Goal: Task Accomplishment & Management: Manage account settings

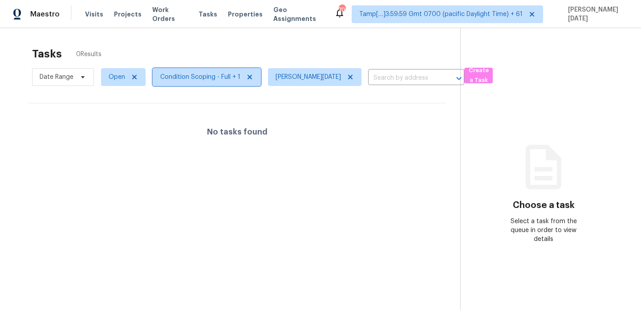
click at [185, 77] on span "Condition Scoping - Full + 1" at bounding box center [200, 77] width 80 height 9
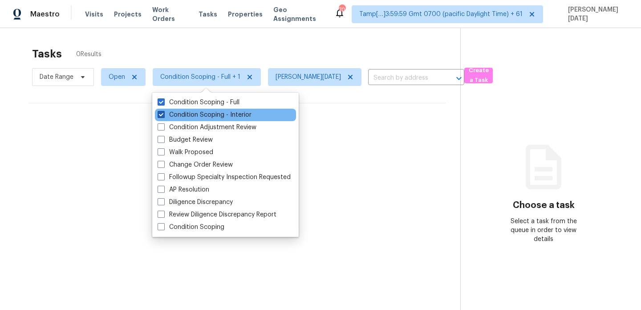
click at [182, 114] on label "Condition Scoping - Interior" at bounding box center [205, 114] width 94 height 9
click at [163, 114] on input "Condition Scoping - Interior" at bounding box center [161, 113] width 6 height 6
checkbox input "false"
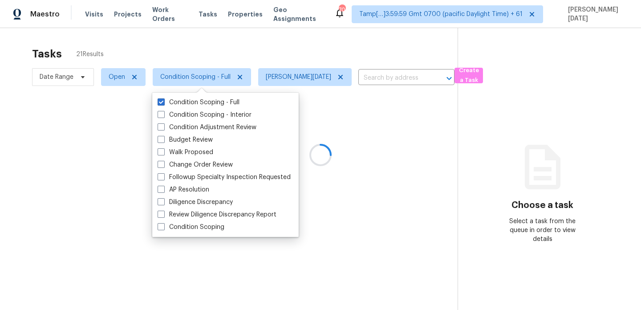
click at [257, 55] on div at bounding box center [320, 155] width 641 height 310
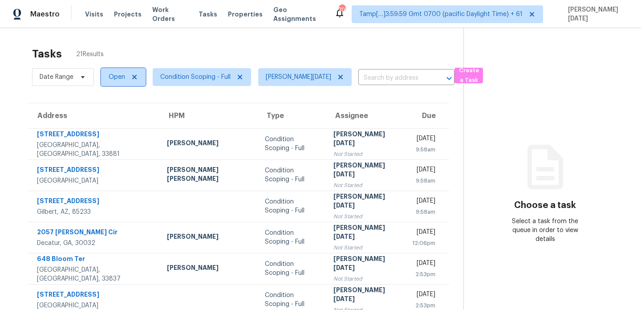
click at [122, 70] on span "Open" at bounding box center [123, 77] width 45 height 18
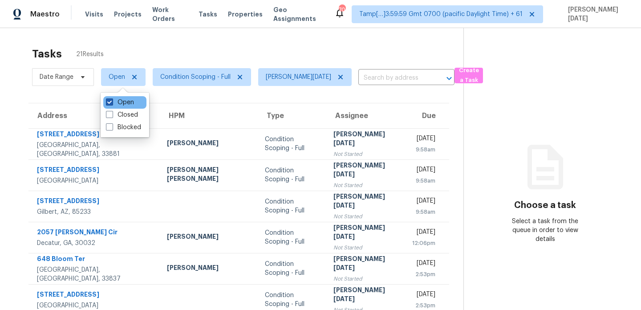
click at [117, 103] on label "Open" at bounding box center [120, 102] width 28 height 9
click at [112, 103] on input "Open" at bounding box center [109, 101] width 6 height 6
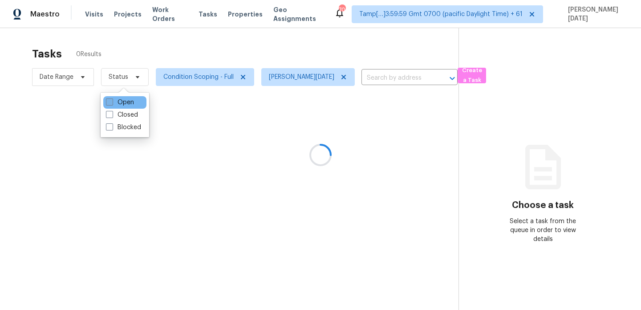
click at [117, 103] on label "Open" at bounding box center [120, 102] width 28 height 9
click at [112, 103] on input "Open" at bounding box center [109, 101] width 6 height 6
checkbox input "true"
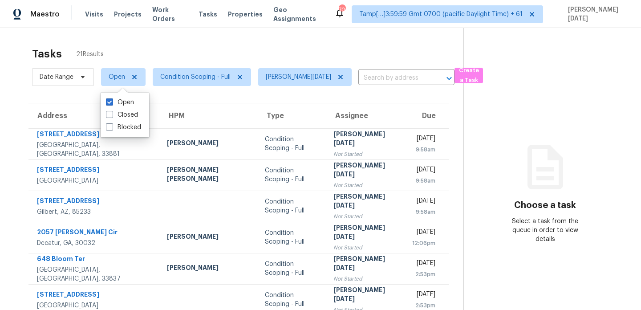
click at [200, 57] on div "Tasks 21 Results" at bounding box center [247, 53] width 431 height 23
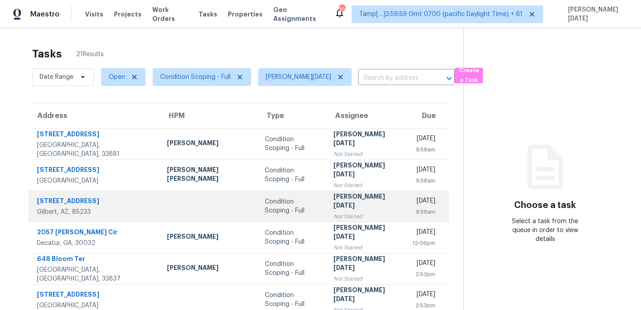
scroll to position [154, 0]
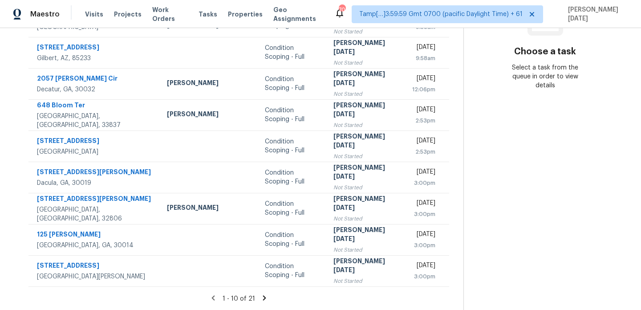
click at [263, 298] on icon at bounding box center [264, 297] width 3 height 5
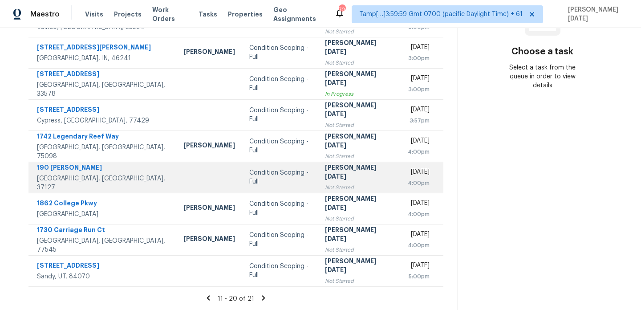
scroll to position [117, 0]
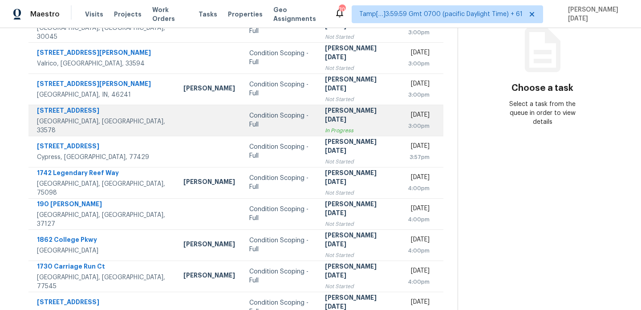
click at [401, 112] on td "[DATE] 3:00pm" at bounding box center [422, 120] width 43 height 31
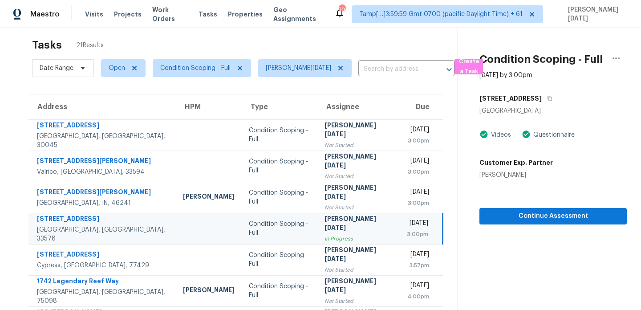
scroll to position [0, 0]
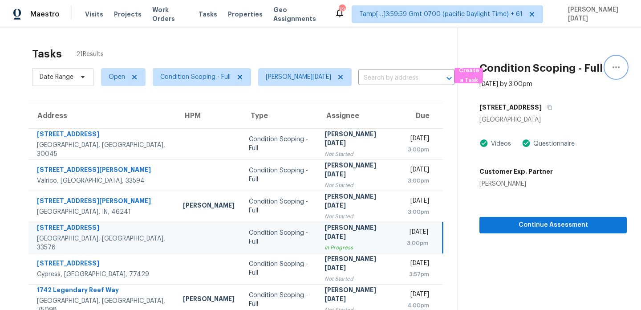
click at [620, 71] on icon "button" at bounding box center [616, 67] width 11 height 11
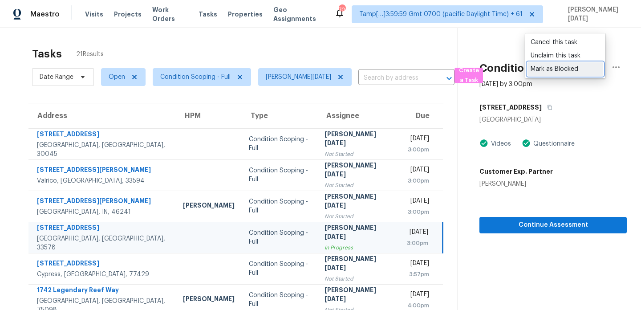
click at [574, 70] on div "Mark as Blocked" at bounding box center [565, 69] width 69 height 9
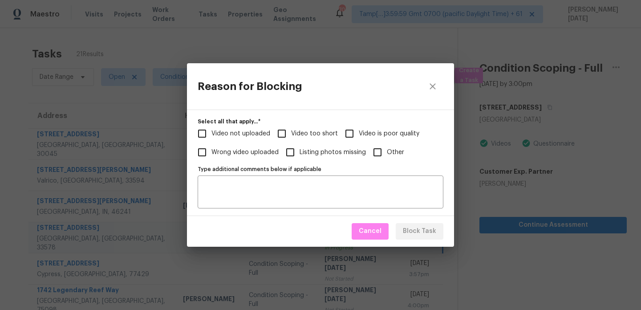
click at [374, 155] on input "Other" at bounding box center [377, 152] width 19 height 19
checkbox input "true"
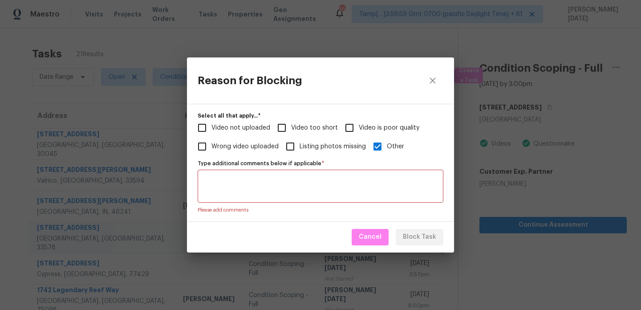
click at [312, 186] on textarea "Type additional comments below if applicable   *" at bounding box center [320, 186] width 235 height 19
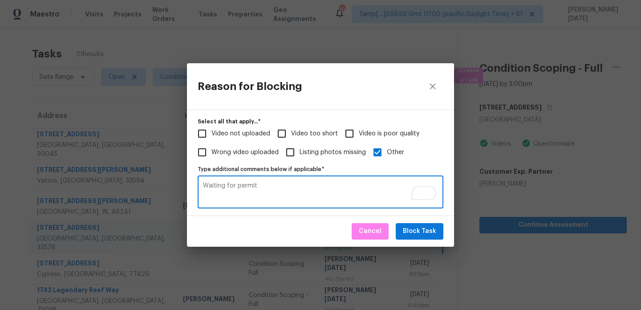
type textarea "Waiting for permit"
click at [431, 225] on button "Block Task" at bounding box center [420, 231] width 48 height 16
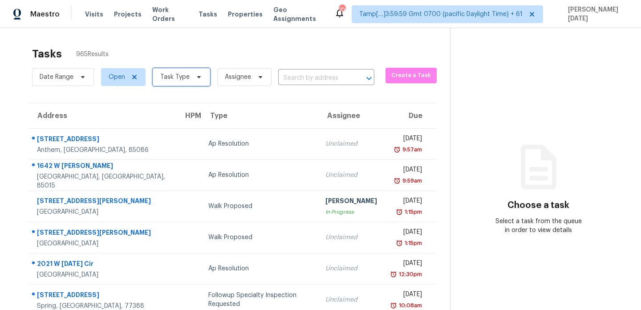
click at [189, 77] on span "Task Type" at bounding box center [181, 77] width 57 height 18
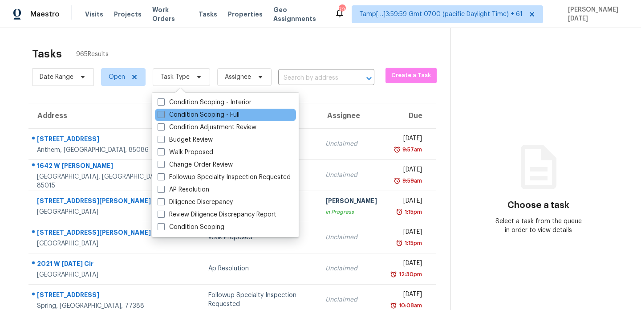
click at [190, 115] on label "Condition Scoping - Full" at bounding box center [199, 114] width 82 height 9
click at [163, 115] on input "Condition Scoping - Full" at bounding box center [161, 113] width 6 height 6
checkbox input "true"
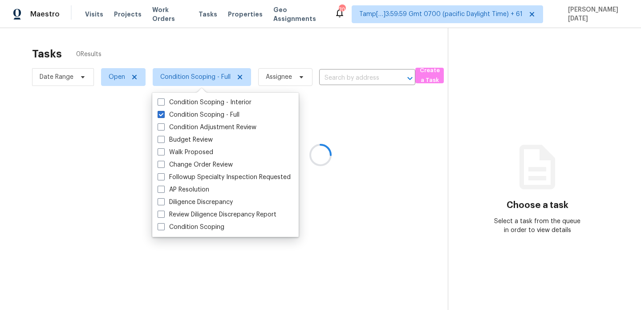
click at [305, 48] on div at bounding box center [320, 155] width 641 height 310
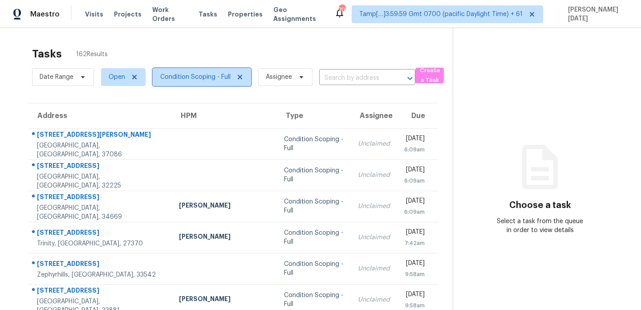
click at [204, 79] on span "Condition Scoping - Full" at bounding box center [195, 77] width 70 height 9
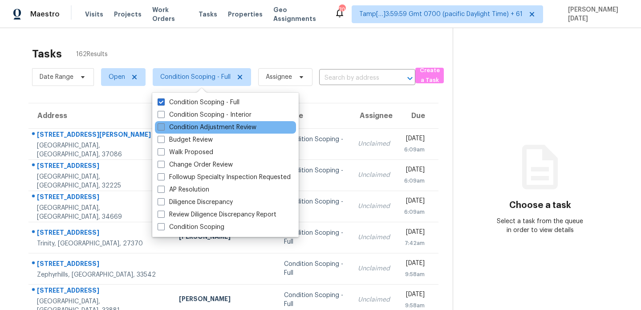
click at [201, 126] on label "Condition Adjustment Review" at bounding box center [207, 127] width 99 height 9
click at [163, 126] on input "Condition Adjustment Review" at bounding box center [161, 126] width 6 height 6
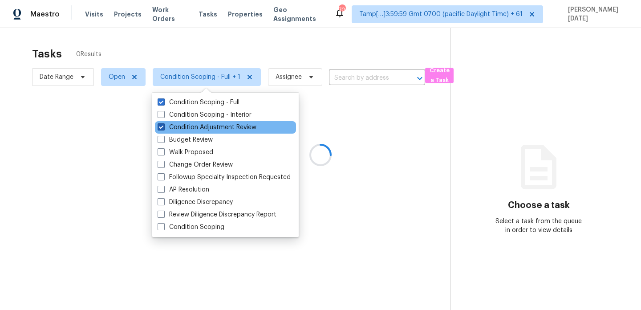
click at [201, 126] on label "Condition Adjustment Review" at bounding box center [207, 127] width 99 height 9
click at [163, 126] on input "Condition Adjustment Review" at bounding box center [161, 126] width 6 height 6
checkbox input "false"
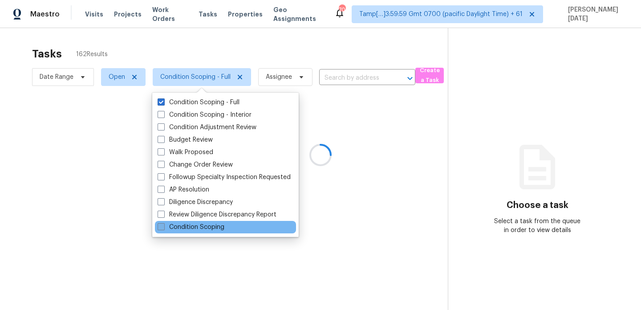
click at [189, 228] on label "Condition Scoping" at bounding box center [191, 227] width 67 height 9
click at [163, 228] on input "Condition Scoping" at bounding box center [161, 226] width 6 height 6
checkbox input "true"
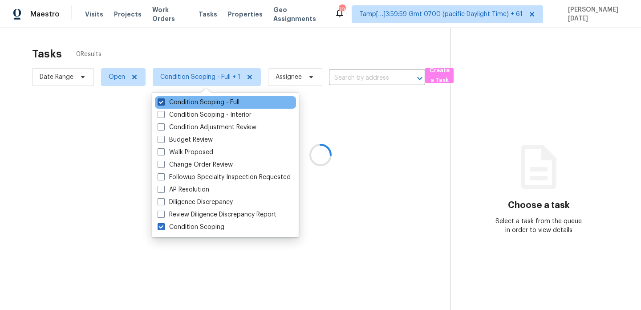
click at [199, 103] on label "Condition Scoping - Full" at bounding box center [199, 102] width 82 height 9
click at [163, 103] on input "Condition Scoping - Full" at bounding box center [161, 101] width 6 height 6
checkbox input "false"
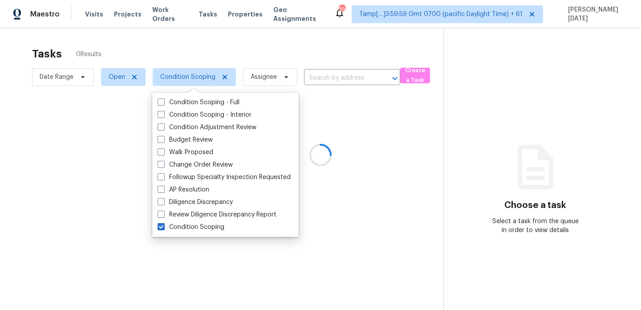
click at [276, 39] on div at bounding box center [320, 155] width 641 height 310
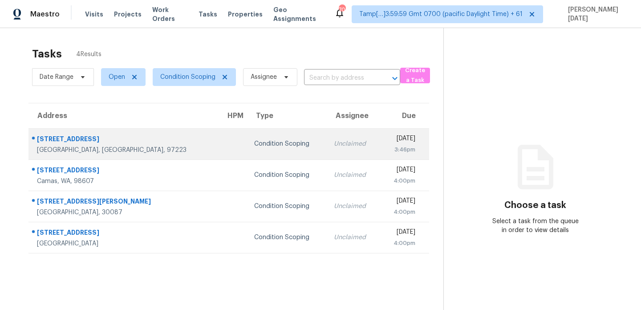
click at [334, 146] on div "Unclaimed" at bounding box center [353, 143] width 39 height 9
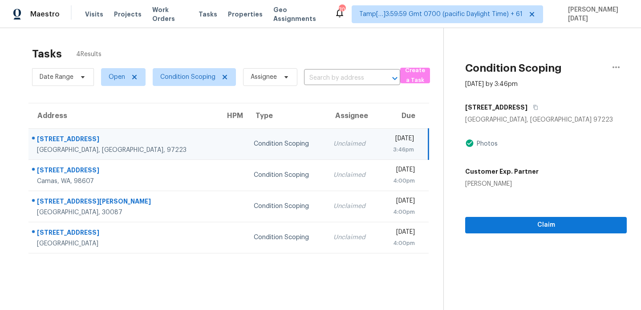
click at [334, 142] on div "Unclaimed" at bounding box center [353, 143] width 39 height 9
click at [387, 141] on div "[DATE]" at bounding box center [401, 139] width 28 height 11
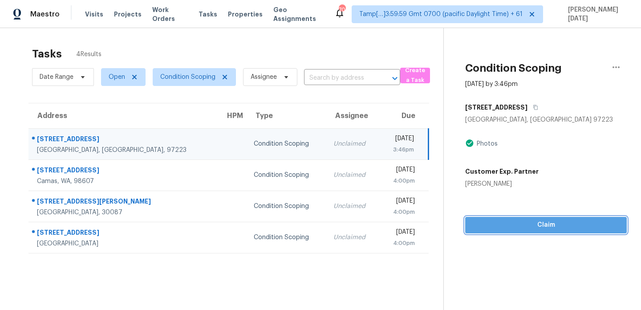
click at [520, 217] on button "Claim" at bounding box center [546, 225] width 162 height 16
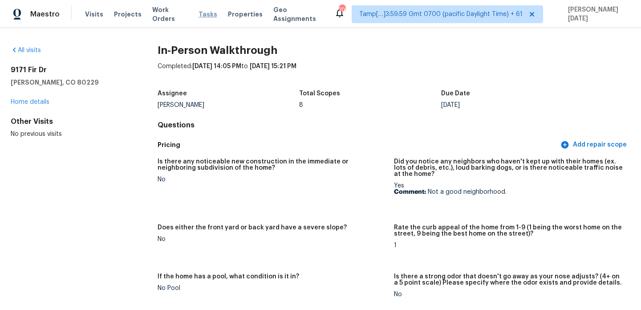
click at [207, 16] on span "Tasks" at bounding box center [208, 14] width 19 height 6
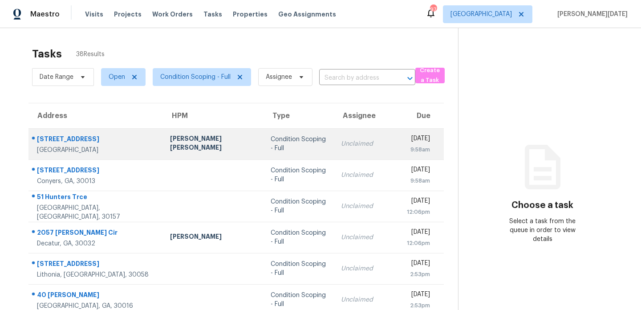
click at [341, 143] on div "Unclaimed" at bounding box center [367, 143] width 52 height 9
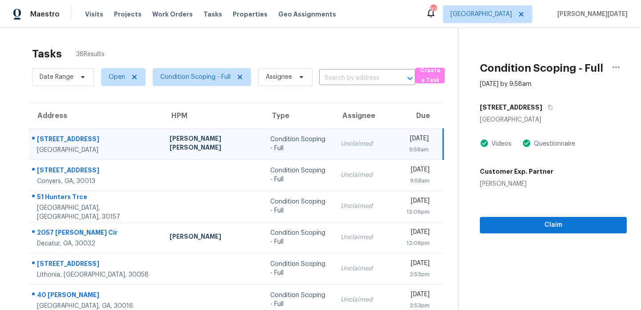
click at [341, 143] on div "Unclaimed" at bounding box center [367, 143] width 52 height 9
click at [341, 144] on div "Unclaimed" at bounding box center [367, 143] width 52 height 9
click at [506, 223] on span "Claim" at bounding box center [553, 225] width 133 height 11
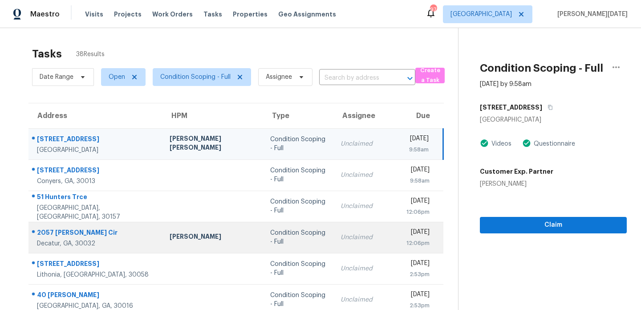
scroll to position [71, 0]
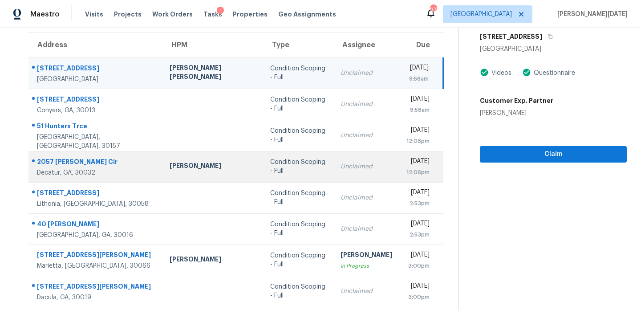
click at [407, 170] on div "12:06pm" at bounding box center [418, 172] width 23 height 9
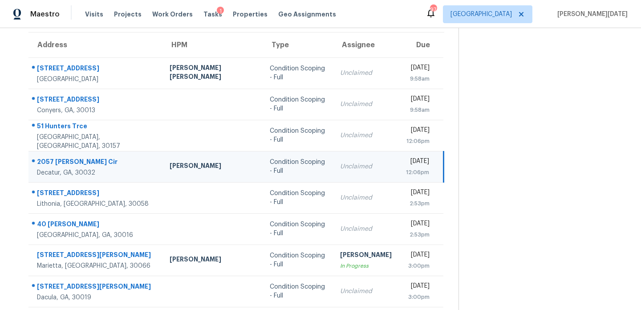
click at [406, 168] on div "[DATE]" at bounding box center [417, 162] width 23 height 11
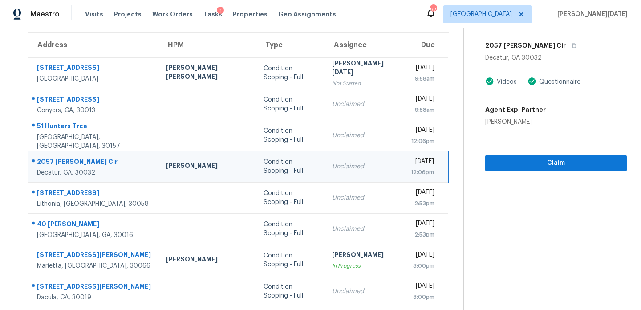
click at [411, 168] on div "[DATE]" at bounding box center [422, 162] width 23 height 11
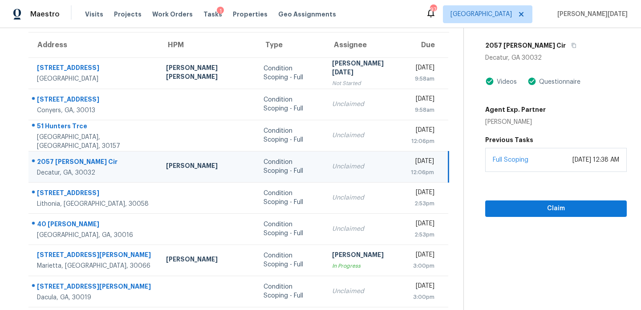
click at [411, 168] on div "[DATE]" at bounding box center [422, 162] width 23 height 11
click at [415, 168] on div "[DATE]" at bounding box center [422, 162] width 23 height 11
click at [499, 209] on section "Condition Scoping - Full Sep 15th 2025 by 12:06pm 2057 Bixler Cir Decatur, GA 3…" at bounding box center [545, 175] width 163 height 436
click at [527, 203] on span "Claim" at bounding box center [555, 208] width 127 height 11
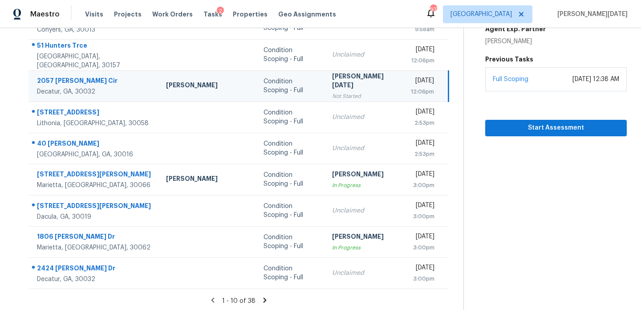
scroll to position [154, 0]
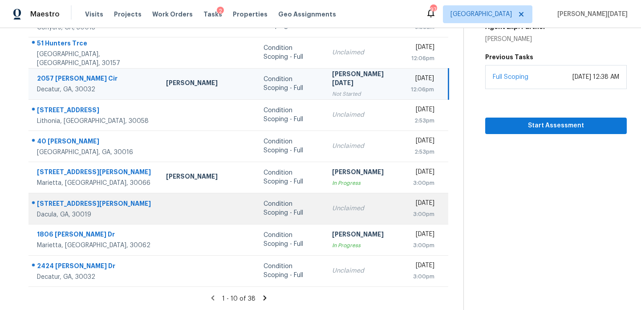
click at [332, 209] on div "Unclaimed" at bounding box center [364, 208] width 65 height 9
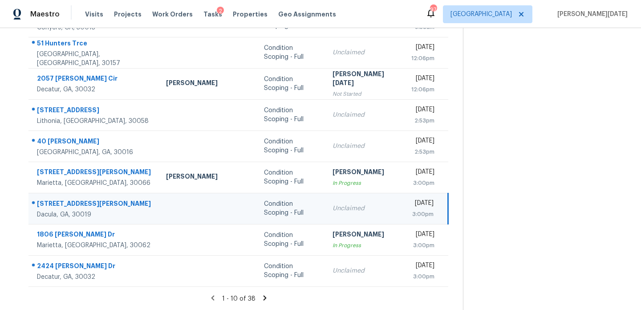
click at [351, 205] on td "Unclaimed" at bounding box center [364, 208] width 79 height 31
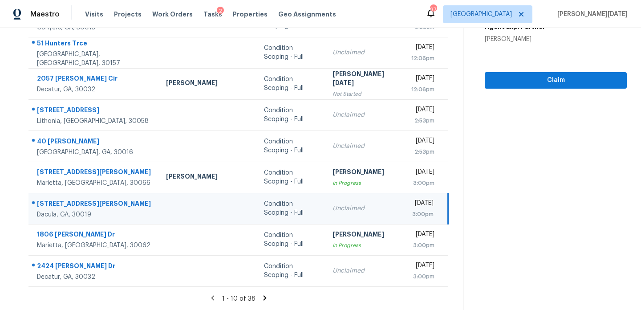
click at [411, 205] on div "[DATE]" at bounding box center [422, 204] width 23 height 11
click at [517, 75] on span "Claim" at bounding box center [556, 80] width 128 height 11
click at [261, 296] on icon at bounding box center [265, 298] width 8 height 8
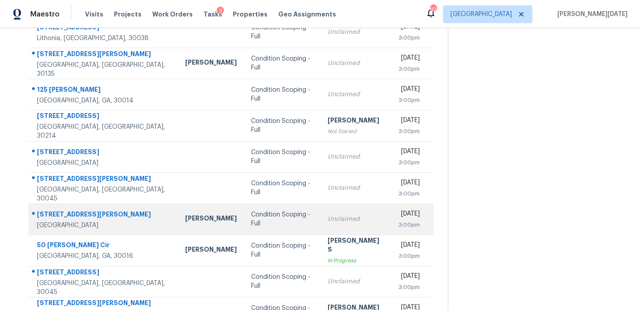
scroll to position [104, 0]
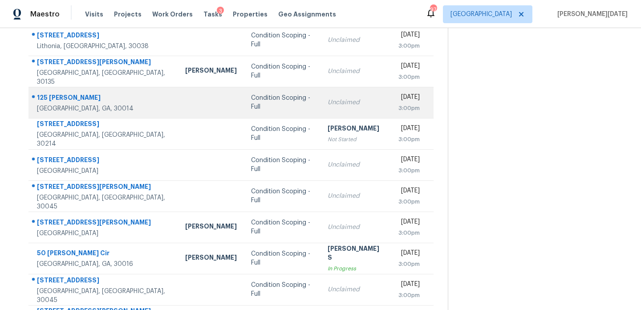
click at [321, 110] on td "Unclaimed" at bounding box center [356, 102] width 71 height 31
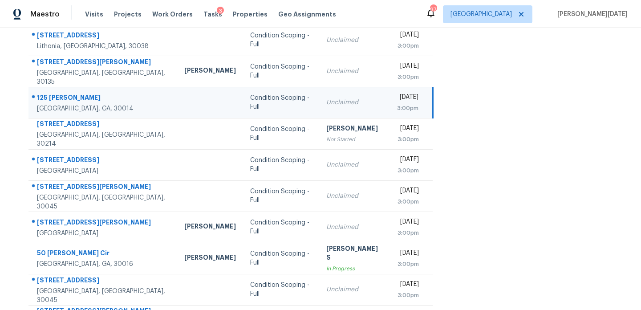
click at [340, 104] on div "Unclaimed" at bounding box center [354, 102] width 56 height 9
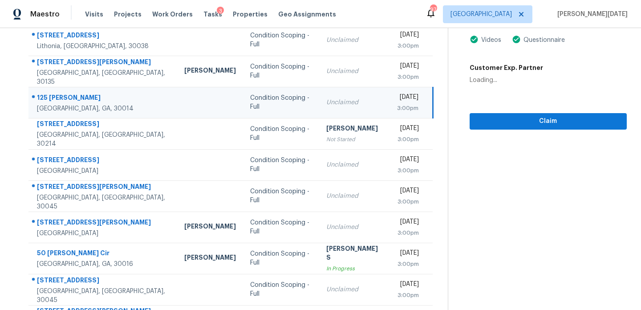
click at [403, 101] on div "[DATE]" at bounding box center [407, 98] width 21 height 11
click at [441, 111] on div "Address HPM Type Assignee Due 3753 Salem Chapel Dr Lithonia, GA, 30038 Conditio…" at bounding box center [231, 168] width 434 height 338
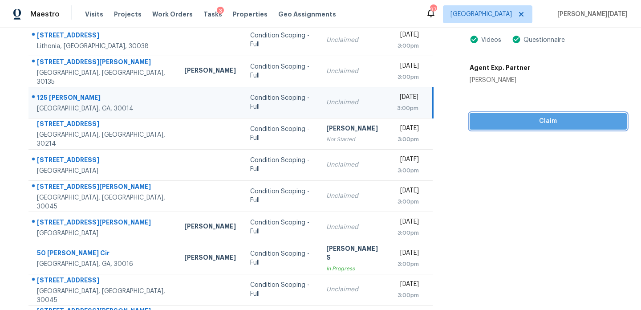
click at [489, 114] on button "Claim" at bounding box center [548, 121] width 157 height 16
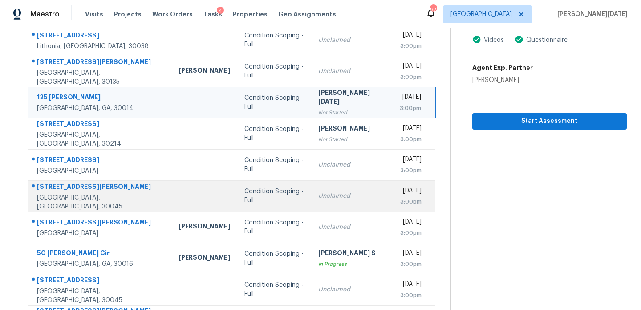
scroll to position [154, 0]
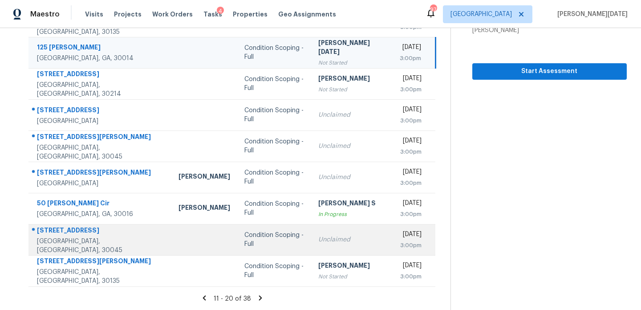
click at [256, 235] on div "Condition Scoping - Full" at bounding box center [273, 240] width 59 height 18
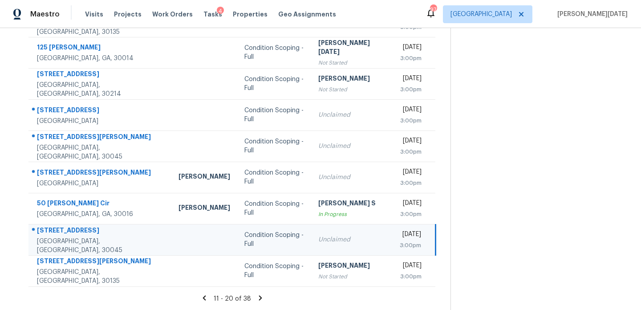
click at [335, 241] on div "Unclaimed" at bounding box center [351, 239] width 67 height 9
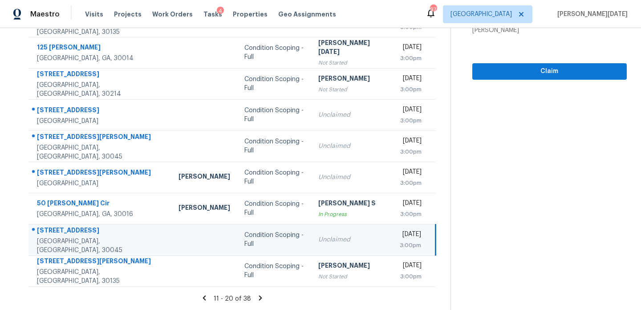
click at [400, 241] on div "3:00pm" at bounding box center [410, 245] width 21 height 9
click at [508, 77] on button "Claim" at bounding box center [549, 71] width 155 height 16
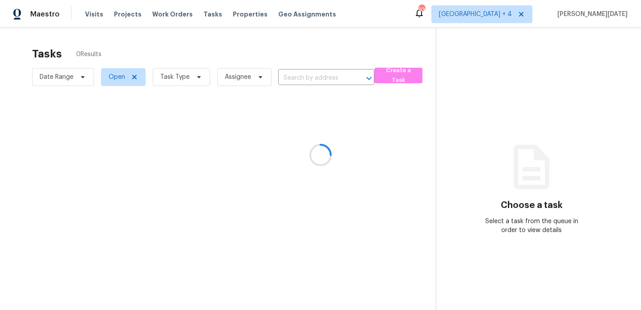
click at [194, 73] on div at bounding box center [320, 155] width 641 height 310
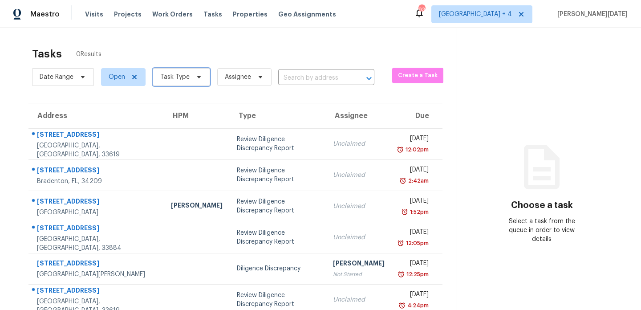
click at [184, 80] on span "Task Type" at bounding box center [174, 77] width 29 height 9
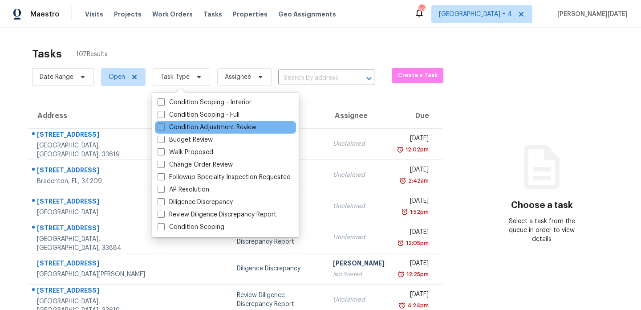
click at [175, 122] on div "Condition Adjustment Review" at bounding box center [225, 127] width 141 height 12
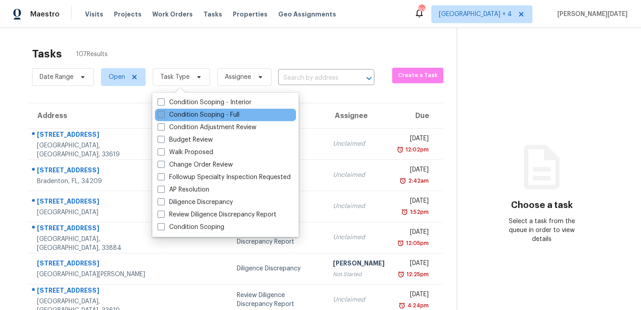
click at [181, 114] on label "Condition Scoping - Full" at bounding box center [199, 114] width 82 height 9
click at [163, 114] on input "Condition Scoping - Full" at bounding box center [161, 113] width 6 height 6
checkbox input "true"
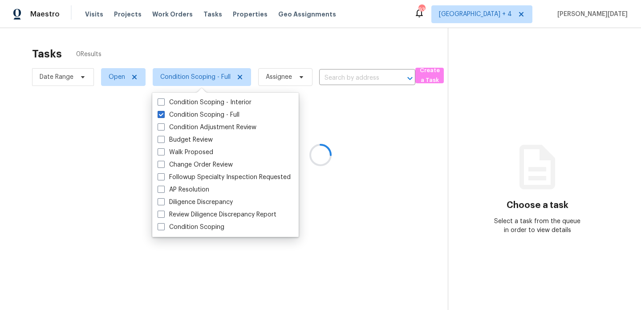
click at [266, 66] on div at bounding box center [320, 155] width 641 height 310
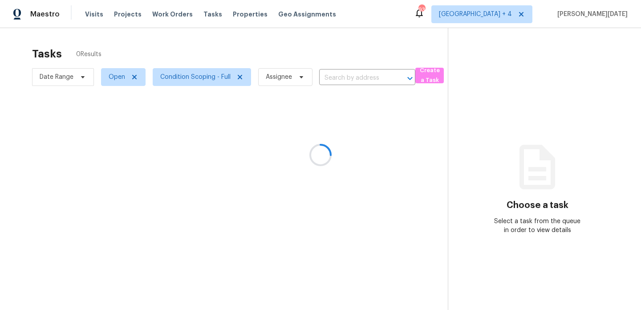
click at [278, 59] on div at bounding box center [320, 155] width 641 height 310
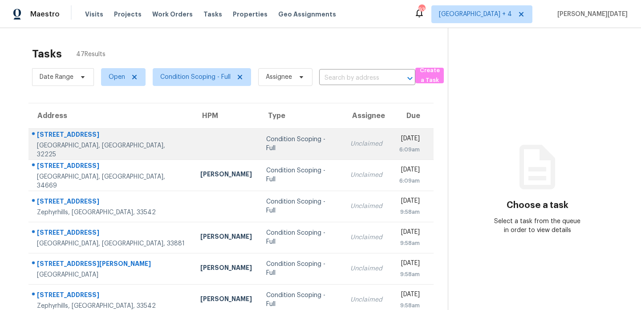
click at [343, 133] on td "Unclaimed" at bounding box center [366, 143] width 46 height 31
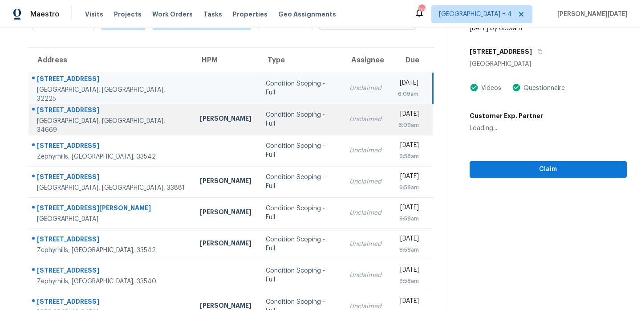
scroll to position [58, 0]
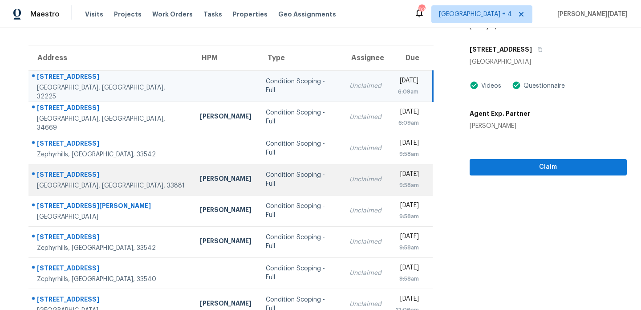
click at [342, 169] on td "Unclaimed" at bounding box center [365, 179] width 46 height 31
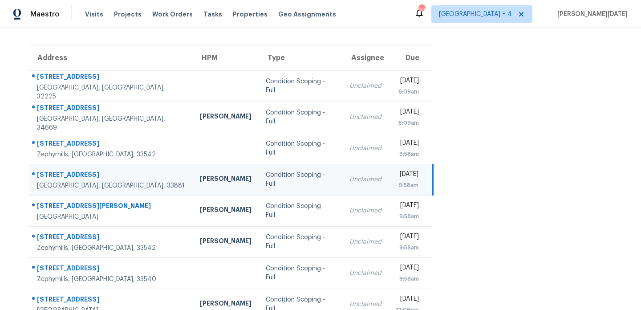
click at [389, 166] on td "[DATE] 9:58am" at bounding box center [411, 179] width 44 height 31
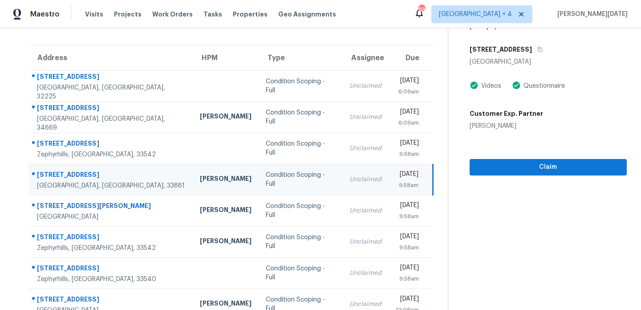
click at [414, 177] on div "[DATE]" at bounding box center [407, 175] width 23 height 11
click at [481, 171] on span "Claim" at bounding box center [548, 167] width 143 height 11
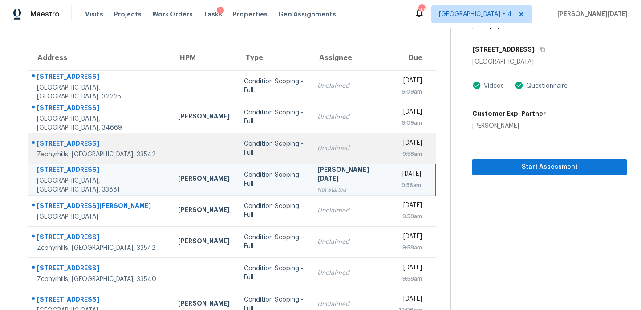
scroll to position [154, 0]
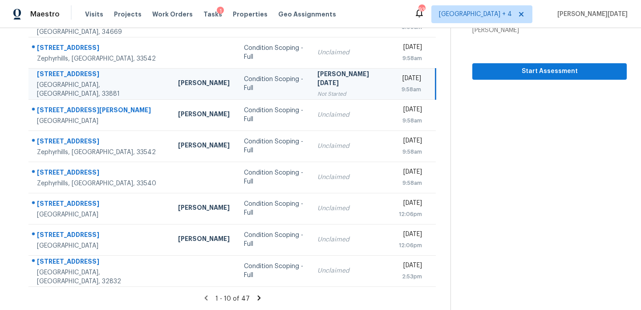
click at [256, 301] on icon at bounding box center [259, 298] width 8 height 8
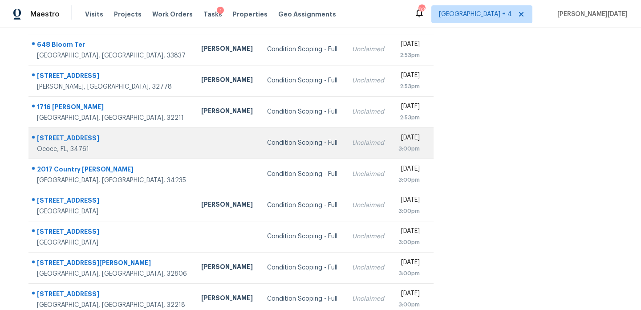
scroll to position [95, 0]
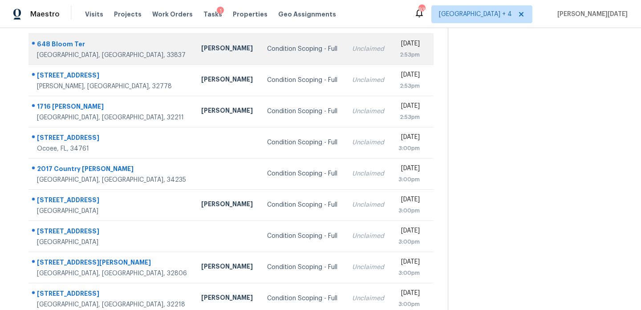
click at [287, 53] on div "Condition Scoping - Full" at bounding box center [302, 49] width 70 height 9
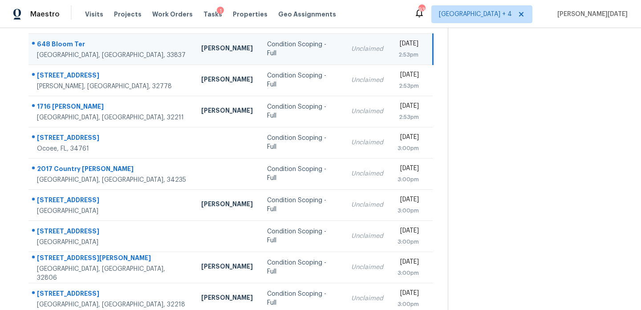
click at [391, 53] on td "Mon, Sep 15th 2025 2:53pm" at bounding box center [412, 48] width 42 height 31
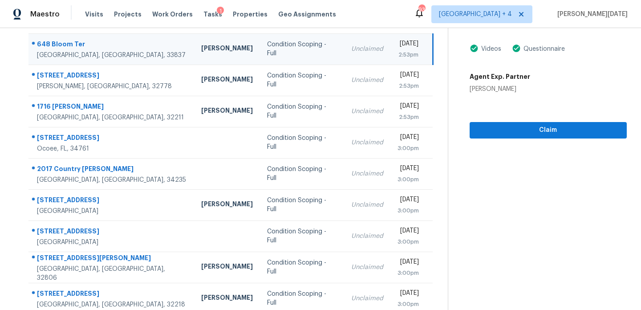
click at [398, 50] on div "2:53pm" at bounding box center [408, 54] width 21 height 9
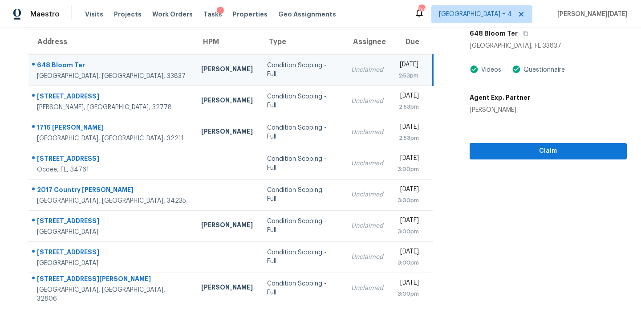
click at [402, 65] on div "[DATE]" at bounding box center [408, 65] width 21 height 11
click at [509, 149] on span "Claim" at bounding box center [548, 151] width 143 height 11
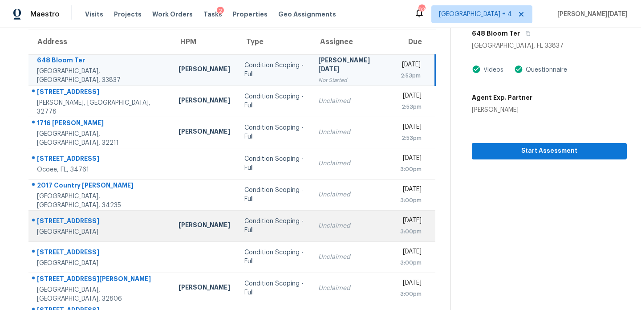
scroll to position [106, 0]
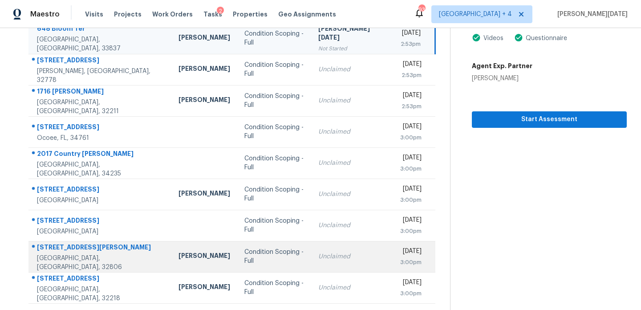
click at [279, 248] on td "Condition Scoping - Full" at bounding box center [274, 256] width 74 height 31
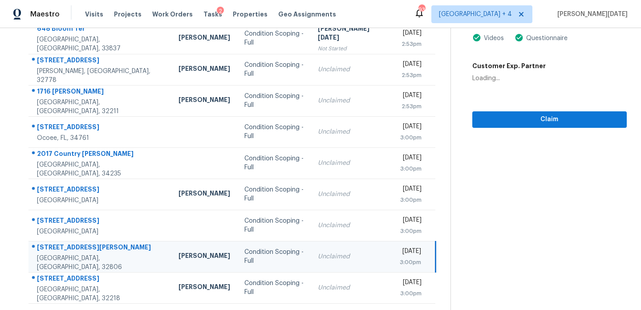
click at [342, 251] on td "Unclaimed" at bounding box center [351, 256] width 81 height 31
click at [400, 253] on div "[DATE]" at bounding box center [410, 252] width 21 height 11
click at [408, 253] on div "[DATE]" at bounding box center [410, 252] width 21 height 11
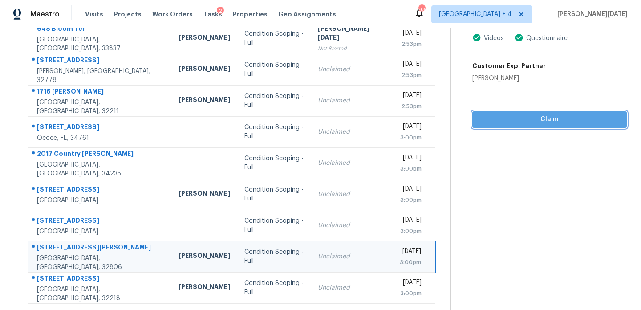
click at [518, 122] on span "Claim" at bounding box center [550, 119] width 140 height 11
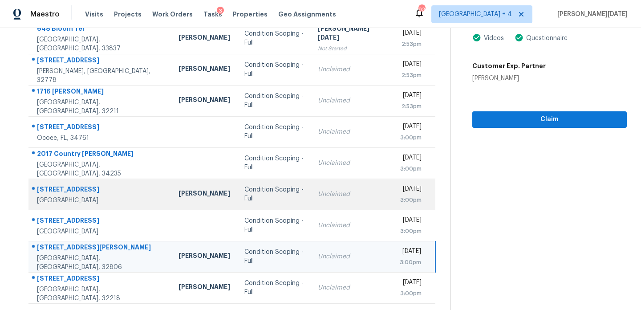
scroll to position [154, 0]
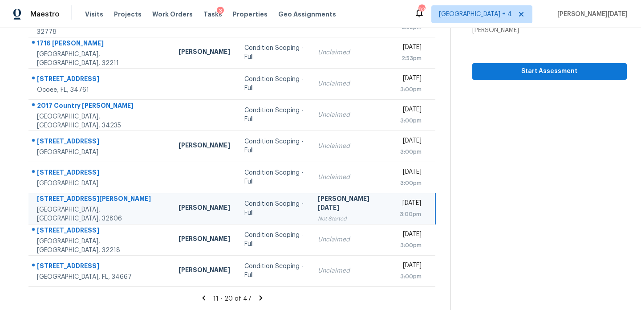
click at [258, 301] on icon at bounding box center [261, 298] width 8 height 8
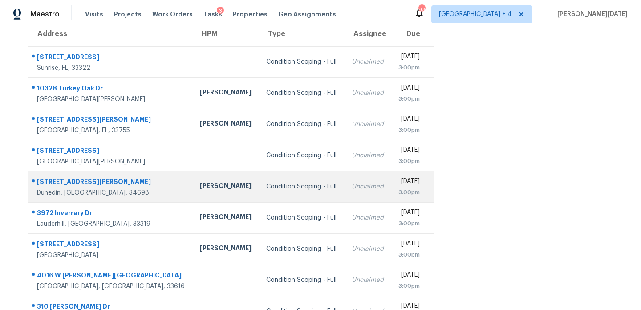
scroll to position [79, 0]
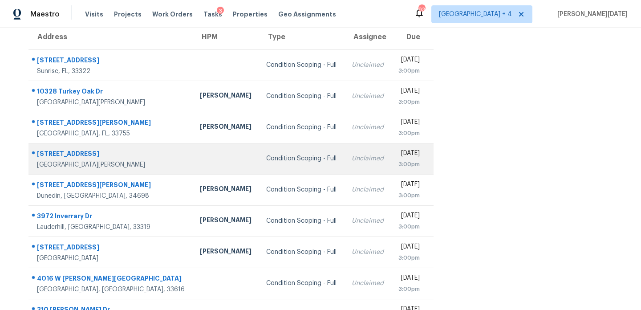
click at [288, 147] on td "Condition Scoping - Full" at bounding box center [301, 158] width 85 height 31
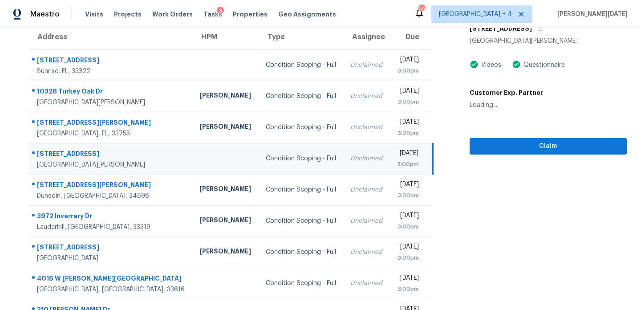
click at [343, 152] on td "Unclaimed" at bounding box center [366, 158] width 46 height 31
click at [420, 161] on div "Mon, Sep 15th 2025 3:00pm" at bounding box center [414, 159] width 35 height 20
click at [405, 163] on div "3:00pm" at bounding box center [407, 164] width 21 height 9
click at [479, 144] on span "Claim" at bounding box center [548, 146] width 143 height 11
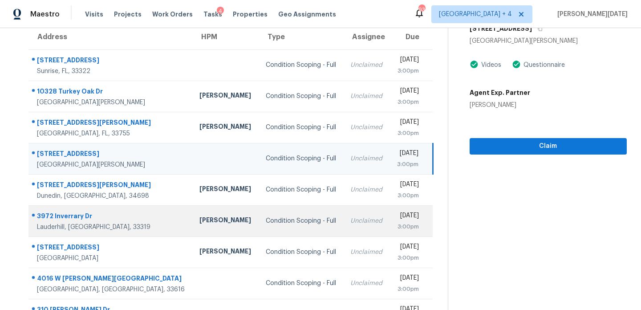
scroll to position [154, 0]
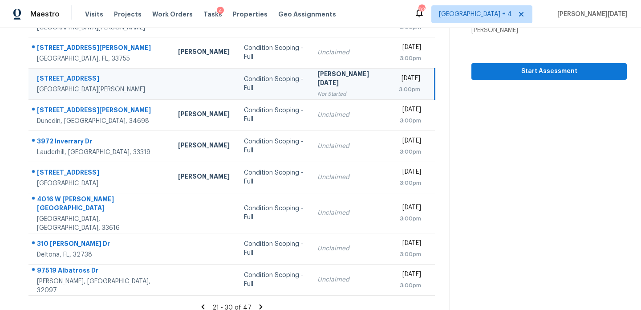
click at [258, 303] on icon at bounding box center [261, 307] width 8 height 8
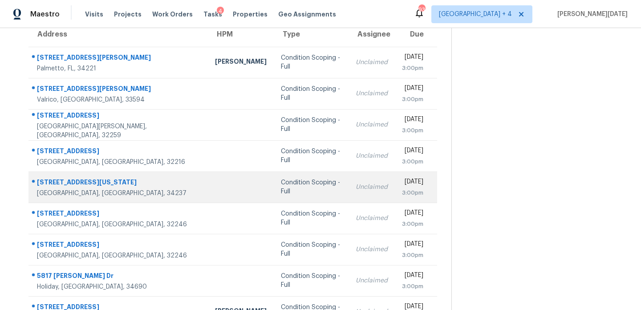
scroll to position [81, 0]
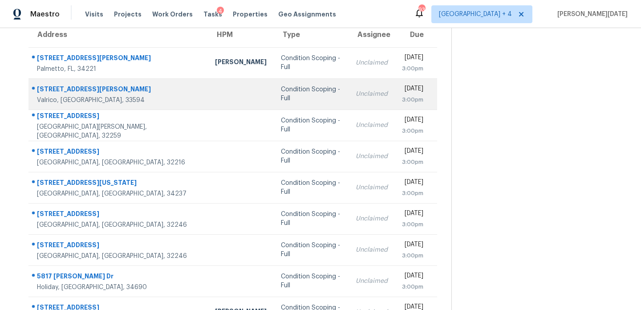
click at [395, 102] on td "Mon, Sep 15th 2025 3:00pm" at bounding box center [416, 93] width 42 height 31
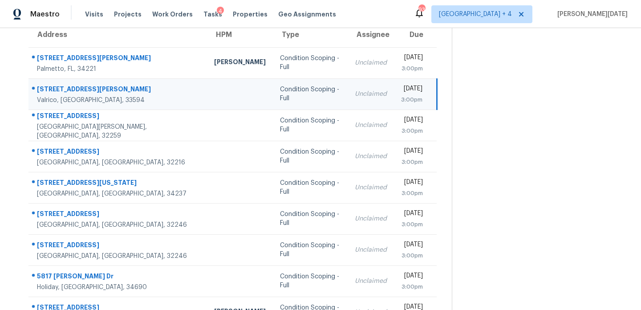
click at [401, 95] on div "3:00pm" at bounding box center [411, 99] width 21 height 9
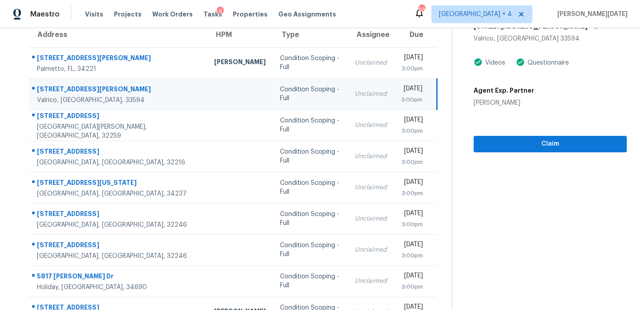
click at [418, 95] on div "3:00pm" at bounding box center [411, 99] width 21 height 9
click at [496, 140] on span "Claim" at bounding box center [550, 143] width 139 height 11
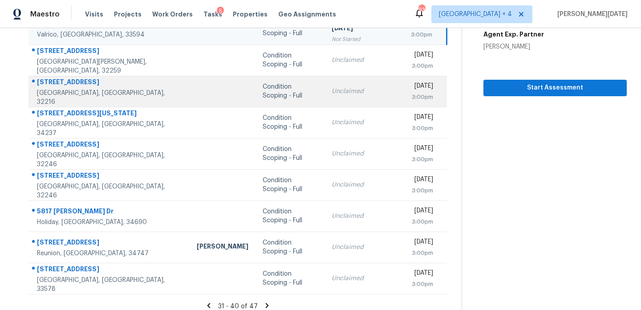
scroll to position [147, 0]
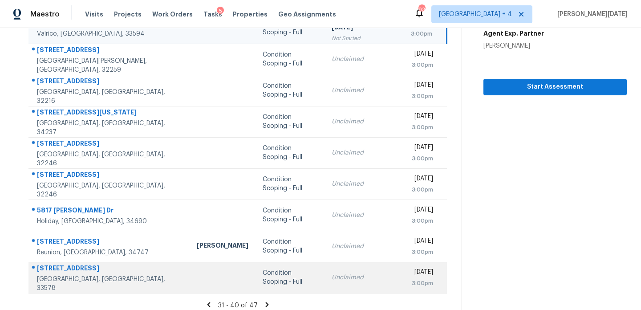
click at [270, 277] on div "Condition Scoping - Full" at bounding box center [290, 277] width 55 height 18
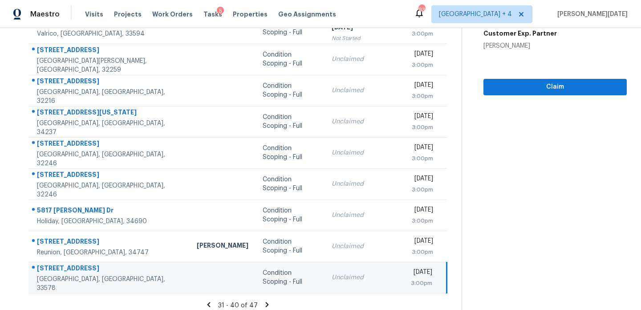
click at [332, 275] on div "Unclaimed" at bounding box center [364, 277] width 65 height 9
click at [404, 279] on td "Mon, Sep 15th 2025 3:00pm" at bounding box center [425, 277] width 43 height 31
click at [411, 273] on div "[DATE]" at bounding box center [421, 273] width 21 height 11
click at [508, 81] on span "Claim" at bounding box center [555, 86] width 129 height 11
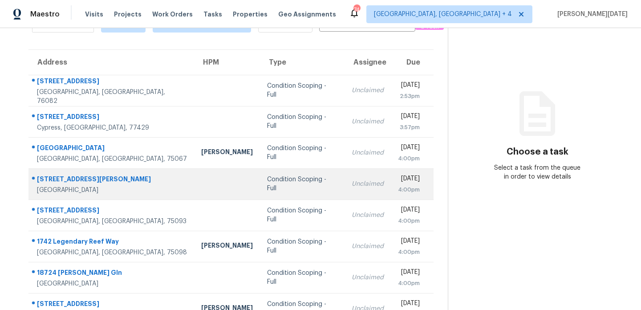
scroll to position [97, 0]
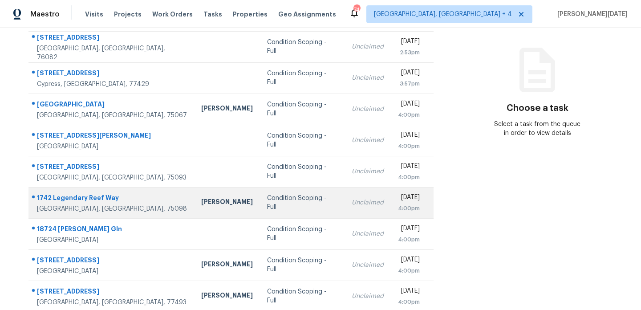
click at [293, 199] on div "Condition Scoping - Full" at bounding box center [302, 203] width 70 height 18
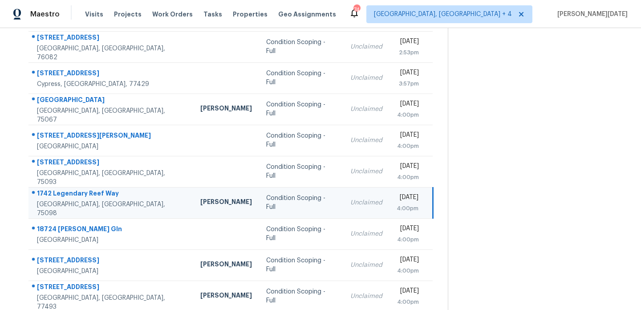
click at [293, 199] on td "Condition Scoping - Full" at bounding box center [301, 202] width 84 height 31
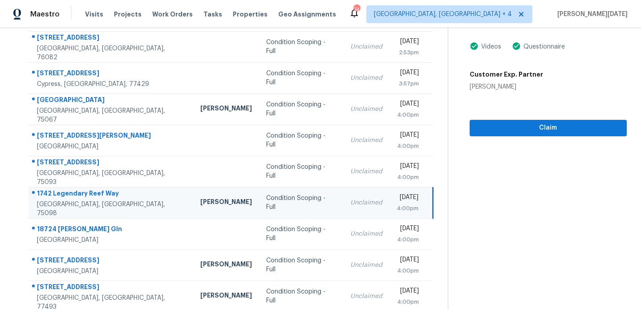
click at [293, 199] on td "Condition Scoping - Full" at bounding box center [301, 202] width 84 height 31
click at [350, 204] on div "Unclaimed" at bounding box center [366, 202] width 32 height 9
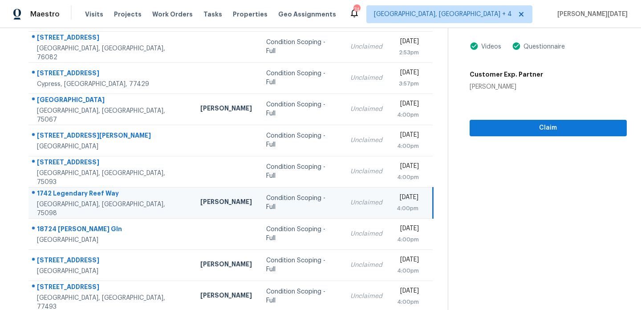
click at [399, 200] on div "[DATE]" at bounding box center [408, 198] width 22 height 11
click at [497, 128] on span "Claim" at bounding box center [548, 127] width 143 height 11
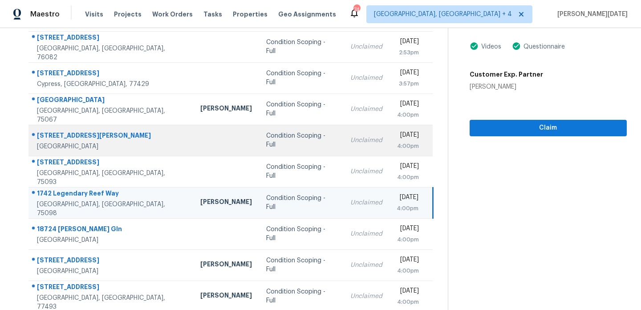
scroll to position [154, 0]
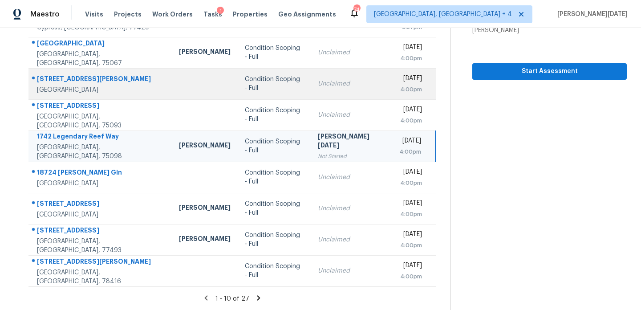
click at [290, 142] on td "Condition Scoping - Full" at bounding box center [274, 145] width 73 height 31
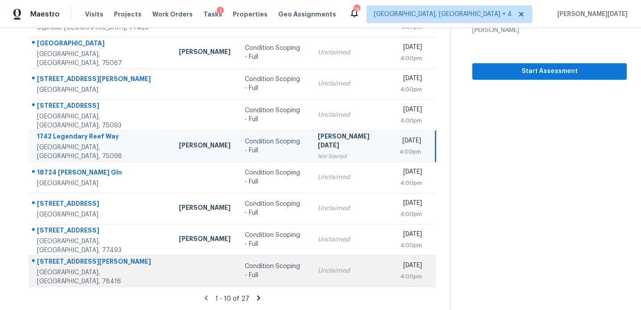
click at [257, 258] on td "Condition Scoping - Full" at bounding box center [274, 270] width 73 height 31
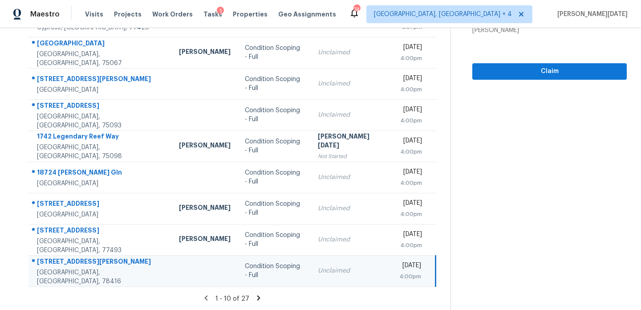
click at [257, 297] on icon at bounding box center [258, 297] width 3 height 5
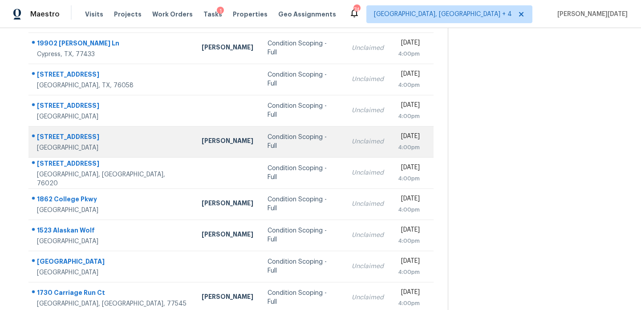
scroll to position [140, 0]
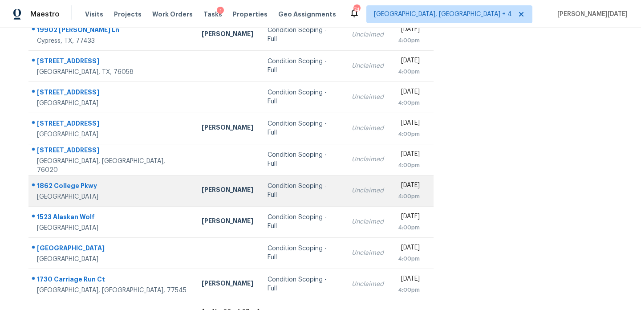
click at [296, 181] on td "Condition Scoping - Full" at bounding box center [302, 190] width 84 height 31
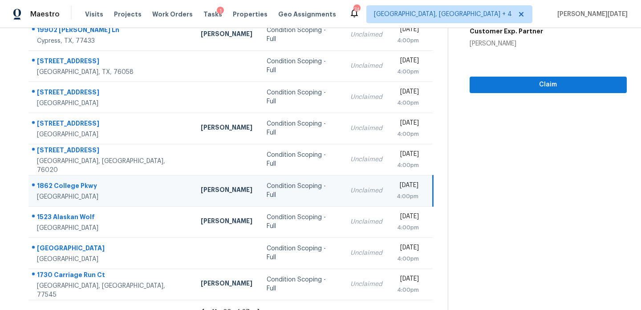
click at [296, 181] on td "Condition Scoping - Full" at bounding box center [302, 190] width 84 height 31
click at [343, 187] on td "Unclaimed" at bounding box center [366, 190] width 46 height 31
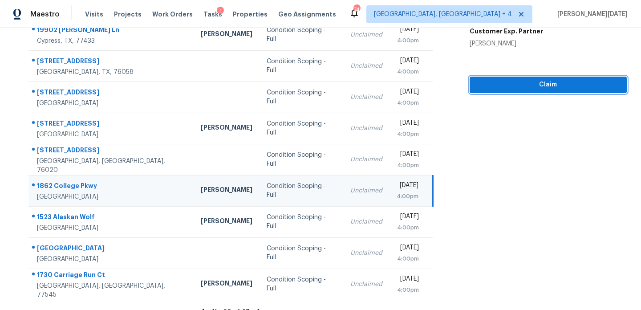
click at [515, 81] on span "Claim" at bounding box center [548, 84] width 143 height 11
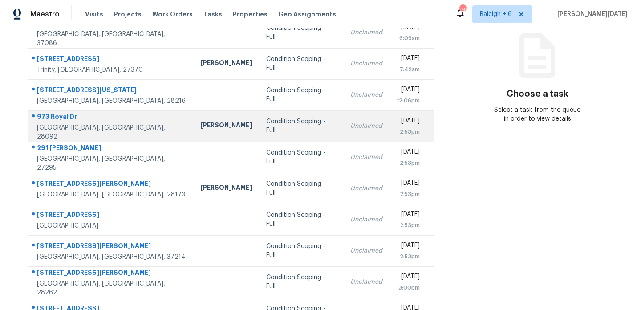
scroll to position [112, 0]
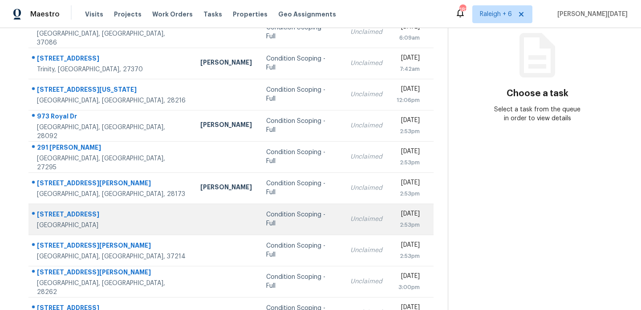
click at [273, 214] on div "Condition Scoping - Full" at bounding box center [301, 219] width 70 height 18
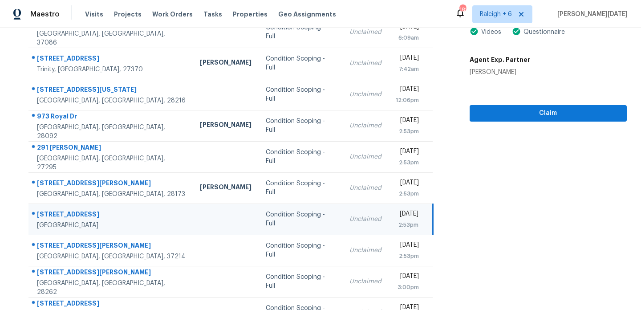
click at [396, 222] on div "2:53pm" at bounding box center [407, 224] width 23 height 9
click at [422, 218] on div "[DATE] 2:53pm" at bounding box center [414, 219] width 36 height 20
click at [519, 118] on span "Claim" at bounding box center [548, 113] width 143 height 11
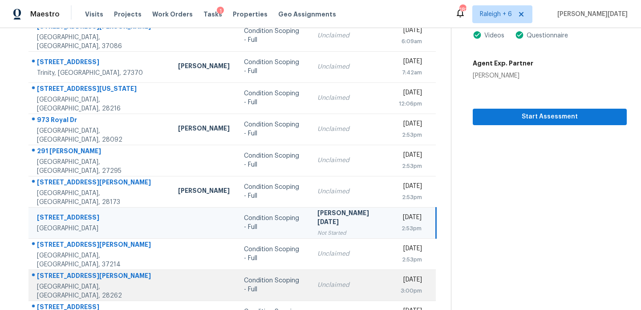
scroll to position [154, 0]
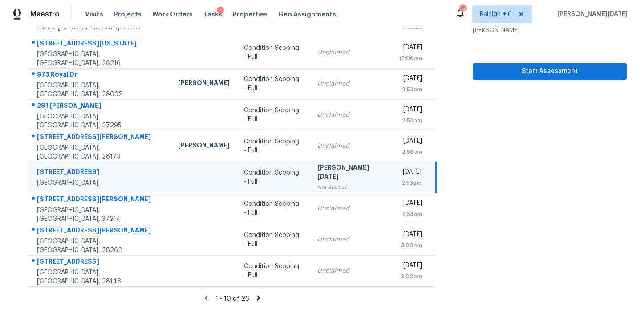
click at [257, 296] on icon at bounding box center [259, 298] width 8 height 8
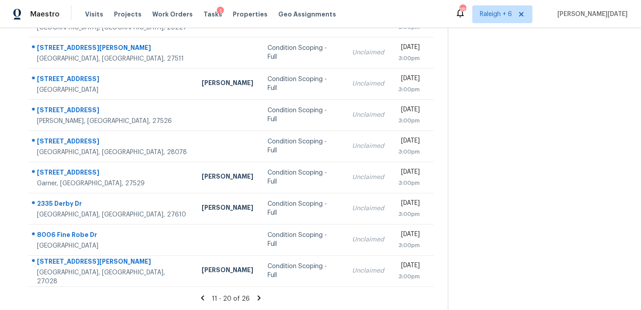
click at [201, 297] on icon at bounding box center [203, 298] width 8 height 8
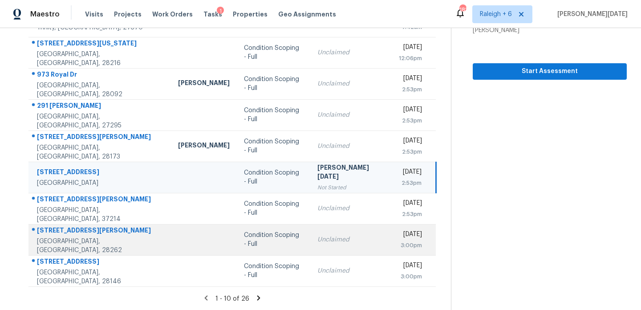
scroll to position [0, 0]
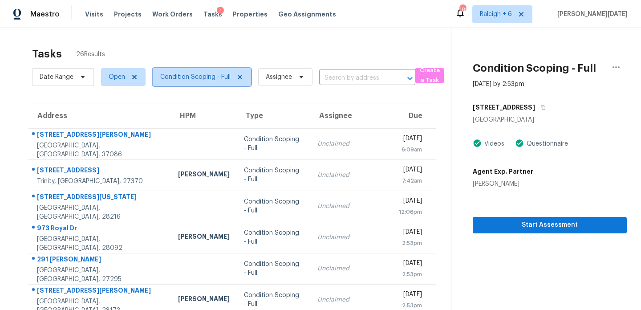
click at [198, 77] on span "Condition Scoping - Full" at bounding box center [195, 77] width 70 height 9
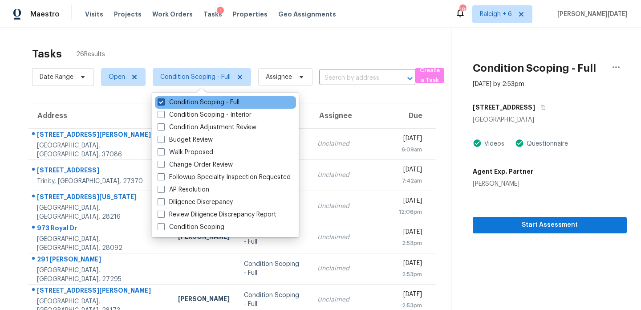
click at [199, 98] on label "Condition Scoping - Full" at bounding box center [199, 102] width 82 height 9
click at [163, 98] on input "Condition Scoping - Full" at bounding box center [161, 101] width 6 height 6
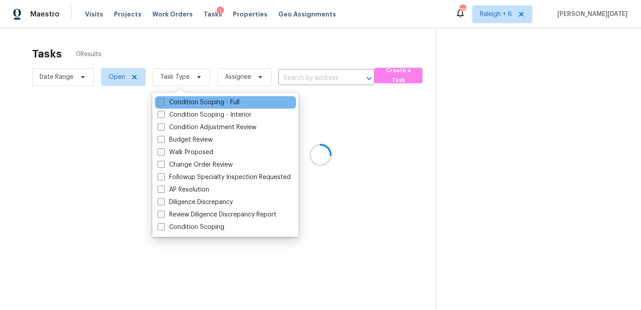
click at [199, 98] on label "Condition Scoping - Full" at bounding box center [199, 102] width 82 height 9
click at [163, 98] on input "Condition Scoping - Full" at bounding box center [161, 101] width 6 height 6
checkbox input "true"
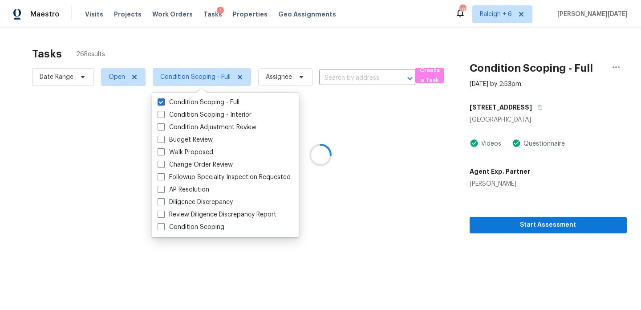
click at [247, 57] on div at bounding box center [320, 155] width 641 height 310
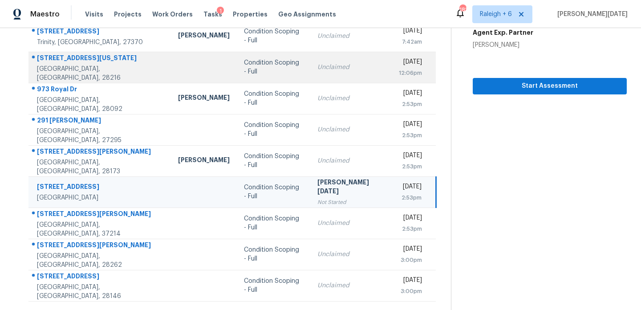
scroll to position [154, 0]
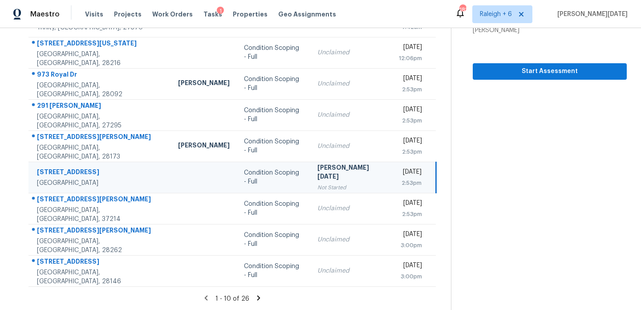
click at [255, 298] on icon at bounding box center [259, 298] width 8 height 8
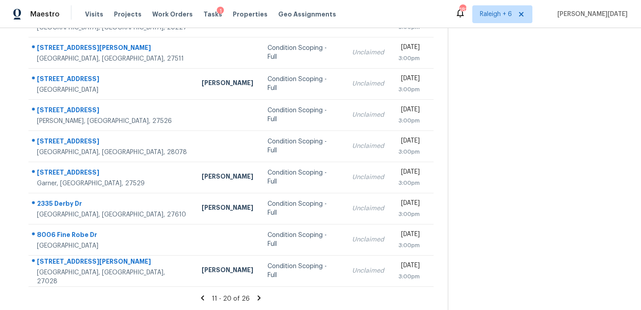
click at [258, 300] on icon at bounding box center [259, 298] width 8 height 8
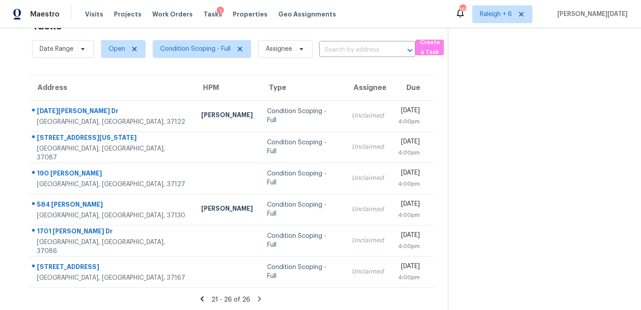
scroll to position [29, 0]
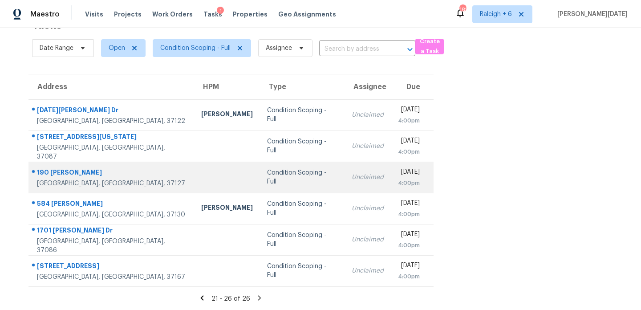
click at [352, 174] on div "Unclaimed" at bounding box center [368, 177] width 32 height 9
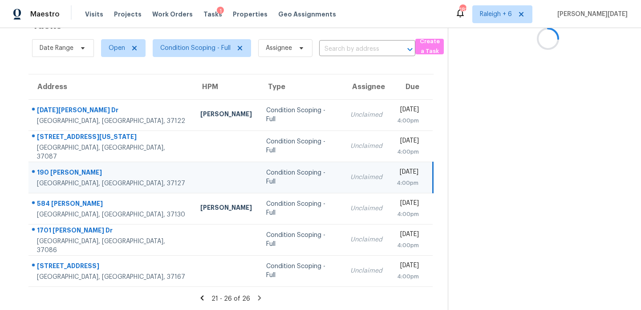
click at [390, 173] on td "Mon, Sep 15th 2025 4:00pm" at bounding box center [412, 177] width 44 height 31
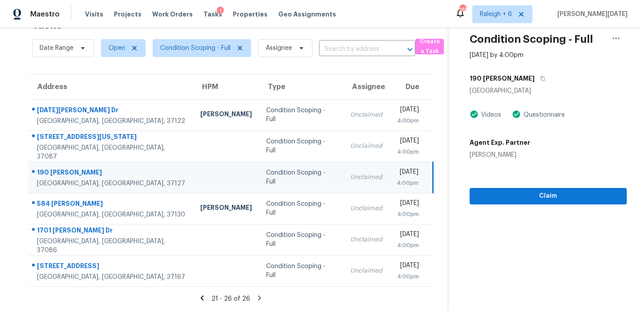
click at [397, 173] on div "[DATE]" at bounding box center [408, 172] width 22 height 11
click at [489, 197] on span "Claim" at bounding box center [548, 196] width 143 height 11
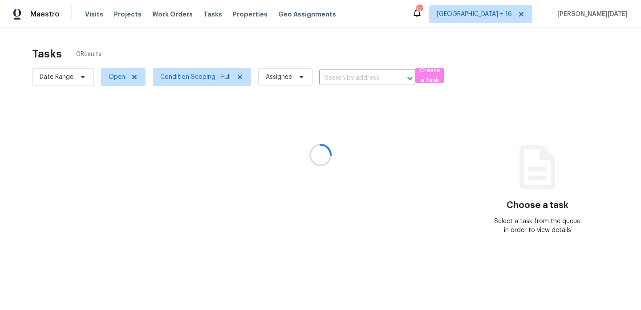
click at [327, 46] on div at bounding box center [320, 155] width 641 height 310
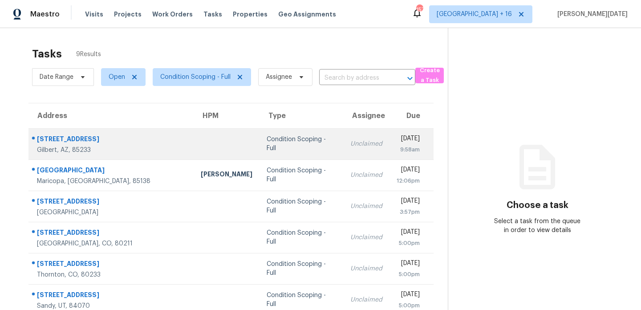
click at [275, 143] on div "Condition Scoping - Full" at bounding box center [301, 144] width 69 height 18
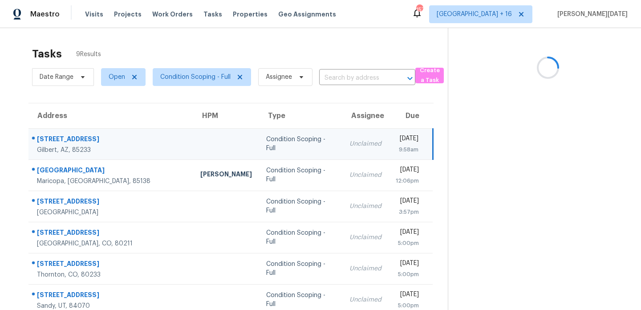
click at [350, 143] on div "Unclaimed" at bounding box center [366, 143] width 32 height 9
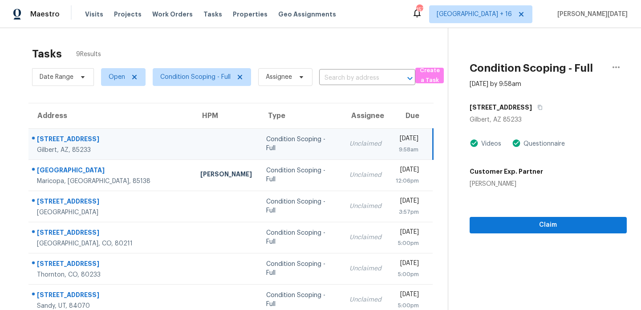
click at [396, 146] on div "9:58am" at bounding box center [407, 149] width 23 height 9
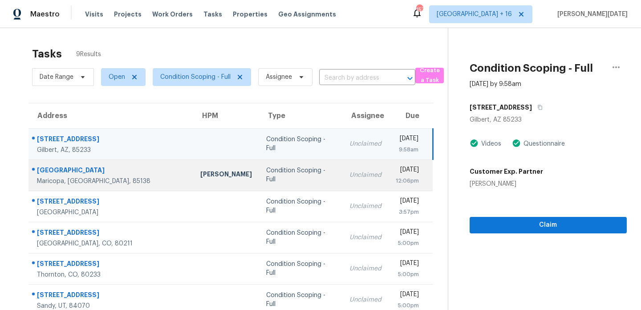
click at [399, 160] on td "Mon, Sep 15th 2025 12:06pm" at bounding box center [411, 174] width 44 height 31
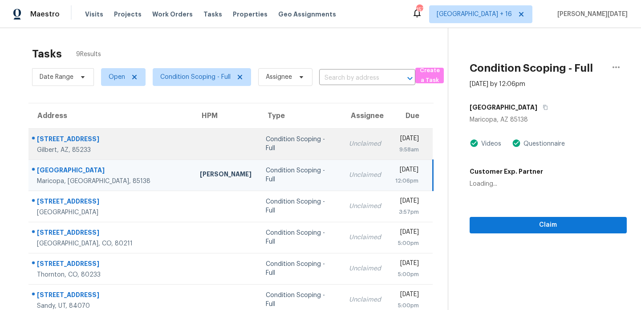
click at [401, 155] on td "Mon, Sep 15th 2025 9:58am" at bounding box center [410, 143] width 45 height 31
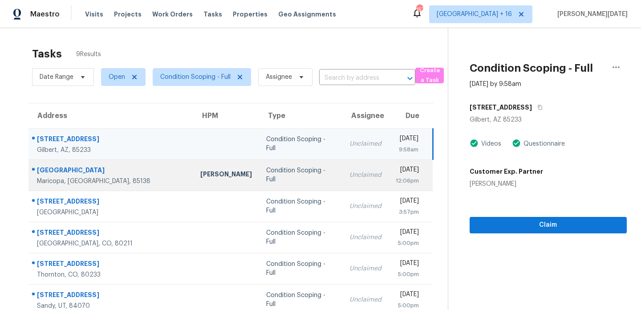
click at [398, 175] on div "[DATE]" at bounding box center [407, 170] width 23 height 11
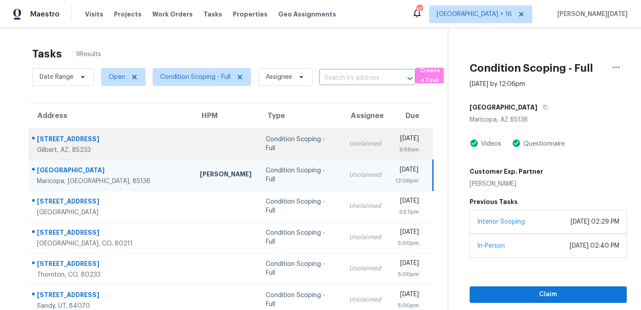
click at [395, 142] on div "[DATE]" at bounding box center [407, 139] width 24 height 11
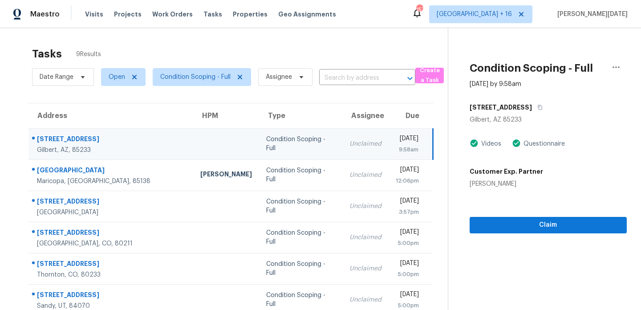
scroll to position [39, 0]
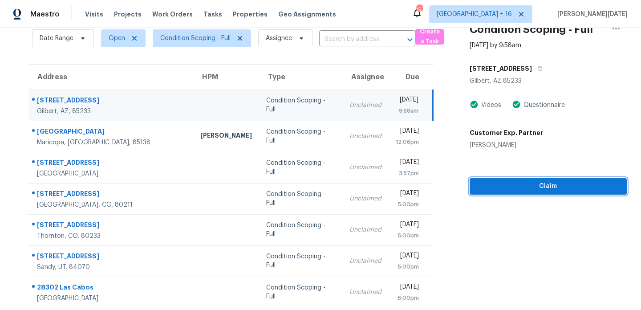
click at [505, 183] on span "Claim" at bounding box center [548, 186] width 143 height 11
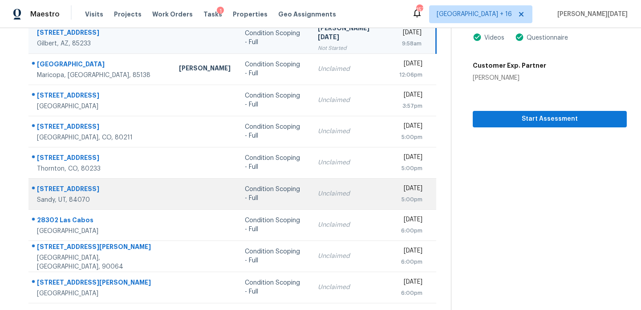
scroll to position [0, 0]
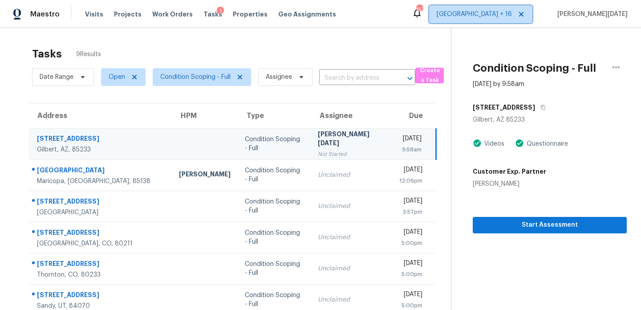
click at [512, 15] on span "Denver + 16" at bounding box center [474, 14] width 75 height 9
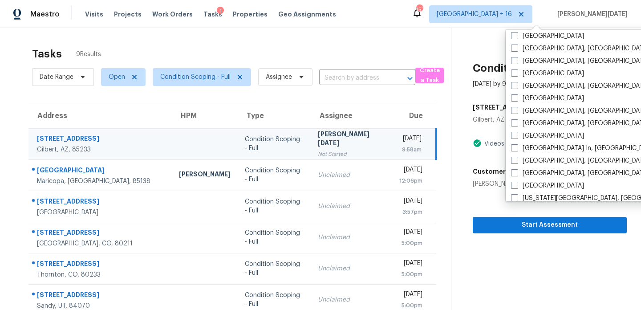
scroll to position [394, 0]
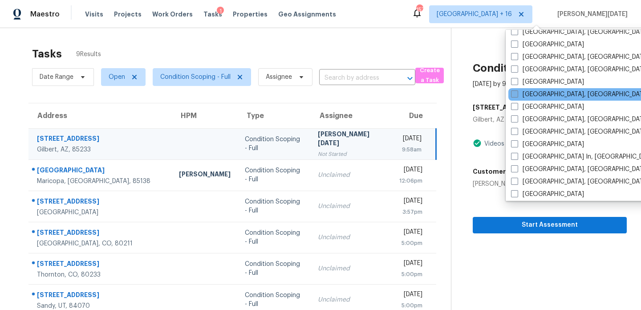
click at [525, 94] on label "Indianapolis, IN" at bounding box center [580, 94] width 138 height 9
click at [517, 94] on input "Indianapolis, IN" at bounding box center [514, 93] width 6 height 6
checkbox input "true"
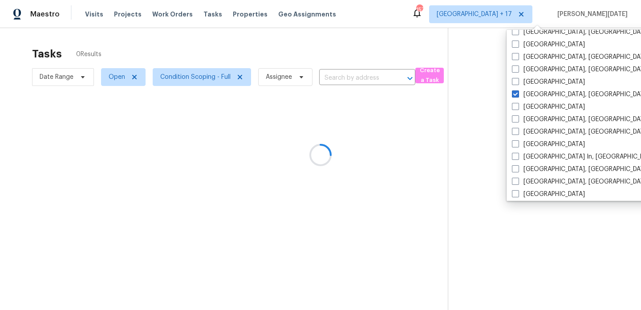
click at [380, 47] on div at bounding box center [320, 155] width 641 height 310
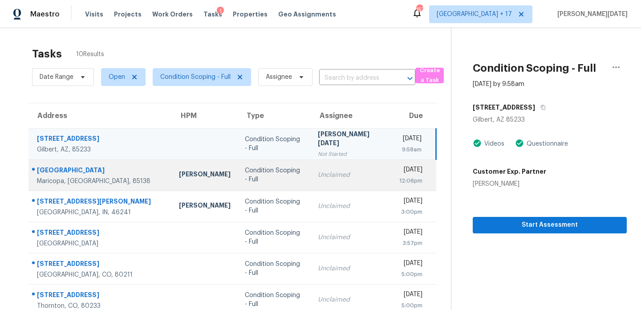
scroll to position [31, 0]
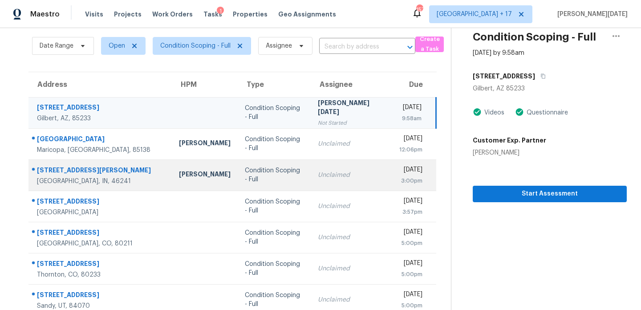
click at [392, 163] on td "Mon, Sep 15th 2025 3:00pm" at bounding box center [414, 174] width 44 height 31
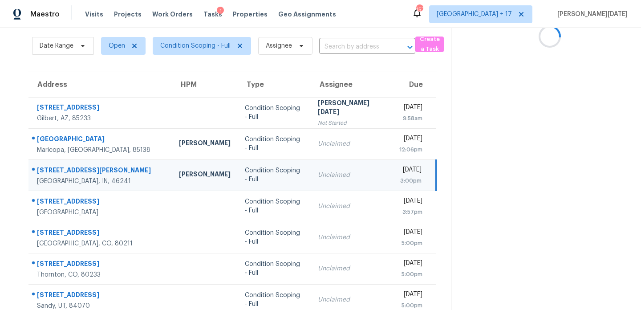
click at [399, 170] on div "[DATE]" at bounding box center [410, 170] width 23 height 11
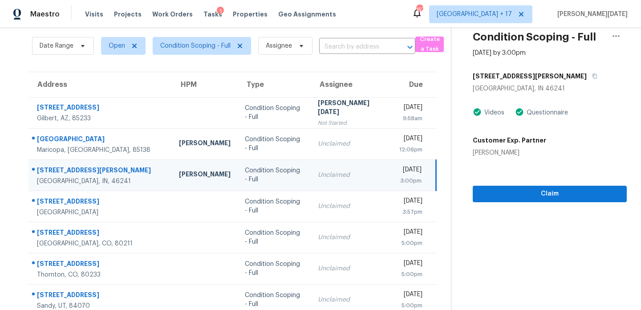
click at [406, 171] on div "[DATE]" at bounding box center [410, 170] width 23 height 11
click at [420, 176] on div "Mon, Sep 15th 2025 3:00pm" at bounding box center [417, 175] width 36 height 20
click at [491, 195] on span "Claim" at bounding box center [550, 193] width 140 height 11
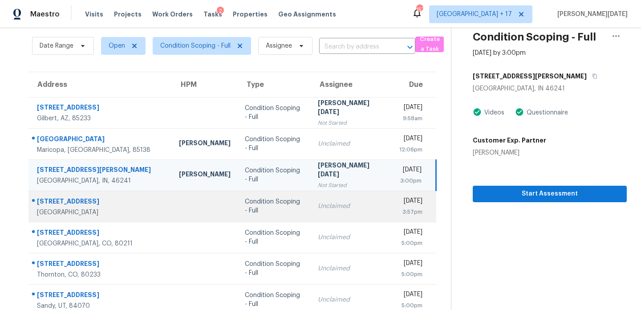
scroll to position [137, 0]
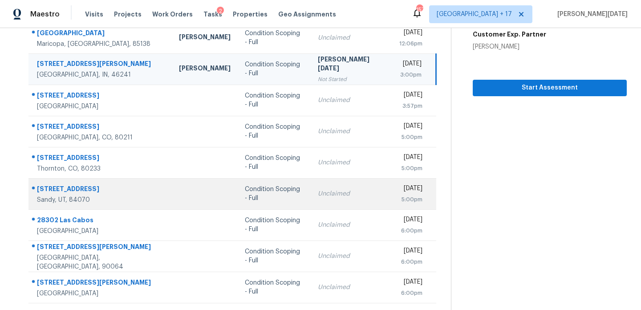
click at [335, 191] on div "Unclaimed" at bounding box center [351, 193] width 67 height 9
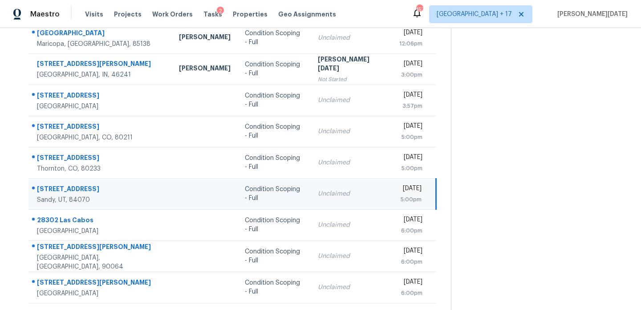
click at [392, 190] on td "Mon, Sep 15th 2025 5:00pm" at bounding box center [414, 193] width 44 height 31
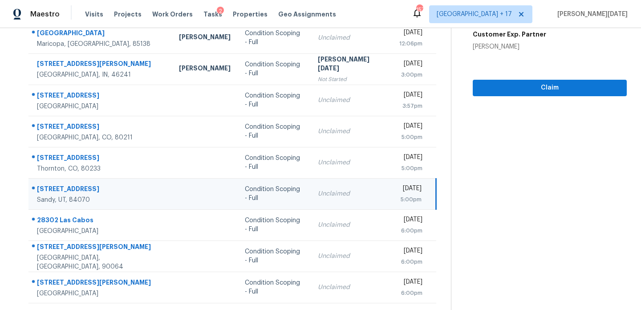
click at [399, 190] on div "[DATE]" at bounding box center [410, 189] width 23 height 11
click at [503, 92] on span "Claim" at bounding box center [550, 87] width 140 height 11
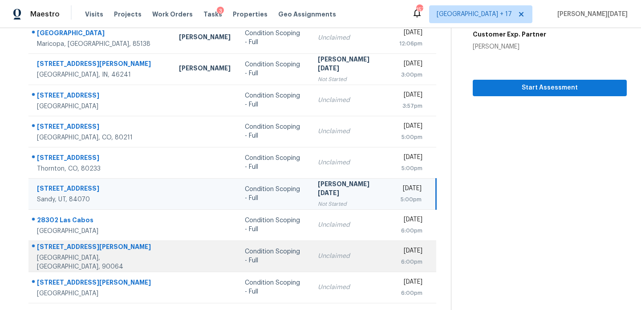
click at [269, 242] on td "Condition Scoping - Full" at bounding box center [274, 255] width 73 height 31
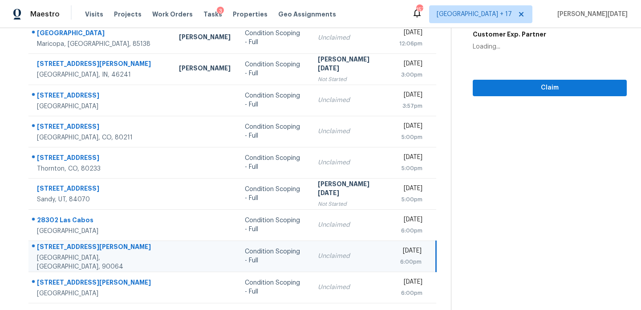
click at [311, 248] on td "Unclaimed" at bounding box center [351, 255] width 81 height 31
click at [399, 248] on div "[DATE]" at bounding box center [410, 251] width 23 height 11
click at [399, 250] on div "[DATE]" at bounding box center [410, 251] width 23 height 11
click at [409, 251] on div "[DATE]" at bounding box center [410, 251] width 23 height 11
click at [527, 90] on span "Claim" at bounding box center [550, 87] width 140 height 11
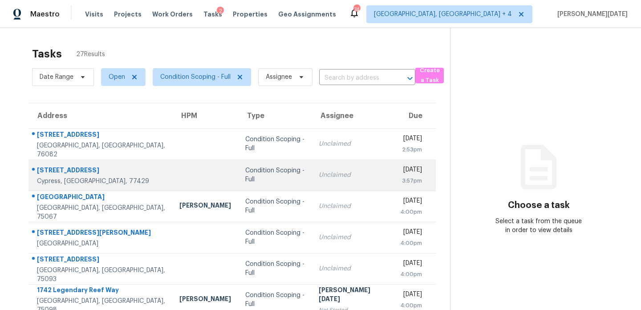
scroll to position [46, 0]
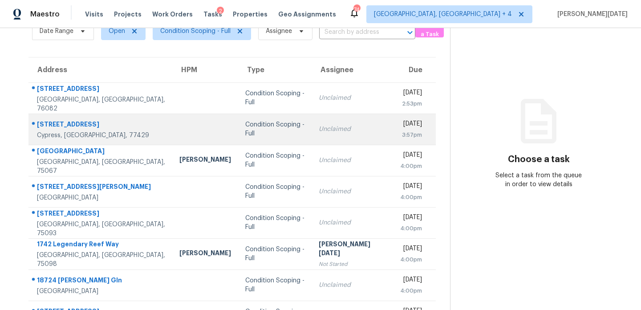
click at [285, 132] on div "Condition Scoping - Full" at bounding box center [274, 129] width 59 height 18
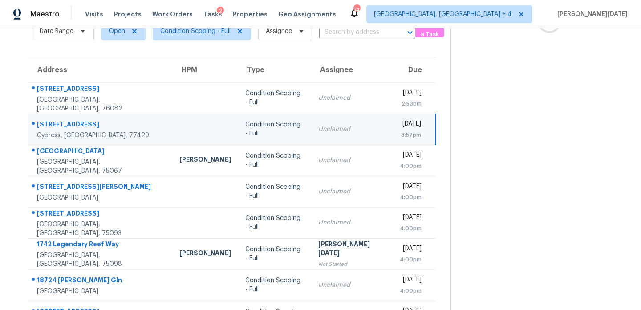
click at [343, 130] on td "Unclaimed" at bounding box center [351, 129] width 81 height 31
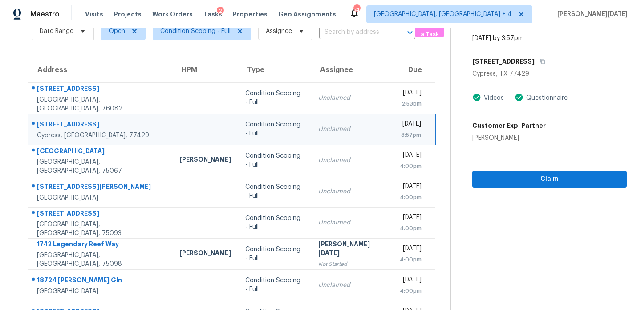
click at [402, 131] on div "3:57pm" at bounding box center [410, 134] width 21 height 9
click at [529, 182] on span "Claim" at bounding box center [550, 179] width 140 height 11
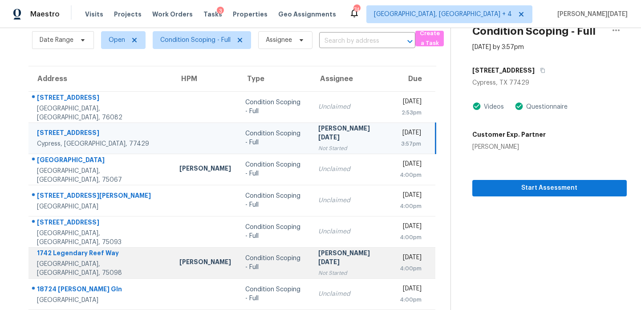
scroll to position [154, 0]
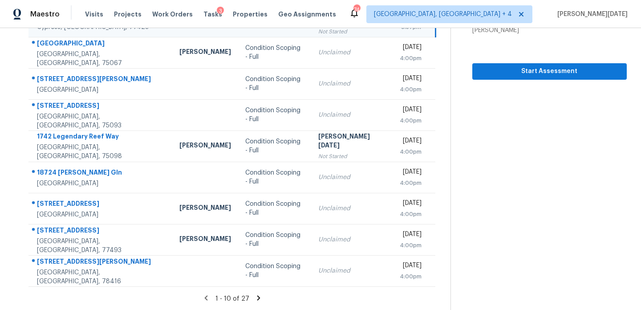
click at [257, 297] on icon at bounding box center [258, 297] width 3 height 5
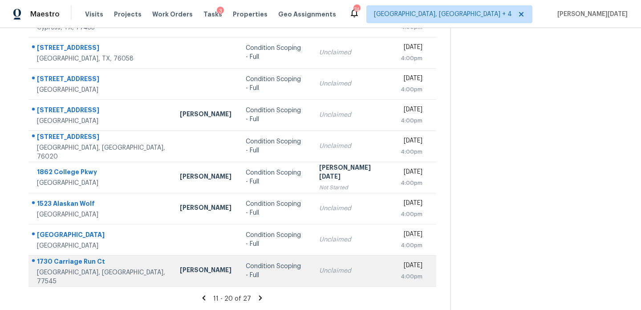
click at [290, 276] on td "Condition Scoping - Full" at bounding box center [275, 270] width 73 height 31
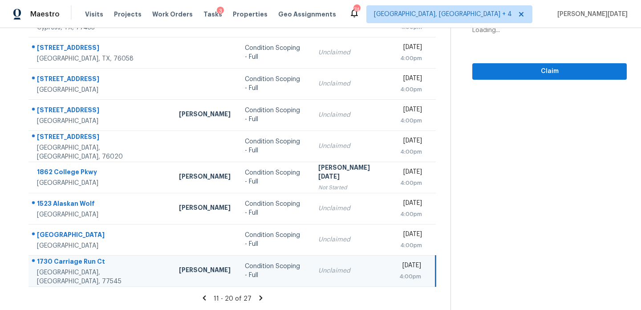
click at [349, 269] on td "Unclaimed" at bounding box center [351, 270] width 81 height 31
click at [399, 269] on div "Mon, Sep 15th 2025" at bounding box center [410, 266] width 22 height 11
click at [531, 74] on span "Claim" at bounding box center [550, 71] width 140 height 11
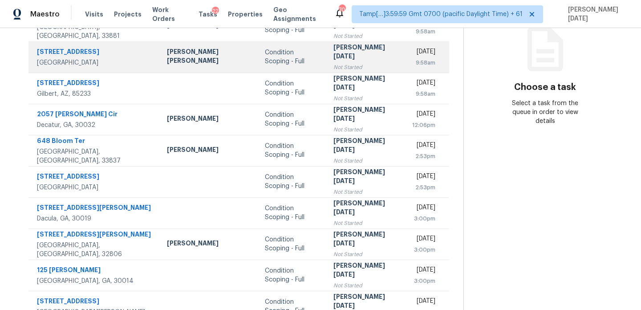
scroll to position [154, 0]
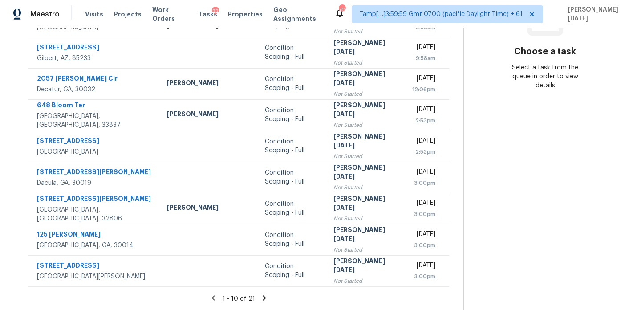
click at [260, 296] on icon at bounding box center [264, 298] width 8 height 8
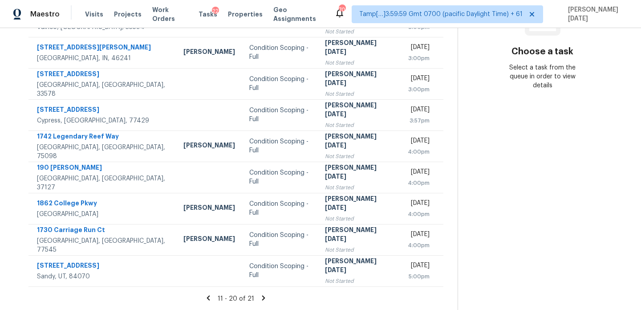
click at [260, 294] on icon at bounding box center [264, 298] width 8 height 8
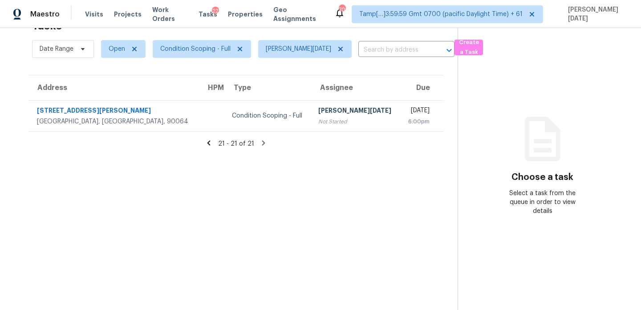
click at [205, 146] on icon at bounding box center [209, 143] width 8 height 8
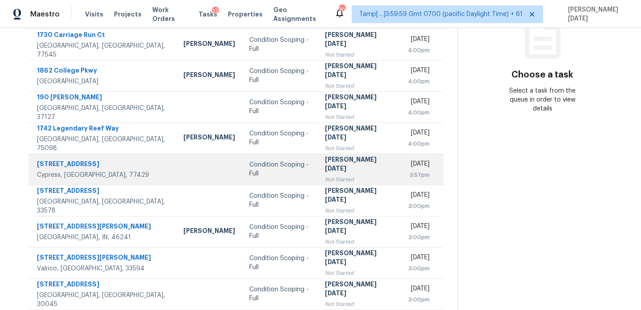
scroll to position [154, 0]
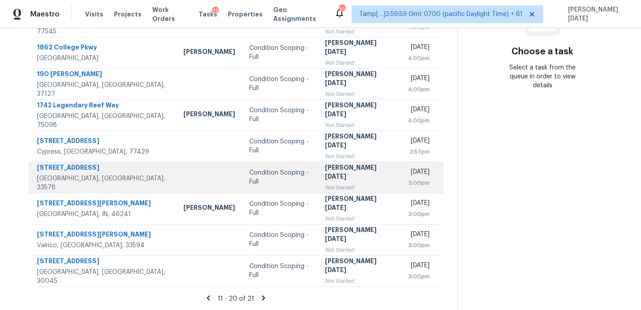
click at [318, 179] on td "Prabhu Raja Not Started" at bounding box center [359, 177] width 83 height 31
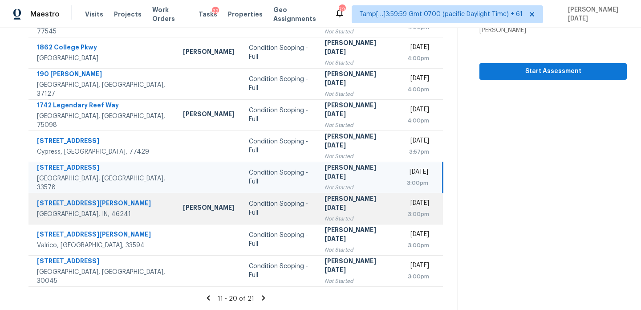
click at [407, 205] on div "[DATE]" at bounding box center [418, 204] width 22 height 11
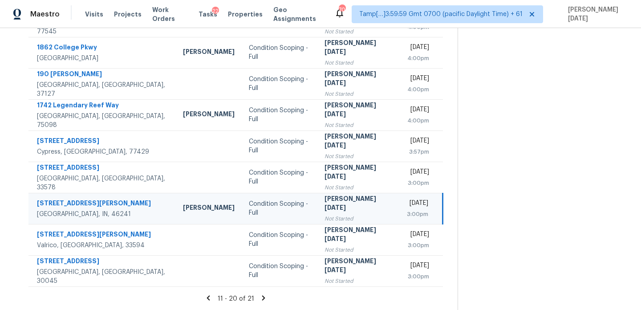
click at [407, 205] on div "[DATE]" at bounding box center [417, 204] width 21 height 11
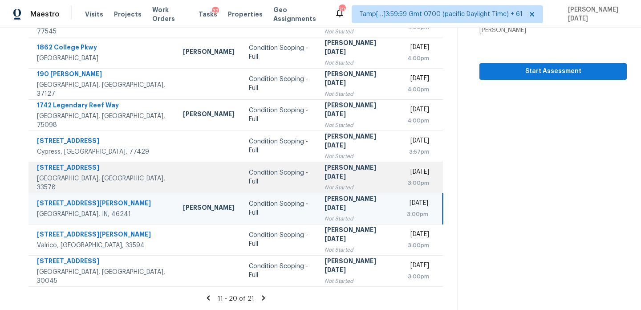
click at [337, 175] on div "[PERSON_NAME][DATE]" at bounding box center [359, 173] width 69 height 20
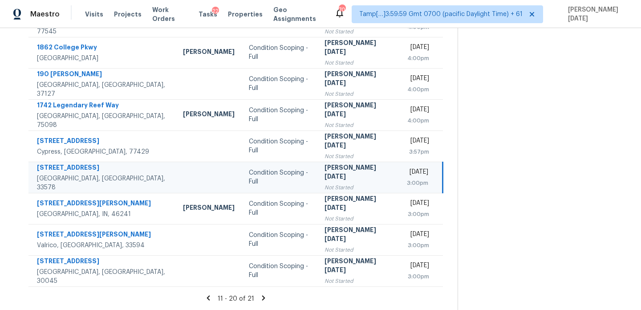
click at [337, 175] on div "[PERSON_NAME][DATE]" at bounding box center [359, 173] width 69 height 20
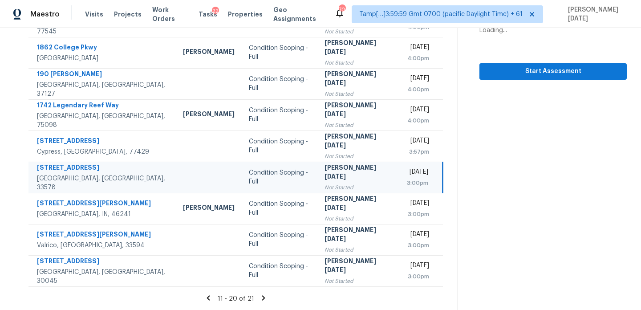
click at [337, 175] on div "[PERSON_NAME][DATE]" at bounding box center [359, 173] width 69 height 20
click at [502, 72] on span "Start Assessment" at bounding box center [553, 71] width 133 height 11
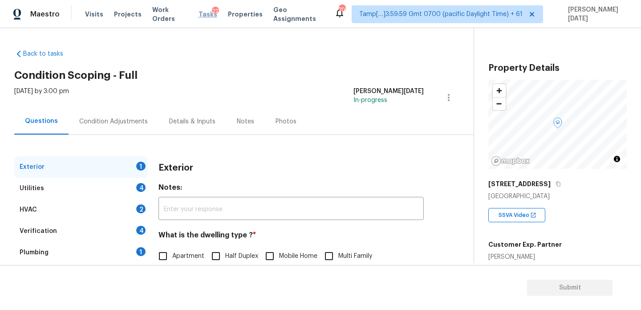
click at [206, 15] on span "Tasks" at bounding box center [208, 14] width 19 height 6
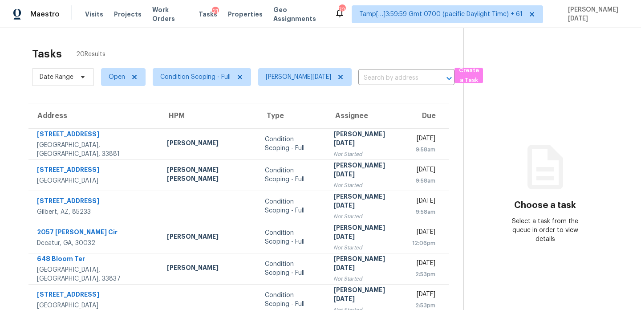
click at [374, 48] on div "Tasks 20 Results" at bounding box center [247, 53] width 431 height 23
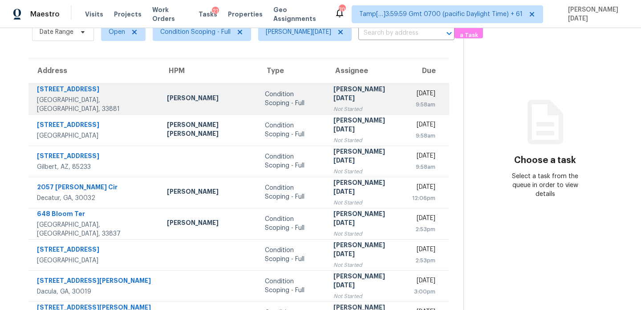
scroll to position [31, 0]
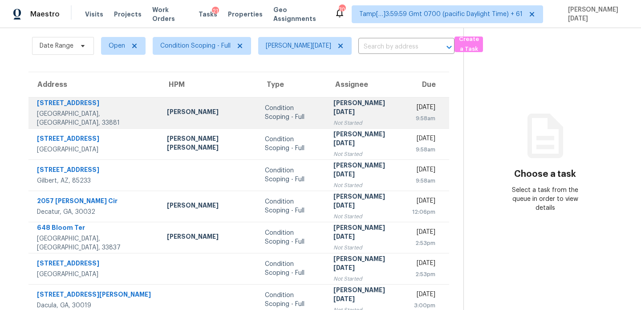
click at [352, 109] on td "Prabhu Raja Not Started" at bounding box center [365, 112] width 79 height 31
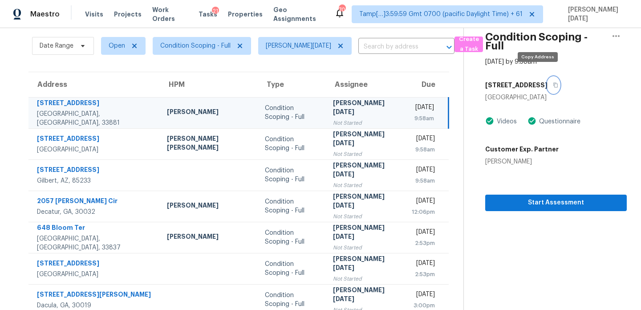
click at [553, 82] on icon "button" at bounding box center [555, 84] width 5 height 5
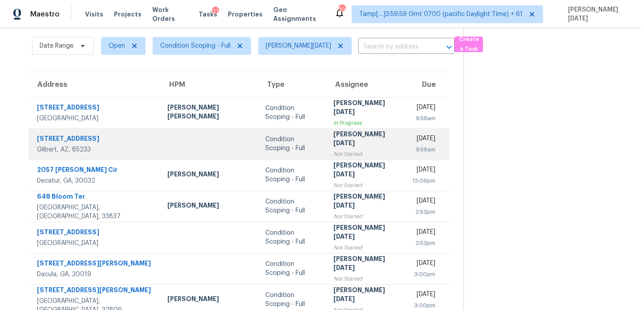
click at [335, 138] on div "[PERSON_NAME][DATE]" at bounding box center [366, 140] width 65 height 20
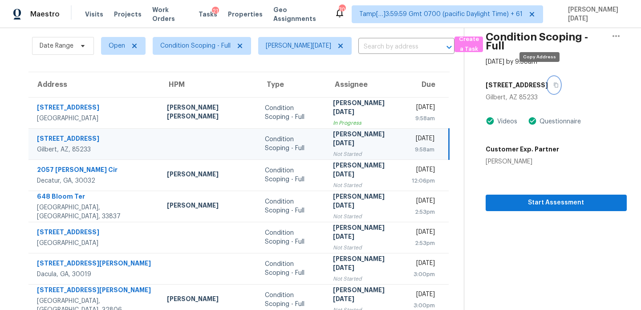
click at [553, 82] on icon "button" at bounding box center [555, 84] width 5 height 5
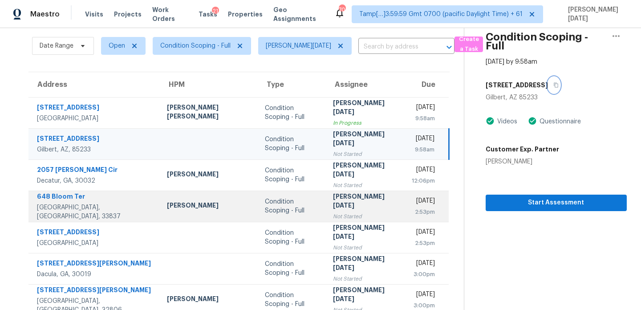
scroll to position [75, 0]
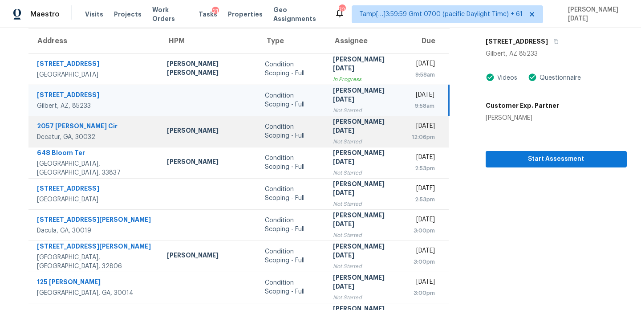
click at [271, 127] on div "Condition Scoping - Full" at bounding box center [292, 131] width 54 height 18
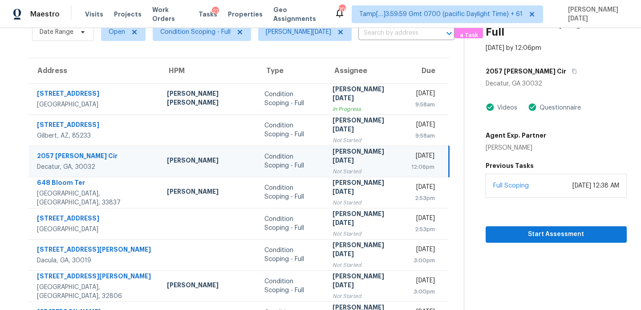
scroll to position [7, 0]
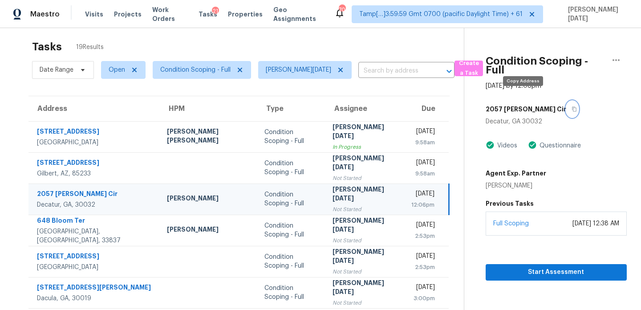
click at [572, 106] on icon "button" at bounding box center [574, 108] width 5 height 5
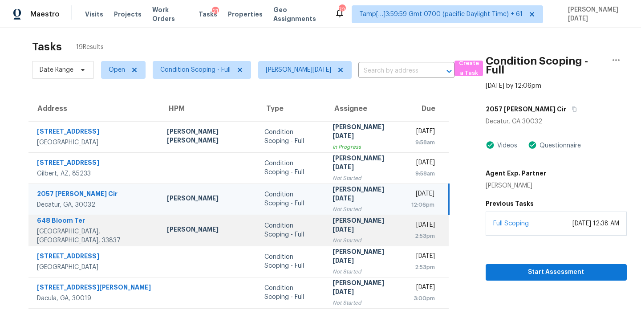
click at [333, 227] on div "[PERSON_NAME][DATE]" at bounding box center [365, 226] width 65 height 20
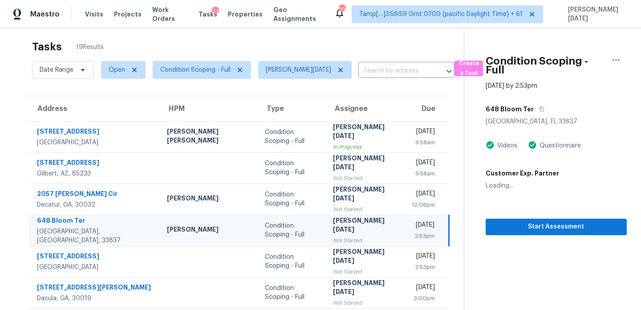
scroll to position [66, 0]
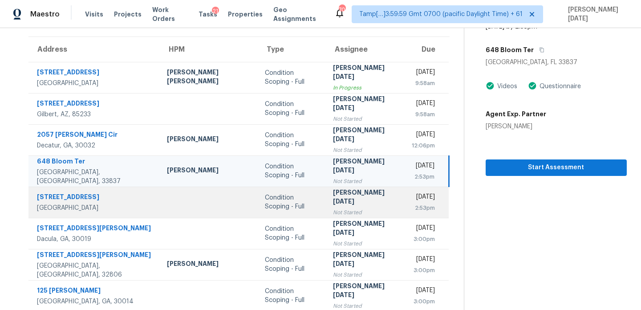
click at [333, 208] on div "Not Started" at bounding box center [365, 212] width 65 height 9
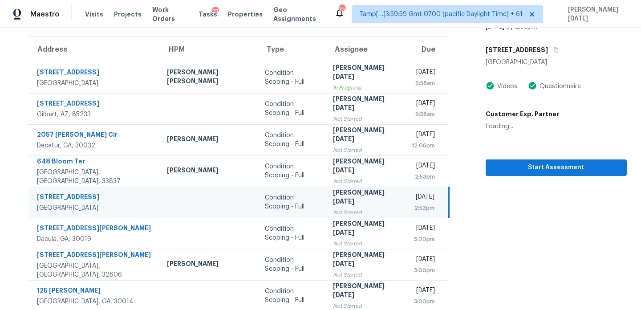
scroll to position [0, 0]
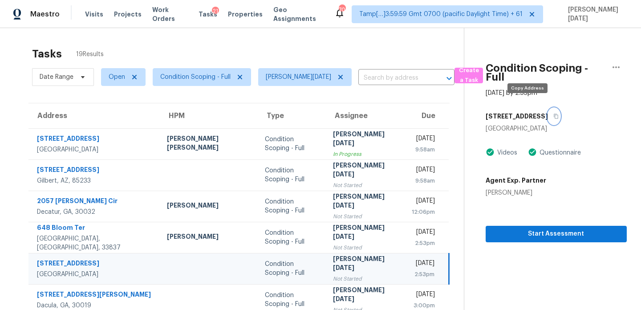
click at [553, 114] on icon "button" at bounding box center [555, 116] width 5 height 5
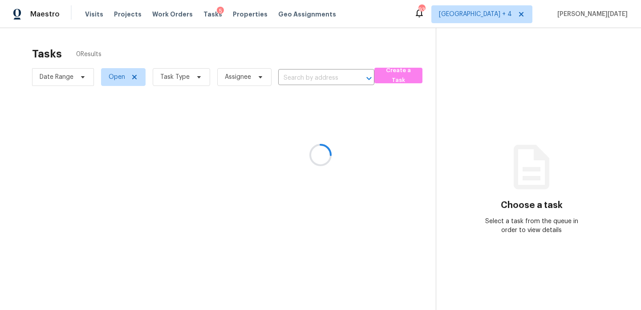
click at [196, 77] on div at bounding box center [320, 155] width 641 height 310
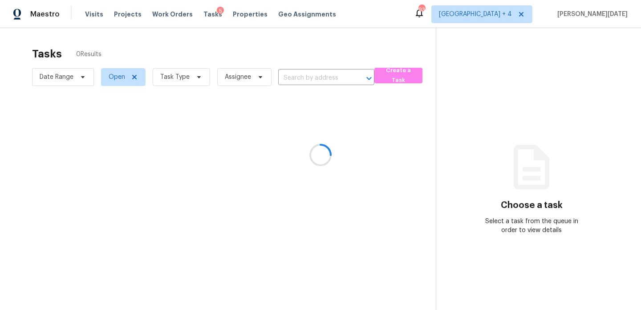
click at [196, 77] on div at bounding box center [320, 155] width 641 height 310
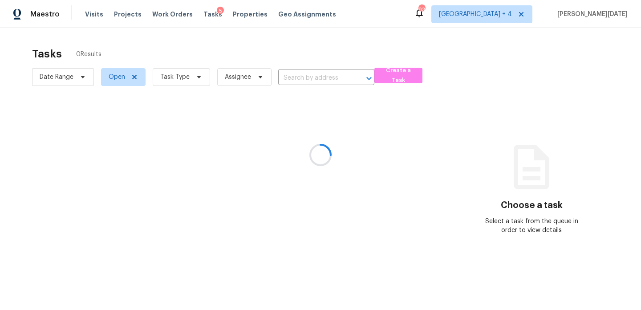
click at [196, 77] on div at bounding box center [320, 155] width 641 height 310
click at [196, 77] on icon at bounding box center [198, 76] width 7 height 7
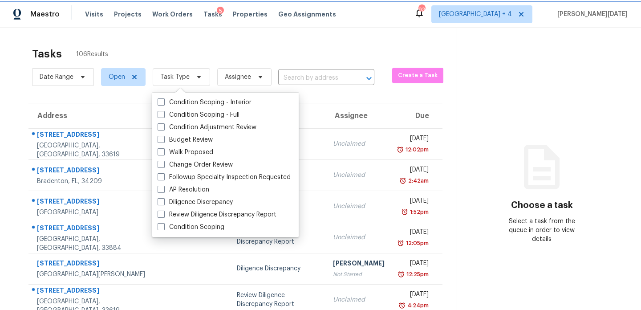
click at [196, 77] on icon at bounding box center [198, 76] width 7 height 7
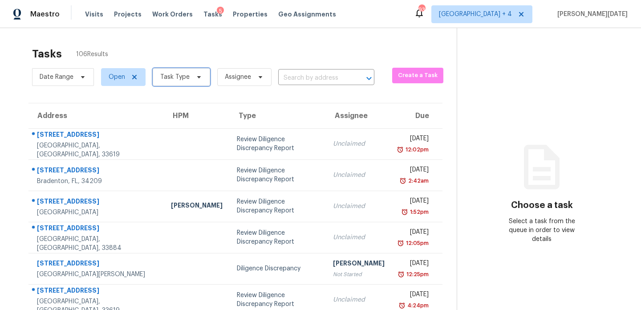
click at [196, 77] on icon at bounding box center [198, 76] width 7 height 7
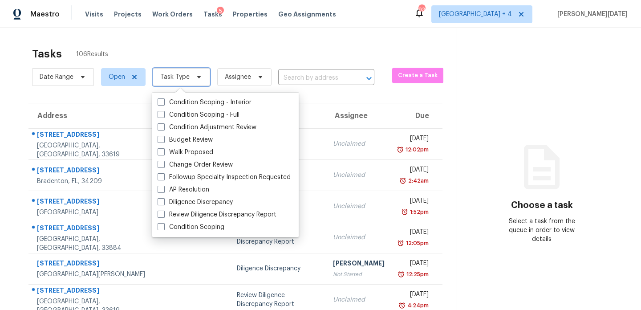
click at [196, 77] on icon at bounding box center [198, 76] width 7 height 7
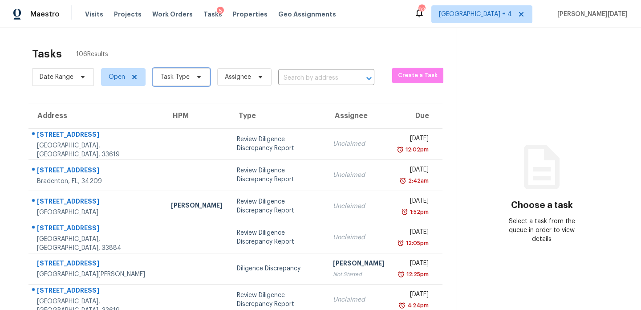
click at [196, 77] on icon at bounding box center [198, 76] width 7 height 7
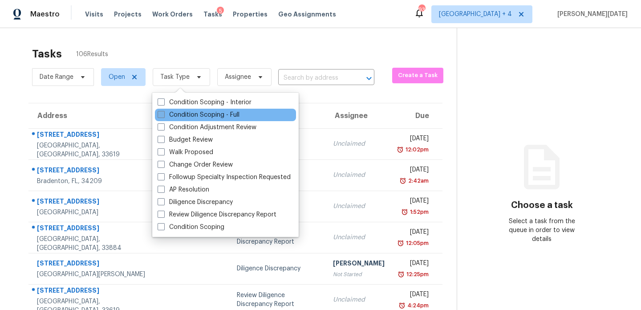
click at [192, 114] on label "Condition Scoping - Full" at bounding box center [199, 114] width 82 height 9
click at [163, 114] on input "Condition Scoping - Full" at bounding box center [161, 113] width 6 height 6
checkbox input "true"
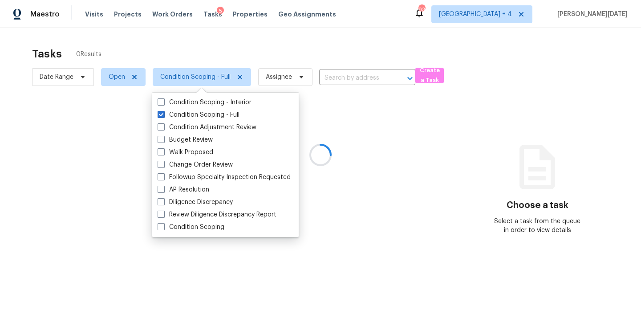
click at [268, 65] on div at bounding box center [320, 155] width 641 height 310
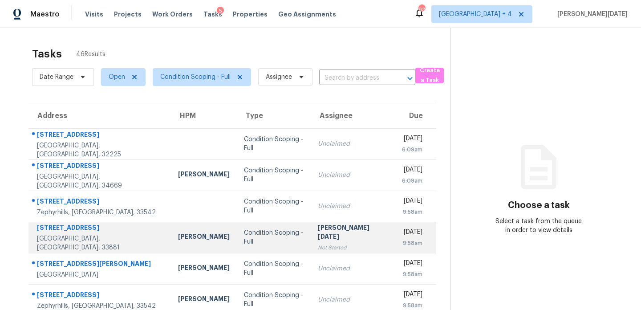
click at [392, 235] on td "[DATE] 9:58am" at bounding box center [414, 237] width 44 height 31
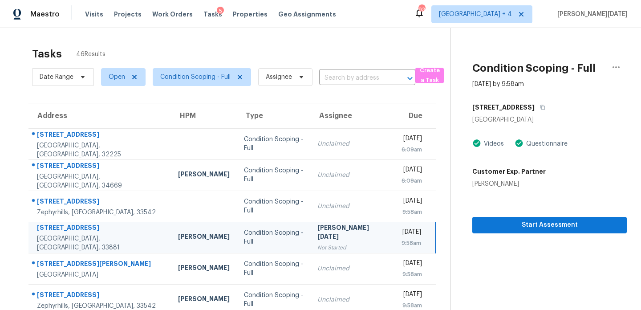
click at [324, 234] on div "[PERSON_NAME][DATE]" at bounding box center [350, 233] width 67 height 20
click at [493, 220] on span "Start Assessment" at bounding box center [550, 225] width 140 height 11
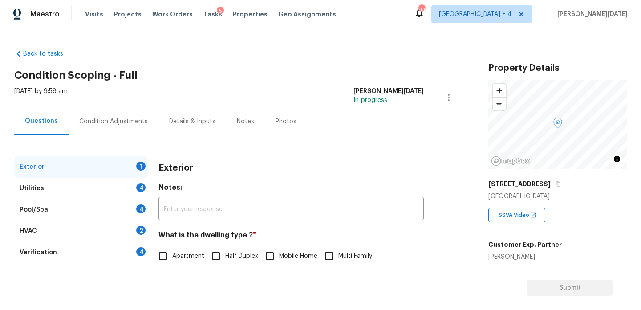
click at [104, 116] on div "Condition Adjustments" at bounding box center [114, 121] width 90 height 26
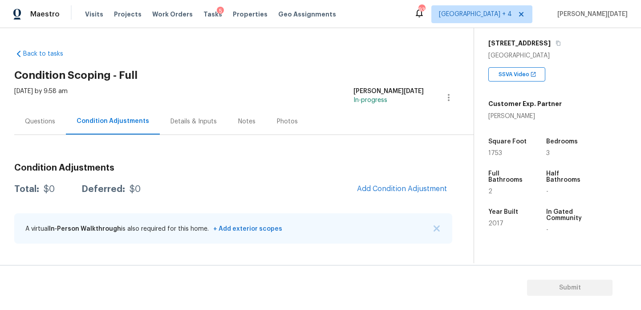
scroll to position [156, 0]
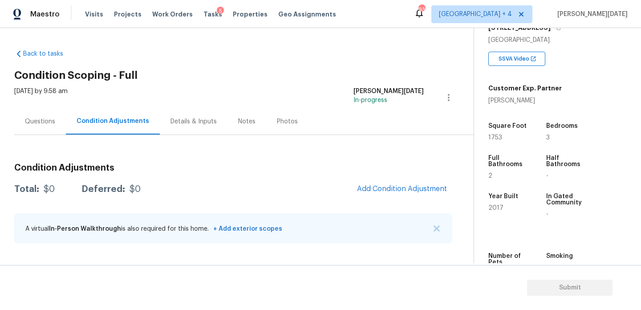
click at [496, 138] on span "1753" at bounding box center [495, 137] width 14 height 6
copy span "1753"
click at [389, 185] on span "Add Condition Adjustment" at bounding box center [402, 189] width 90 height 8
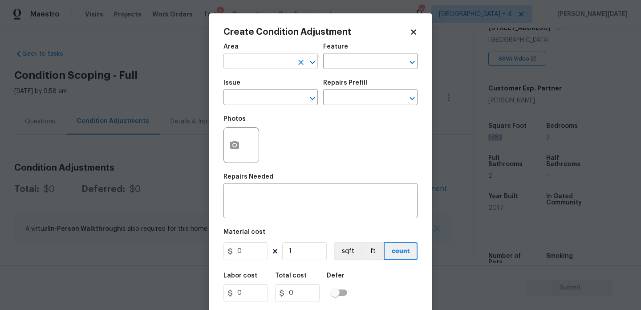
click at [232, 63] on input "text" at bounding box center [258, 62] width 69 height 14
type input "e"
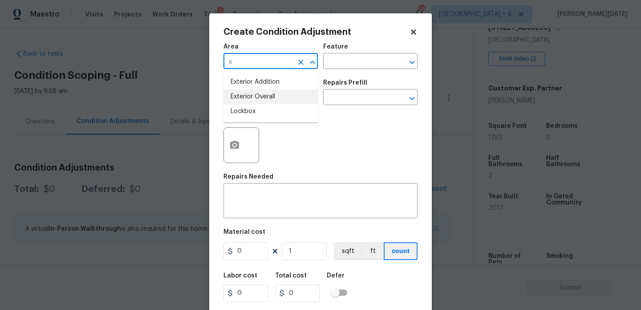
click at [260, 98] on li "Exterior Overall" at bounding box center [271, 96] width 94 height 15
type input "Exterior Overall"
click at [260, 98] on input "text" at bounding box center [258, 98] width 69 height 14
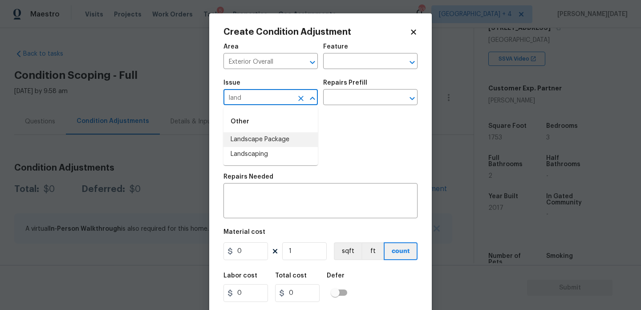
click at [265, 141] on li "Landscape Package" at bounding box center [271, 139] width 94 height 15
type input "Landscape Package"
click at [346, 105] on input "text" at bounding box center [357, 98] width 69 height 14
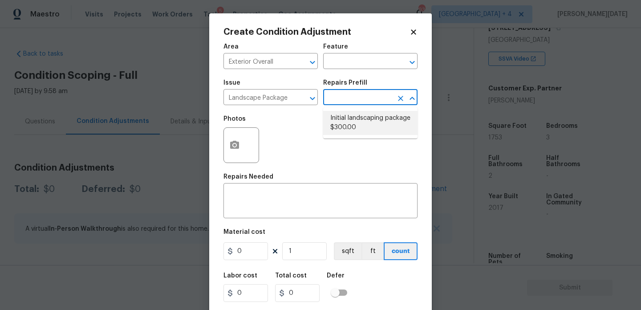
click at [350, 121] on li "Initial landscaping package $300.00" at bounding box center [370, 123] width 94 height 24
type input "Home Readiness Packages"
type textarea "Mowing of grass up to 6" in height. Mow, edge along driveways & sidewalks, trim…"
type input "300"
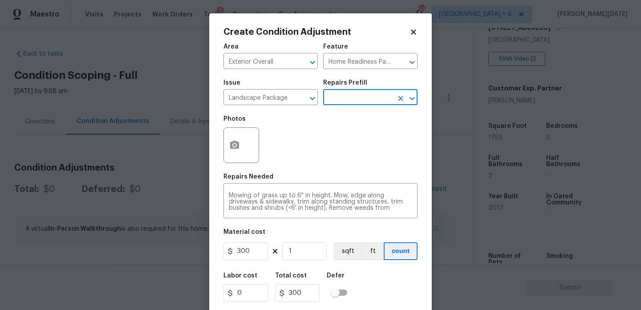
click at [240, 162] on div at bounding box center [242, 145] width 36 height 36
click at [236, 148] on icon "button" at bounding box center [234, 145] width 9 height 8
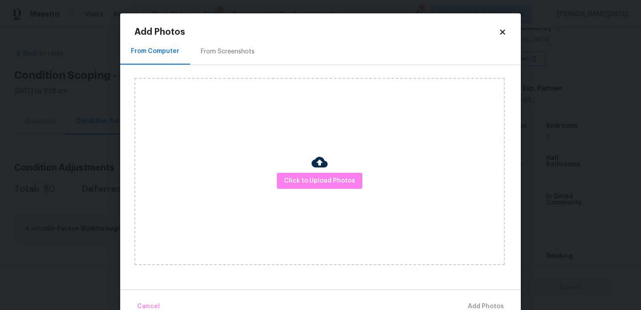
click at [229, 49] on div "From Screenshots" at bounding box center [228, 51] width 54 height 9
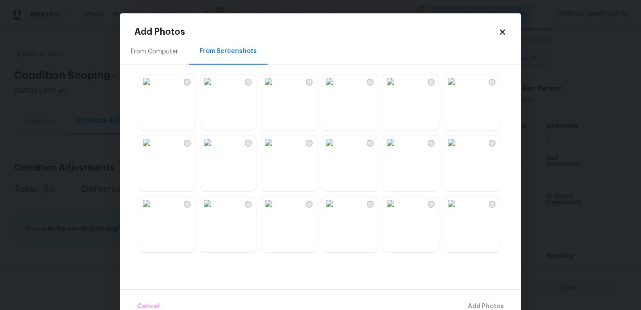
click at [276, 89] on img at bounding box center [268, 81] width 14 height 14
click at [459, 211] on img at bounding box center [451, 203] width 14 height 14
click at [398, 89] on img at bounding box center [390, 81] width 14 height 14
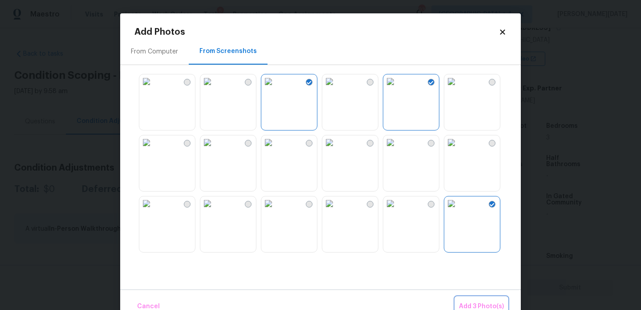
click at [484, 303] on span "Add 3 Photo(s)" at bounding box center [481, 306] width 45 height 11
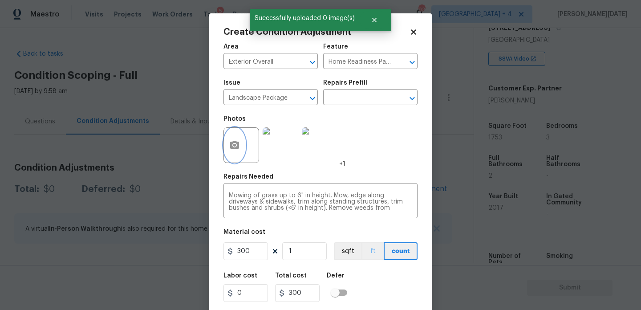
scroll to position [23, 0]
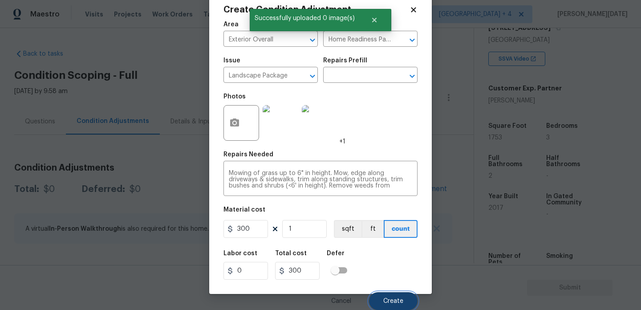
click at [403, 296] on button "Create" at bounding box center [393, 301] width 49 height 18
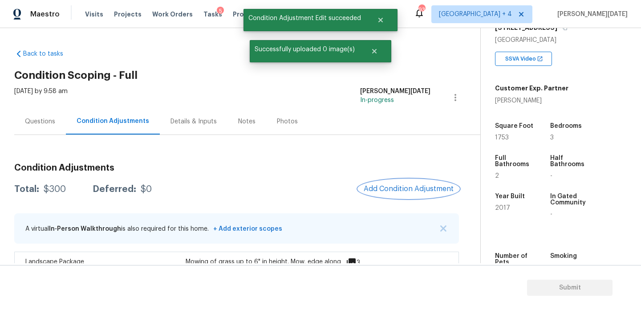
scroll to position [74, 0]
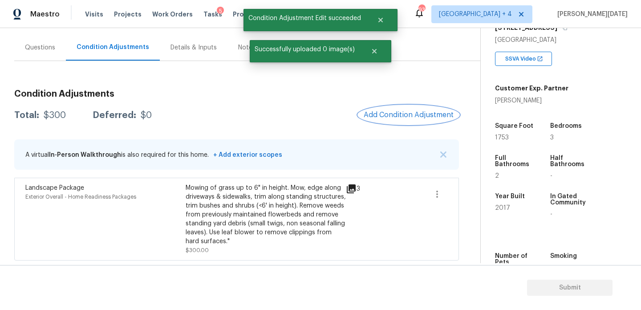
click at [416, 117] on span "Add Condition Adjustment" at bounding box center [409, 115] width 90 height 8
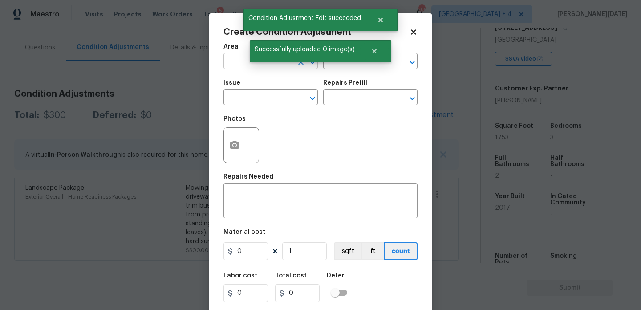
click at [240, 61] on input "text" at bounding box center [258, 62] width 69 height 14
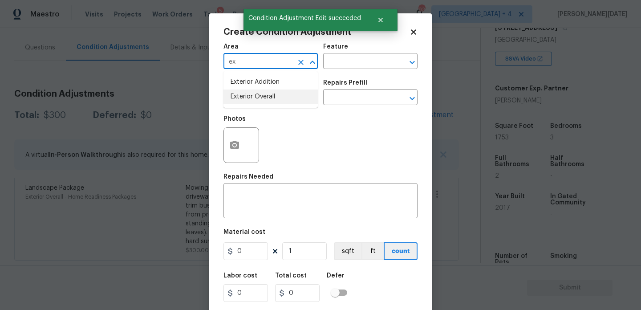
click at [249, 95] on li "Exterior Overall" at bounding box center [271, 96] width 94 height 15
type input "Exterior Overall"
click at [249, 95] on input "text" at bounding box center [258, 98] width 69 height 14
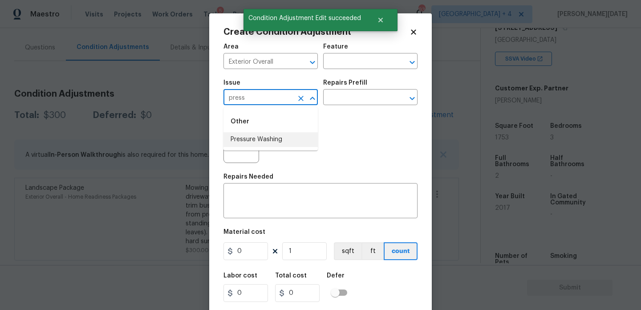
click at [271, 136] on li "Pressure Washing" at bounding box center [271, 139] width 94 height 15
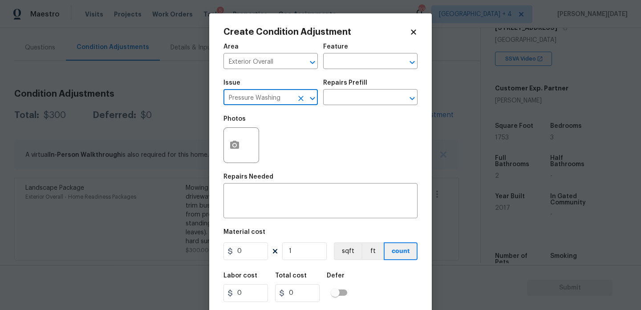
type input "Pressure Washing"
click at [363, 77] on div "Issue Pressure Washing ​ Repairs Prefill ​" at bounding box center [321, 92] width 194 height 36
click at [362, 98] on input "text" at bounding box center [357, 98] width 69 height 14
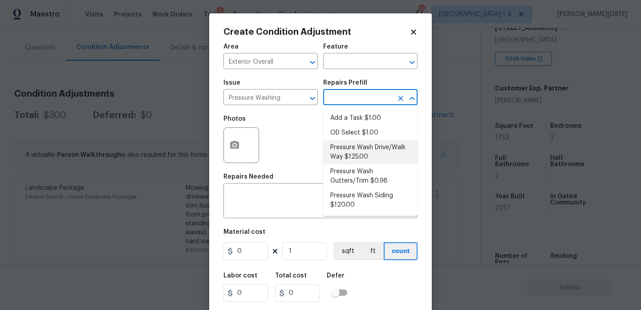
click at [366, 152] on li "Pressure Wash Drive/Walk Way $125.00" at bounding box center [370, 152] width 94 height 24
type input "Siding"
type textarea "Pressure wash the driveways/walkways as directed by the PM. Ensure that all deb…"
type input "125"
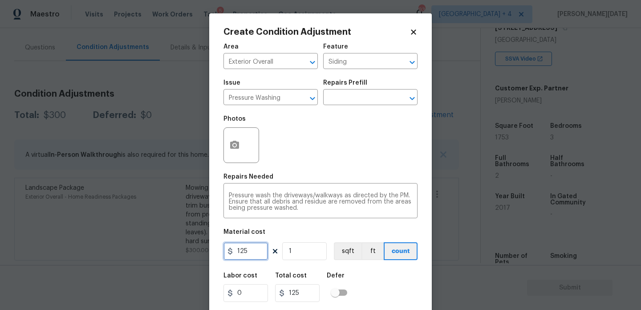
drag, startPoint x: 257, startPoint y: 248, endPoint x: 181, endPoint y: 246, distance: 75.7
click at [181, 246] on div "Create Condition Adjustment Area Exterior Overall ​ Feature Siding ​ Issue Pres…" at bounding box center [320, 155] width 641 height 310
type input "200"
click at [341, 129] on div "Photos" at bounding box center [321, 139] width 194 height 58
type input "200"
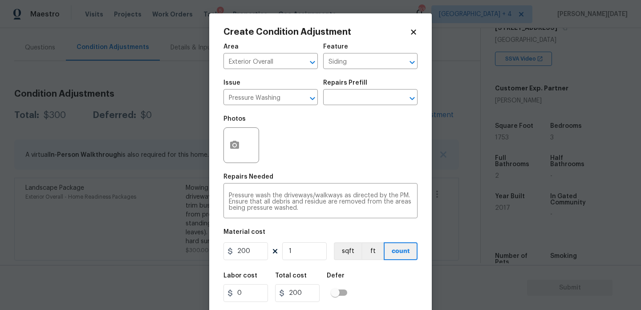
scroll to position [23, 0]
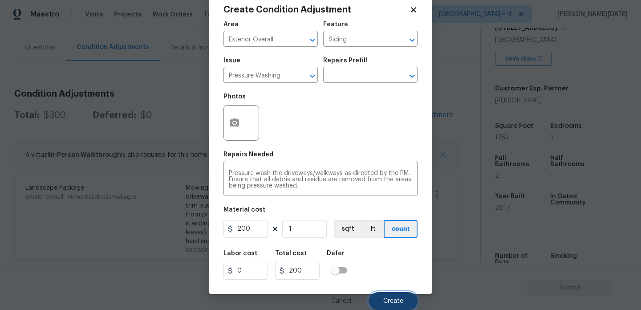
click at [377, 295] on button "Create" at bounding box center [393, 301] width 49 height 18
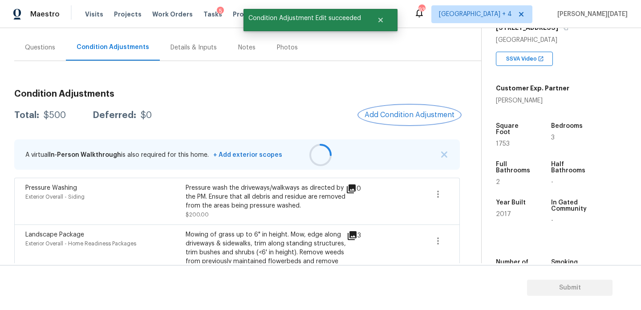
scroll to position [0, 0]
click at [404, 116] on span "Add Condition Adjustment" at bounding box center [410, 115] width 90 height 8
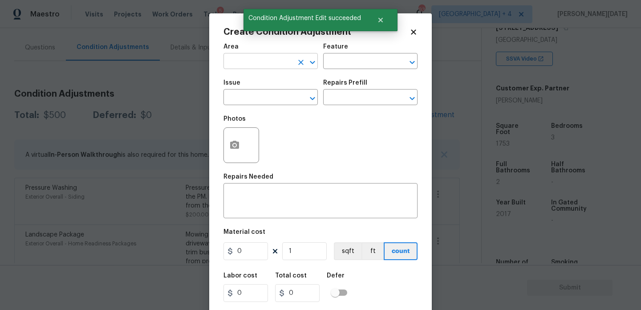
click at [237, 60] on input "text" at bounding box center [258, 62] width 69 height 14
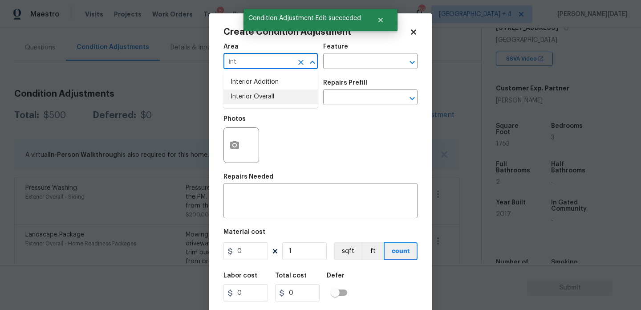
click at [253, 91] on li "Interior Overall" at bounding box center [271, 96] width 94 height 15
type input "Interior Overall"
click at [253, 91] on input "text" at bounding box center [258, 98] width 69 height 14
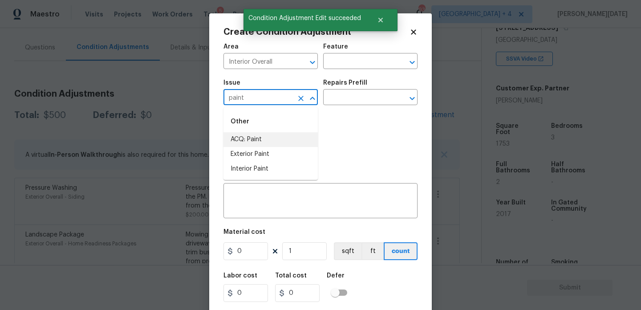
click at [259, 145] on li "ACQ: Paint" at bounding box center [271, 139] width 94 height 15
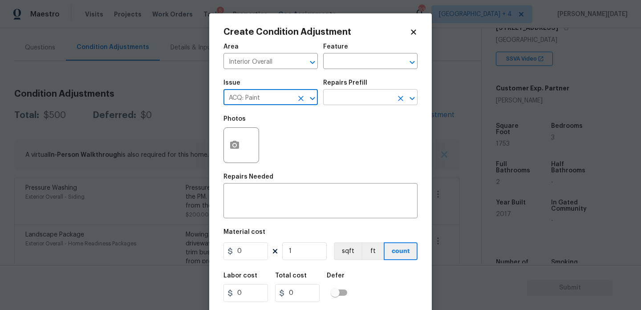
type input "ACQ: Paint"
click at [358, 99] on input "text" at bounding box center [357, 98] width 69 height 14
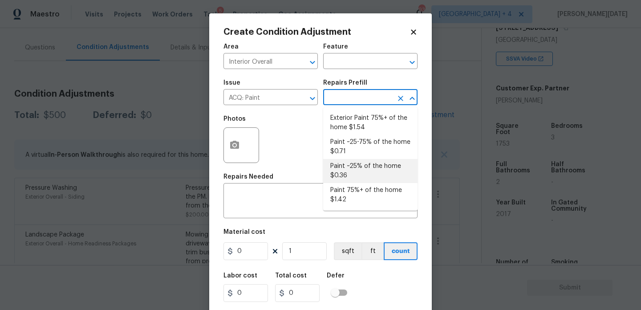
click at [356, 174] on li "Paint ~25% of the home $0.36" at bounding box center [370, 171] width 94 height 24
type input "Acquisition"
type textarea "Acquisition Scope: ~25% of the home needs interior paint"
type input "0.36"
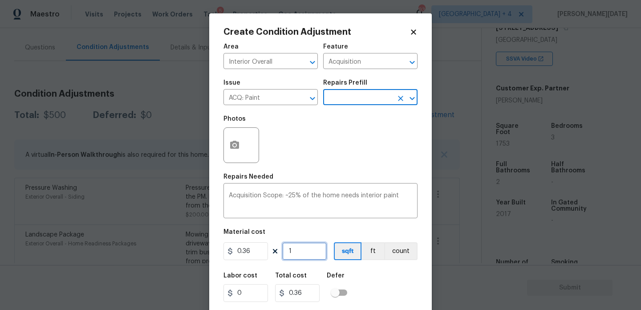
click at [317, 249] on input "1" at bounding box center [304, 251] width 45 height 18
type input "0"
paste input "1753"
type input "1753"
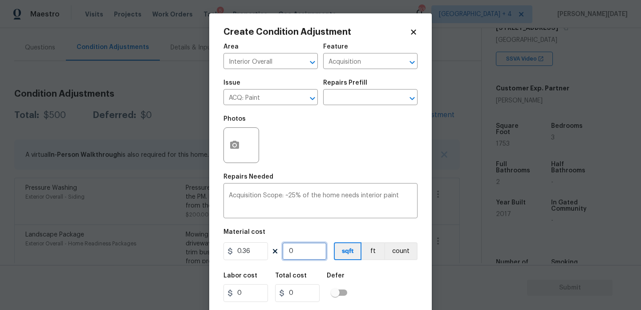
type input "631.08"
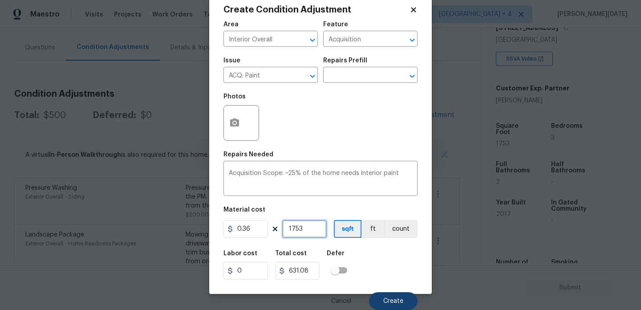
type input "1753"
click at [387, 293] on button "Create" at bounding box center [393, 301] width 49 height 18
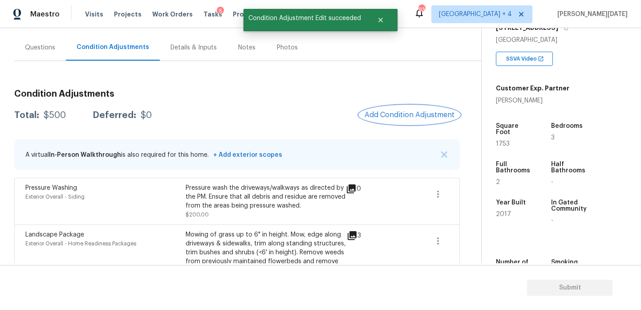
scroll to position [0, 0]
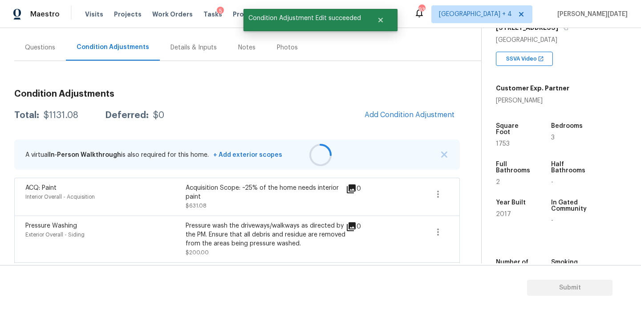
click at [410, 114] on div at bounding box center [320, 155] width 641 height 310
click at [410, 114] on span "Add Condition Adjustment" at bounding box center [410, 115] width 90 height 8
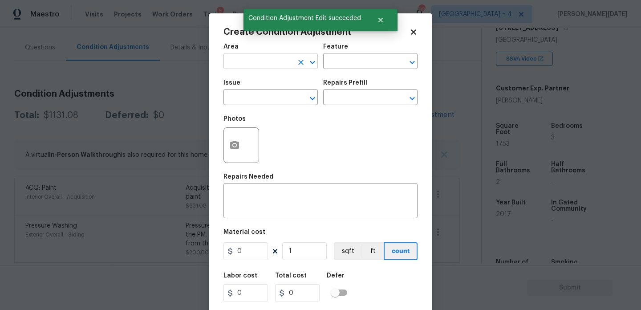
click at [255, 66] on input "text" at bounding box center [258, 62] width 69 height 14
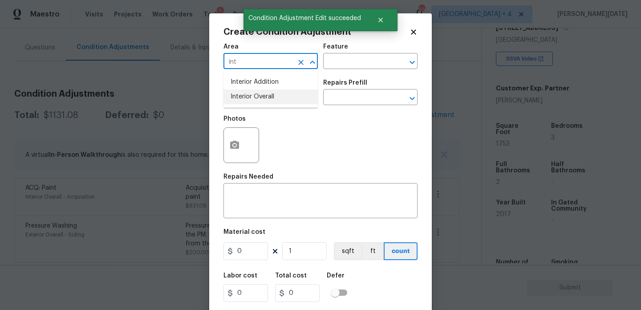
click at [258, 102] on li "Interior Overall" at bounding box center [271, 96] width 94 height 15
type input "Interior Overall"
click at [258, 102] on input "text" at bounding box center [258, 98] width 69 height 14
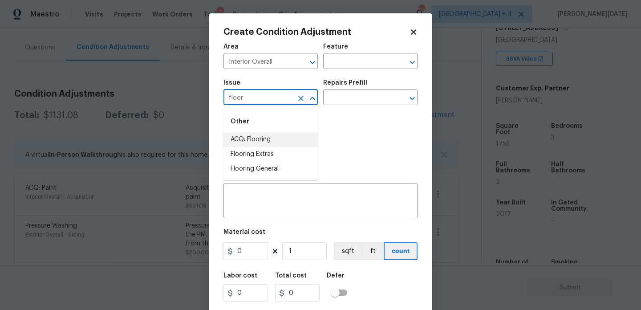
click at [274, 141] on li "ACQ: Flooring" at bounding box center [271, 139] width 94 height 15
type input "ACQ: Flooring"
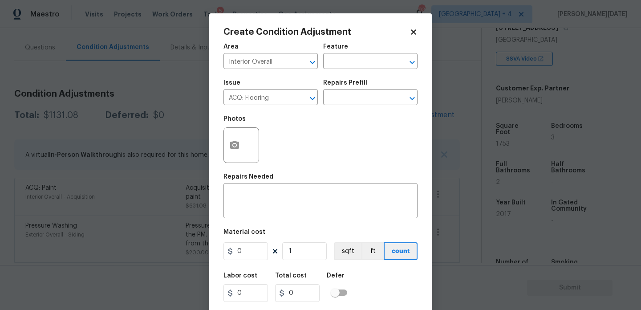
click at [373, 81] on div "Repairs Prefill" at bounding box center [370, 86] width 94 height 12
click at [367, 92] on input "text" at bounding box center [357, 98] width 69 height 14
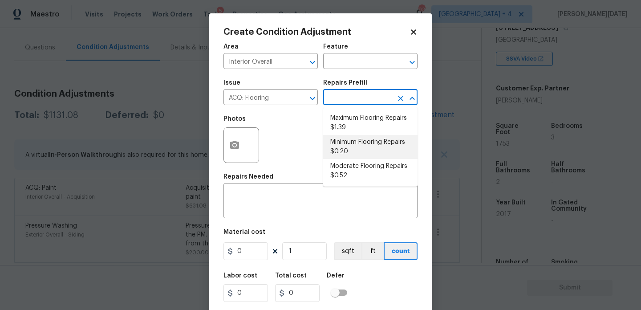
click at [363, 146] on li "Minimum Flooring Repairs $0.20" at bounding box center [370, 147] width 94 height 24
type input "Acquisition"
type textarea "Acquisition Scope: Minimum flooring repairs"
type input "0.2"
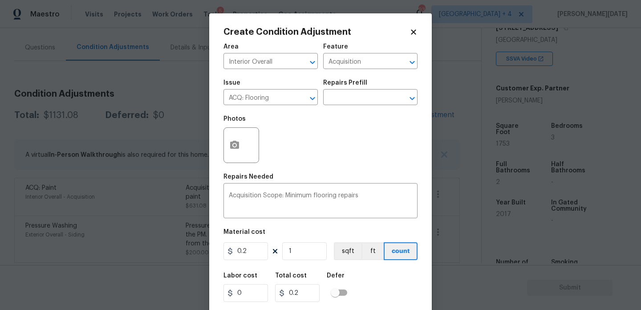
click at [309, 262] on figure "Material cost 0.2 1 sqft ft count" at bounding box center [321, 245] width 194 height 33
click at [317, 254] on input "1" at bounding box center [304, 251] width 45 height 18
type input "0"
paste input "1753"
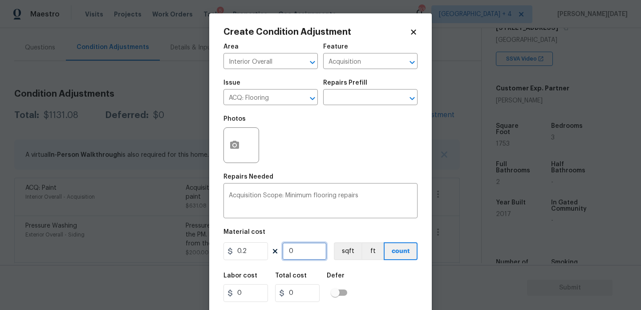
type input "1753"
type input "350.6"
type input "1753"
click at [336, 144] on div "Photos" at bounding box center [321, 139] width 194 height 58
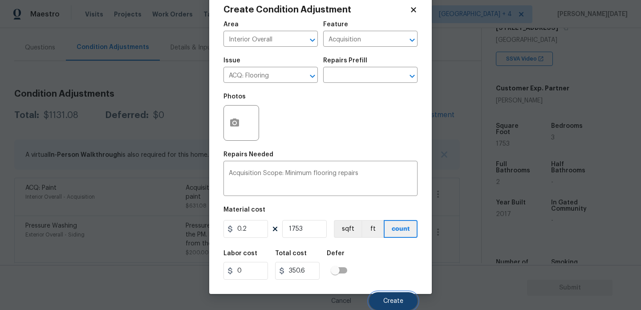
click at [386, 294] on button "Create" at bounding box center [393, 301] width 49 height 18
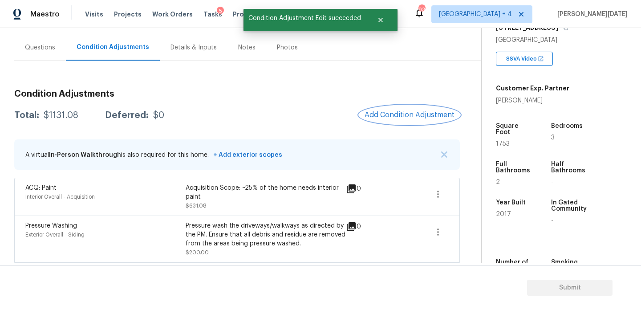
scroll to position [0, 0]
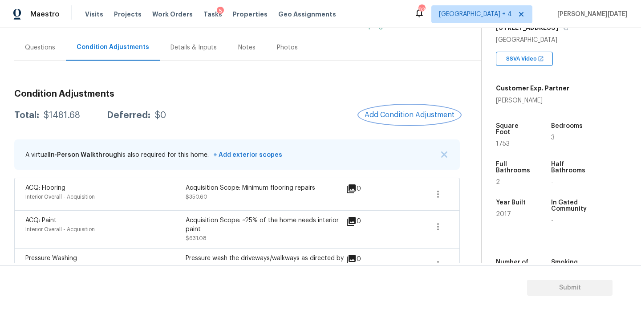
click at [401, 113] on span "Add Condition Adjustment" at bounding box center [410, 115] width 90 height 8
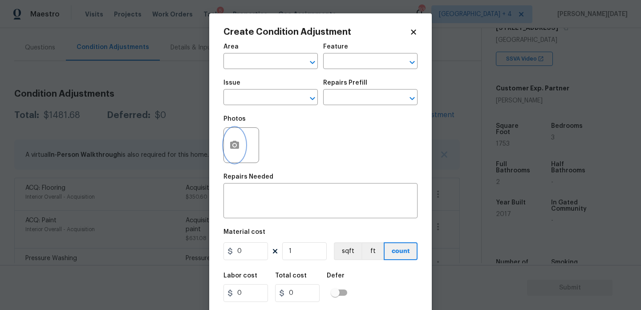
click at [231, 156] on button "button" at bounding box center [234, 145] width 21 height 35
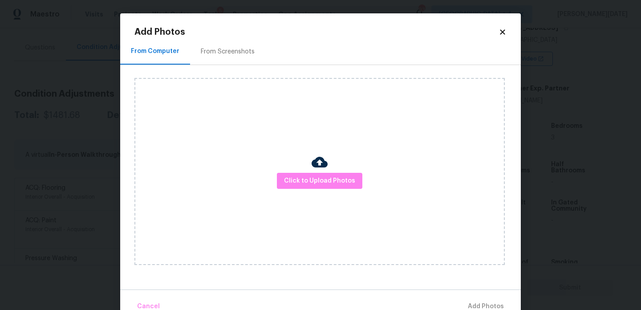
click at [294, 170] on div "Click to Upload Photos" at bounding box center [319, 171] width 370 height 187
click at [300, 181] on span "Click to Upload Photos" at bounding box center [319, 180] width 71 height 11
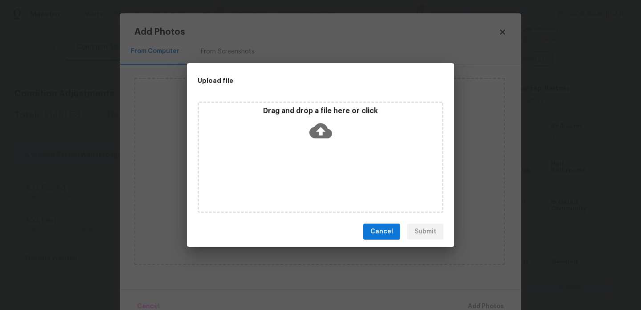
click at [300, 181] on div "Drag and drop a file here or click" at bounding box center [321, 157] width 246 height 111
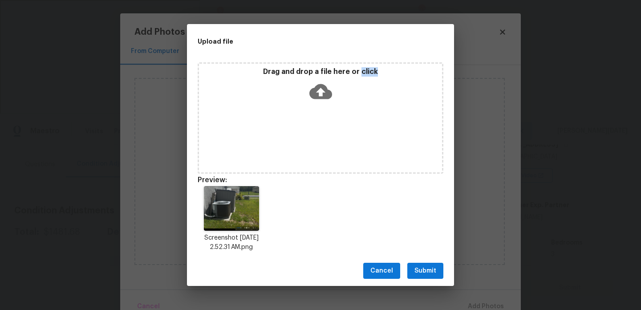
click at [438, 264] on button "Submit" at bounding box center [425, 271] width 36 height 16
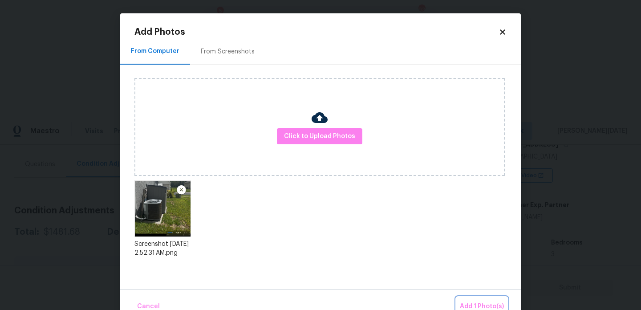
click at [478, 298] on button "Add 1 Photo(s)" at bounding box center [481, 306] width 51 height 19
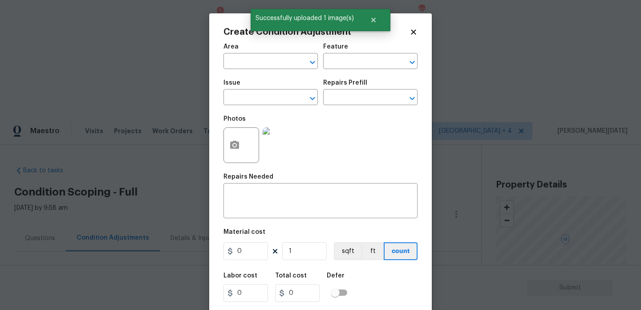
scroll to position [156, 0]
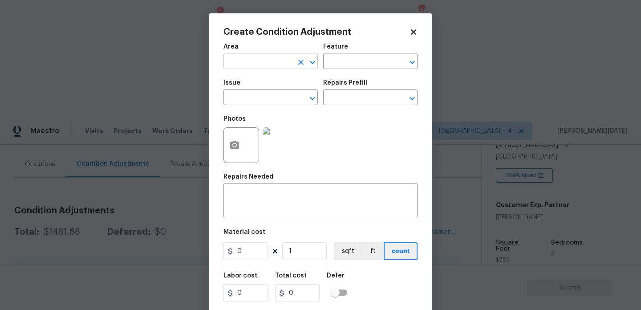
click at [246, 64] on input "text" at bounding box center [258, 62] width 69 height 14
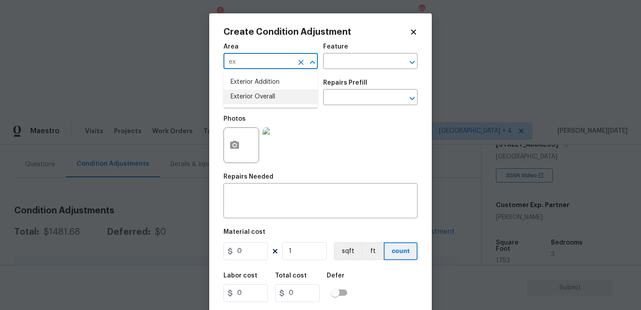
click at [258, 94] on li "Exterior Overall" at bounding box center [271, 96] width 94 height 15
type input "Exterior Overall"
click at [258, 94] on input "text" at bounding box center [258, 98] width 69 height 14
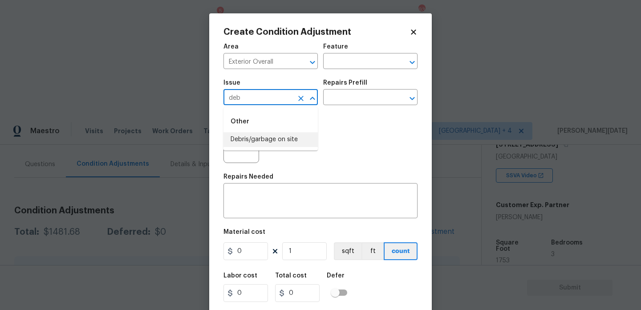
click at [270, 134] on li "Debris/garbage on site" at bounding box center [271, 139] width 94 height 15
type input "Debris/garbage on site"
click at [338, 99] on input "text" at bounding box center [357, 98] width 69 height 14
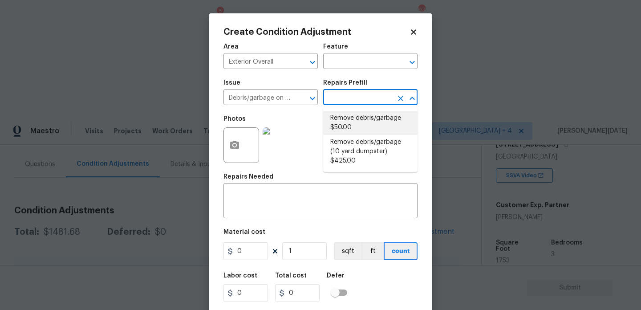
click at [353, 126] on li "Remove debris/garbage $50.00" at bounding box center [370, 123] width 94 height 24
type input "50"
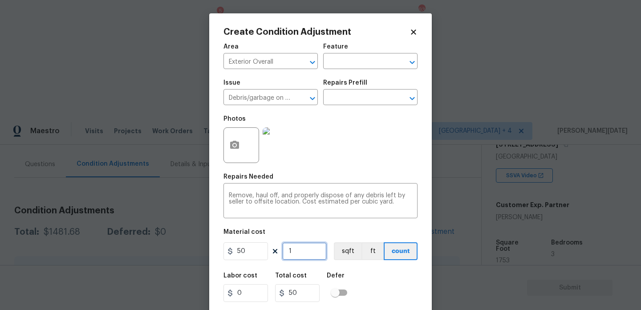
click at [304, 253] on input "1" at bounding box center [304, 251] width 45 height 18
type input "0"
type input "6"
type input "300"
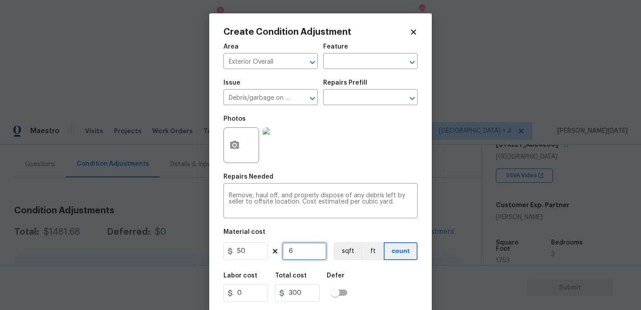
type input "6"
click at [336, 179] on div "Repairs Needed" at bounding box center [321, 180] width 194 height 12
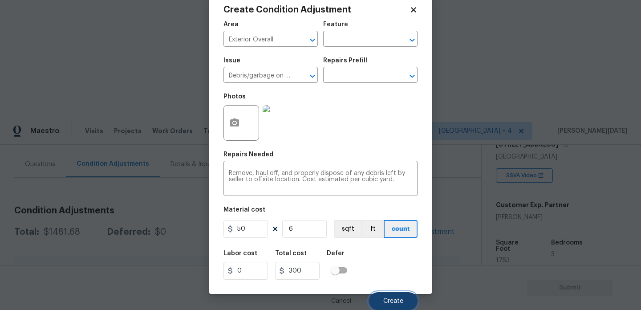
click at [393, 303] on span "Create" at bounding box center [393, 301] width 20 height 7
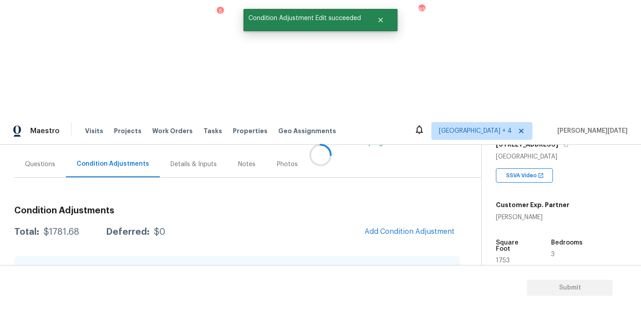
scroll to position [0, 0]
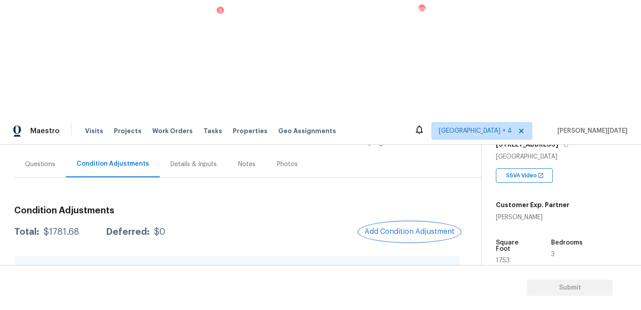
click at [404, 228] on span "Add Condition Adjustment" at bounding box center [410, 232] width 90 height 8
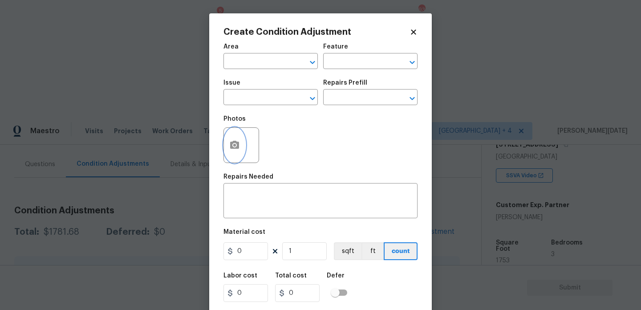
click at [234, 151] on icon "button" at bounding box center [234, 145] width 11 height 11
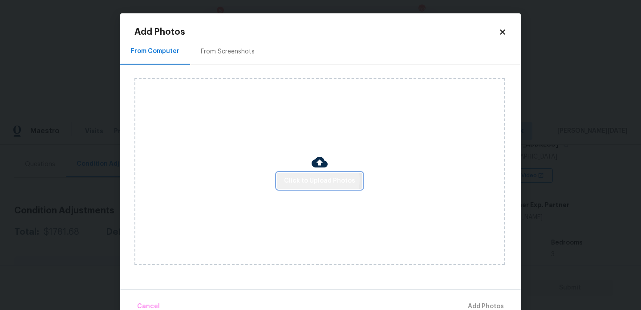
click at [317, 179] on span "Click to Upload Photos" at bounding box center [319, 180] width 71 height 11
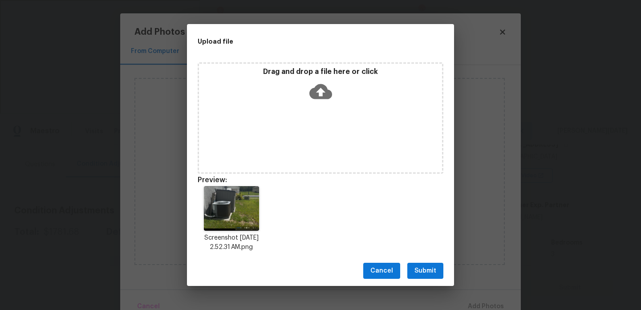
click at [261, 57] on div "Upload file" at bounding box center [300, 41] width 227 height 35
click at [213, 53] on div "Upload file" at bounding box center [300, 41] width 227 height 35
click at [283, 92] on div "Drag and drop a file here or click" at bounding box center [320, 86] width 243 height 38
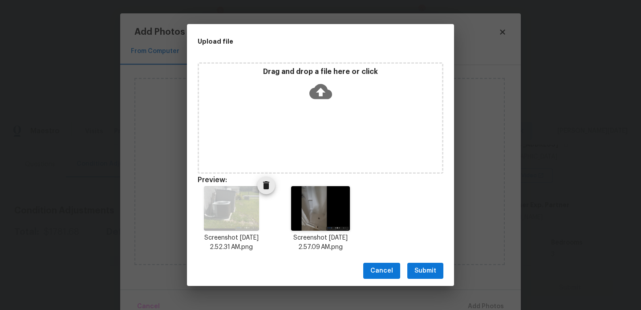
click at [261, 183] on icon "Delete" at bounding box center [266, 185] width 11 height 11
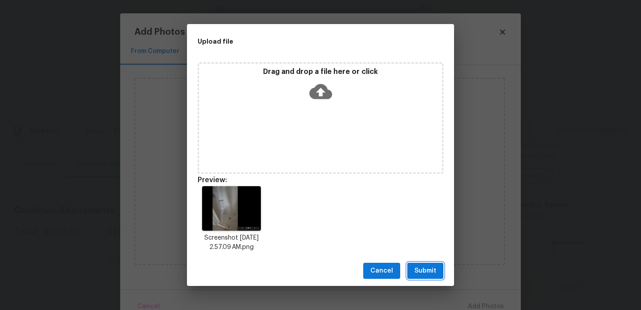
click at [430, 270] on span "Submit" at bounding box center [426, 270] width 22 height 11
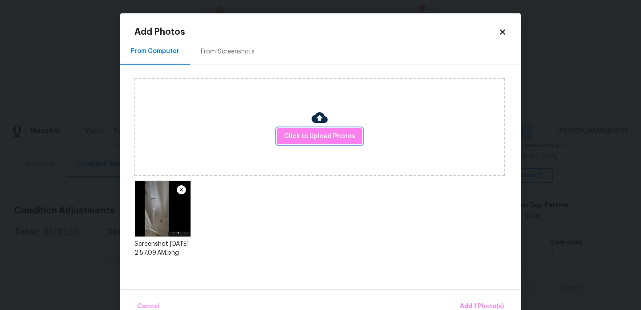
scroll to position [20, 0]
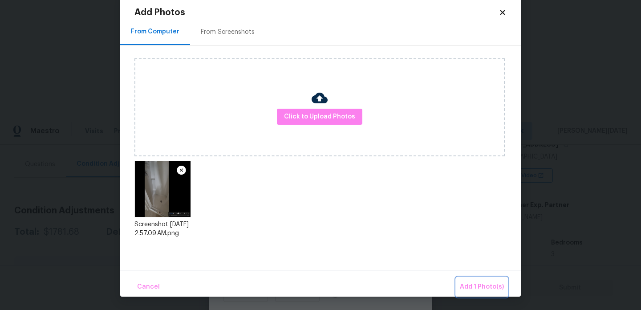
click at [466, 281] on button "Add 1 Photo(s)" at bounding box center [481, 286] width 51 height 19
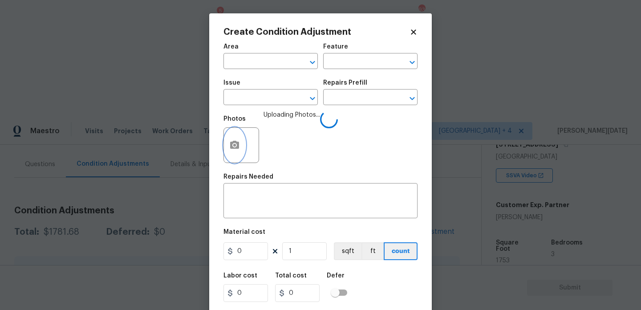
scroll to position [0, 0]
click at [262, 64] on input "text" at bounding box center [258, 62] width 69 height 14
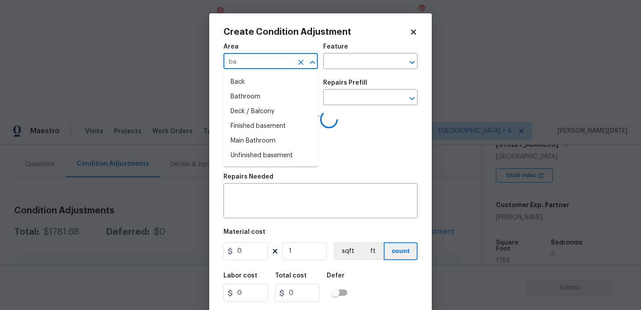
type input "bat"
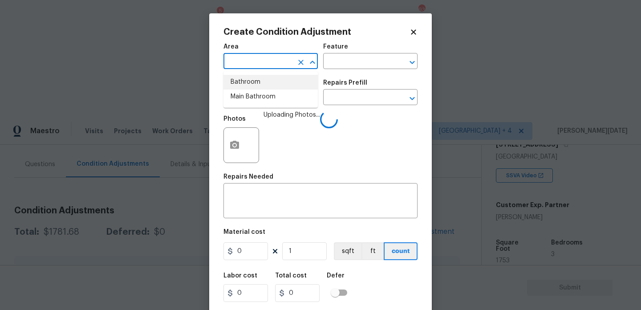
click at [260, 86] on li "Bathroom" at bounding box center [271, 82] width 94 height 15
type input "Addition or Conversion"
click at [260, 94] on input "text" at bounding box center [258, 98] width 69 height 14
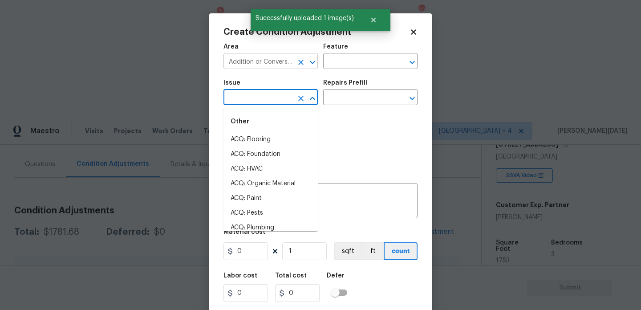
click at [301, 59] on icon "Clear" at bounding box center [301, 62] width 9 height 9
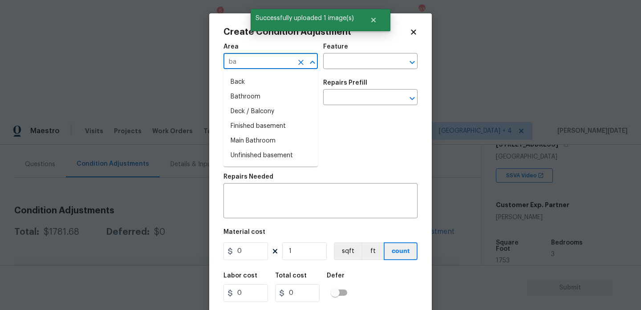
type input "bat"
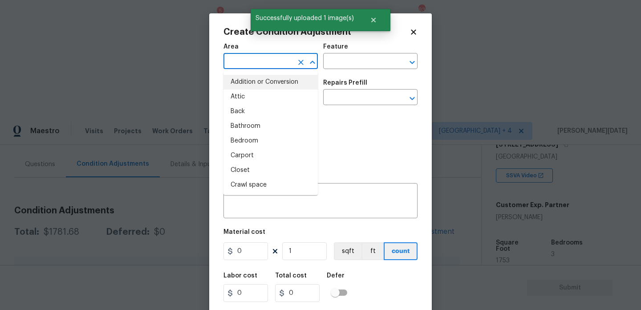
click at [259, 80] on li "Addition or Conversion" at bounding box center [271, 82] width 94 height 15
type input "Addition or Conversion"
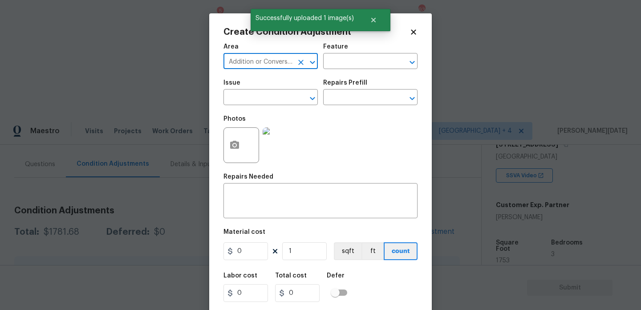
click at [302, 61] on icon "Clear" at bounding box center [300, 62] width 5 height 5
click at [263, 83] on li "Bathroom" at bounding box center [271, 82] width 94 height 15
type input "Bathroom"
click at [257, 99] on input "text" at bounding box center [258, 98] width 69 height 14
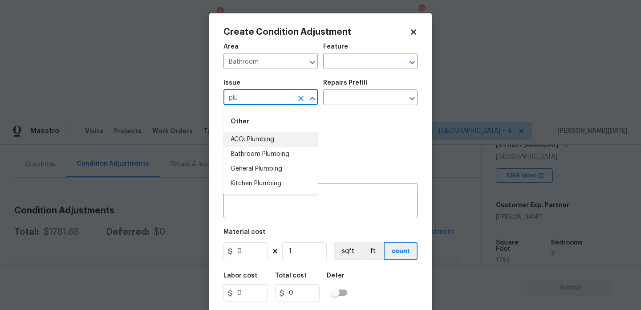
click at [263, 134] on li "ACQ: Plumbing" at bounding box center [271, 139] width 94 height 15
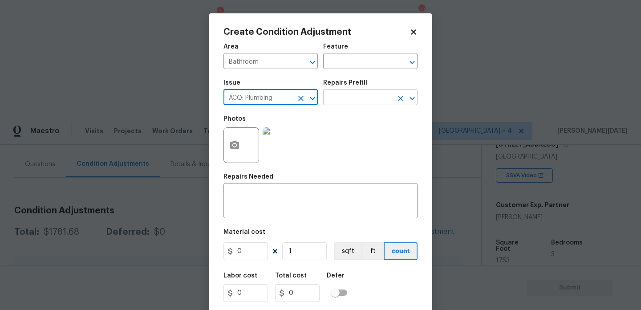
type input "ACQ: Plumbing"
click at [347, 102] on input "text" at bounding box center [357, 98] width 69 height 14
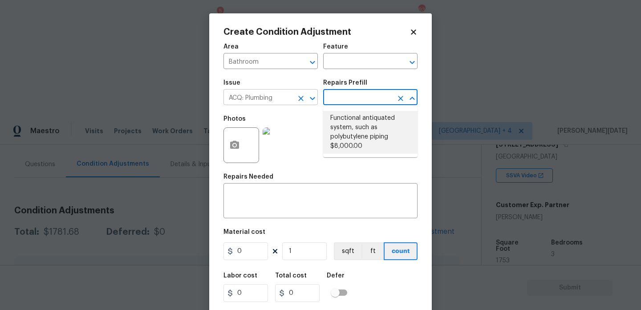
click at [299, 99] on icon "Clear" at bounding box center [300, 98] width 5 height 5
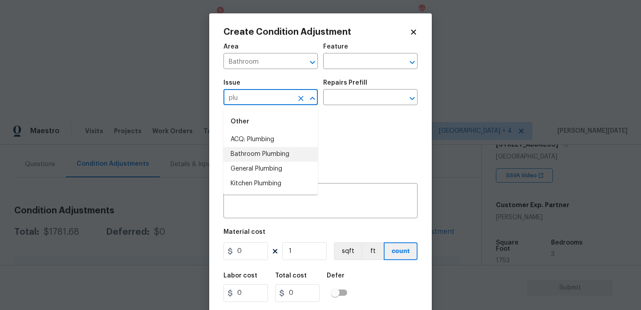
click at [305, 152] on li "Bathroom Plumbing" at bounding box center [271, 154] width 94 height 15
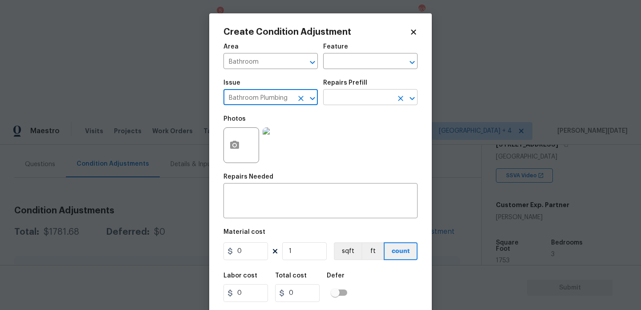
type input "Bathroom Plumbing"
click at [362, 100] on input "text" at bounding box center [357, 98] width 69 height 14
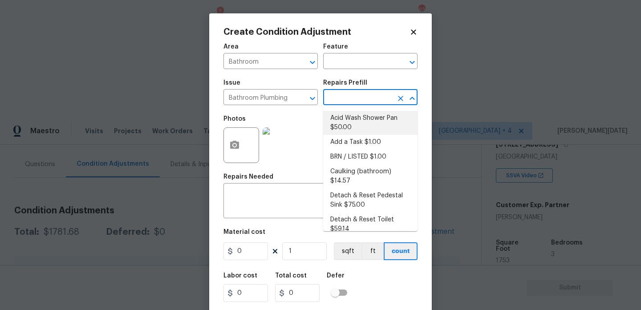
click at [360, 120] on li "Acid Wash Shower Pan $50.00" at bounding box center [370, 123] width 94 height 24
type input "Plumbing"
type textarea "Prep and acid wash/deep clean the shower pan."
type input "50"
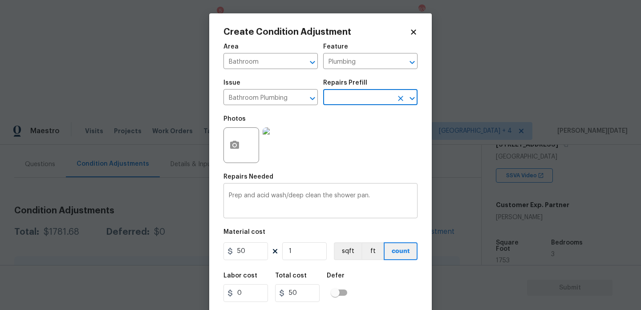
scroll to position [23, 0]
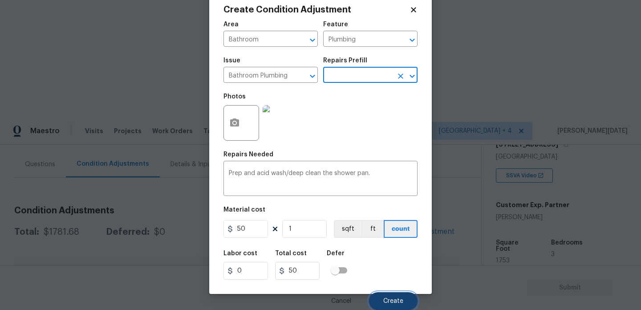
click at [387, 299] on span "Create" at bounding box center [393, 301] width 20 height 7
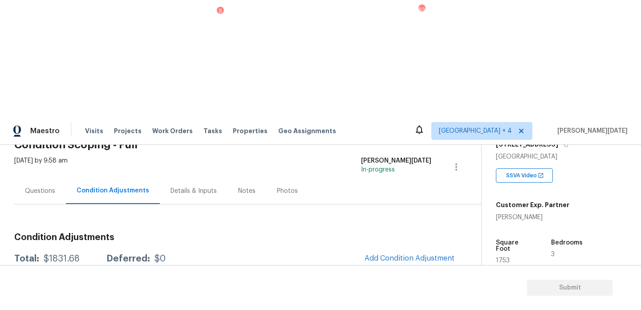
scroll to position [116, 0]
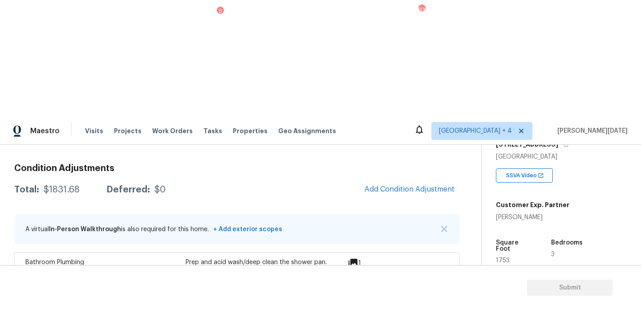
click at [502, 257] on span "1753" at bounding box center [503, 260] width 14 height 6
copy span "1753"
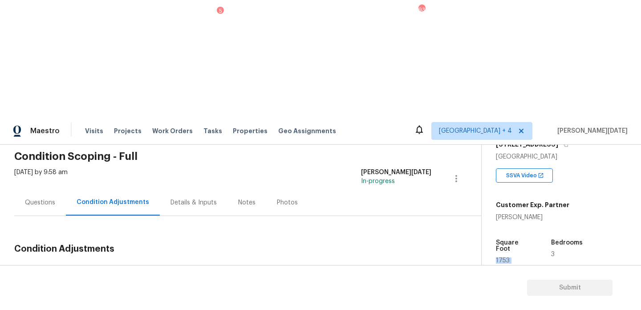
scroll to position [0, 0]
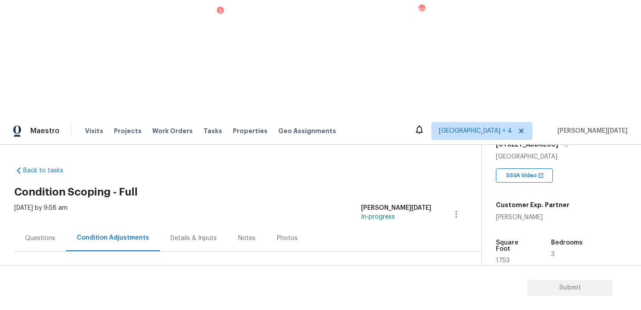
drag, startPoint x: 44, startPoint y: 189, endPoint x: 79, endPoint y: 190, distance: 35.2
click at [79, 301] on div "Total: $1831.68 Deferred: $0" at bounding box center [89, 305] width 151 height 9
copy div "$1831.68"
click at [54, 225] on div "Questions" at bounding box center [40, 238] width 52 height 26
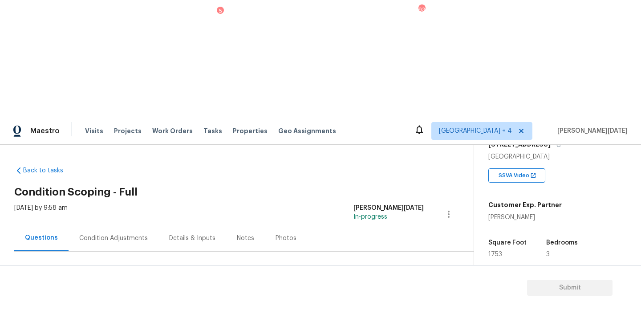
click at [198, 234] on div "Details & Inputs" at bounding box center [192, 238] width 46 height 9
click at [112, 225] on div "Condition Adjustments" at bounding box center [111, 238] width 90 height 26
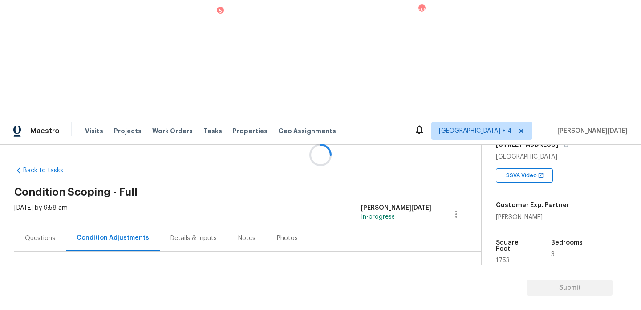
click at [36, 124] on div at bounding box center [320, 155] width 641 height 310
click at [34, 234] on div "Questions" at bounding box center [40, 238] width 30 height 9
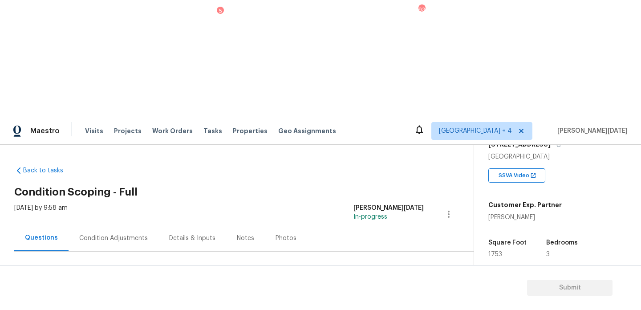
scroll to position [119, 0]
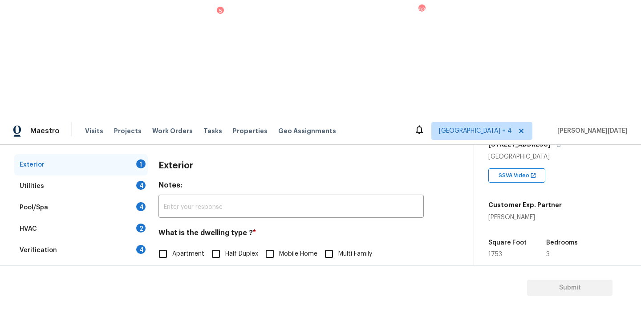
click at [170, 263] on input "Single Family" at bounding box center [163, 272] width 19 height 19
checkbox input "true"
click at [135, 175] on div "Utilities 4" at bounding box center [81, 185] width 134 height 21
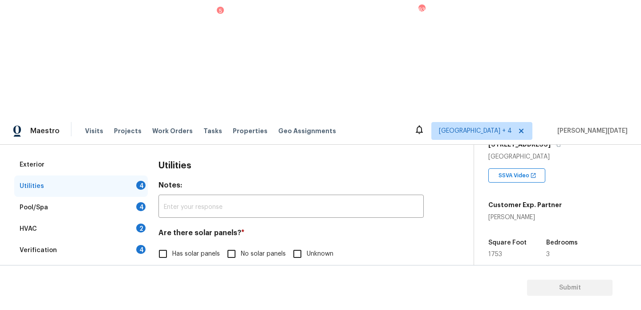
click at [235, 244] on input "No solar panels" at bounding box center [231, 253] width 19 height 19
checkbox input "true"
click at [319, 291] on input "None" at bounding box center [318, 300] width 19 height 19
checkbox input "true"
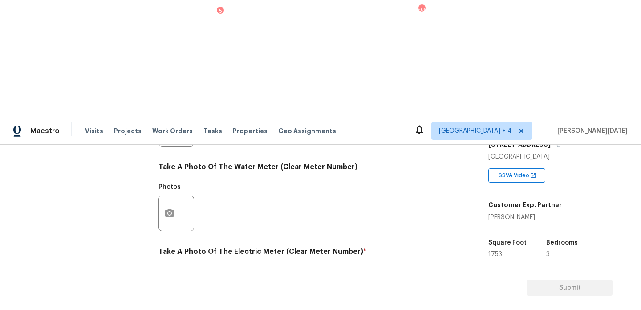
click at [170, 297] on circle "button" at bounding box center [169, 298] width 3 height 3
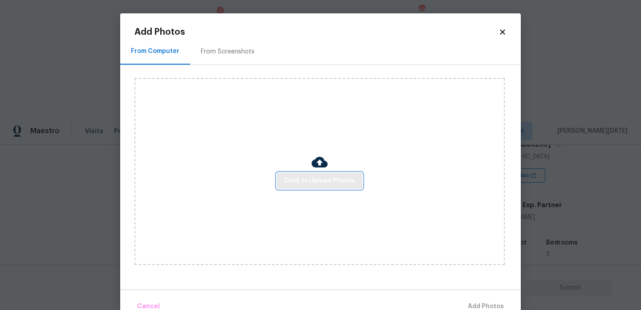
click at [313, 176] on span "Click to Upload Photos" at bounding box center [319, 180] width 71 height 11
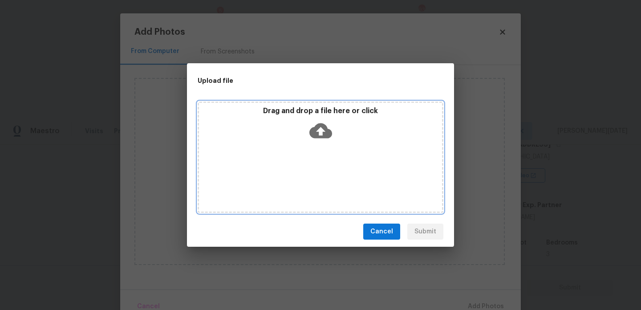
click at [313, 176] on div "Drag and drop a file here or click" at bounding box center [321, 157] width 246 height 111
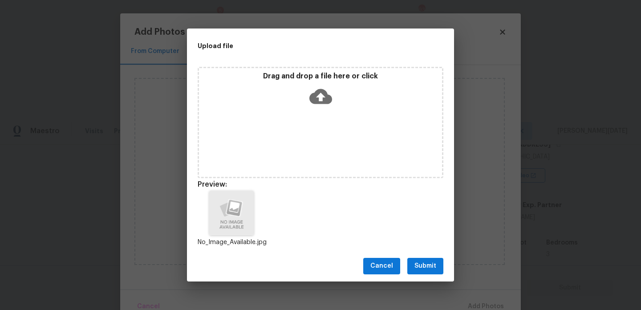
click at [420, 268] on span "Submit" at bounding box center [426, 265] width 22 height 11
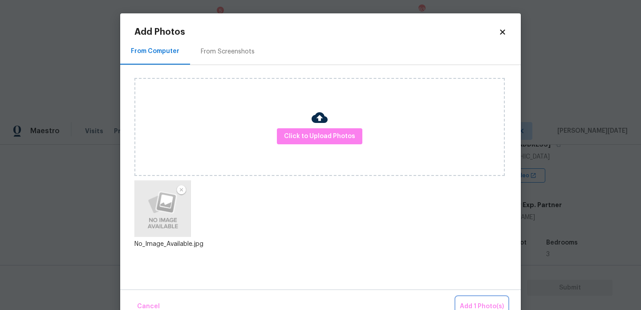
click at [470, 302] on span "Add 1 Photo(s)" at bounding box center [482, 306] width 44 height 11
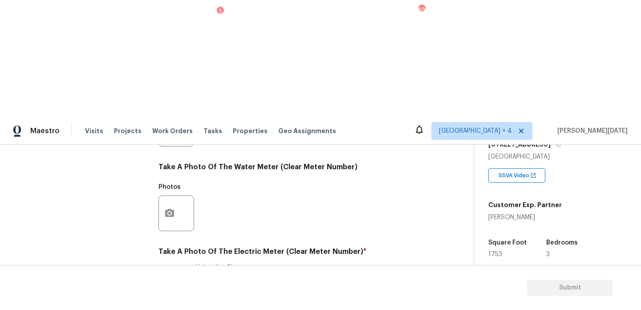
checkbox input "true"
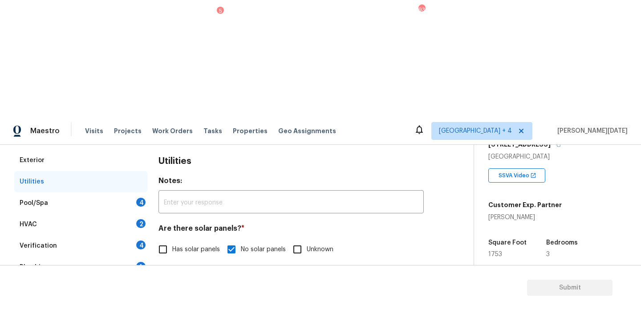
scroll to position [106, 0]
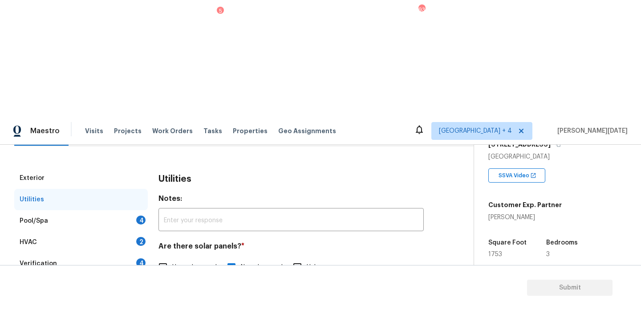
click at [130, 210] on div "Pool/Spa 4" at bounding box center [81, 220] width 134 height 21
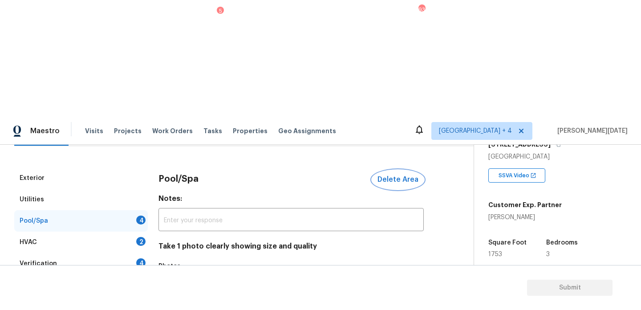
click at [410, 170] on button "Delete Area" at bounding box center [398, 179] width 52 height 19
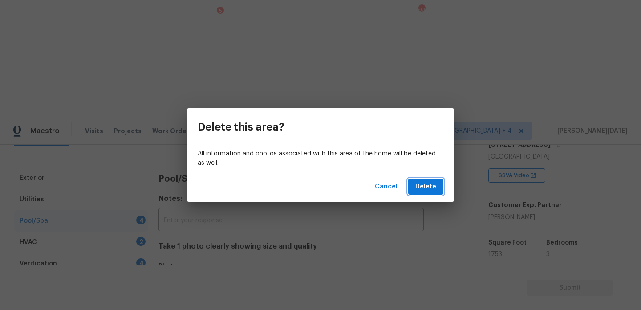
click at [430, 180] on button "Delete" at bounding box center [425, 187] width 35 height 16
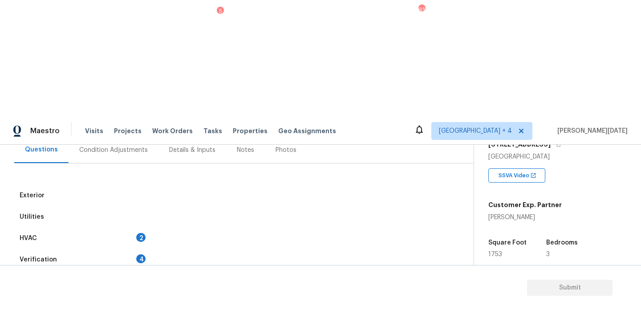
click at [109, 228] on div "HVAC 2" at bounding box center [81, 238] width 134 height 21
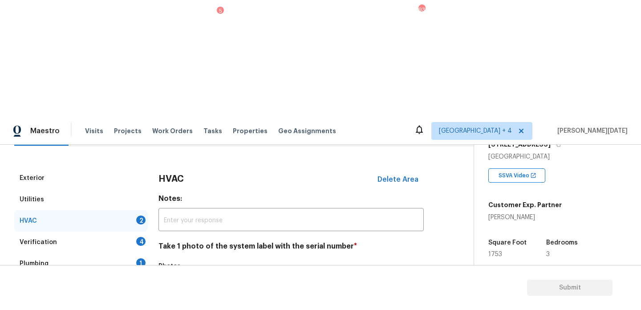
click at [178, 275] on button "button" at bounding box center [169, 292] width 21 height 35
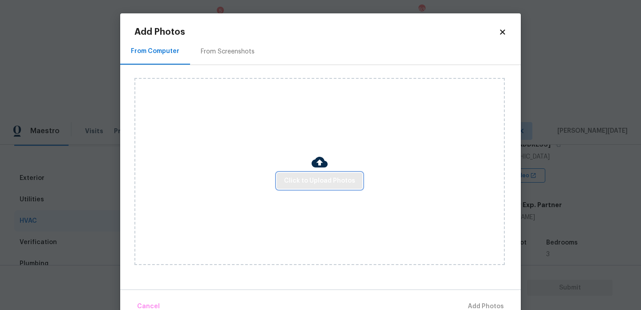
click at [316, 175] on span "Click to Upload Photos" at bounding box center [319, 180] width 71 height 11
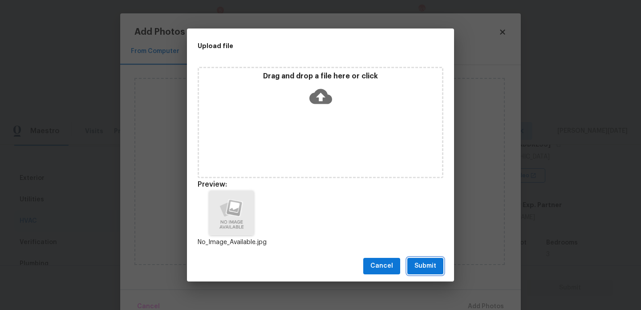
click at [423, 266] on span "Submit" at bounding box center [426, 265] width 22 height 11
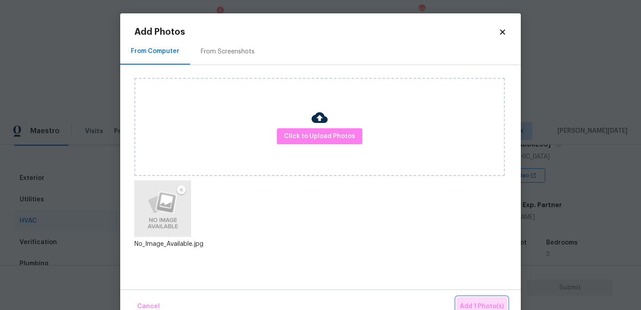
click at [485, 301] on span "Add 1 Photo(s)" at bounding box center [482, 306] width 44 height 11
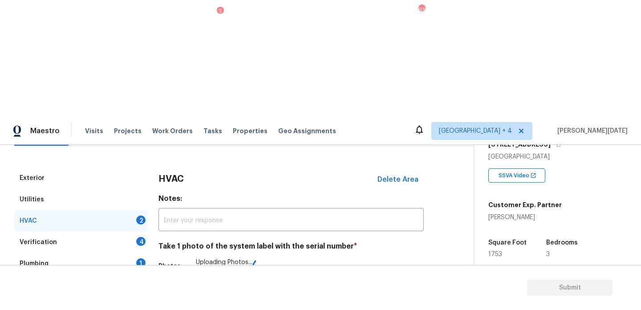
scroll to position [148, 0]
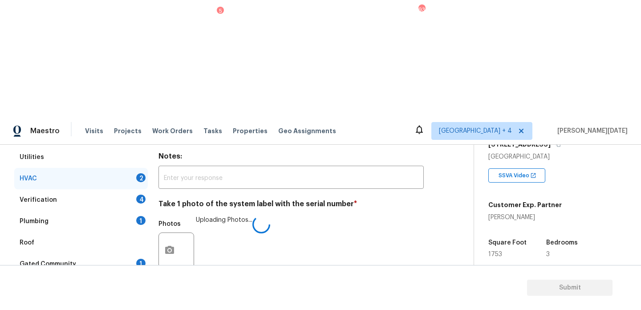
checkbox input "true"
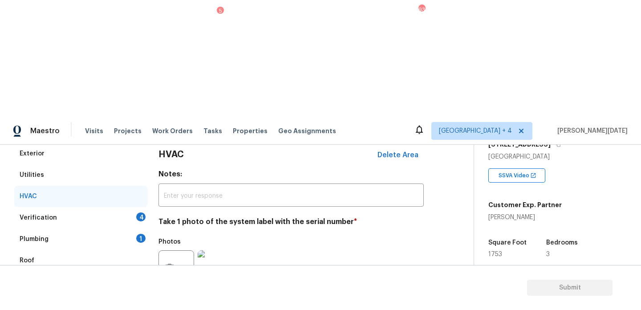
click at [128, 207] on div "Verification 4" at bounding box center [81, 217] width 134 height 21
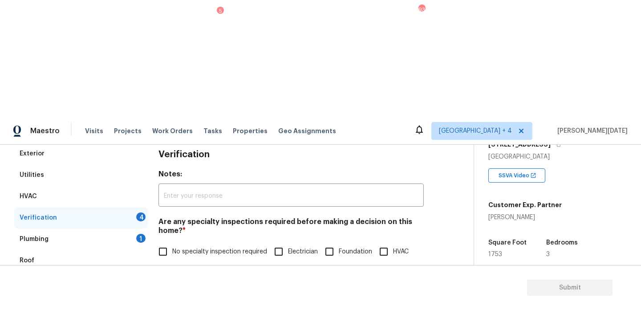
click at [175, 242] on label "No specialty inspection required" at bounding box center [211, 251] width 114 height 19
click at [172, 242] on input "No specialty inspection required" at bounding box center [163, 251] width 19 height 19
checkbox input "true"
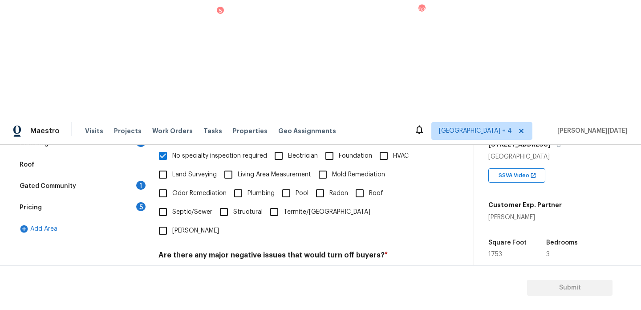
click at [201, 267] on input "No" at bounding box center [194, 276] width 19 height 19
checkbox input "true"
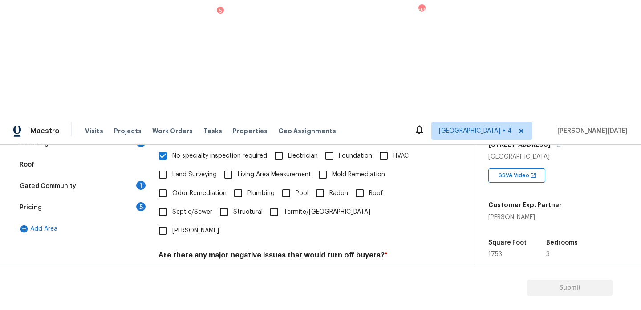
checkbox input "true"
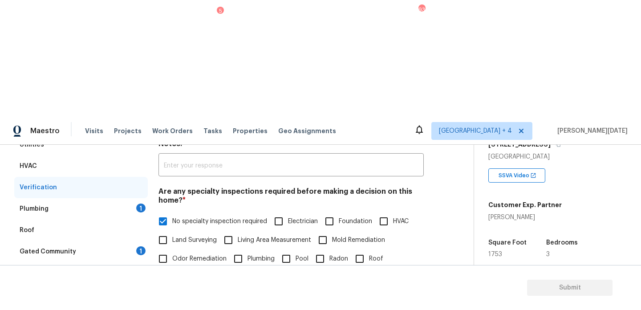
click at [136, 198] on div "Plumbing 1" at bounding box center [81, 208] width 134 height 21
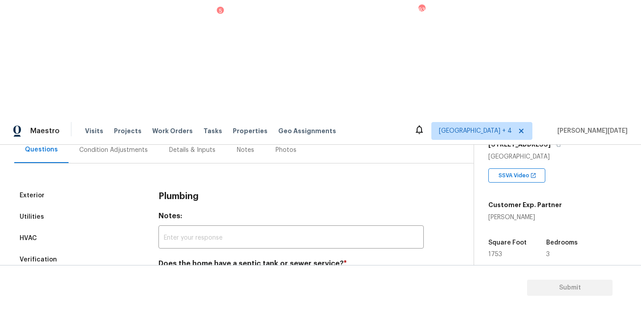
click at [167, 275] on input "Sewer" at bounding box center [163, 284] width 19 height 19
checkbox input "true"
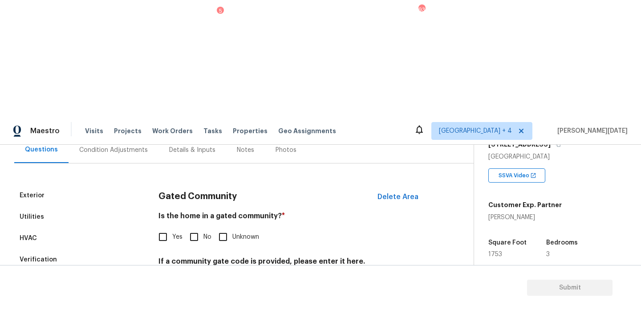
click at [197, 228] on input "No" at bounding box center [194, 237] width 19 height 19
checkbox input "true"
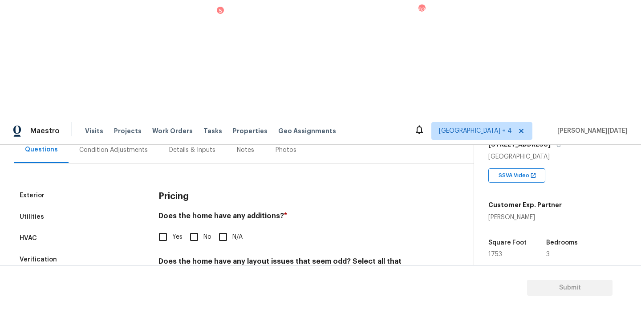
click at [190, 228] on input "No" at bounding box center [194, 237] width 19 height 19
checkbox input "true"
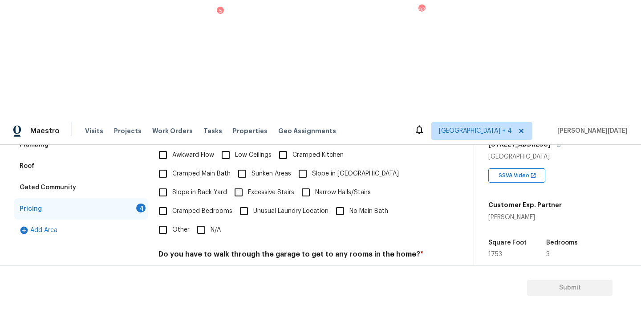
click at [206, 220] on input "N/A" at bounding box center [201, 229] width 19 height 19
checkbox input "true"
click at [201, 267] on input "No" at bounding box center [194, 276] width 19 height 19
checkbox input "true"
click at [200, 305] on h4 "Does the kitchen seem cramped? *" at bounding box center [291, 311] width 265 height 12
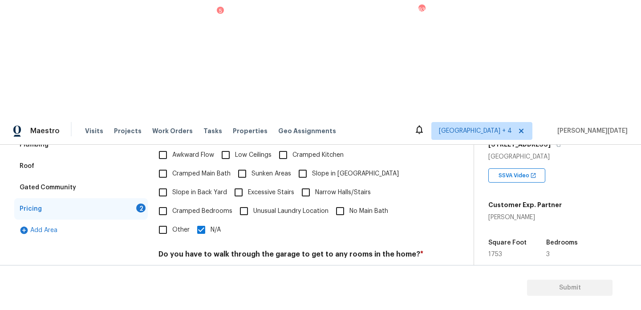
checkbox input "true"
click at [200, 250] on div "Pricing Does the home have any additions? * Yes No N/A Does the home have any l…" at bounding box center [291, 218] width 265 height 338
checkbox input "true"
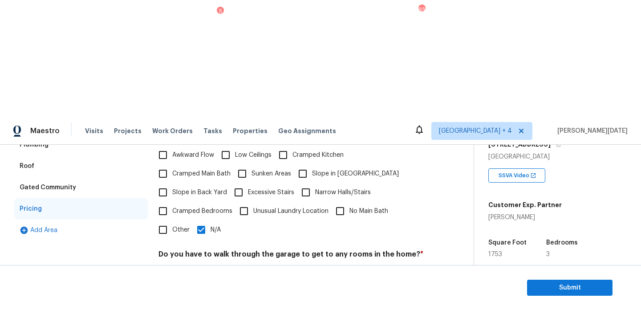
scroll to position [166, 0]
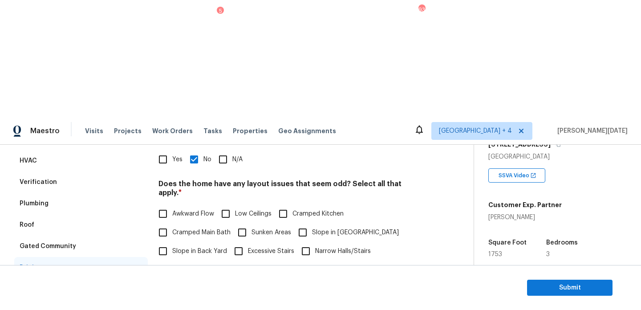
click at [313, 228] on span "Slope in Front Yard" at bounding box center [355, 232] width 87 height 9
click at [312, 223] on input "Slope in Front Yard" at bounding box center [302, 232] width 19 height 19
checkbox input "true"
click at [204, 279] on input "N/A" at bounding box center [201, 288] width 19 height 19
checkbox input "false"
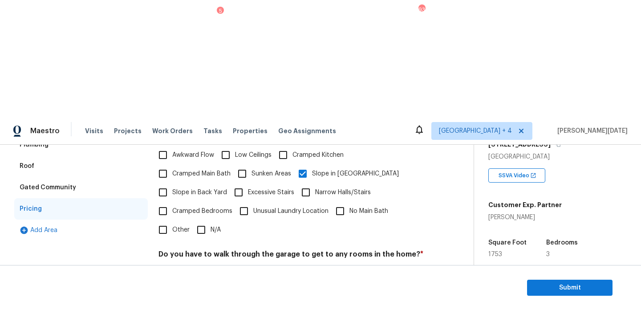
scroll to position [0, 0]
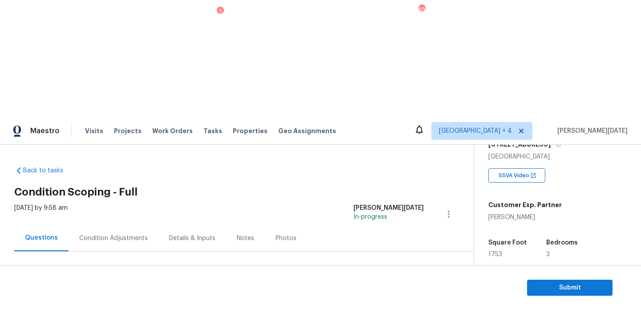
click at [107, 234] on div "Condition Adjustments" at bounding box center [113, 238] width 69 height 9
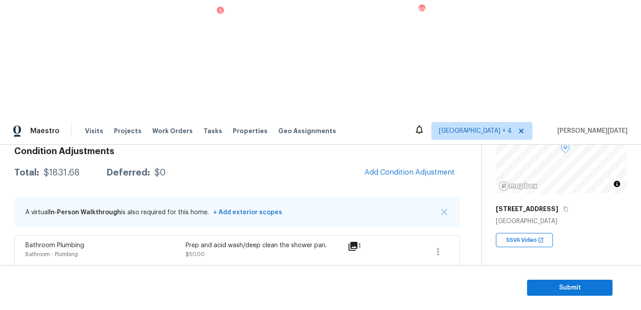
scroll to position [93, 0]
click at [554, 288] on span "Submit" at bounding box center [569, 287] width 71 height 11
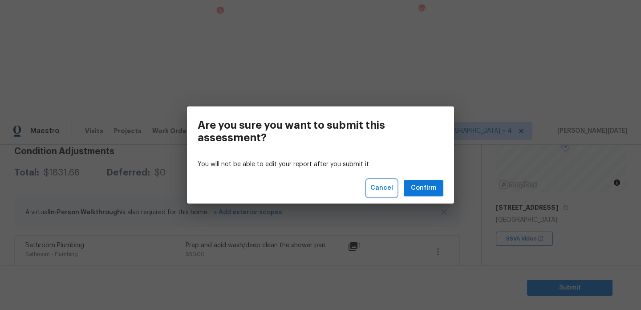
click at [381, 187] on span "Cancel" at bounding box center [381, 188] width 23 height 11
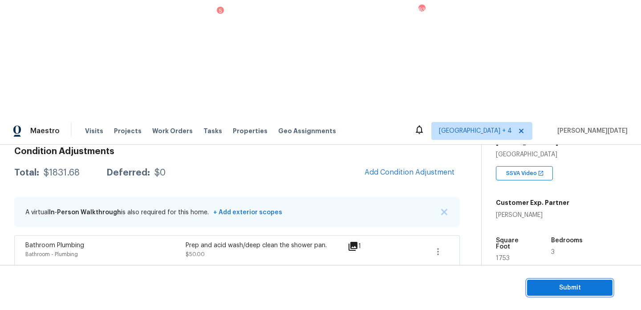
scroll to position [165, 0]
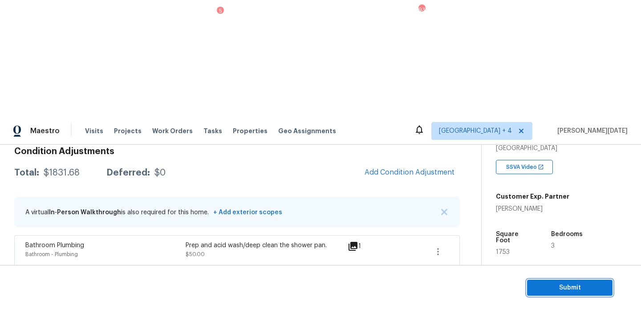
click at [555, 284] on span "Submit" at bounding box center [569, 287] width 71 height 11
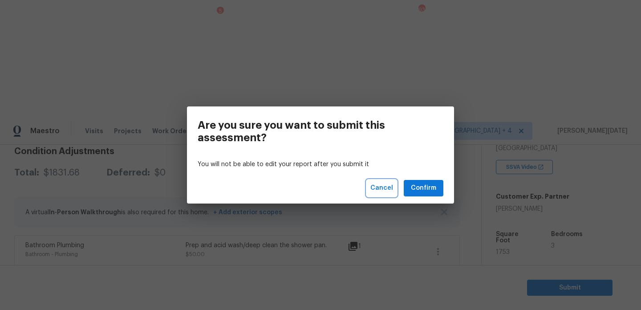
click at [379, 187] on span "Cancel" at bounding box center [381, 188] width 23 height 11
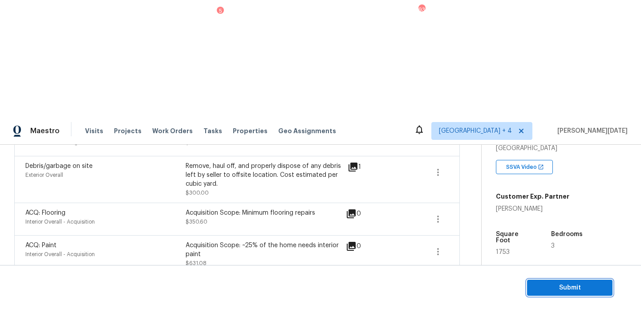
scroll to position [271, 0]
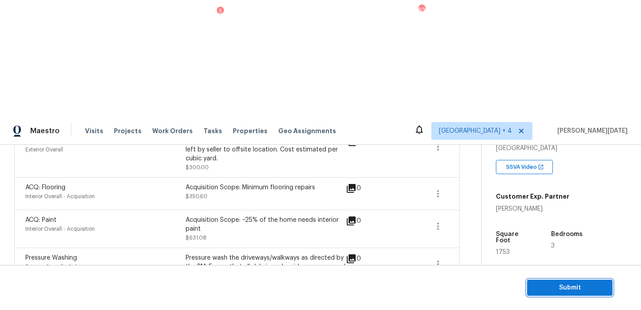
click at [569, 288] on span "Submit" at bounding box center [569, 287] width 71 height 11
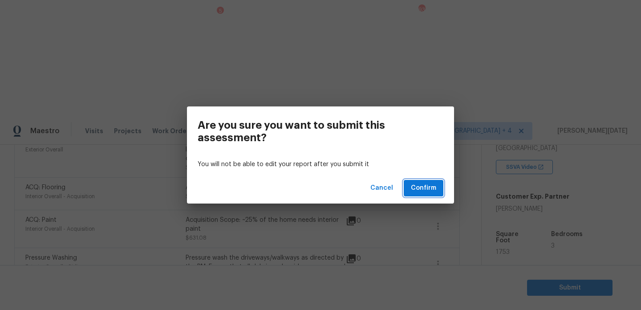
click at [431, 186] on span "Confirm" at bounding box center [423, 188] width 25 height 11
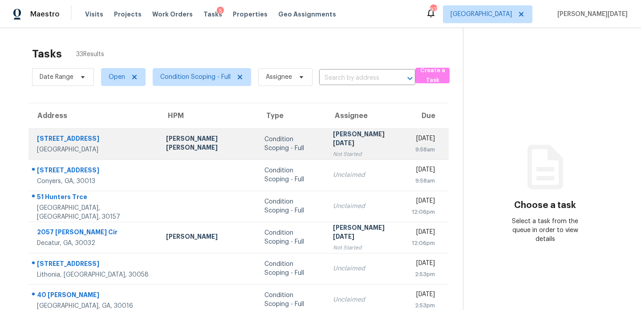
click at [405, 130] on td "[DATE] 9:58am" at bounding box center [427, 143] width 44 height 31
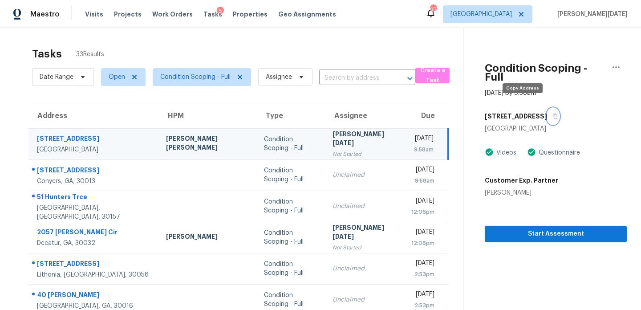
click at [553, 114] on icon "button" at bounding box center [555, 116] width 5 height 5
click at [344, 136] on td "[PERSON_NAME][DATE] Not Started" at bounding box center [364, 143] width 79 height 31
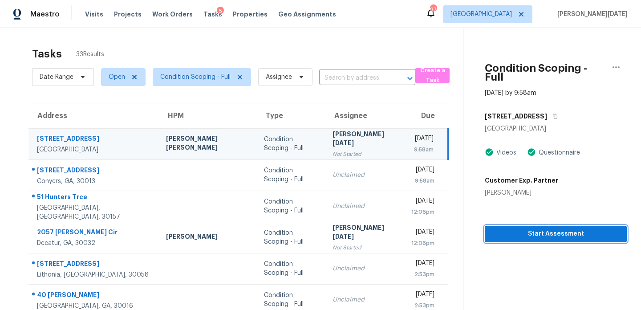
click at [492, 228] on span "Start Assessment" at bounding box center [556, 233] width 128 height 11
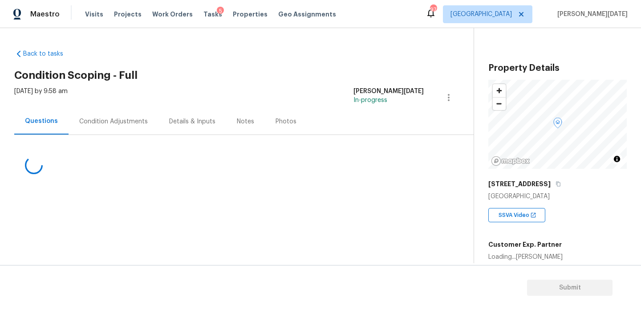
click at [122, 126] on div "Condition Adjustments" at bounding box center [114, 121] width 90 height 26
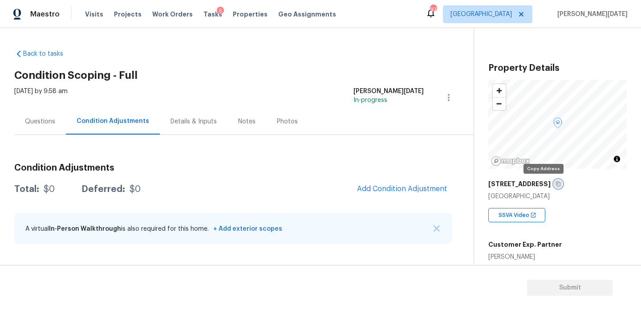
click at [556, 182] on icon "button" at bounding box center [558, 183] width 5 height 5
click at [386, 183] on button "Add Condition Adjustment" at bounding box center [402, 188] width 101 height 19
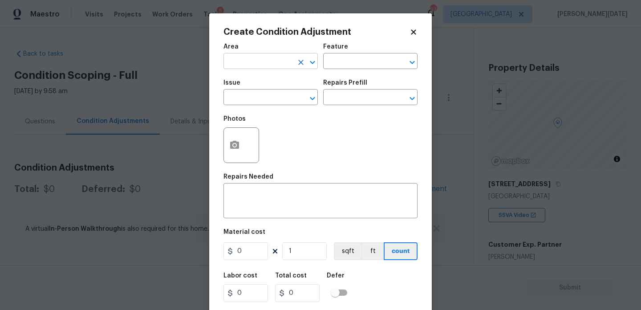
click at [248, 65] on input "text" at bounding box center [258, 62] width 69 height 14
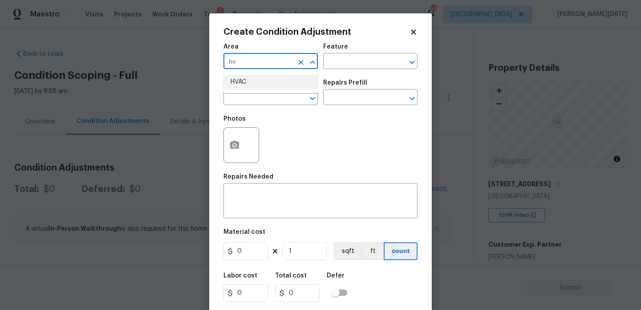
click at [250, 80] on li "HVAC" at bounding box center [271, 82] width 94 height 15
type input "HVAC"
click at [250, 102] on input "text" at bounding box center [258, 98] width 69 height 14
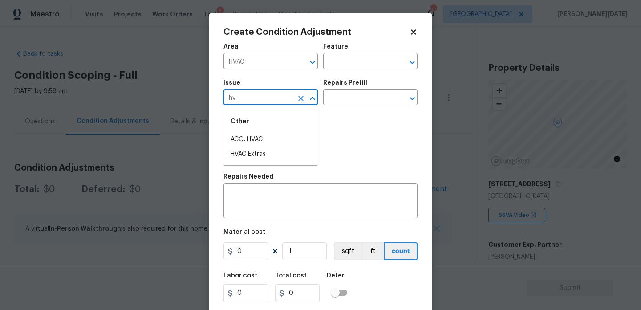
click at [256, 132] on div "Other" at bounding box center [271, 121] width 94 height 21
click at [266, 140] on li "ACQ: HVAC" at bounding box center [271, 139] width 94 height 15
type input "ACQ: HVAC"
click at [366, 99] on input "text" at bounding box center [357, 98] width 69 height 14
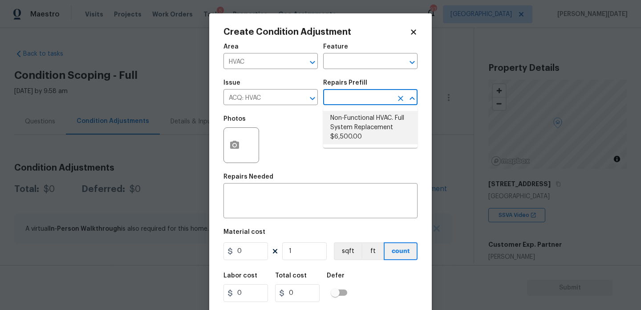
click at [363, 130] on li "Non-Functional HVAC. Full System Replacement $6,500.00" at bounding box center [370, 127] width 94 height 33
type input "Acquisition"
type textarea "Acquisition Scope: Full System Replacement"
type input "6500"
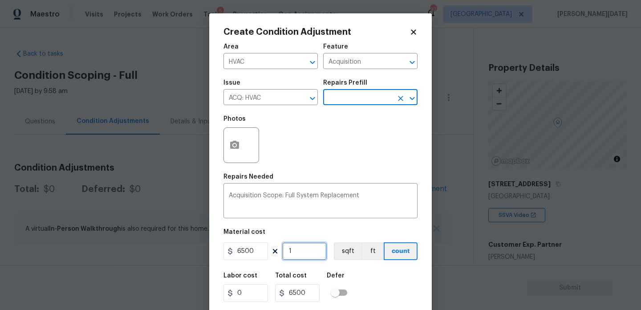
click at [307, 250] on input "1" at bounding box center [304, 251] width 45 height 18
type input "12"
type input "78000"
click at [350, 148] on div "Photos" at bounding box center [321, 139] width 194 height 58
drag, startPoint x: 306, startPoint y: 252, endPoint x: 210, endPoint y: 251, distance: 96.2
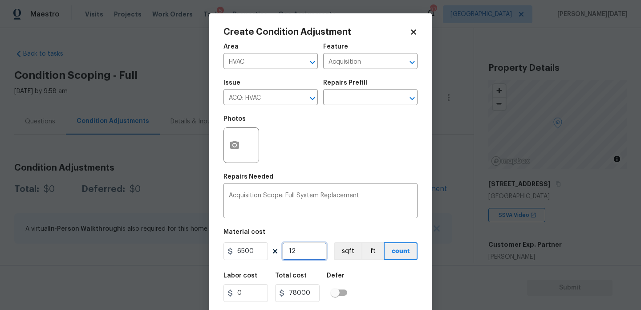
click at [210, 251] on div "Create Condition Adjustment Area HVAC ​ Feature Acquisition ​ Issue ACQ: HVAC ​…" at bounding box center [320, 164] width 223 height 303
type input "0"
type input "2"
type input "13000"
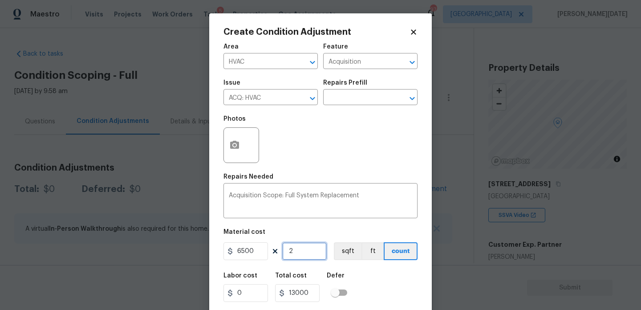
type input "2"
click at [319, 172] on div "Area HVAC ​ Feature Acquisition ​ Issue ACQ: HVAC ​ Repairs Prefill ​ Photos Re…" at bounding box center [321, 185] width 194 height 294
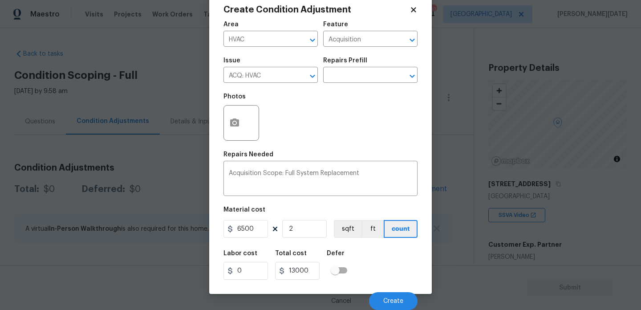
click at [381, 290] on div "Cancel Create" at bounding box center [321, 297] width 194 height 25
click at [382, 296] on button "Create" at bounding box center [393, 301] width 49 height 18
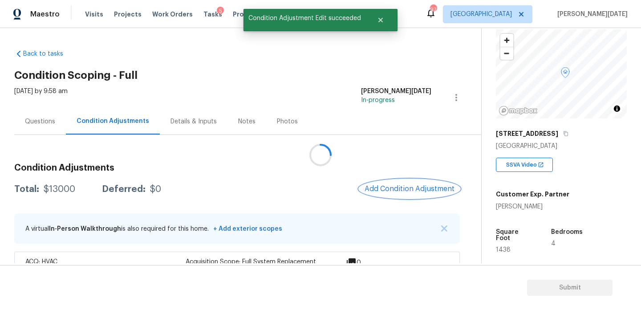
scroll to position [55, 0]
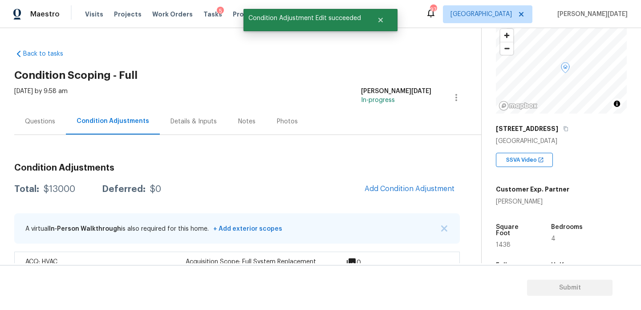
click at [504, 242] on span "1438" at bounding box center [503, 245] width 15 height 6
copy span "1438"
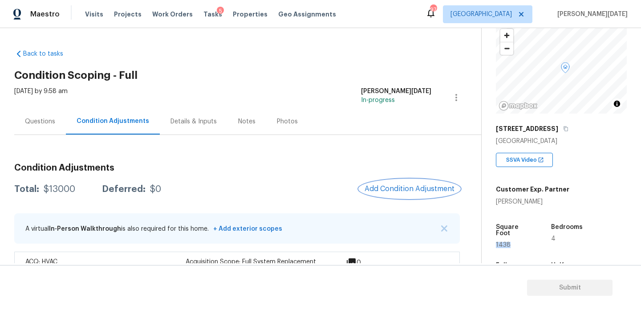
click at [399, 185] on span "Add Condition Adjustment" at bounding box center [410, 189] width 90 height 8
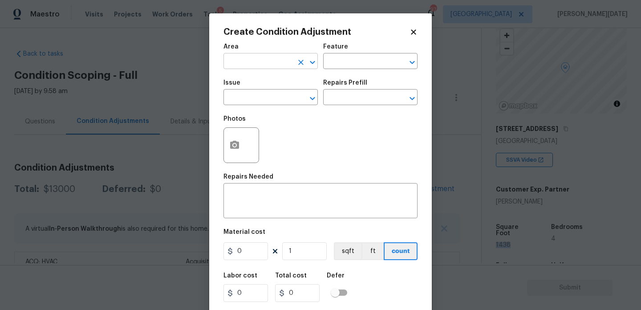
click at [243, 65] on input "text" at bounding box center [258, 62] width 69 height 14
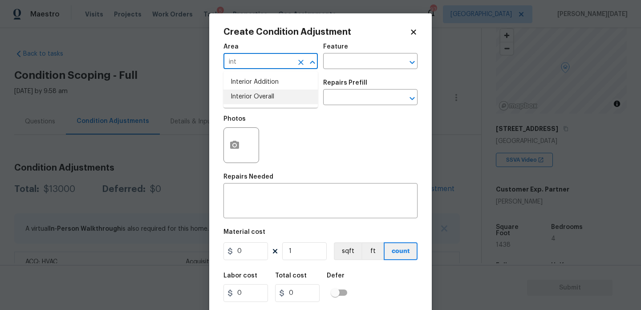
click at [255, 100] on li "Interior Overall" at bounding box center [271, 96] width 94 height 15
type input "Interior Overall"
click at [255, 100] on input "text" at bounding box center [258, 98] width 69 height 14
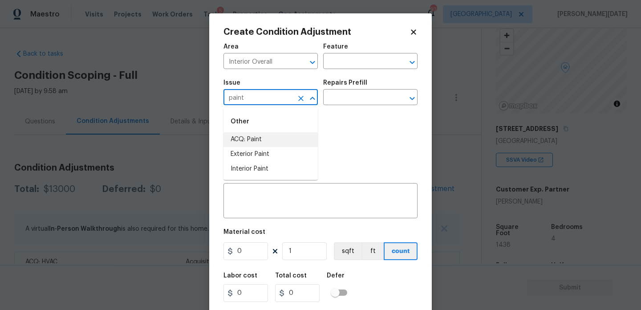
click at [263, 135] on li "ACQ: Paint" at bounding box center [271, 139] width 94 height 15
type input "ACQ: Paint"
click at [342, 89] on div "Repairs Prefill" at bounding box center [370, 86] width 94 height 12
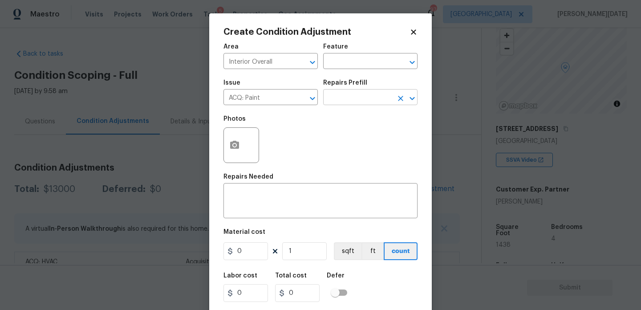
click at [344, 101] on input "text" at bounding box center [357, 98] width 69 height 14
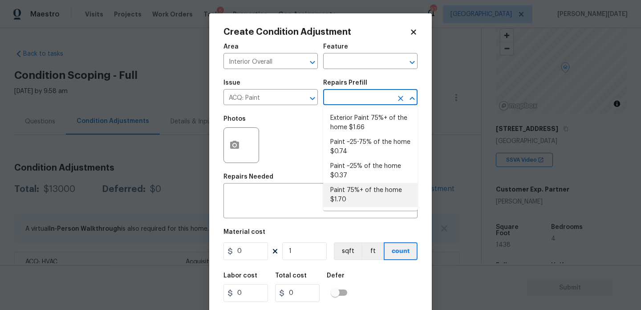
click at [362, 195] on li "Paint 75%+ of the home $1.70" at bounding box center [370, 195] width 94 height 24
type input "Acquisition"
type textarea "Acquisition Scope: 75%+ of the home will likely require interior paint"
type input "1.7"
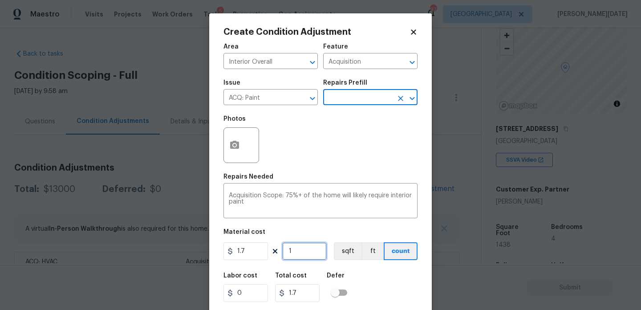
click at [311, 256] on input "1" at bounding box center [304, 251] width 45 height 18
type input "0"
paste input "1438"
type input "1438"
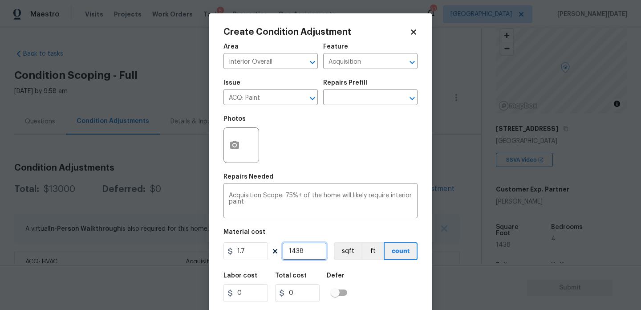
type input "2444.6"
type input "1438"
click at [237, 144] on icon "button" at bounding box center [234, 145] width 9 height 8
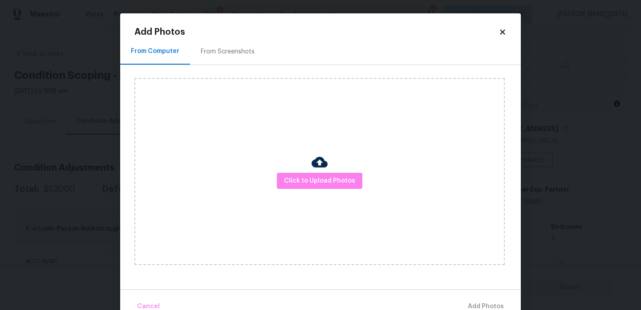
click at [239, 48] on div "From Screenshots" at bounding box center [228, 51] width 54 height 9
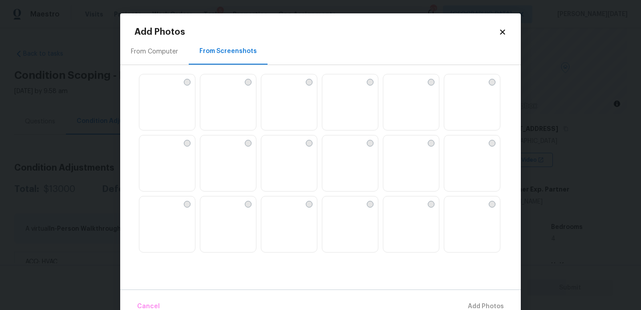
click at [299, 110] on img at bounding box center [289, 102] width 56 height 57
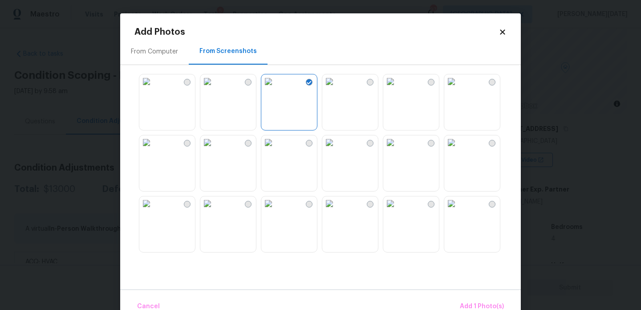
click at [337, 89] on img at bounding box center [329, 81] width 14 height 14
click at [337, 142] on img at bounding box center [329, 142] width 14 height 14
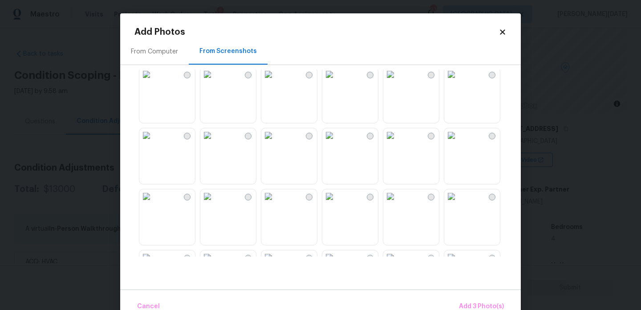
scroll to position [313, 0]
click at [337, 142] on img at bounding box center [329, 134] width 14 height 14
click at [215, 81] on img at bounding box center [207, 73] width 14 height 14
click at [398, 81] on img at bounding box center [390, 73] width 14 height 14
click at [456, 142] on img at bounding box center [451, 134] width 14 height 14
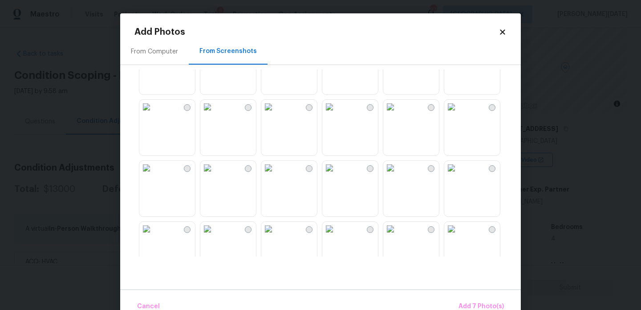
scroll to position [552, 0]
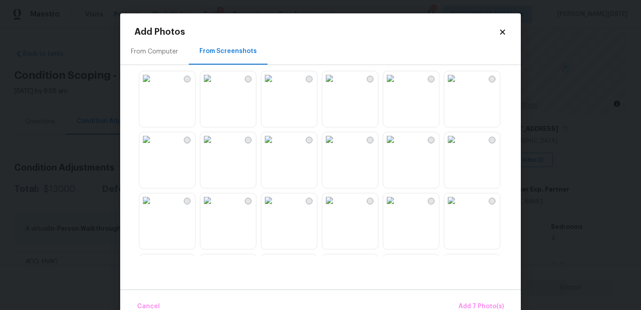
click at [398, 146] on img at bounding box center [390, 139] width 14 height 14
click at [459, 146] on img at bounding box center [451, 139] width 14 height 14
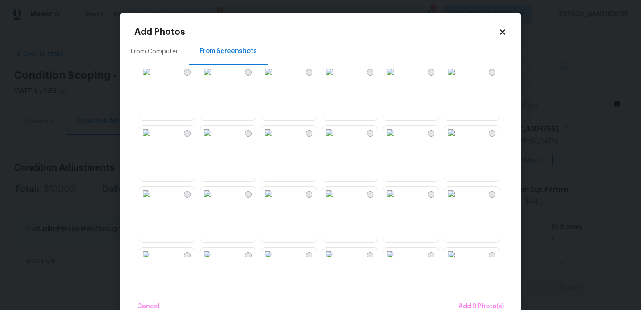
scroll to position [682, 0]
click at [459, 78] on img at bounding box center [451, 71] width 14 height 14
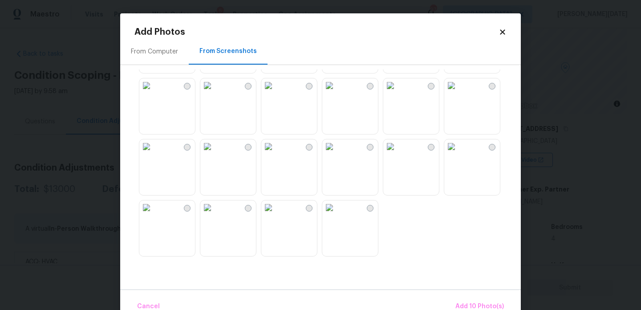
click at [398, 154] on img at bounding box center [390, 146] width 14 height 14
click at [276, 154] on img at bounding box center [268, 146] width 14 height 14
click at [337, 154] on img at bounding box center [329, 146] width 14 height 14
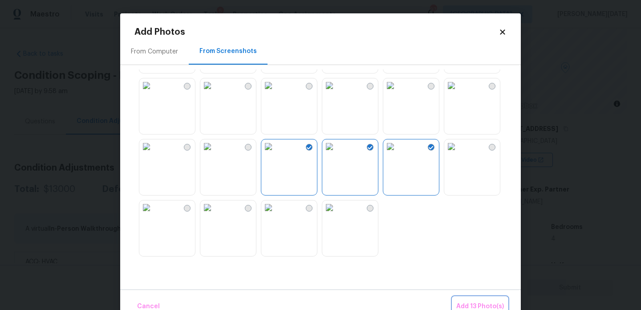
click at [472, 301] on span "Add 13 Photo(s)" at bounding box center [480, 306] width 48 height 11
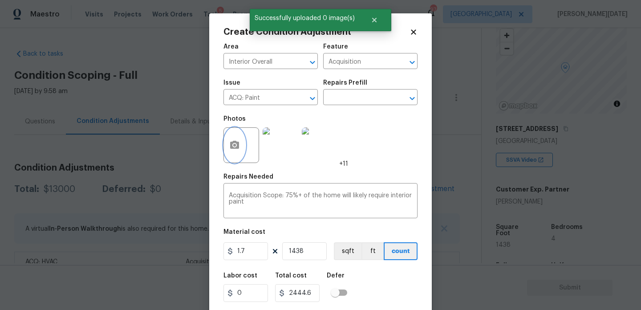
click at [231, 152] on button "button" at bounding box center [234, 145] width 21 height 35
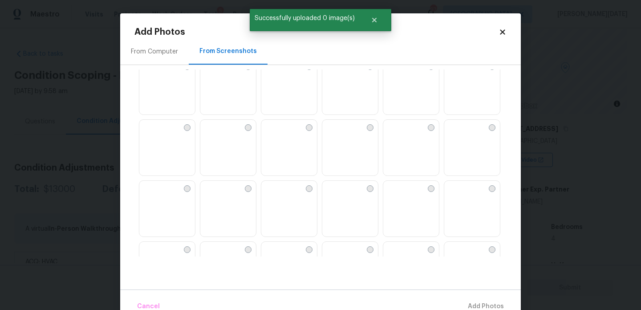
scroll to position [402, 0]
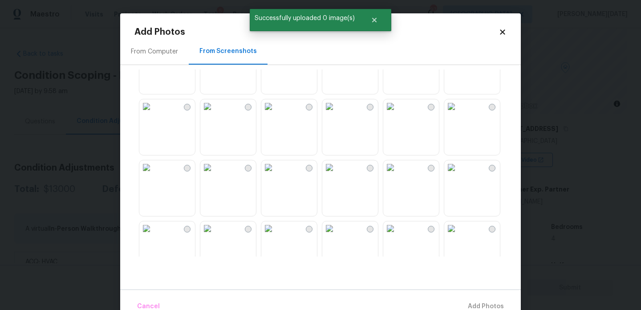
click at [502, 33] on icon at bounding box center [502, 31] width 5 height 5
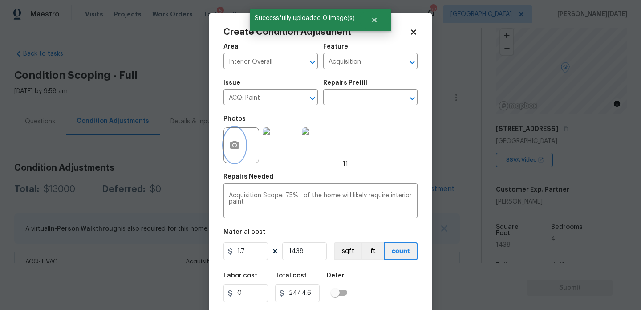
scroll to position [23, 0]
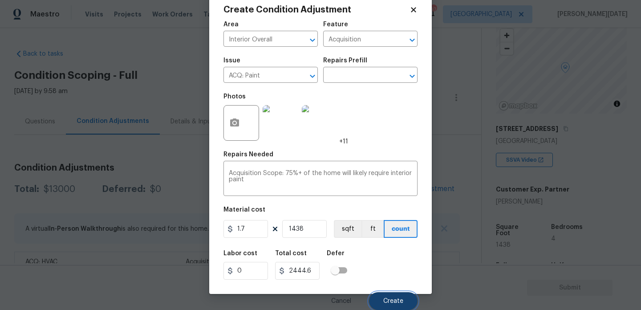
click at [387, 300] on span "Create" at bounding box center [393, 301] width 20 height 7
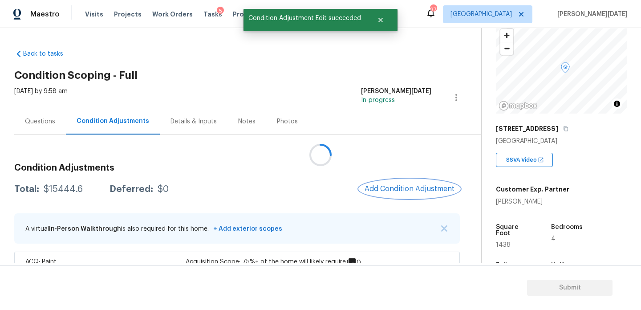
scroll to position [0, 0]
click at [393, 194] on button "Add Condition Adjustment" at bounding box center [411, 188] width 101 height 19
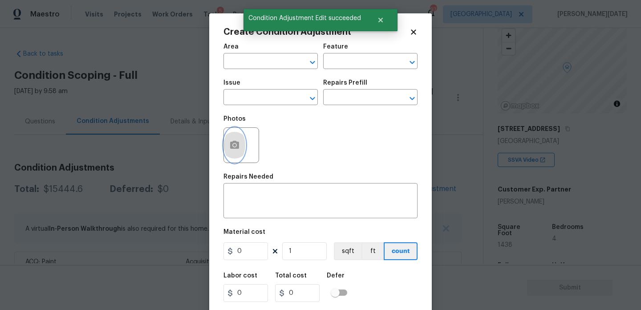
click at [236, 150] on icon "button" at bounding box center [234, 145] width 11 height 11
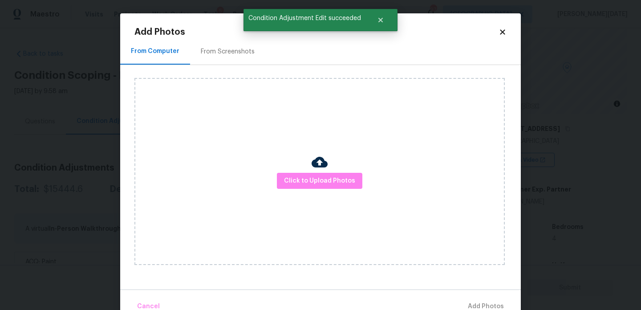
click at [226, 57] on div "From Screenshots" at bounding box center [227, 51] width 75 height 26
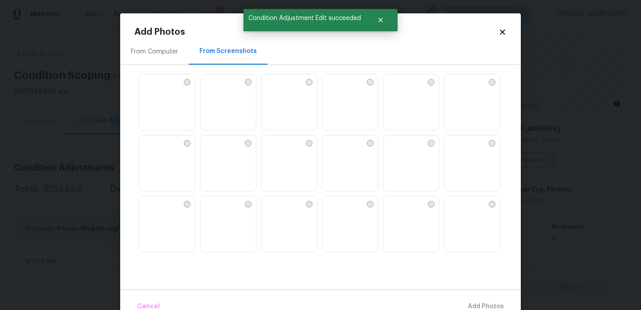
click at [342, 103] on img at bounding box center [350, 102] width 56 height 57
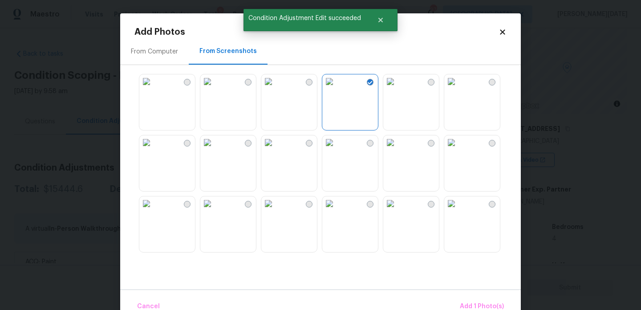
click at [276, 89] on img at bounding box center [268, 81] width 14 height 14
click at [154, 150] on img at bounding box center [146, 142] width 14 height 14
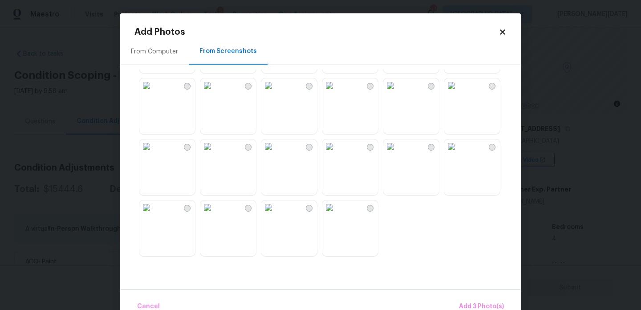
scroll to position [20, 0]
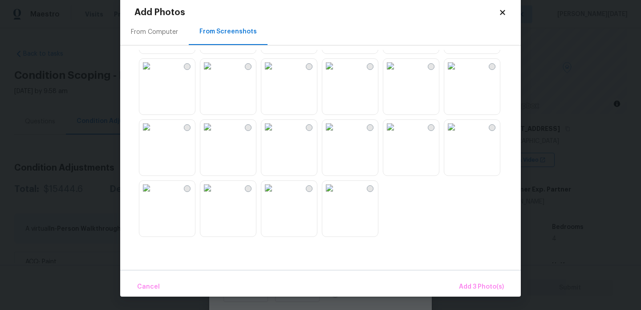
click at [337, 134] on img at bounding box center [329, 127] width 14 height 14
click at [398, 134] on img at bounding box center [390, 127] width 14 height 14
click at [459, 134] on img at bounding box center [451, 127] width 14 height 14
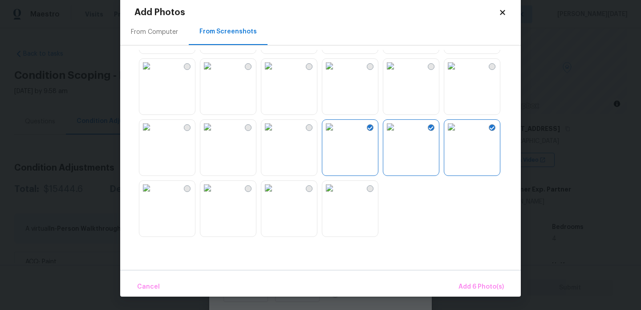
click at [459, 73] on img at bounding box center [451, 66] width 14 height 14
click at [464, 282] on span "Add 7 Photo(s)" at bounding box center [481, 286] width 45 height 11
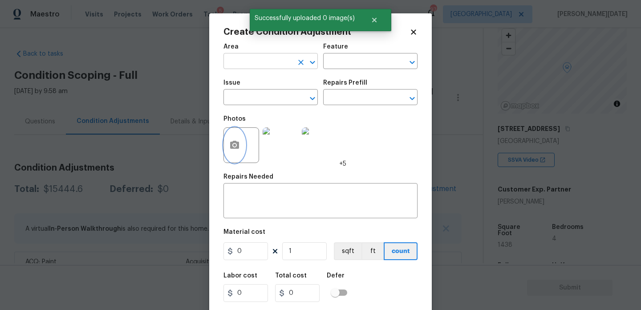
scroll to position [0, 0]
click at [256, 69] on input "text" at bounding box center [258, 62] width 69 height 14
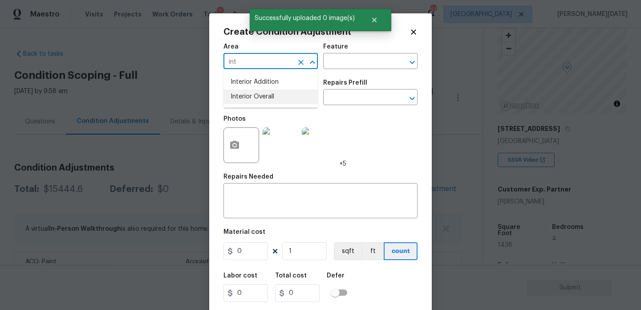
click at [262, 100] on li "Interior Overall" at bounding box center [271, 96] width 94 height 15
type input "Interior Overall"
click at [262, 100] on input "text" at bounding box center [258, 98] width 69 height 14
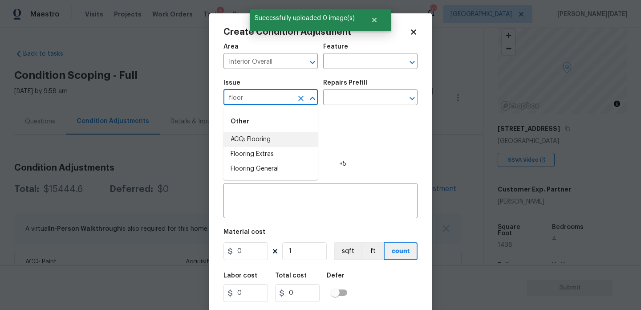
click at [281, 137] on li "ACQ: Flooring" at bounding box center [271, 139] width 94 height 15
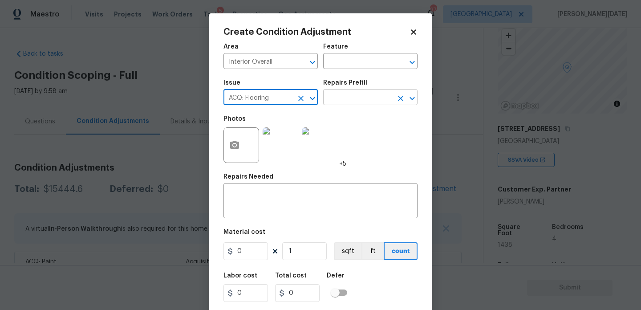
type input "ACQ: Flooring"
click at [354, 98] on input "text" at bounding box center [357, 98] width 69 height 14
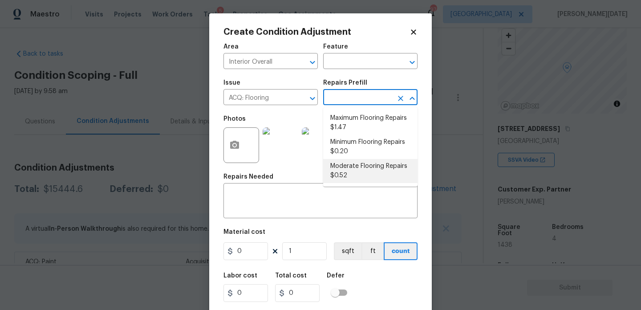
click at [354, 170] on li "Moderate Flooring Repairs $0.52" at bounding box center [370, 171] width 94 height 24
type input "Acquisition"
type textarea "Acquisition Scope: Moderate flooring repairs"
type input "0.52"
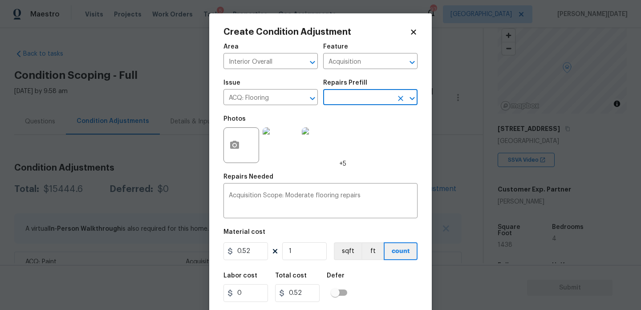
click at [302, 264] on div "Area Interior Overall ​ Feature Acquisition ​ Issue ACQ: Flooring ​ Repairs Pre…" at bounding box center [321, 185] width 194 height 294
click at [313, 252] on input "1" at bounding box center [304, 251] width 45 height 18
type input "0"
paste input "1438"
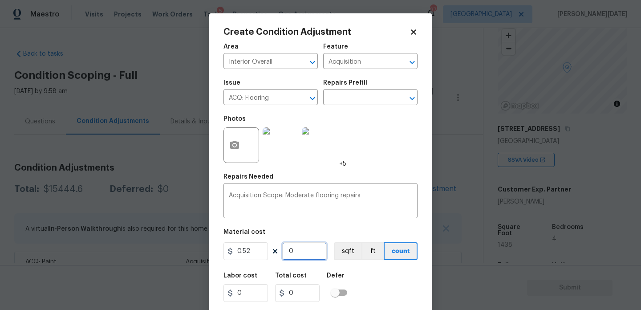
type input "1438"
type input "747.76"
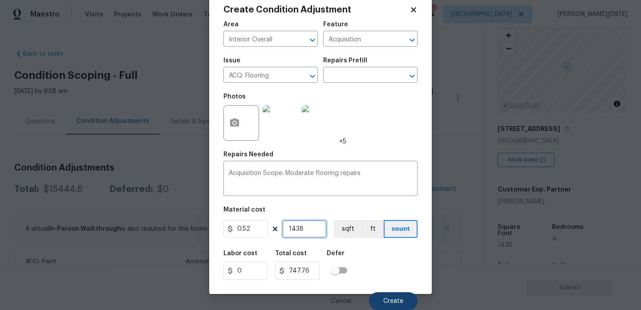
type input "1438"
click at [389, 293] on button "Create" at bounding box center [393, 301] width 49 height 18
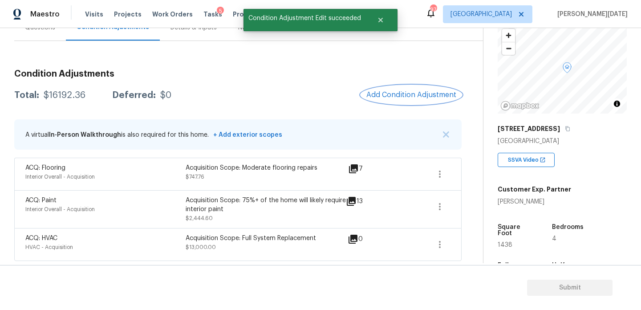
scroll to position [94, 0]
click at [431, 91] on span "Add Condition Adjustment" at bounding box center [411, 94] width 90 height 8
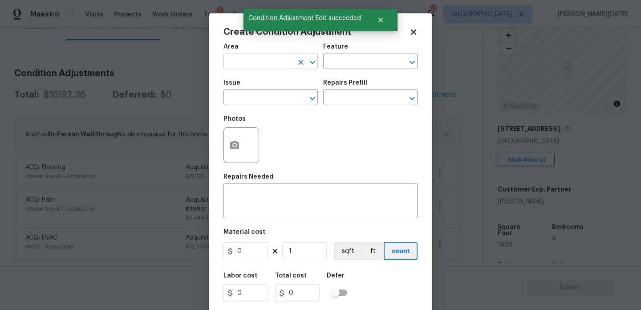
click at [249, 59] on input "text" at bounding box center [258, 62] width 69 height 14
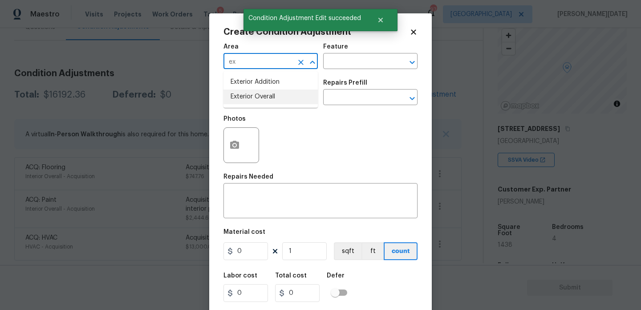
click at [265, 98] on li "Exterior Overall" at bounding box center [271, 96] width 94 height 15
type input "Exterior Overall"
click at [265, 98] on input "text" at bounding box center [258, 98] width 69 height 14
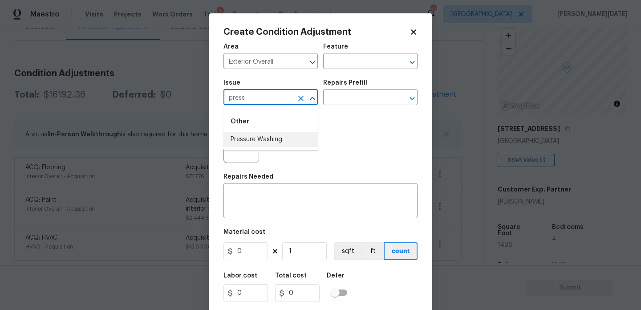
click at [274, 138] on li "Pressure Washing" at bounding box center [271, 139] width 94 height 15
type input "Pressure Washing"
click at [356, 101] on input "text" at bounding box center [357, 98] width 69 height 14
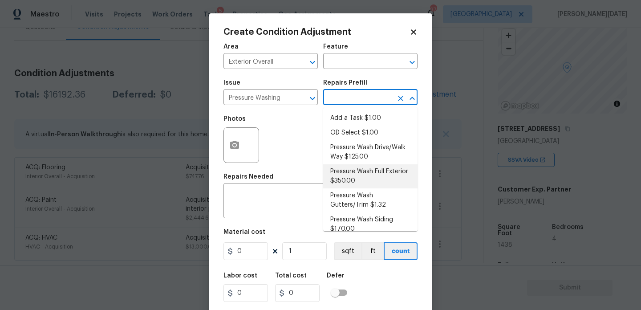
click at [367, 178] on li "Pressure Wash Full Exterior $350.00" at bounding box center [370, 176] width 94 height 24
type input "Siding"
type textarea "Pressure wash the House, Flatwork, Deck and Garage interior."
type input "350"
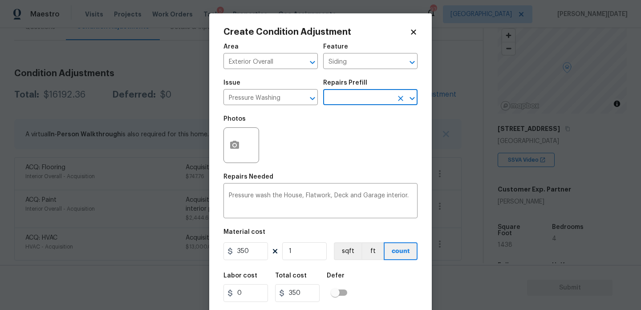
scroll to position [23, 0]
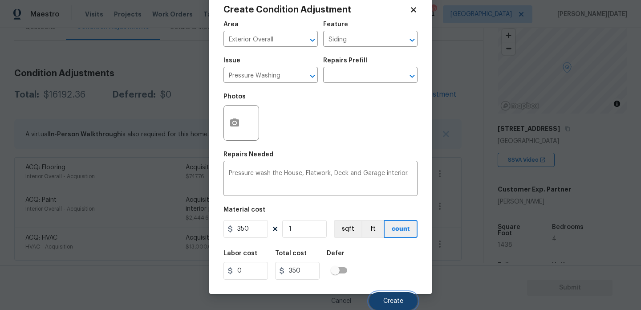
click at [382, 297] on button "Create" at bounding box center [393, 301] width 49 height 18
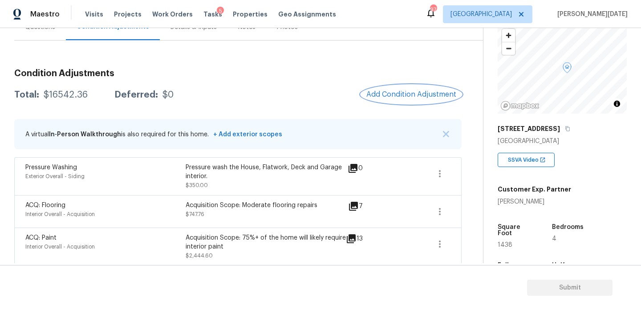
scroll to position [133, 0]
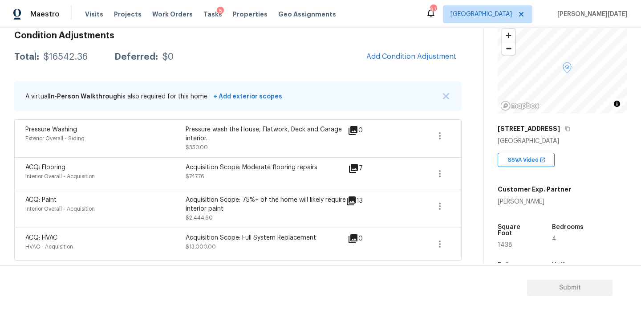
click at [323, 72] on div "Condition Adjustments Total: $16542.36 Deferred: $0 Add Condition Adjustment A …" at bounding box center [237, 142] width 447 height 236
click at [417, 53] on span "Add Condition Adjustment" at bounding box center [411, 57] width 90 height 8
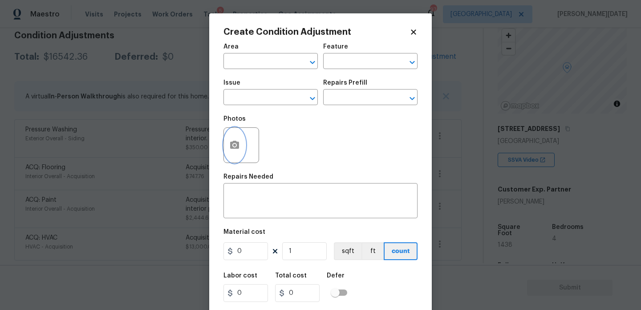
click at [236, 150] on icon "button" at bounding box center [234, 145] width 11 height 11
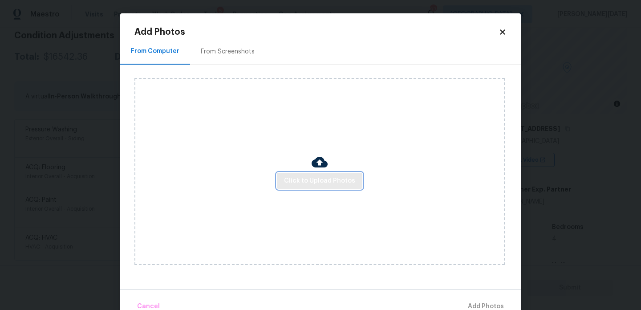
click at [299, 179] on span "Click to Upload Photos" at bounding box center [319, 180] width 71 height 11
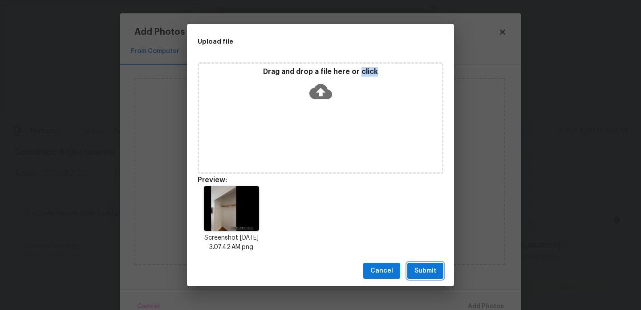
click at [417, 275] on span "Submit" at bounding box center [426, 270] width 22 height 11
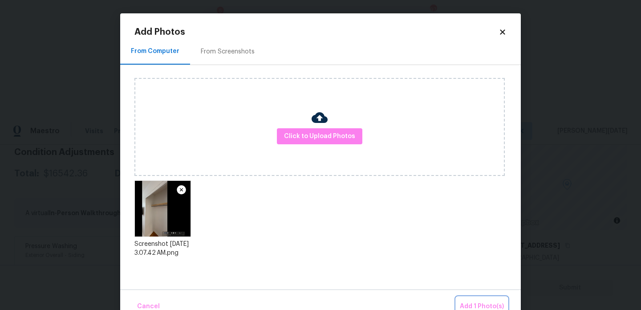
click at [464, 301] on span "Add 1 Photo(s)" at bounding box center [482, 306] width 44 height 11
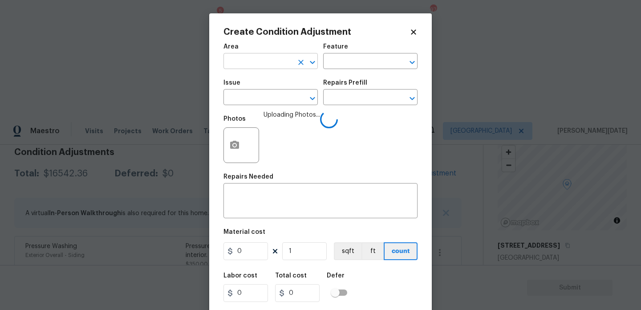
click at [253, 64] on input "text" at bounding box center [258, 62] width 69 height 14
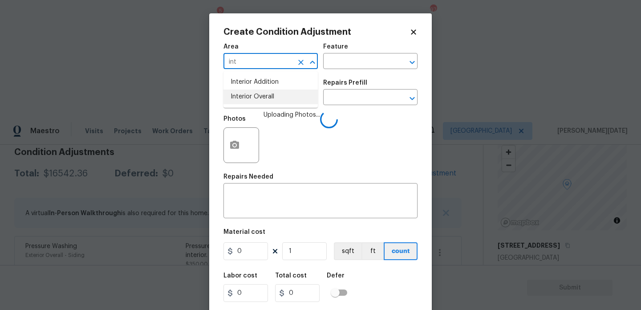
click at [254, 103] on li "Interior Overall" at bounding box center [271, 96] width 94 height 15
type input "Interior Overall"
click at [254, 103] on input "text" at bounding box center [258, 98] width 69 height 14
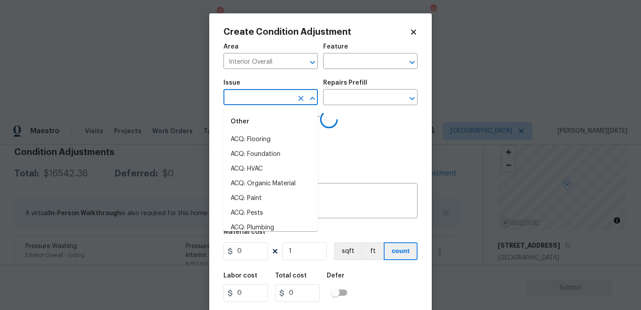
click at [254, 103] on input "text" at bounding box center [258, 98] width 69 height 14
type input "cl"
type input "os"
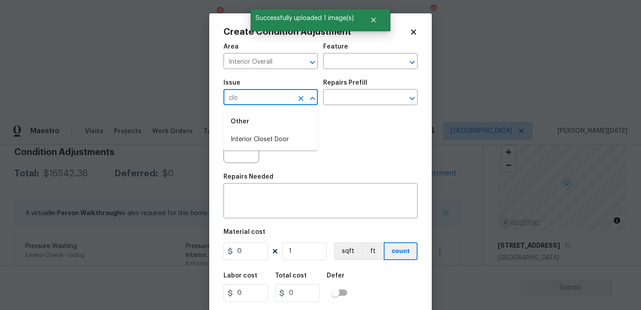
type input "clos"
click at [254, 103] on input "text" at bounding box center [258, 98] width 69 height 14
click at [263, 138] on li "Interior Closet Door" at bounding box center [271, 139] width 94 height 15
type input "Interior Closet Door"
click at [342, 81] on h5 "Repairs Prefill" at bounding box center [345, 83] width 44 height 6
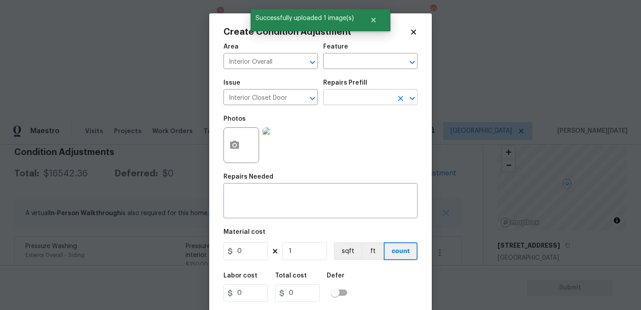
click at [343, 99] on input "text" at bounding box center [357, 98] width 69 height 14
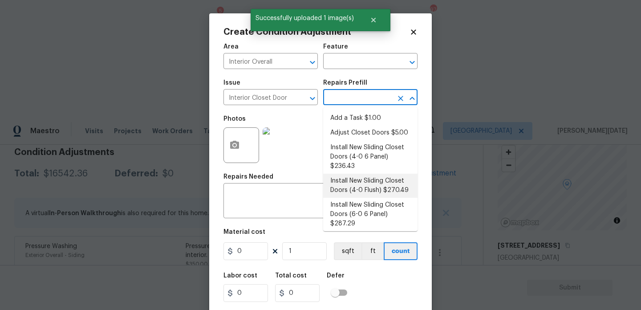
scroll to position [42, 0]
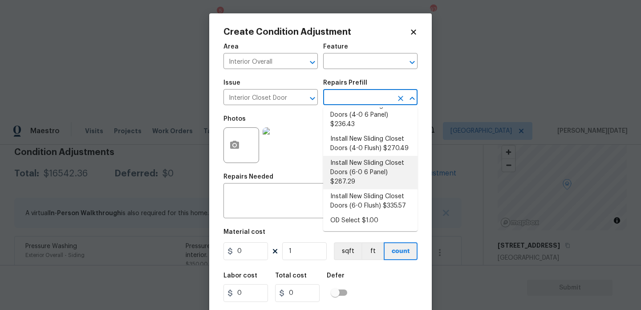
click at [382, 176] on li "Install New Sliding Closet Doors (6-0 6 Panel) $287.29" at bounding box center [370, 172] width 94 height 33
type input "Interior Door"
type textarea "Remove the existing door (if present). Install a new 6-0 bi-fold 6 panel interi…"
type input "287.29"
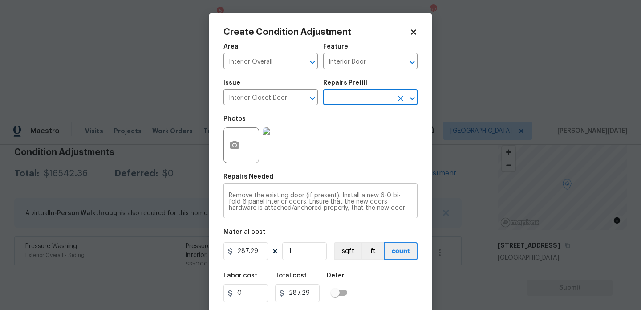
scroll to position [23, 0]
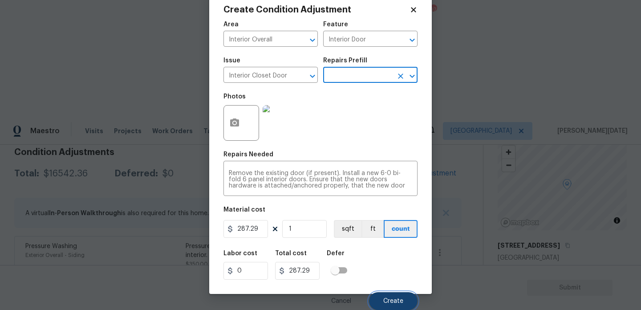
click at [385, 299] on span "Create" at bounding box center [393, 301] width 20 height 7
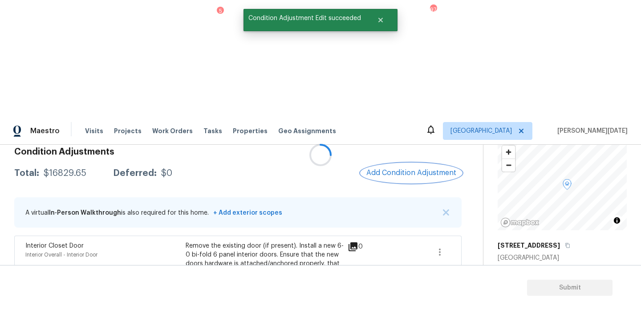
scroll to position [0, 0]
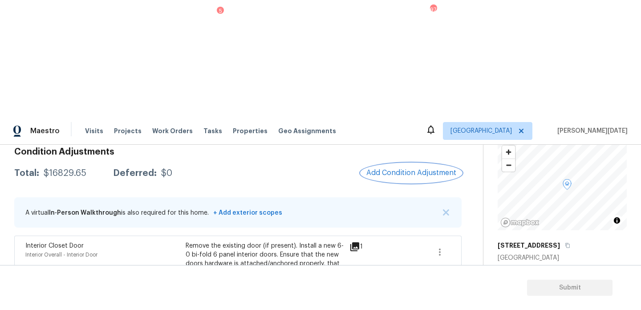
click at [393, 169] on span "Add Condition Adjustment" at bounding box center [411, 173] width 90 height 8
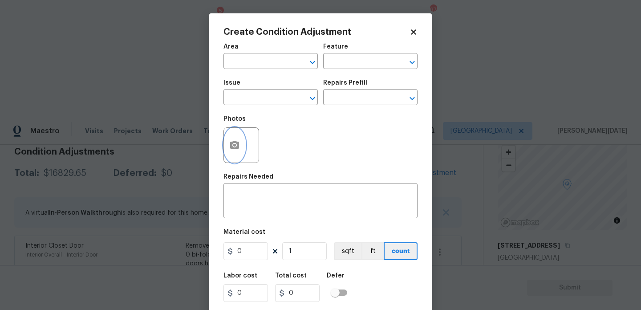
click at [236, 146] on icon "button" at bounding box center [234, 145] width 11 height 11
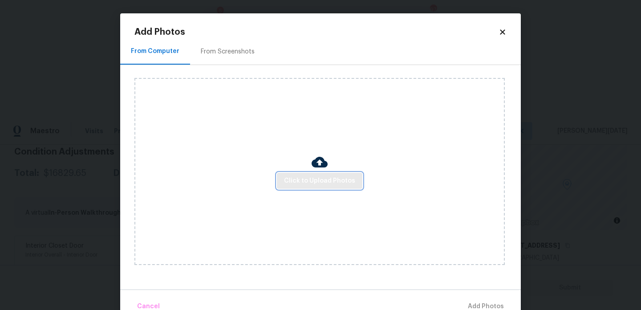
click at [312, 188] on button "Click to Upload Photos" at bounding box center [319, 181] width 85 height 16
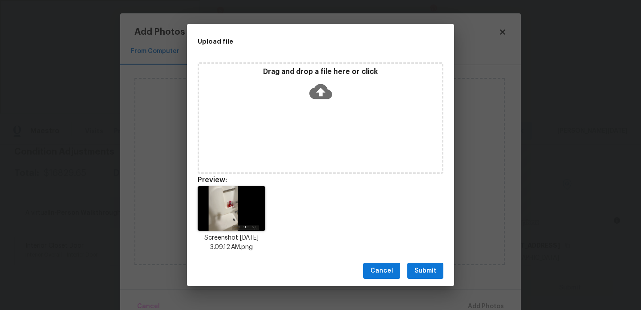
click at [420, 271] on span "Submit" at bounding box center [426, 270] width 22 height 11
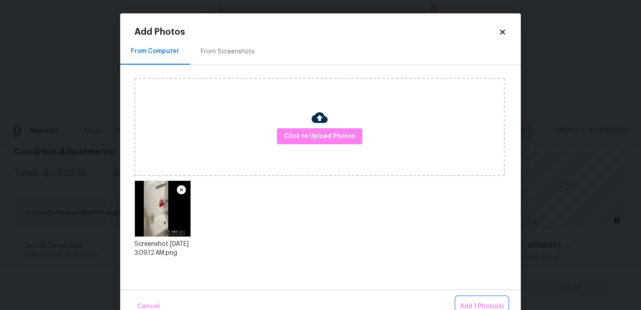
click at [481, 306] on span "Add 1 Photo(s)" at bounding box center [482, 306] width 44 height 11
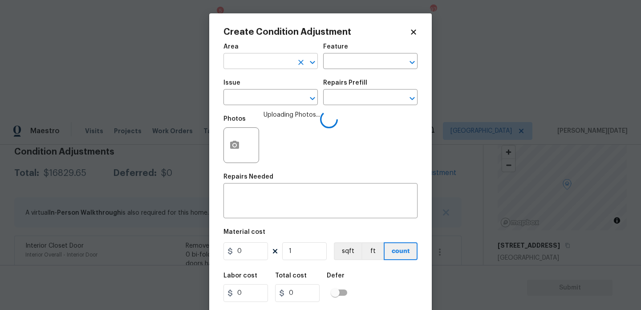
click at [237, 55] on input "text" at bounding box center [258, 62] width 69 height 14
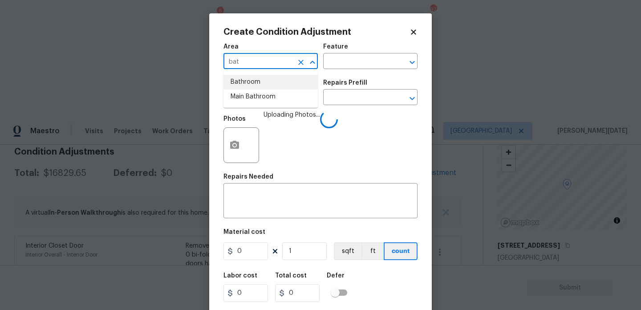
click at [244, 77] on li "Bathroom" at bounding box center [271, 82] width 94 height 15
type input "Bathroom"
click at [246, 94] on input "text" at bounding box center [258, 98] width 69 height 14
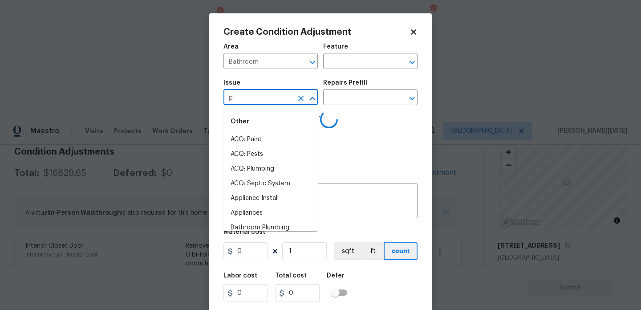
type input "pl"
type input "u"
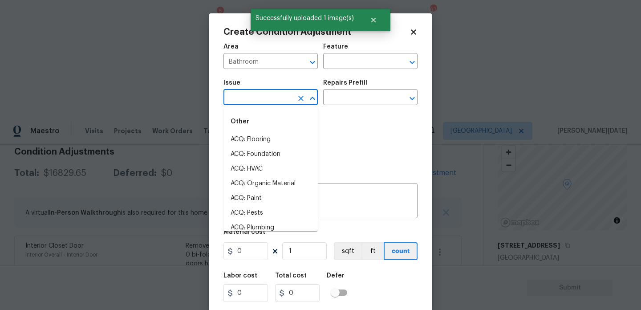
type input "p"
click at [257, 141] on li "ACQ: Plumbing" at bounding box center [271, 139] width 94 height 15
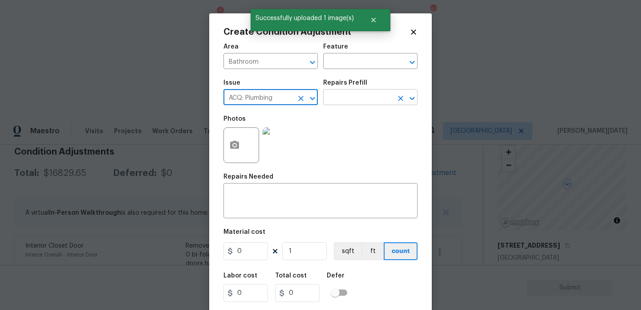
type input "ACQ: Plumbing"
click at [342, 99] on input "text" at bounding box center [357, 98] width 69 height 14
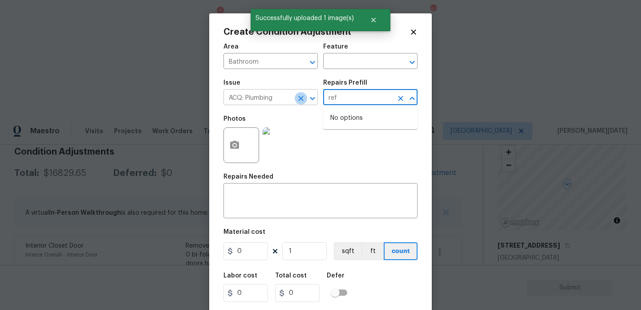
click at [297, 98] on icon "Clear" at bounding box center [301, 98] width 9 height 9
type input "ref"
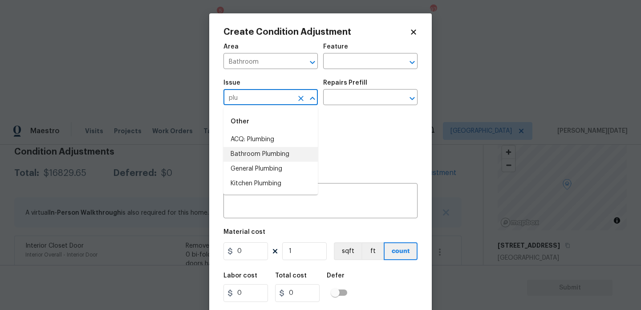
click at [298, 158] on li "Bathroom Plumbing" at bounding box center [271, 154] width 94 height 15
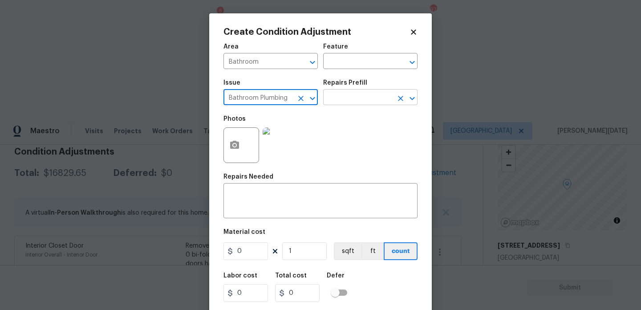
type input "Bathroom Plumbing"
click at [354, 95] on input "text" at bounding box center [357, 98] width 69 height 14
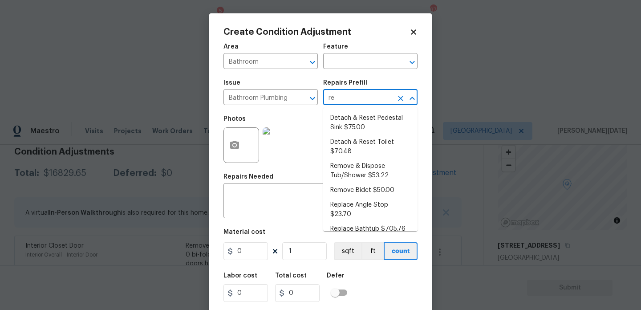
type input "ref"
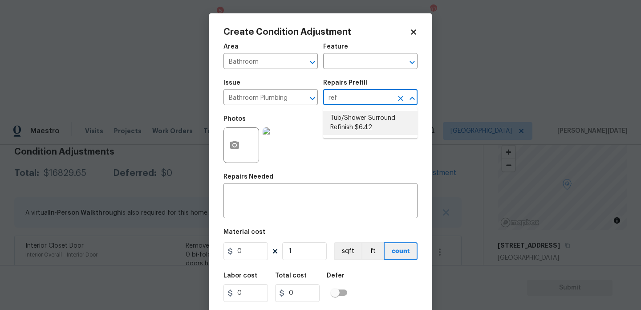
click at [357, 123] on li "Tub/Shower Surround Refinish $6.42" at bounding box center [370, 123] width 94 height 24
type input "Plumbing"
type textarea "Prep, mask, clean and refinish the tub/shower tile surround both all sides ensu…"
type input "6.42"
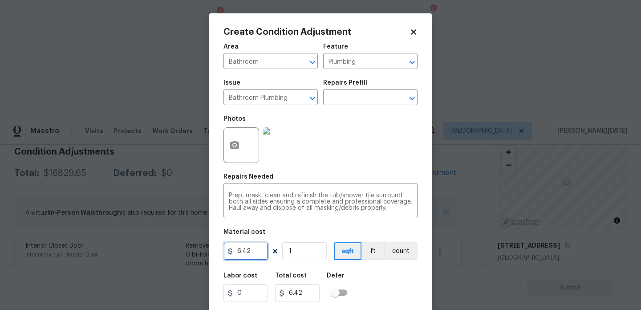
drag, startPoint x: 258, startPoint y: 251, endPoint x: 171, endPoint y: 251, distance: 87.3
click at [171, 251] on div "Create Condition Adjustment Area Bathroom ​ Feature Plumbing ​ Issue Bathroom P…" at bounding box center [320, 155] width 641 height 310
type input "350"
click at [392, 166] on div "Photos" at bounding box center [321, 139] width 194 height 58
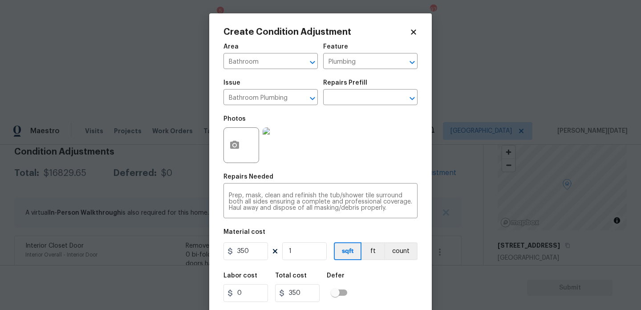
scroll to position [23, 0]
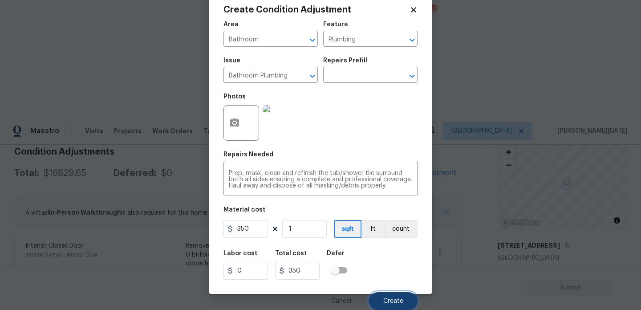
click at [374, 299] on button "Create" at bounding box center [393, 301] width 49 height 18
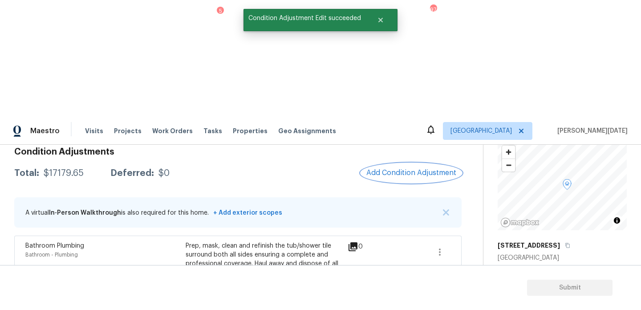
scroll to position [46, 0]
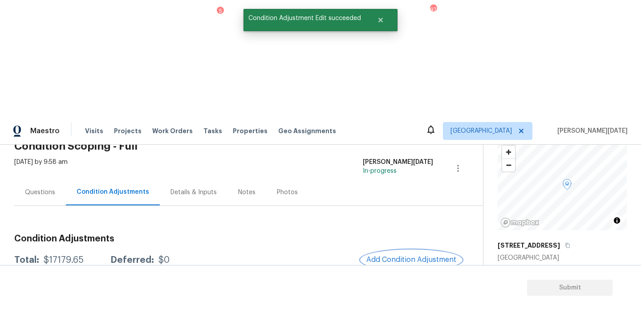
click at [421, 256] on span "Add Condition Adjustment" at bounding box center [411, 260] width 90 height 8
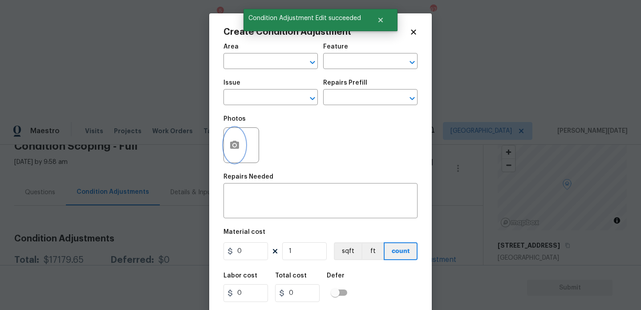
click at [231, 155] on button "button" at bounding box center [234, 145] width 21 height 35
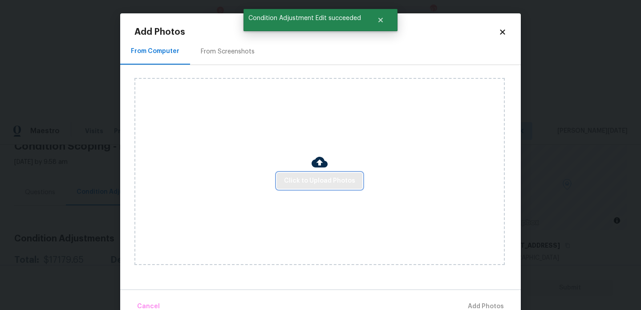
click at [312, 182] on span "Click to Upload Photos" at bounding box center [319, 180] width 71 height 11
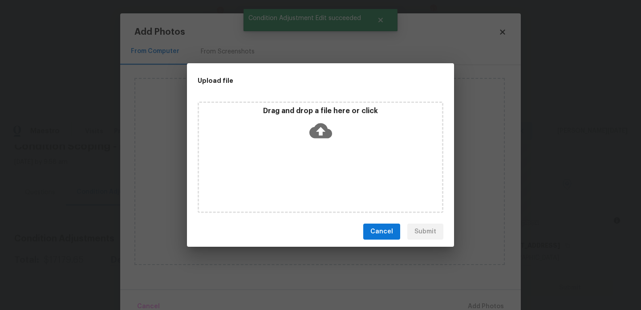
click at [312, 182] on div "Drag and drop a file here or click" at bounding box center [321, 157] width 246 height 111
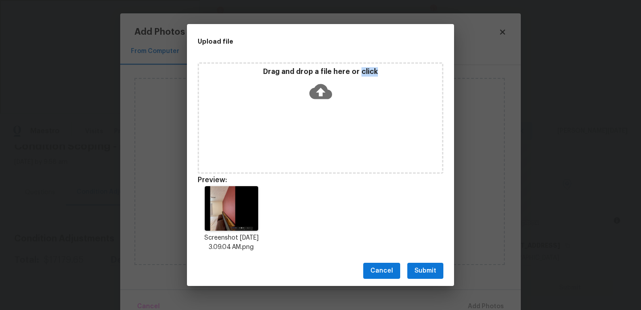
click at [431, 277] on button "Submit" at bounding box center [425, 271] width 36 height 16
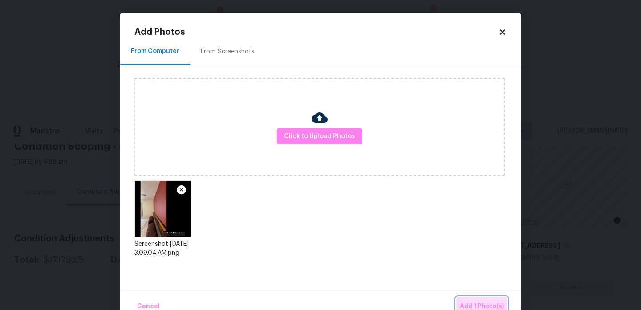
click at [475, 305] on span "Add 1 Photo(s)" at bounding box center [482, 306] width 44 height 11
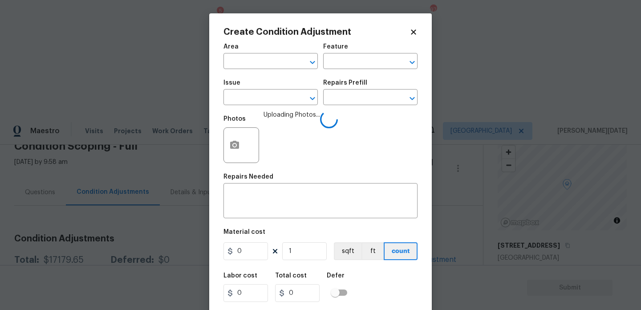
click at [259, 54] on div "Area" at bounding box center [271, 50] width 94 height 12
click at [251, 57] on input "text" at bounding box center [258, 62] width 69 height 14
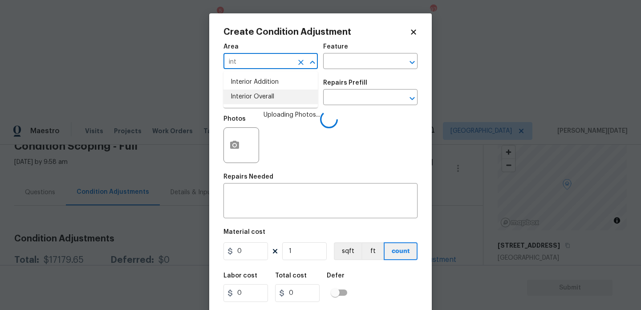
click at [245, 102] on li "Interior Overall" at bounding box center [271, 96] width 94 height 15
type input "Interior Overall"
click at [245, 102] on input "text" at bounding box center [258, 98] width 69 height 14
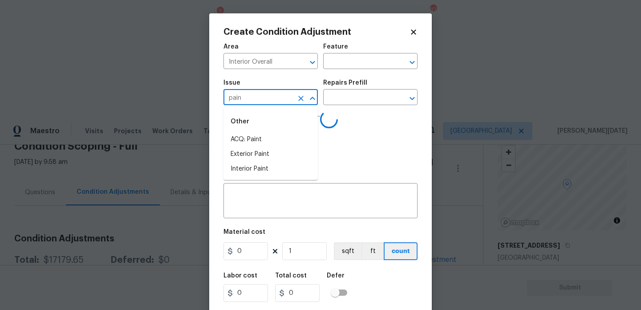
type input "paint"
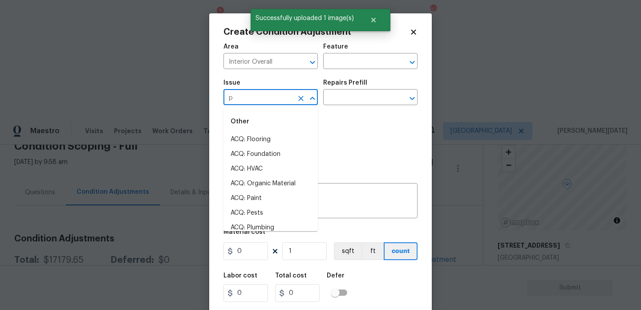
type input "pa"
type input "i"
click at [272, 170] on li "Interior Paint" at bounding box center [271, 169] width 94 height 15
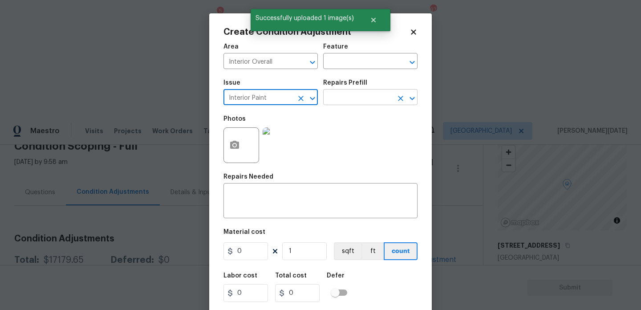
type input "Interior Paint"
click at [340, 94] on input "text" at bounding box center [357, 98] width 69 height 14
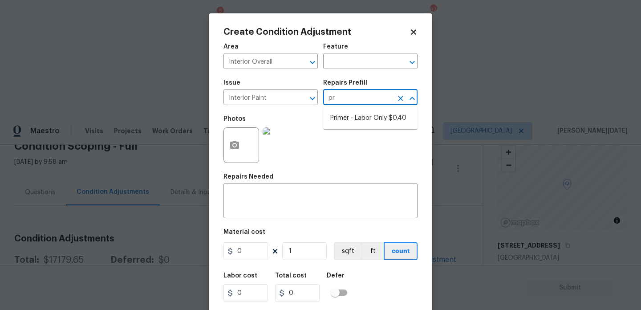
type input "pri"
click at [354, 112] on li "Primer - Labor Only $0.40" at bounding box center [370, 118] width 94 height 15
type input "Overall Paint"
type textarea "Interior primer - PRIMER PROVIDED BY OPENDOOR - All nails, screws, drywall anch…"
type input "0.4"
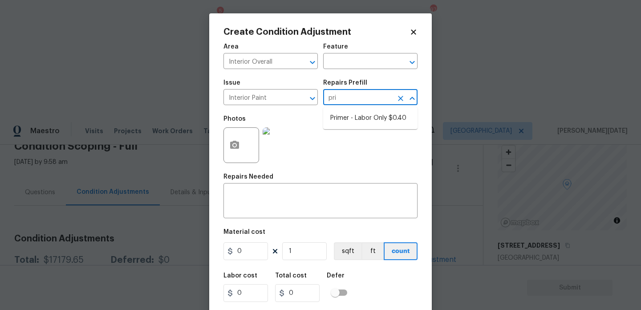
type input "0.4"
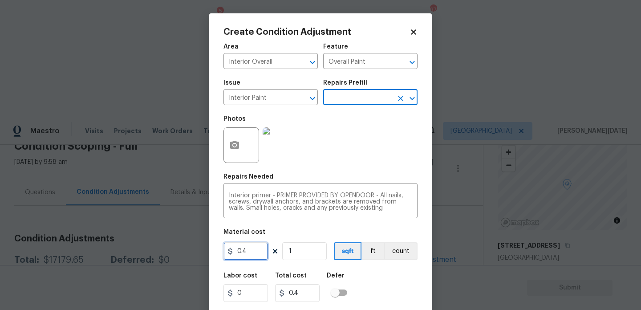
drag, startPoint x: 260, startPoint y: 252, endPoint x: 196, endPoint y: 249, distance: 64.2
click at [196, 249] on div "Create Condition Adjustment Area Interior Overall ​ Feature Overall Paint ​ Iss…" at bounding box center [320, 155] width 641 height 310
type input "200"
click at [366, 158] on div "Photos" at bounding box center [321, 139] width 194 height 58
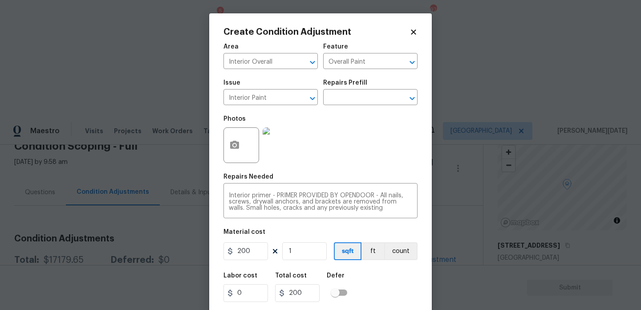
scroll to position [23, 0]
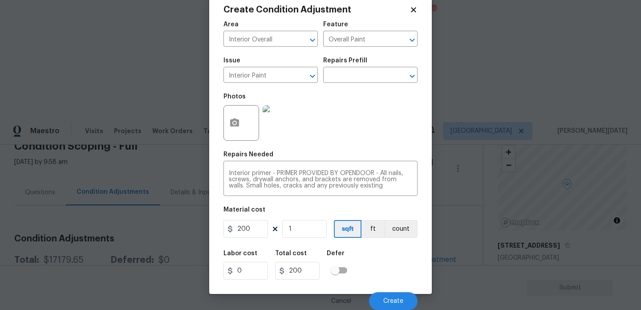
click at [389, 289] on div "Cancel Create" at bounding box center [321, 297] width 194 height 25
click at [391, 296] on button "Create" at bounding box center [393, 301] width 49 height 18
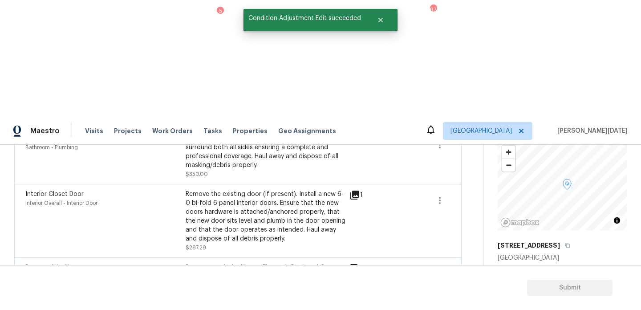
scroll to position [345, 0]
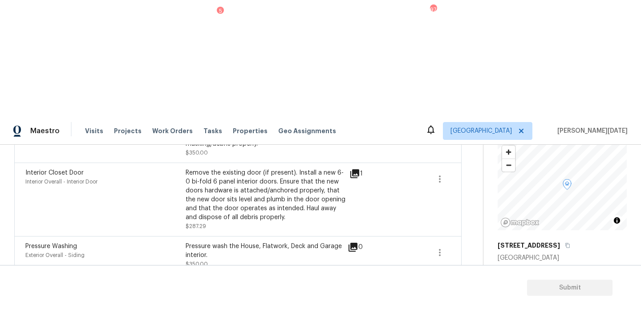
copy span "1438"
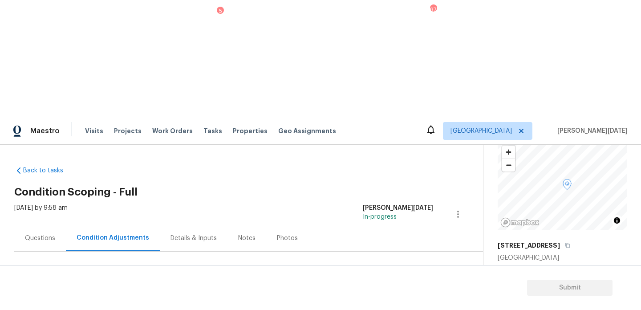
click at [388, 296] on button "Add Condition Adjustment" at bounding box center [411, 305] width 101 height 19
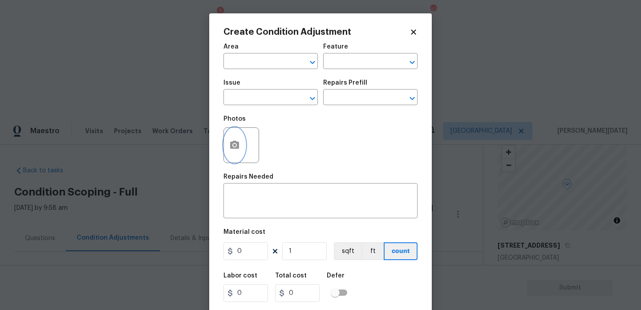
click at [230, 152] on button "button" at bounding box center [234, 145] width 21 height 35
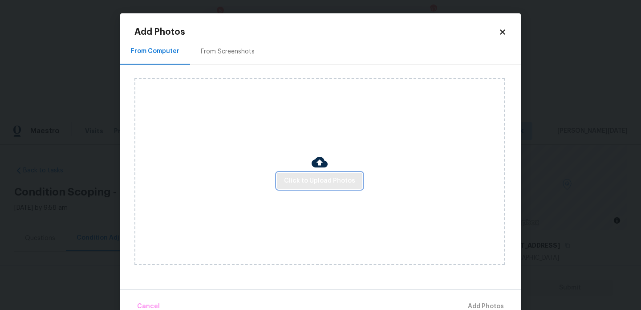
click at [300, 176] on span "Click to Upload Photos" at bounding box center [319, 180] width 71 height 11
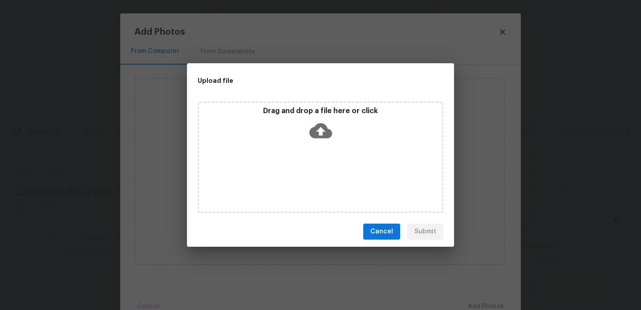
click at [300, 176] on div "Drag and drop a file here or click" at bounding box center [321, 157] width 246 height 111
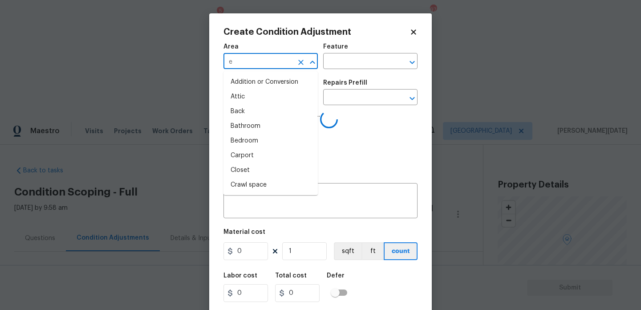
scroll to position [55, 0]
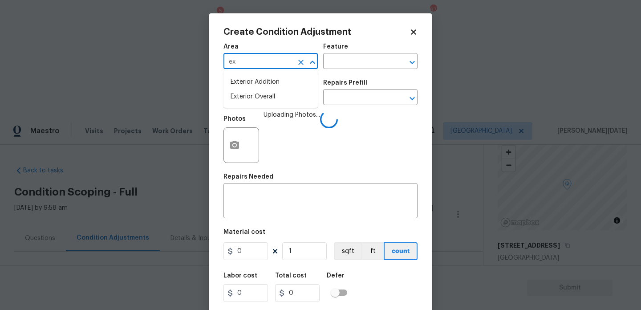
click at [260, 94] on li "Exterior Overall" at bounding box center [271, 96] width 94 height 15
type input "Exterior Overall"
click at [260, 94] on input "text" at bounding box center [258, 98] width 69 height 14
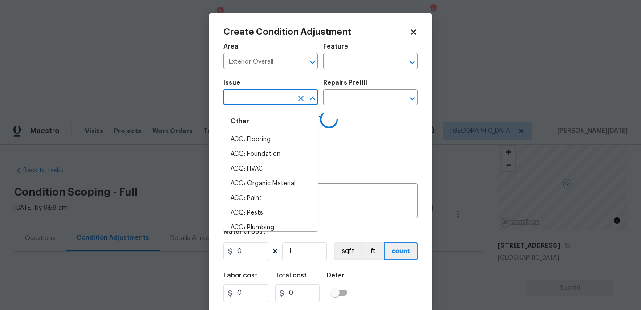
click at [260, 94] on input "text" at bounding box center [258, 98] width 69 height 14
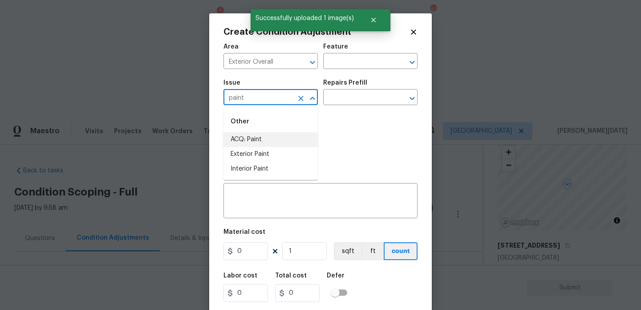
click at [255, 140] on li "ACQ: Paint" at bounding box center [271, 139] width 94 height 15
type input "ACQ: Paint"
click at [363, 94] on input "text" at bounding box center [357, 98] width 69 height 14
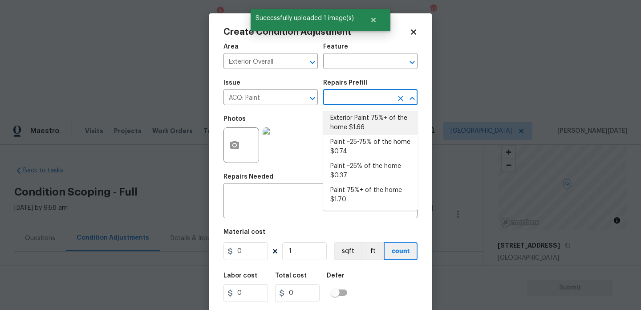
click at [360, 120] on li "Exterior Paint 75%+ of the home $1.66" at bounding box center [370, 123] width 94 height 24
type input "Acquisition"
type input "1.66"
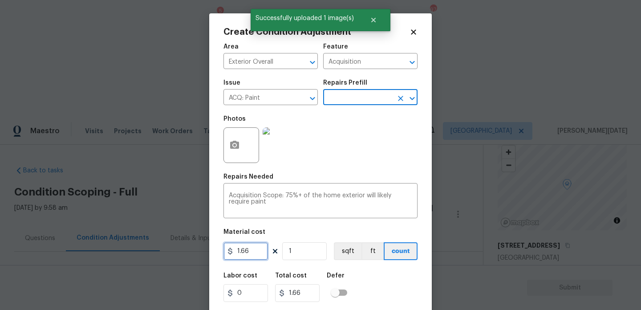
click at [267, 253] on input "1.66" at bounding box center [246, 251] width 45 height 18
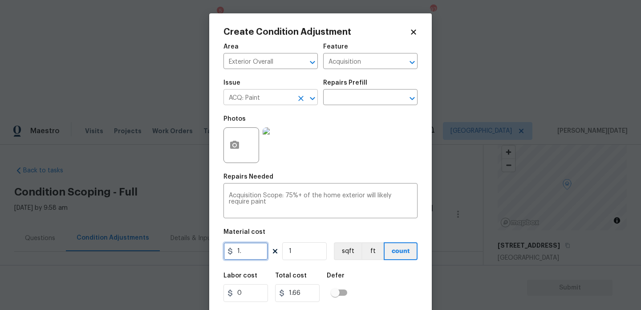
click at [301, 98] on icon "Clear" at bounding box center [300, 98] width 5 height 5
type input "1."
type input "ACQ: Paint"
type input "1"
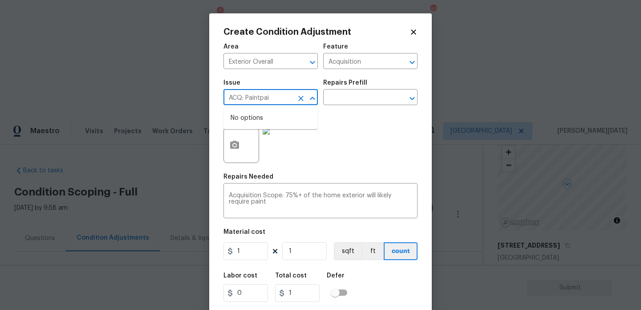
type input "ACQ: Paintpain"
click at [298, 96] on icon "Clear" at bounding box center [300, 98] width 5 height 5
click at [270, 158] on li "Exterior Paint" at bounding box center [271, 154] width 94 height 15
type input "Exterior Paint"
click at [348, 99] on input "text" at bounding box center [357, 98] width 69 height 14
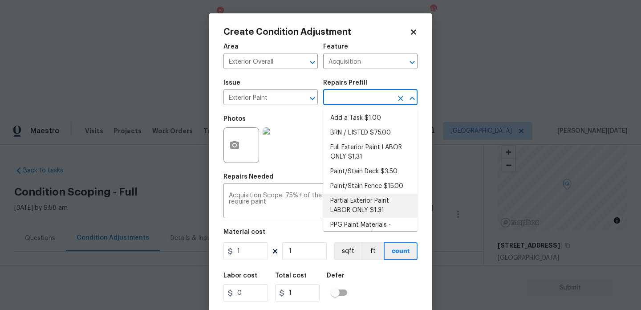
click at [364, 200] on li "Partial Exterior Paint LABOR ONLY $1.31" at bounding box center [370, 206] width 94 height 24
type input "Overall Paint"
type input "1.31"
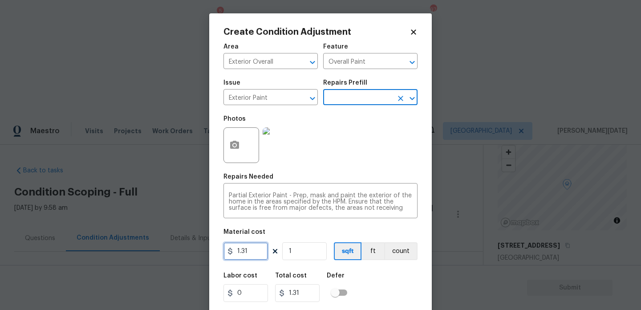
drag, startPoint x: 219, startPoint y: 258, endPoint x: 206, endPoint y: 256, distance: 13.0
click at [206, 256] on div "Create Condition Adjustment Area Exterior Overall ​ Feature Overall Paint ​ Iss…" at bounding box center [320, 155] width 641 height 310
type input "0.65"
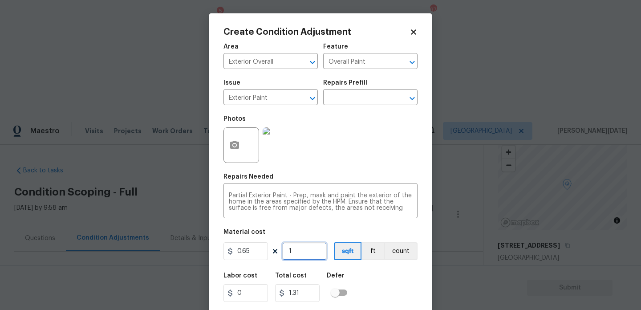
click at [307, 248] on input "1" at bounding box center [304, 251] width 45 height 18
type input "0.65"
type input "0"
paste input "1438"
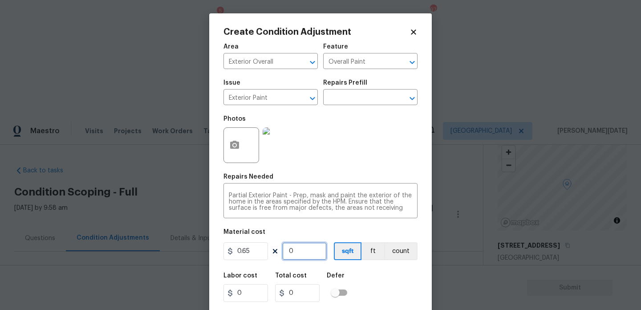
type input "1438"
type input "934.7"
type input "1438"
click at [371, 163] on div "Photos" at bounding box center [321, 139] width 194 height 58
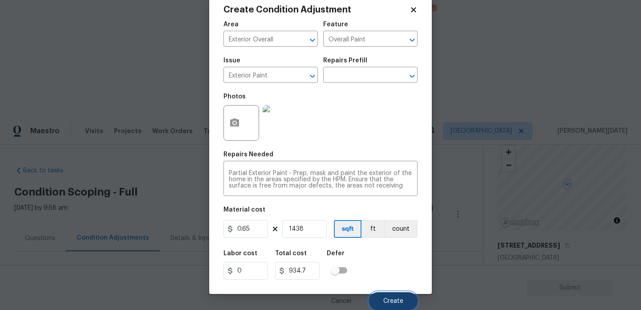
click at [393, 296] on button "Create" at bounding box center [393, 301] width 49 height 18
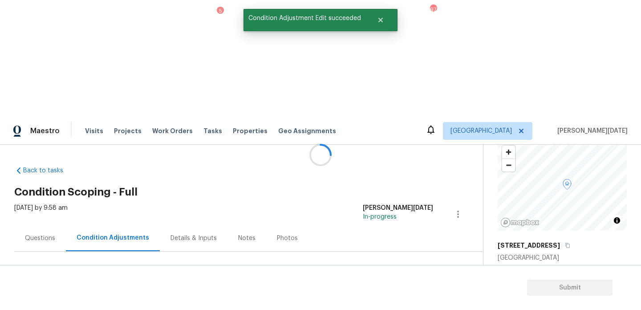
scroll to position [0, 0]
drag, startPoint x: 42, startPoint y: 188, endPoint x: 85, endPoint y: 189, distance: 42.7
click at [85, 301] on div "Total: $18314.35 Deferred: $0" at bounding box center [93, 305] width 158 height 9
copy div "$18314.35"
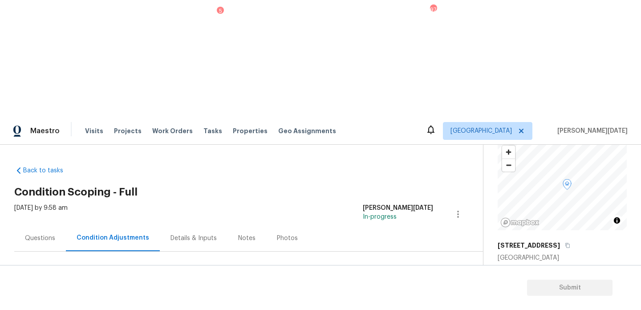
click at [62, 225] on div "Questions" at bounding box center [40, 238] width 52 height 26
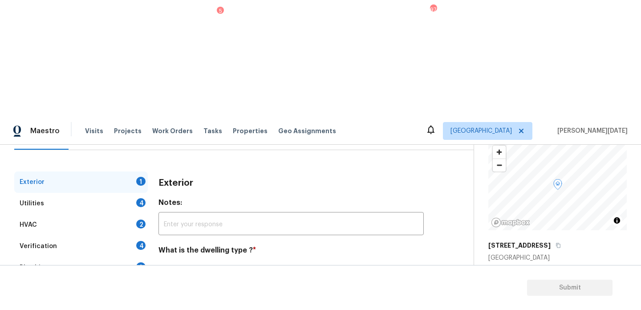
scroll to position [119, 0]
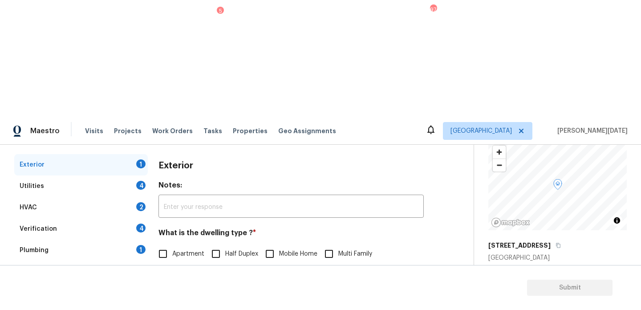
click at [169, 263] on input "Single Family" at bounding box center [163, 272] width 19 height 19
checkbox input "true"
click at [141, 181] on div "4" at bounding box center [140, 185] width 9 height 9
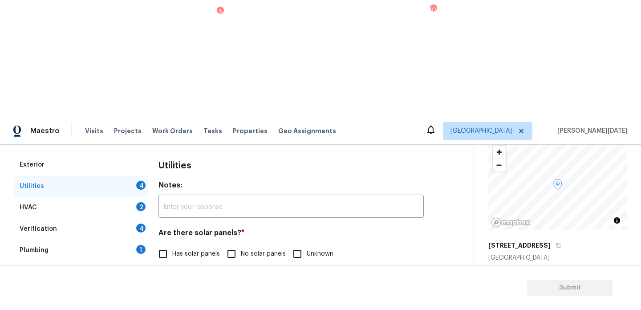
click at [233, 244] on input "No solar panels" at bounding box center [231, 253] width 19 height 19
checkbox input "true"
click at [321, 290] on input "None" at bounding box center [318, 299] width 19 height 19
checkbox input "true"
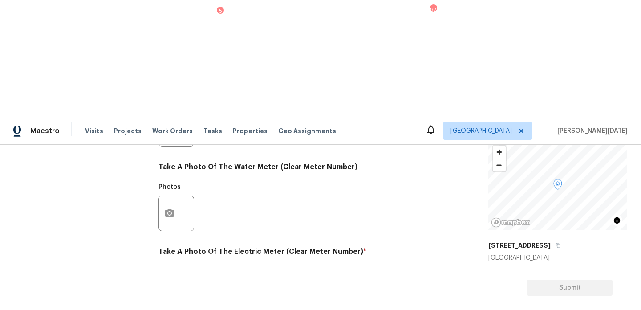
click at [159, 281] on button "button" at bounding box center [169, 298] width 21 height 35
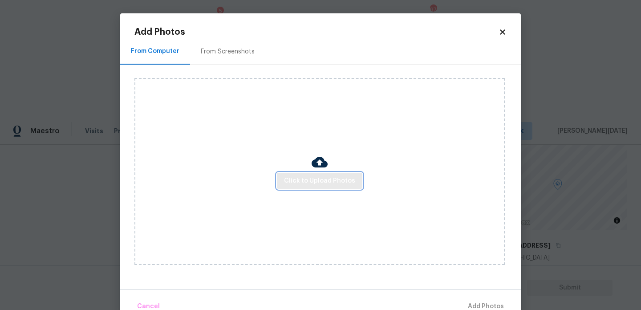
click at [320, 181] on span "Click to Upload Photos" at bounding box center [319, 180] width 71 height 11
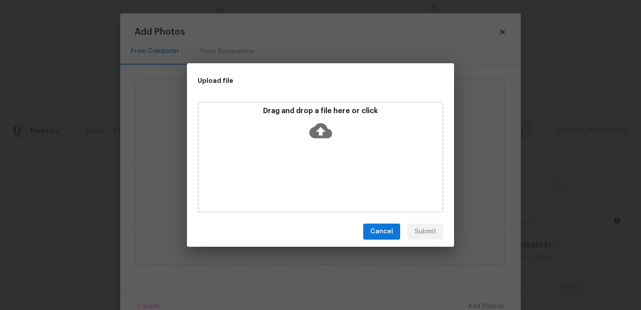
click at [320, 181] on div "Drag and drop a file here or click" at bounding box center [321, 157] width 246 height 111
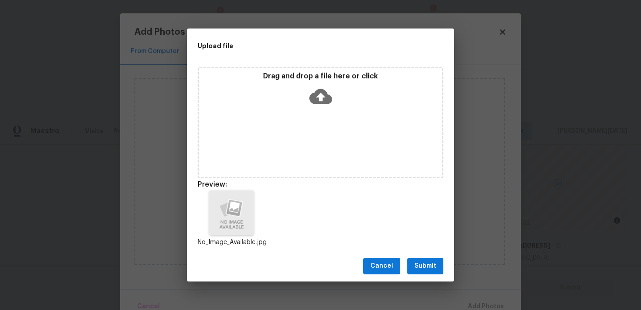
click at [438, 260] on button "Submit" at bounding box center [425, 266] width 36 height 16
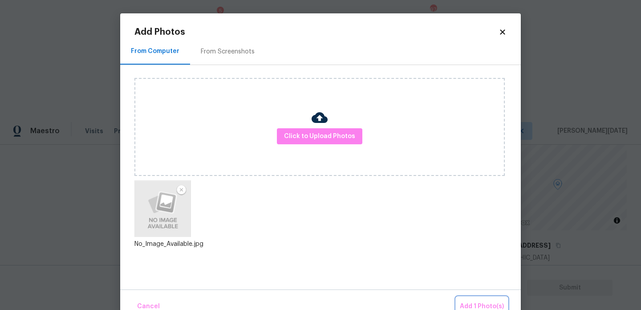
click at [465, 300] on button "Add 1 Photo(s)" at bounding box center [481, 306] width 51 height 19
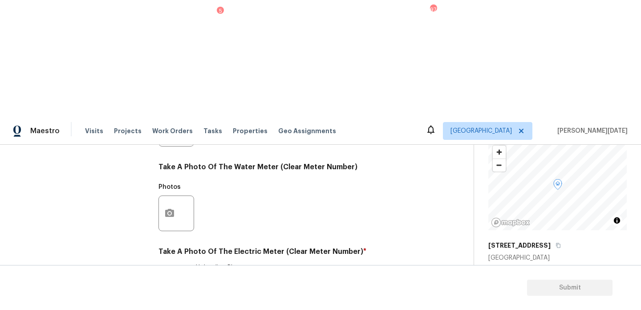
checkbox input "true"
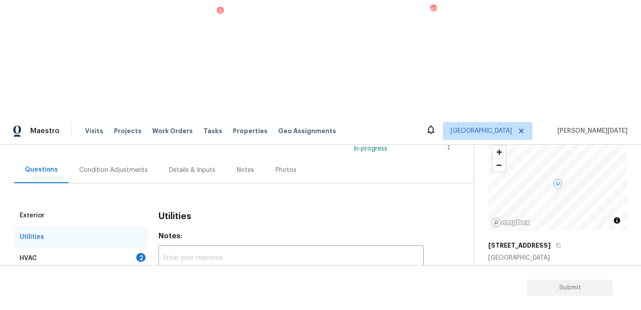
scroll to position [67, 0]
click at [125, 249] on div "HVAC 2" at bounding box center [81, 259] width 134 height 21
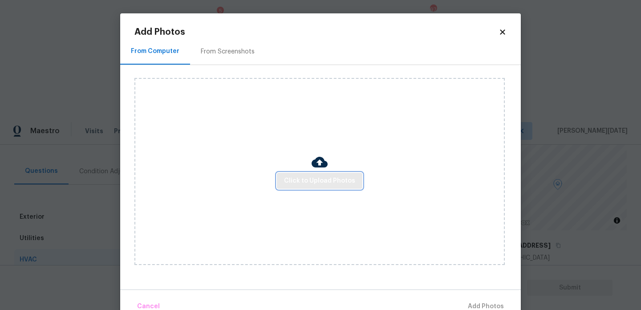
click at [317, 182] on span "Click to Upload Photos" at bounding box center [319, 180] width 71 height 11
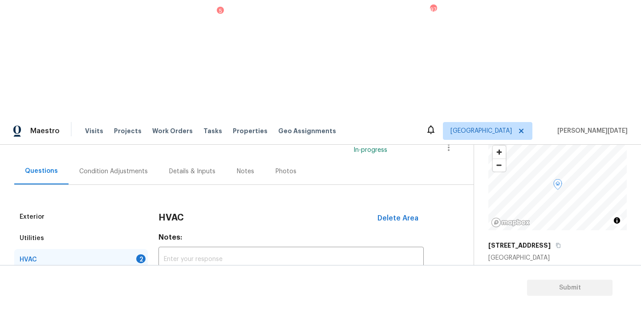
scroll to position [148, 0]
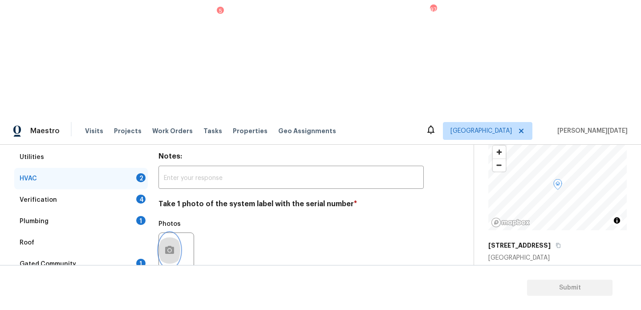
click at [175, 233] on button "button" at bounding box center [169, 250] width 21 height 35
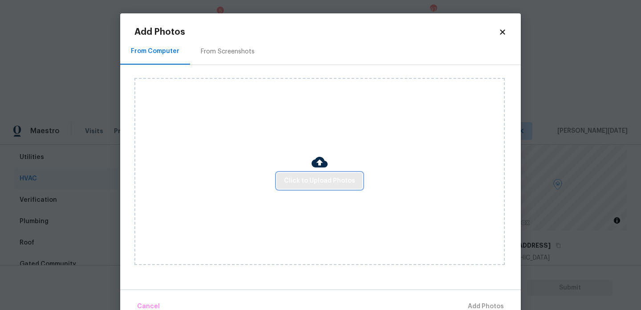
click at [296, 175] on span "Click to Upload Photos" at bounding box center [319, 180] width 71 height 11
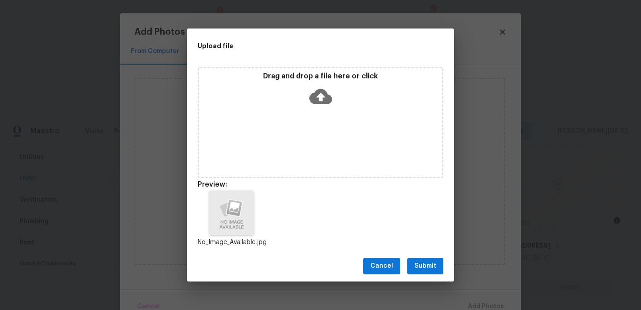
click at [427, 261] on span "Submit" at bounding box center [426, 265] width 22 height 11
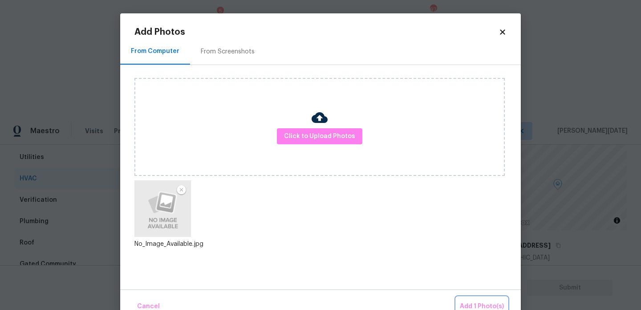
click at [474, 303] on span "Add 1 Photo(s)" at bounding box center [482, 306] width 44 height 11
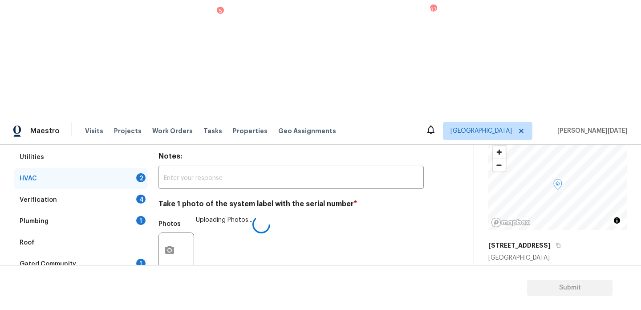
checkbox input "true"
checkbox input "false"
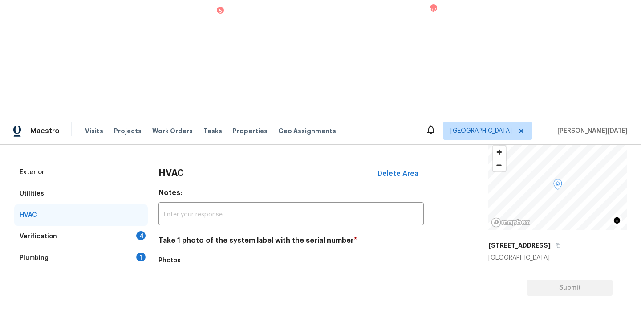
scroll to position [109, 0]
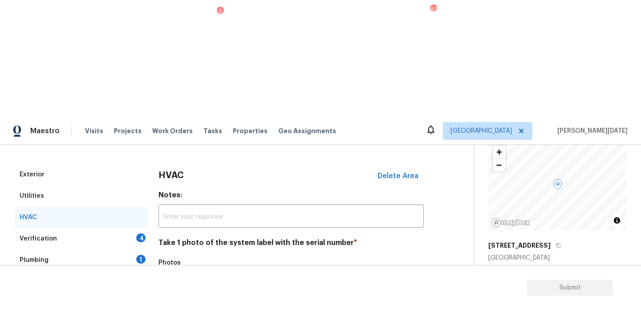
click at [138, 228] on div "Verification 4" at bounding box center [81, 238] width 134 height 21
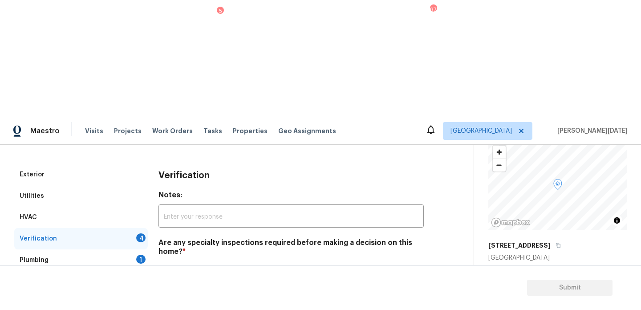
scroll to position [201, 0]
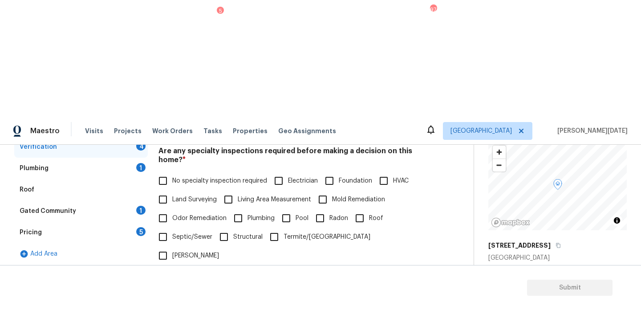
click at [167, 171] on input "No specialty inspection required" at bounding box center [163, 180] width 19 height 19
checkbox input "true"
click at [200, 292] on input "No" at bounding box center [194, 301] width 19 height 19
checkbox input "true"
click at [193, 224] on div "Verification Notes: ​ Are any specialty inspections required before making a de…" at bounding box center [291, 246] width 265 height 349
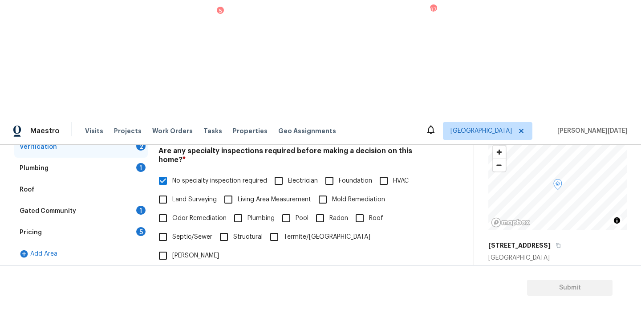
checkbox input "true"
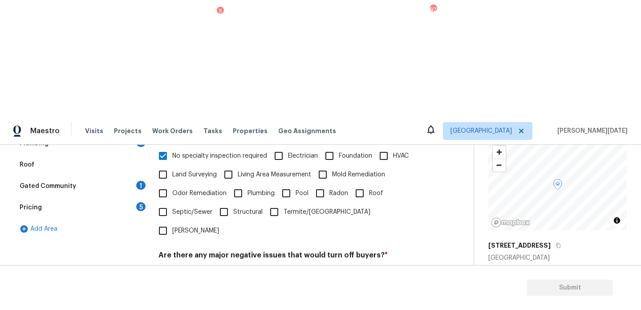
checkbox input "true"
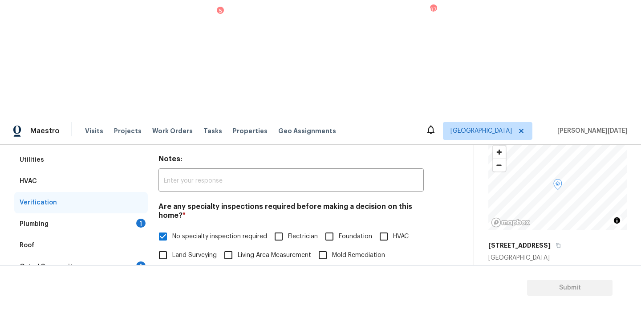
click at [126, 192] on div "Verification" at bounding box center [81, 202] width 134 height 21
click at [128, 213] on div "Plumbing 1" at bounding box center [81, 223] width 134 height 21
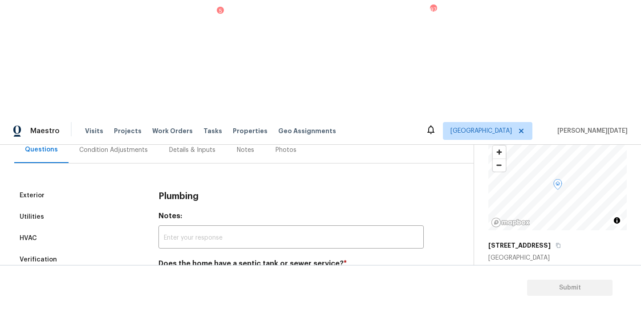
click at [164, 275] on input "Sewer" at bounding box center [163, 284] width 19 height 19
checkbox input "true"
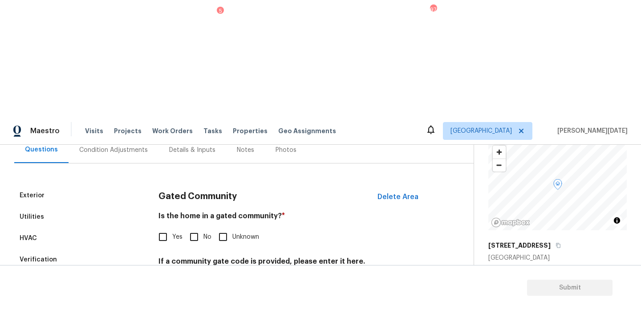
click at [192, 228] on input "No" at bounding box center [194, 237] width 19 height 19
checkbox input "true"
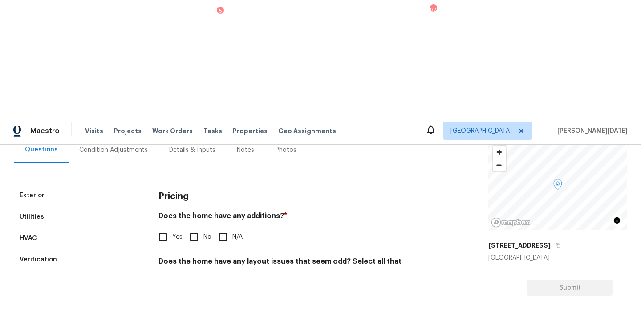
click at [194, 228] on input "No" at bounding box center [194, 237] width 19 height 19
checkbox input "true"
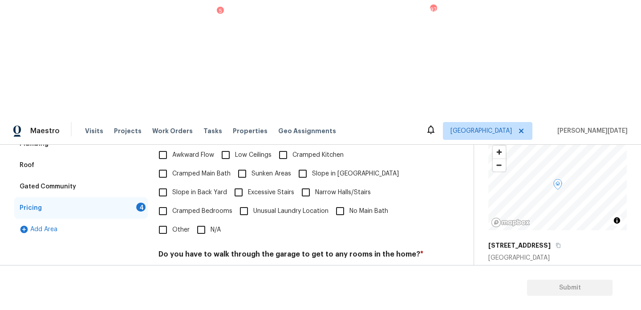
click at [212, 225] on span "N/A" at bounding box center [216, 229] width 10 height 9
click at [211, 220] on input "N/A" at bounding box center [201, 229] width 19 height 19
checkbox input "true"
click at [196, 266] on input "No" at bounding box center [194, 275] width 19 height 19
checkbox input "true"
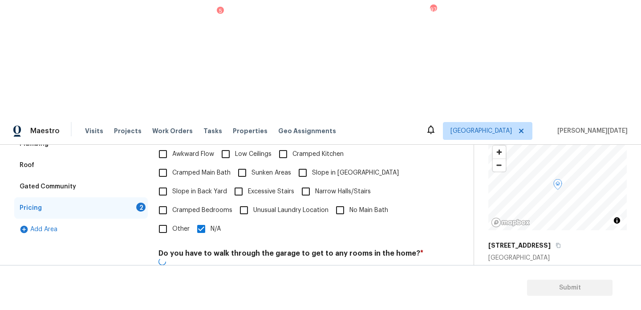
scroll to position [224, 0]
checkbox input "true"
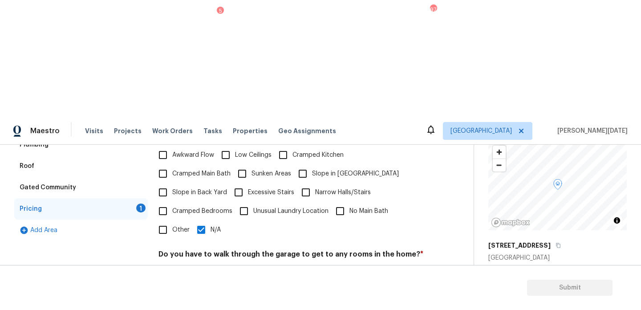
checkbox input "true"
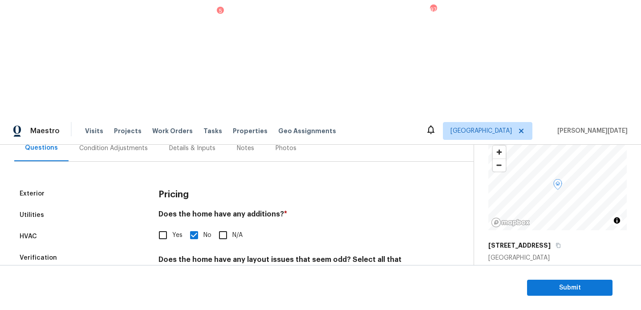
click at [120, 135] on div "Condition Adjustments" at bounding box center [114, 148] width 90 height 26
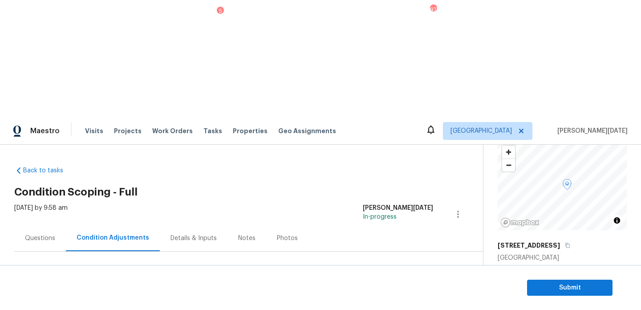
click at [407, 301] on span "Add Condition Adjustment" at bounding box center [411, 305] width 90 height 8
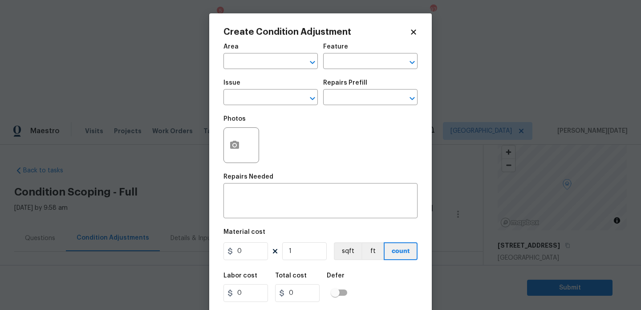
click at [238, 54] on div "Area" at bounding box center [271, 50] width 94 height 12
click at [237, 58] on input "text" at bounding box center [258, 62] width 69 height 14
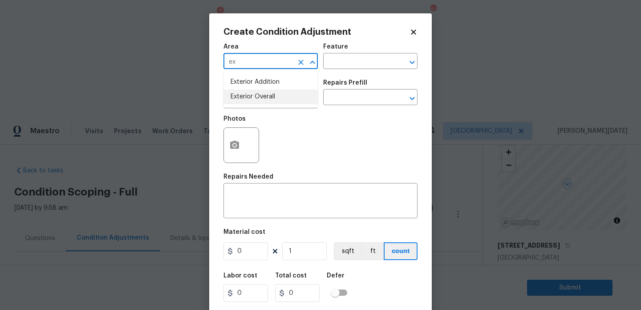
click at [285, 99] on li "Exterior Overall" at bounding box center [271, 96] width 94 height 15
type input "Exterior Overall"
click at [285, 99] on input "text" at bounding box center [258, 98] width 69 height 14
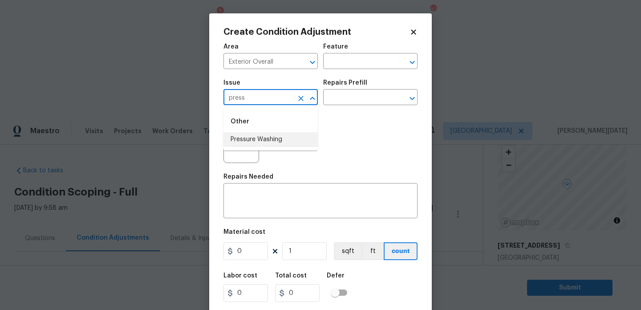
click at [276, 142] on li "Pressure Washing" at bounding box center [271, 139] width 94 height 15
type input "Pressure Washing"
click at [366, 102] on input "text" at bounding box center [357, 98] width 69 height 14
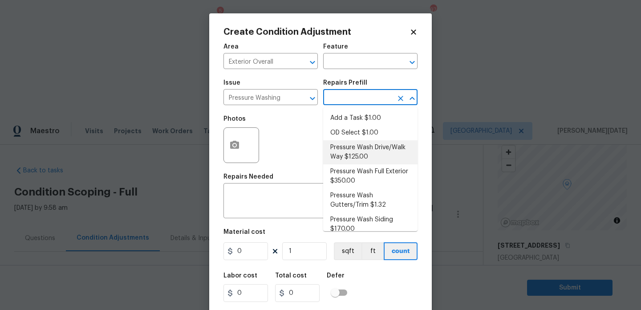
click at [368, 154] on li "Pressure Wash Drive/Walk Way $125.00" at bounding box center [370, 152] width 94 height 24
type input "Siding"
type textarea "Pressure wash the driveways/walkways as directed by the PM. Ensure that all deb…"
type input "125"
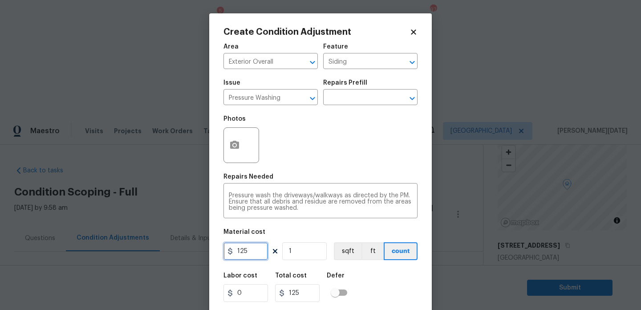
drag, startPoint x: 256, startPoint y: 253, endPoint x: 146, endPoint y: 249, distance: 110.1
click at [146, 249] on div "Create Condition Adjustment Area Exterior Overall ​ Feature Siding ​ Issue Pres…" at bounding box center [320, 155] width 641 height 310
type input "200"
click at [285, 145] on div "Photos" at bounding box center [321, 139] width 194 height 58
type input "200"
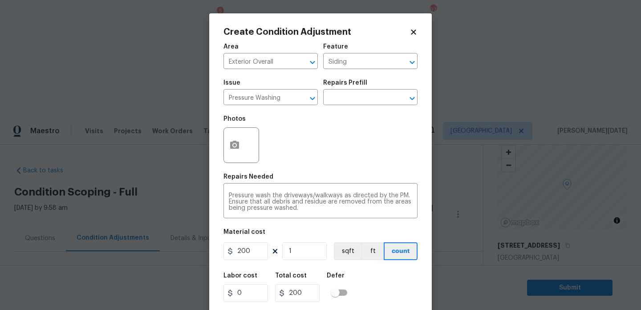
scroll to position [23, 0]
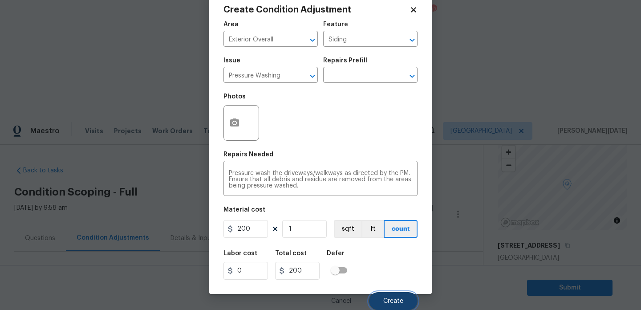
click at [388, 295] on button "Create" at bounding box center [393, 301] width 49 height 18
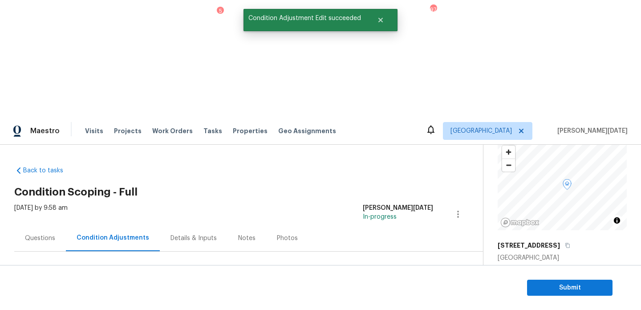
scroll to position [0, 0]
click at [399, 301] on span "Add Condition Adjustment" at bounding box center [411, 305] width 90 height 8
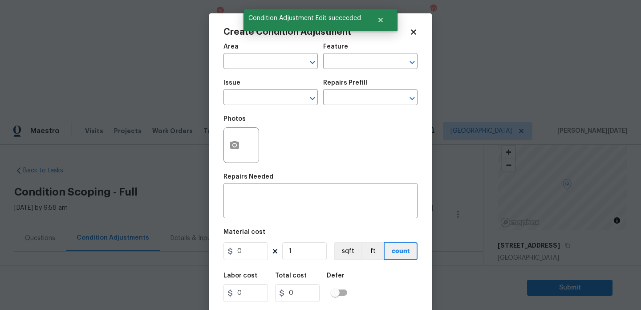
click at [399, 185] on div "x ​" at bounding box center [321, 201] width 194 height 33
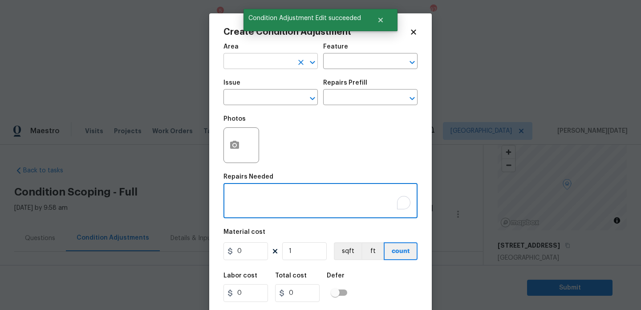
click at [246, 63] on input "text" at bounding box center [258, 62] width 69 height 14
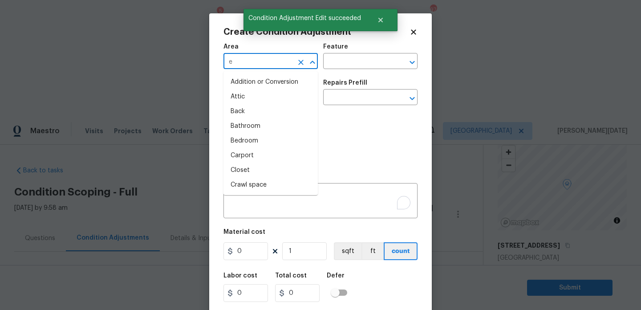
type input "ex"
click at [252, 101] on li "Attic" at bounding box center [271, 96] width 94 height 15
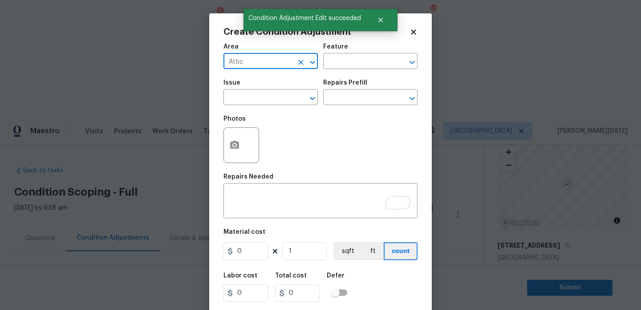
type input "Attic"
click at [252, 101] on input "text" at bounding box center [258, 98] width 69 height 14
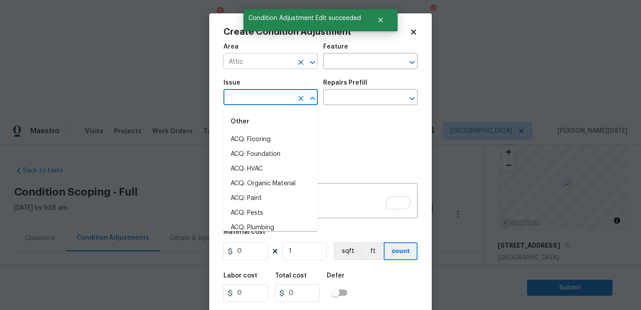
click at [303, 57] on button "Clear" at bounding box center [301, 62] width 12 height 12
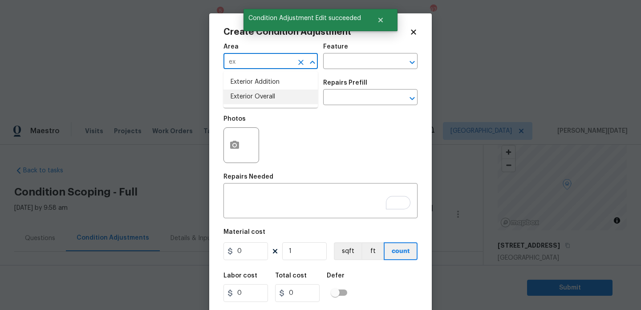
click at [250, 100] on li "Exterior Overall" at bounding box center [271, 96] width 94 height 15
type input "Exterior Overall"
click at [250, 100] on input "text" at bounding box center [258, 98] width 69 height 14
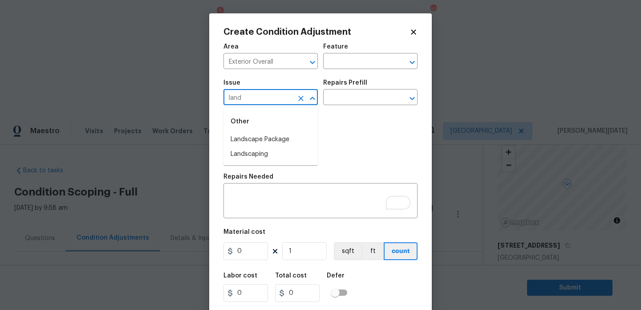
click at [256, 138] on li "Landscape Package" at bounding box center [271, 139] width 94 height 15
type input "Landscape Package"
click at [357, 94] on input "text" at bounding box center [357, 98] width 69 height 14
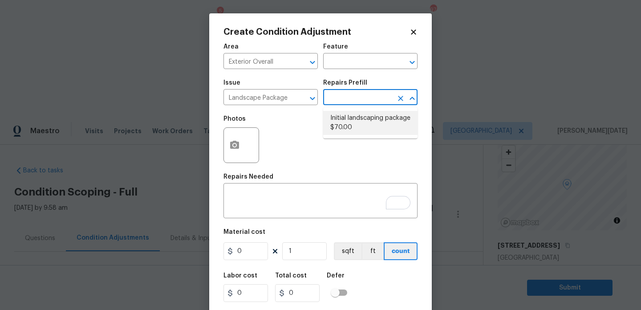
click at [356, 123] on li "Initial landscaping package $70.00" at bounding box center [370, 123] width 94 height 24
type input "Home Readiness Packages"
type textarea "Mowing of grass up to 6" in height. Mow, edge along driveways & sidewalks, trim…"
type input "70"
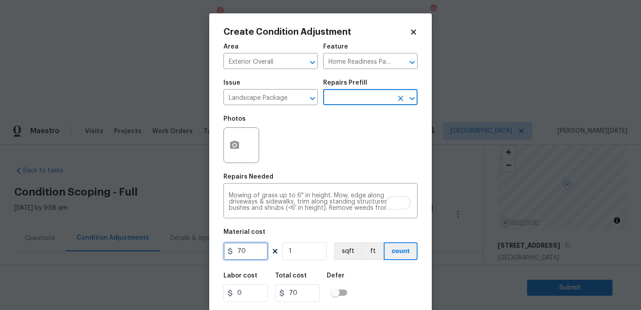
drag, startPoint x: 252, startPoint y: 250, endPoint x: 151, endPoint y: 247, distance: 101.1
click at [151, 247] on div "Create Condition Adjustment Area Exterior Overall ​ Feature Home Readiness Pack…" at bounding box center [320, 155] width 641 height 310
type input "300"
click at [294, 142] on div "Photos" at bounding box center [321, 139] width 194 height 58
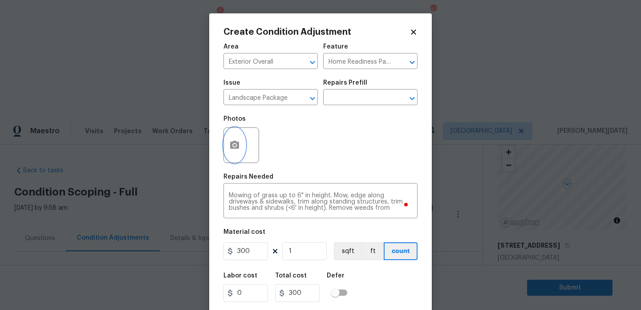
click at [232, 148] on icon "button" at bounding box center [234, 145] width 9 height 8
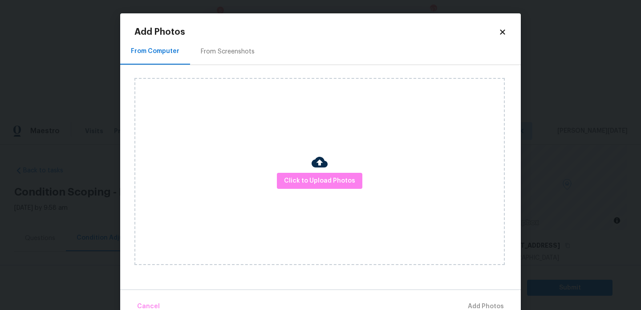
click at [233, 41] on div "From Screenshots" at bounding box center [227, 51] width 75 height 26
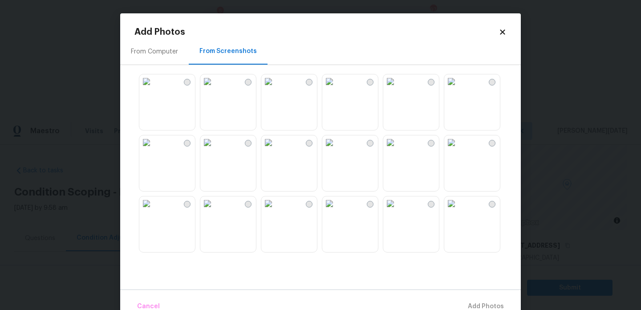
click at [215, 89] on img at bounding box center [207, 81] width 14 height 14
click at [154, 89] on img at bounding box center [146, 81] width 14 height 14
click at [459, 150] on img at bounding box center [451, 142] width 14 height 14
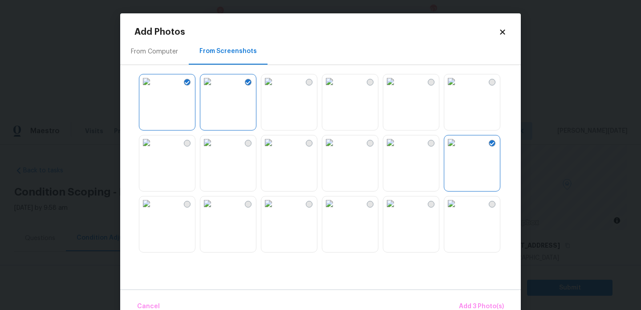
click at [398, 150] on img at bounding box center [390, 142] width 14 height 14
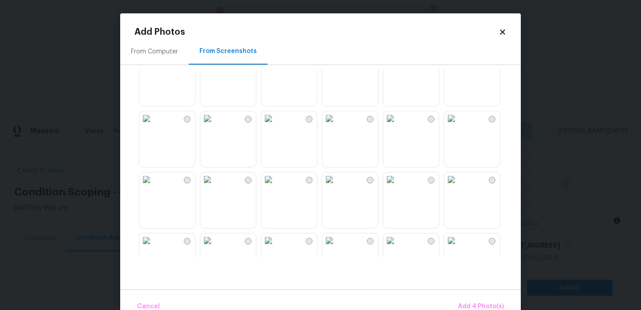
scroll to position [391, 0]
click at [481, 308] on span "Add 4 Photo(s)" at bounding box center [481, 306] width 46 height 11
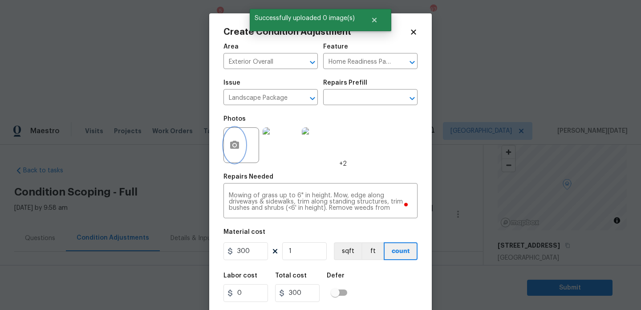
scroll to position [23, 0]
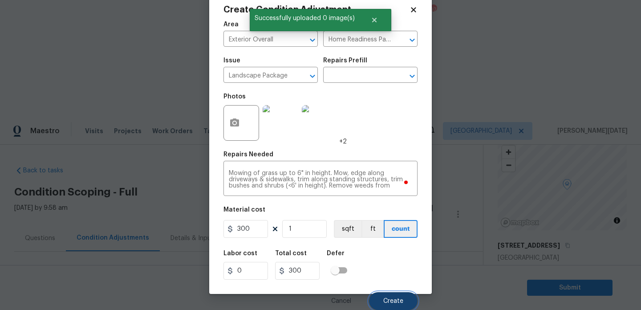
click at [379, 293] on button "Create" at bounding box center [393, 301] width 49 height 18
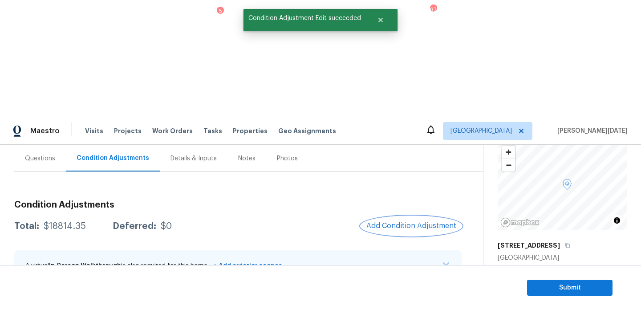
scroll to position [77, 0]
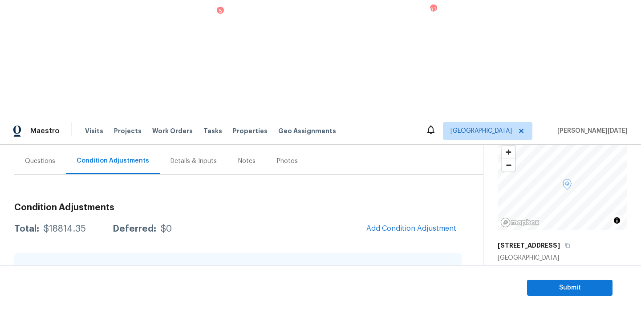
scroll to position [0, 0]
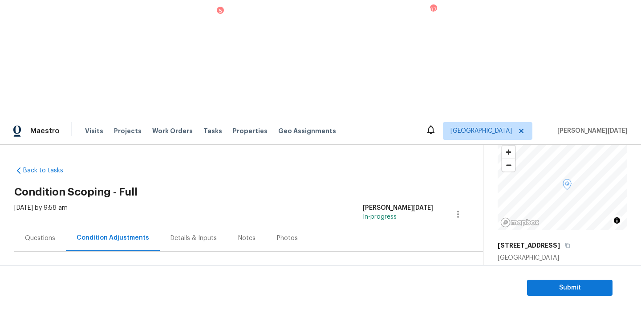
click at [192, 234] on div "Details & Inputs" at bounding box center [194, 238] width 46 height 9
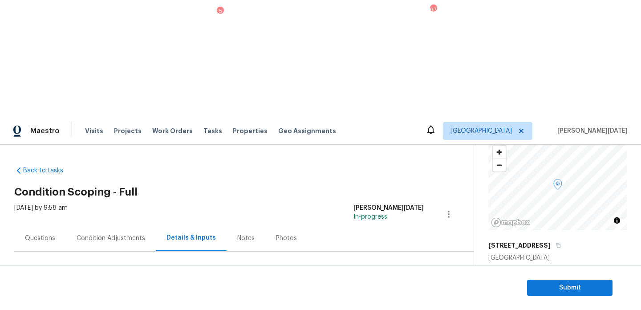
click at [118, 234] on div "Condition Adjustments" at bounding box center [111, 238] width 69 height 9
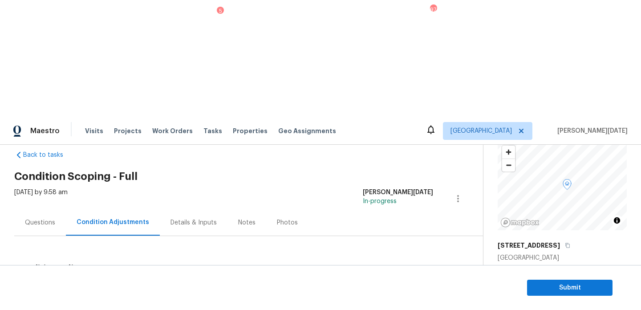
scroll to position [557, 0]
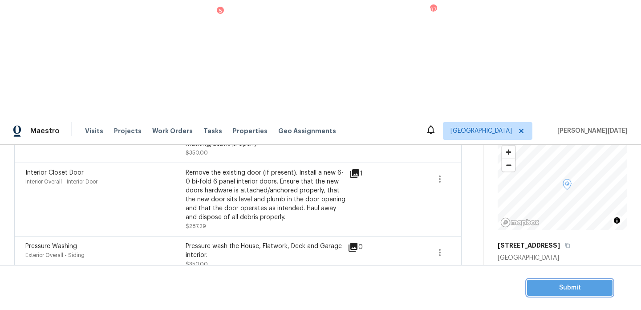
click at [551, 285] on span "Submit" at bounding box center [569, 287] width 71 height 11
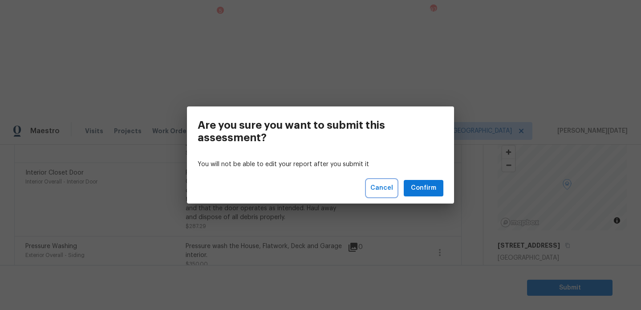
click at [383, 187] on span "Cancel" at bounding box center [381, 188] width 23 height 11
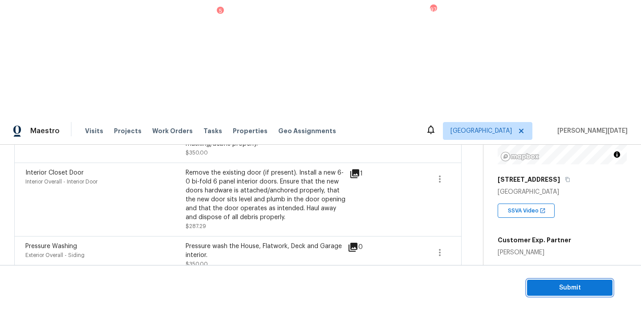
click at [541, 286] on span "Submit" at bounding box center [569, 287] width 71 height 11
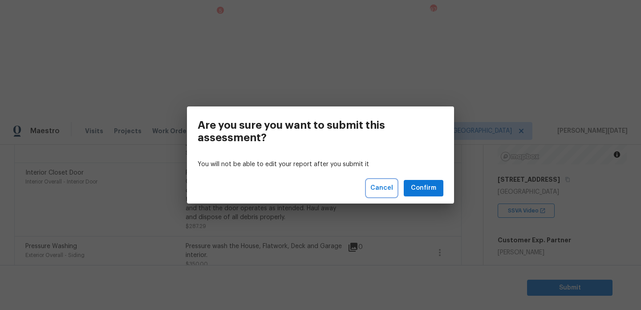
click at [392, 189] on span "Cancel" at bounding box center [381, 188] width 23 height 11
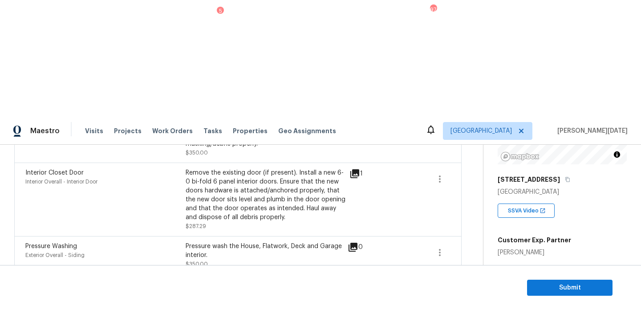
click at [541, 277] on section "Submit" at bounding box center [320, 287] width 641 height 45
click at [541, 283] on span "Submit" at bounding box center [569, 287] width 71 height 11
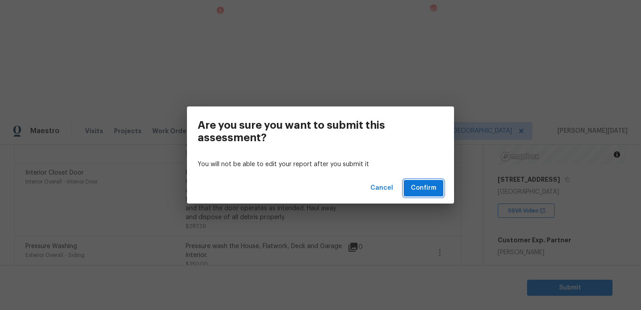
click at [421, 187] on span "Confirm" at bounding box center [423, 188] width 25 height 11
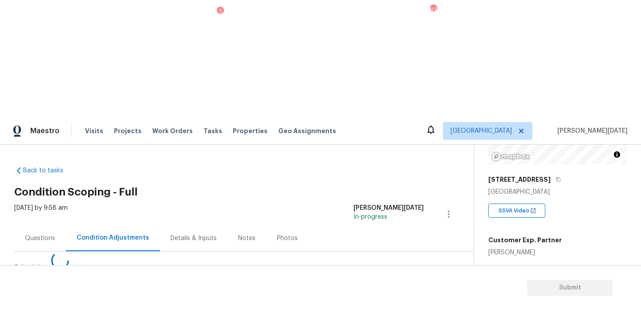
scroll to position [0, 0]
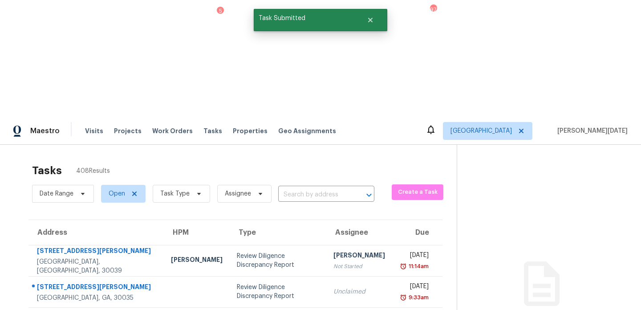
click at [322, 159] on div "Tasks 408 Results" at bounding box center [244, 170] width 425 height 23
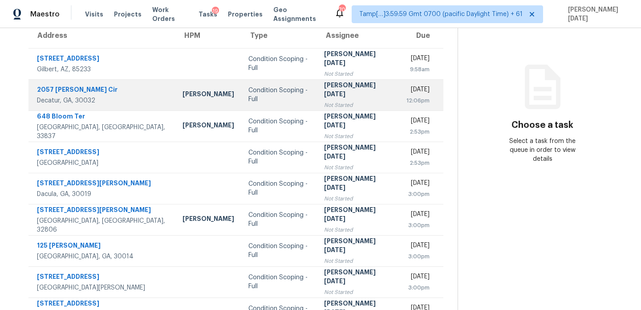
scroll to position [82, 0]
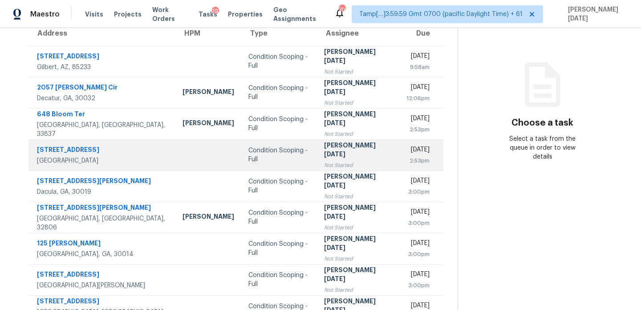
click at [344, 155] on td "[PERSON_NAME][DATE] Not Started" at bounding box center [358, 154] width 83 height 31
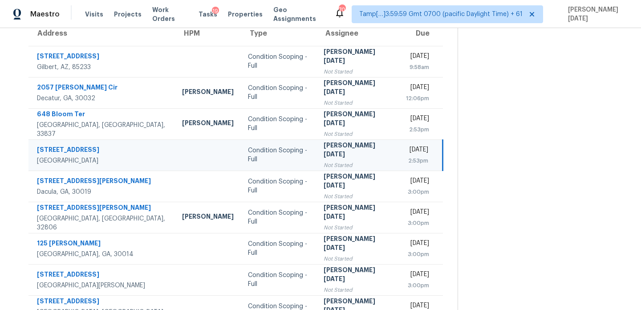
click at [344, 155] on td "[PERSON_NAME][DATE] Not Started" at bounding box center [358, 154] width 82 height 31
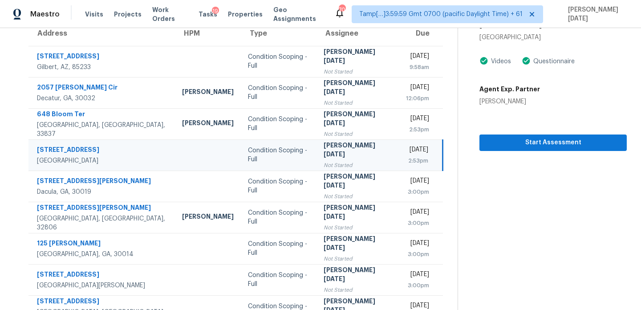
click at [406, 155] on div "[DATE]" at bounding box center [417, 150] width 23 height 11
click at [520, 129] on div "Start Assessment" at bounding box center [553, 128] width 147 height 45
click at [519, 144] on span "Start Assessment" at bounding box center [553, 142] width 133 height 11
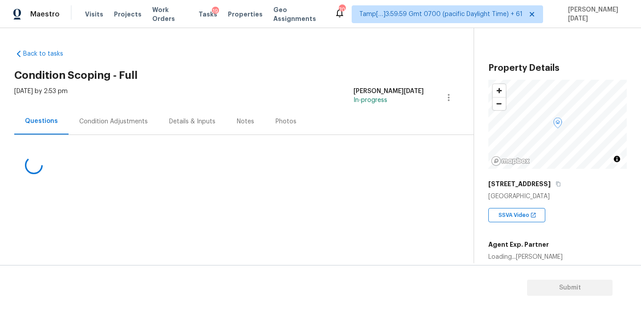
click at [100, 123] on div "Condition Adjustments" at bounding box center [113, 121] width 69 height 9
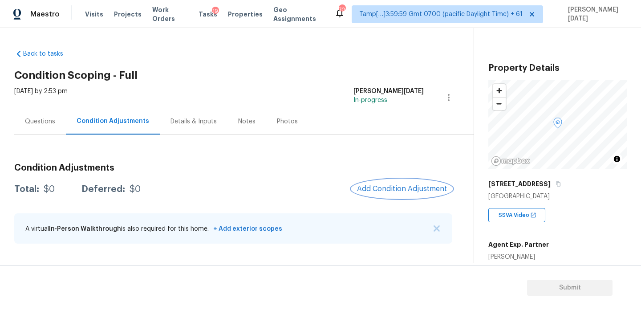
click at [385, 194] on button "Add Condition Adjustment" at bounding box center [402, 188] width 101 height 19
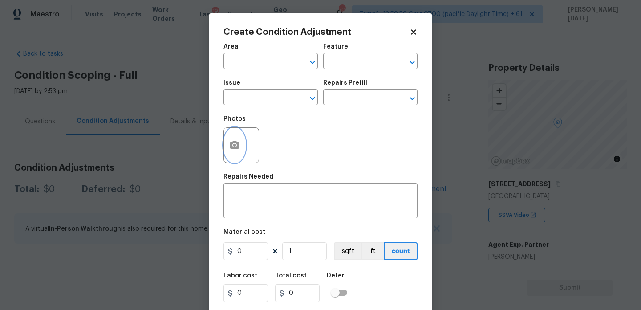
click at [231, 144] on icon "button" at bounding box center [234, 145] width 9 height 8
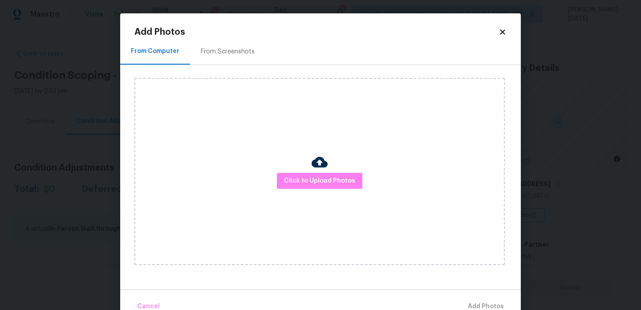
click at [236, 51] on div "From Screenshots" at bounding box center [228, 51] width 54 height 9
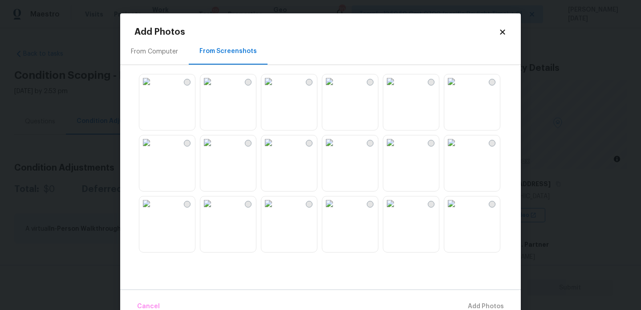
click at [398, 89] on img at bounding box center [390, 81] width 14 height 14
click at [398, 211] on img at bounding box center [390, 203] width 14 height 14
click at [398, 144] on img at bounding box center [390, 142] width 14 height 14
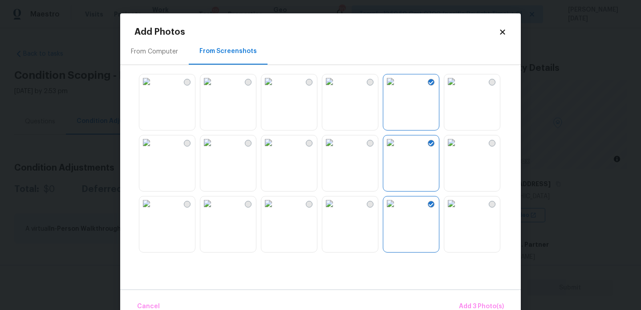
click at [459, 196] on img at bounding box center [451, 203] width 14 height 14
click at [485, 305] on span "Add 4 Photo(s)" at bounding box center [481, 306] width 46 height 11
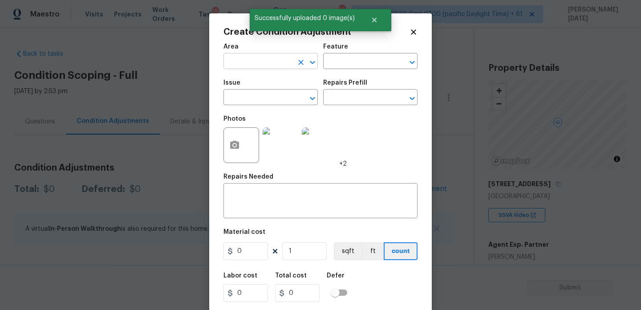
click at [244, 64] on input "text" at bounding box center [258, 62] width 69 height 14
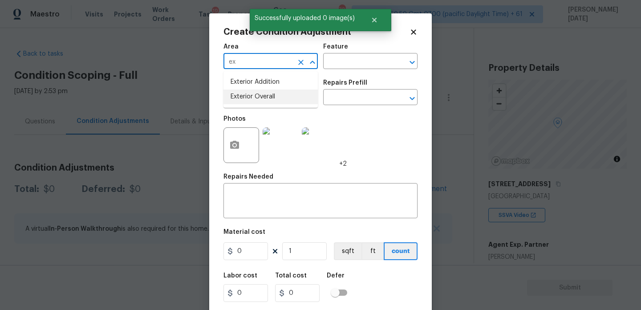
click at [254, 94] on li "Exterior Overall" at bounding box center [271, 96] width 94 height 15
type input "Exterior Overall"
click at [254, 94] on input "text" at bounding box center [258, 98] width 69 height 14
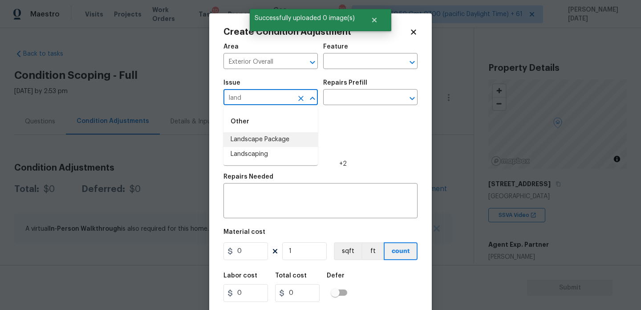
click at [270, 138] on li "Landscape Package" at bounding box center [271, 139] width 94 height 15
type input "Landscape Package"
click at [373, 94] on input "text" at bounding box center [357, 98] width 69 height 14
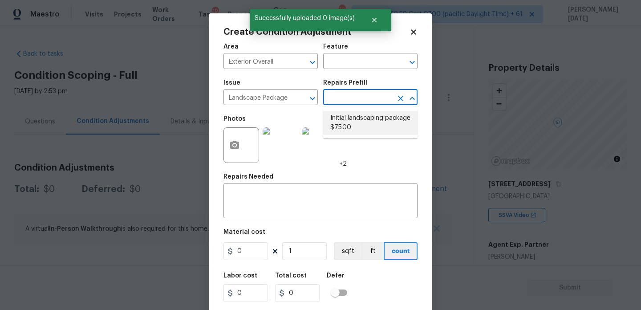
click at [368, 118] on li "Initial landscaping package $75.00" at bounding box center [370, 123] width 94 height 24
type input "Home Readiness Packages"
type textarea "Mowing of grass up to 6" in height. Mow, edge along driveways & sidewalks, trim…"
type input "75"
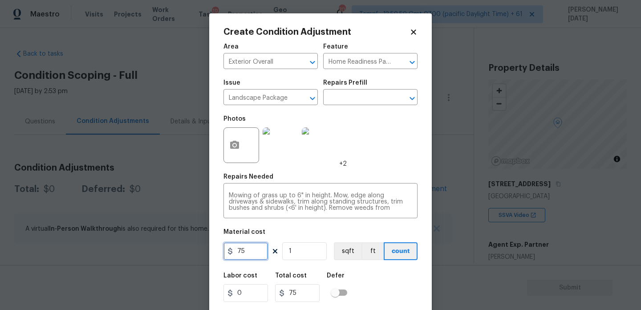
drag, startPoint x: 254, startPoint y: 247, endPoint x: 174, endPoint y: 247, distance: 80.1
click at [174, 247] on div "Create Condition Adjustment Area Exterior Overall ​ Feature Home Readiness Pack…" at bounding box center [320, 155] width 641 height 310
type input "300"
click at [348, 159] on div "Photos +2" at bounding box center [321, 139] width 194 height 58
type input "300"
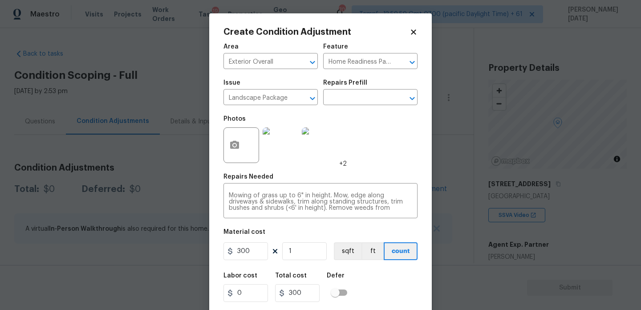
scroll to position [23, 0]
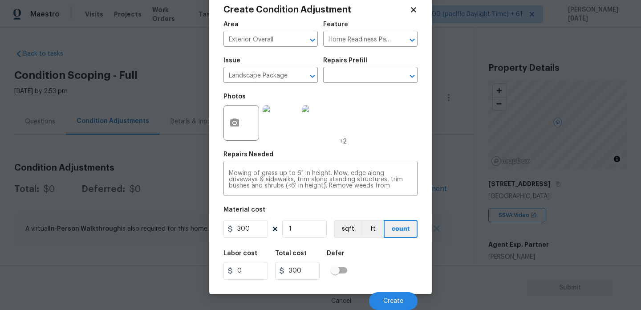
click at [386, 287] on div "Cancel Create" at bounding box center [321, 297] width 194 height 25
click at [386, 302] on span "Create" at bounding box center [393, 301] width 20 height 7
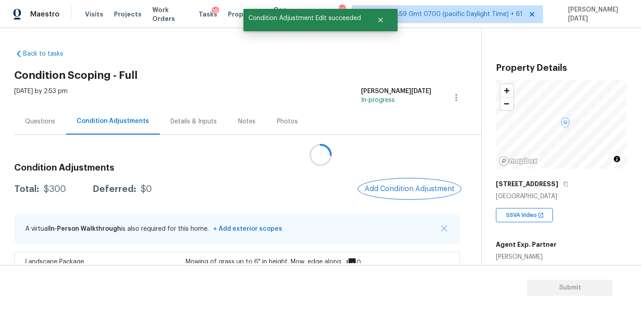
scroll to position [0, 0]
click at [406, 188] on span "Add Condition Adjustment" at bounding box center [410, 189] width 90 height 8
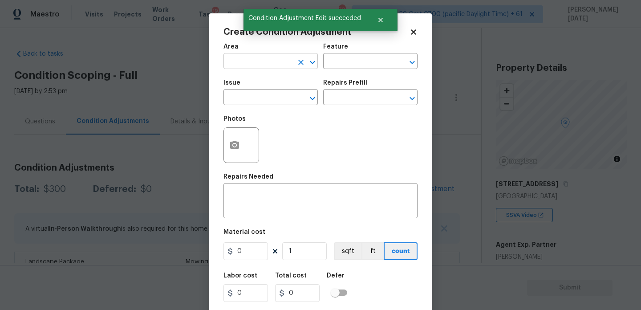
click at [237, 58] on input "text" at bounding box center [258, 62] width 69 height 14
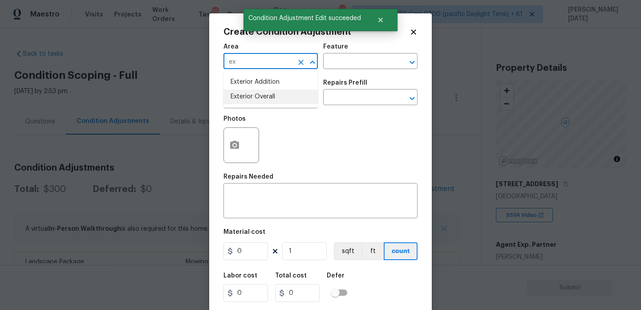
click at [252, 96] on li "Exterior Overall" at bounding box center [271, 96] width 94 height 15
type input "Exterior Overall"
click at [252, 96] on input "text" at bounding box center [258, 98] width 69 height 14
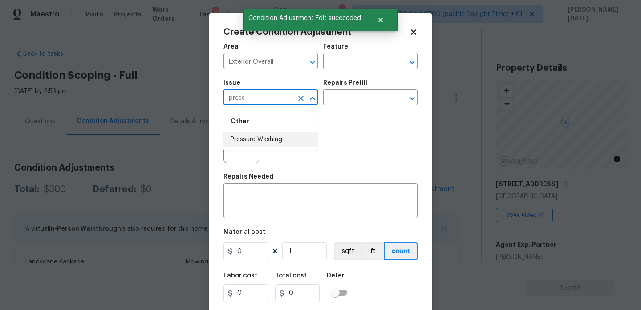
click at [265, 138] on li "Pressure Washing" at bounding box center [271, 139] width 94 height 15
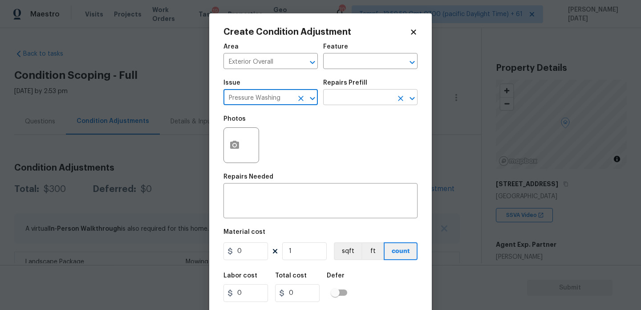
type input "Pressure Washing"
click at [351, 98] on input "text" at bounding box center [357, 98] width 69 height 14
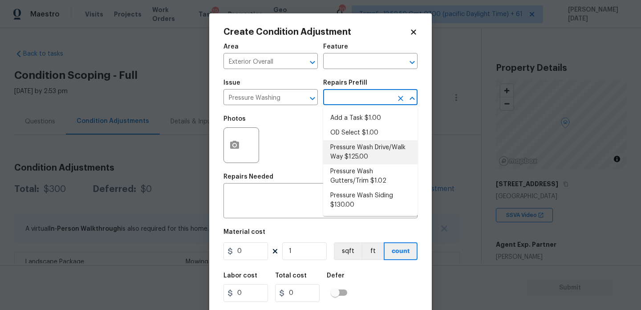
click at [362, 151] on li "Pressure Wash Drive/Walk Way $125.00" at bounding box center [370, 152] width 94 height 24
type input "Siding"
type textarea "Pressure wash the driveways/walkways as directed by the PM. Ensure that all deb…"
type input "125"
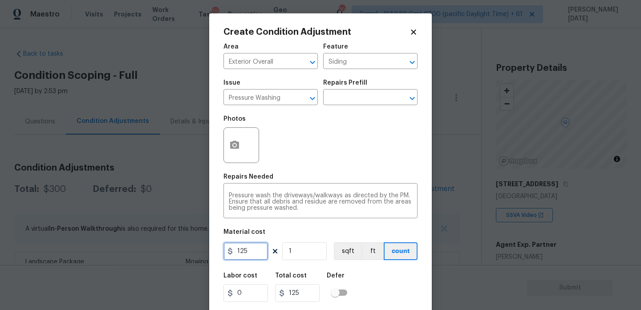
drag, startPoint x: 252, startPoint y: 253, endPoint x: 143, endPoint y: 250, distance: 108.2
click at [143, 250] on div "Create Condition Adjustment Area Exterior Overall ​ Feature Siding ​ Issue Pres…" at bounding box center [320, 155] width 641 height 310
type input "200"
click at [322, 167] on div "Photos" at bounding box center [321, 139] width 194 height 58
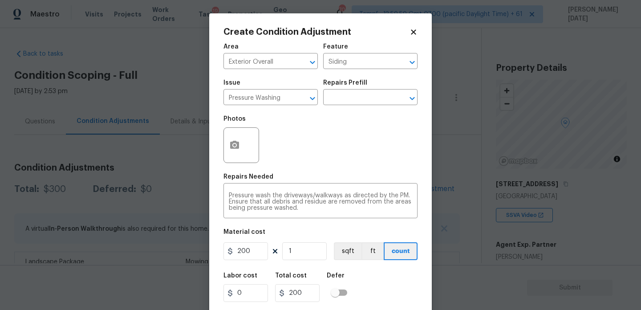
scroll to position [23, 0]
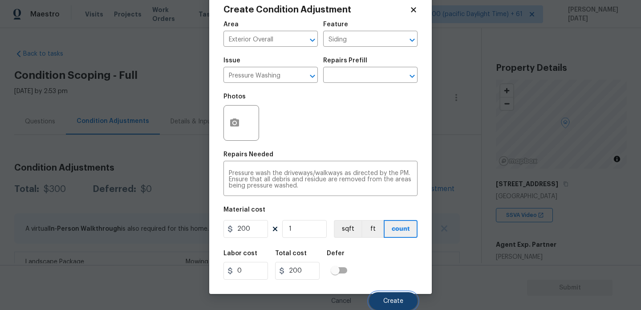
click at [386, 295] on button "Create" at bounding box center [393, 301] width 49 height 18
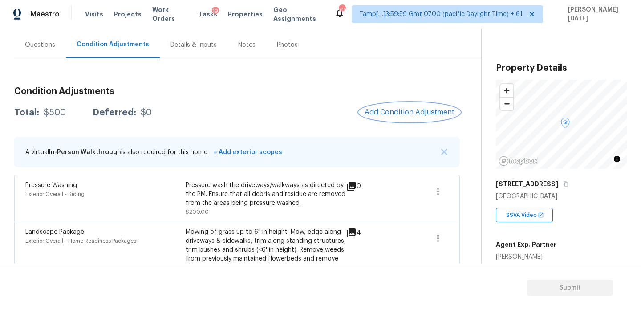
scroll to position [61, 0]
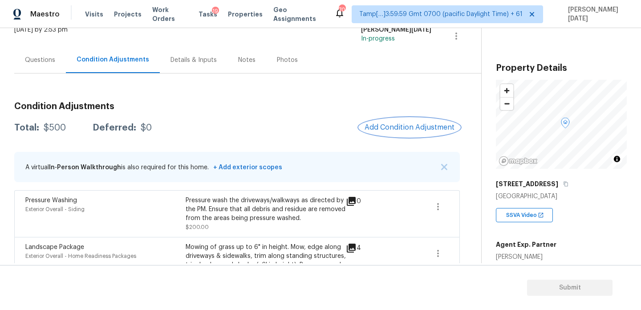
click at [402, 133] on button "Add Condition Adjustment" at bounding box center [409, 127] width 101 height 19
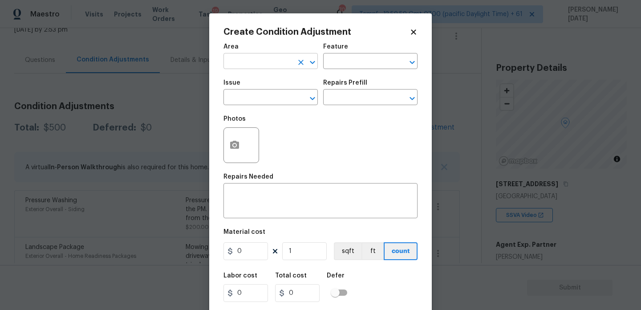
click at [248, 64] on input "text" at bounding box center [258, 62] width 69 height 14
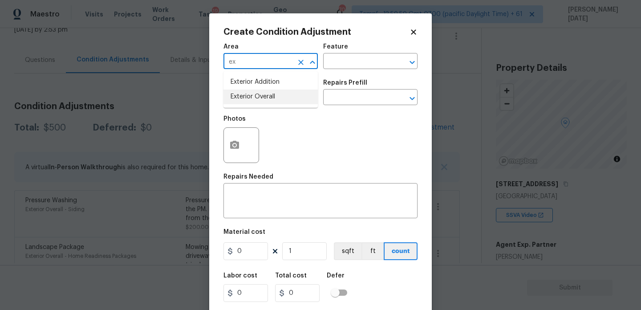
type input "ex"
click at [182, 112] on body "Maestro Visits Projects Work Orders Tasks 19 Properties Geo Assignments 706 Tam…" at bounding box center [320, 155] width 641 height 310
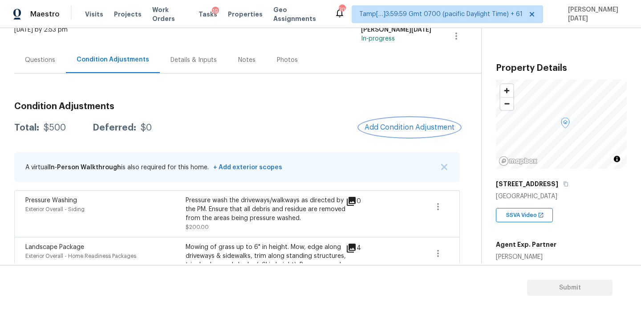
click at [412, 128] on span "Add Condition Adjustment" at bounding box center [410, 127] width 90 height 8
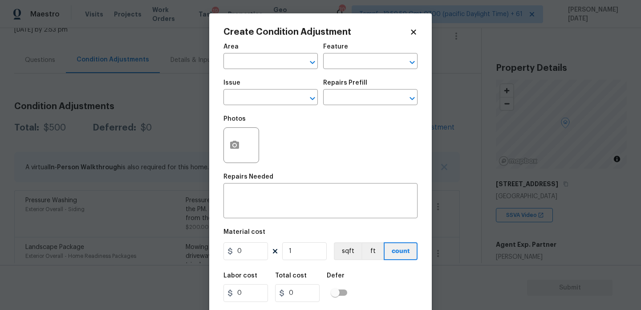
click at [183, 155] on body "Maestro Visits Projects Work Orders Tasks 19 Properties Geo Assignments 706 Tam…" at bounding box center [320, 155] width 641 height 310
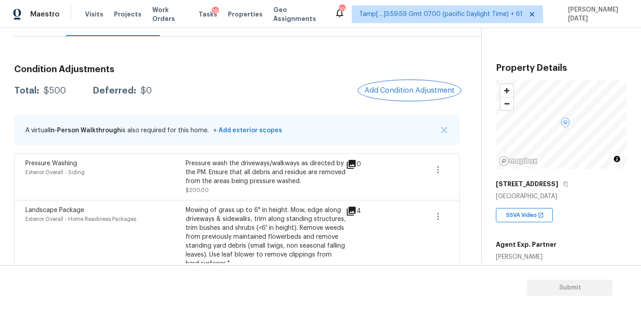
scroll to position [74, 0]
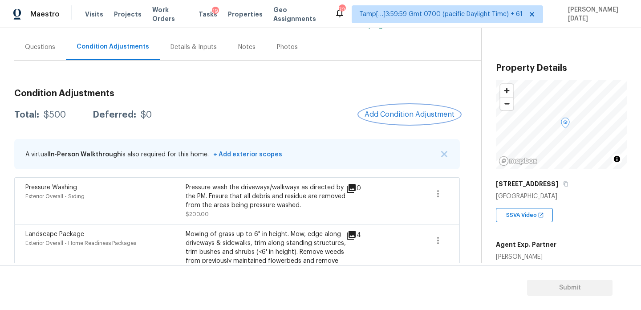
click at [410, 122] on button "Add Condition Adjustment" at bounding box center [409, 114] width 101 height 19
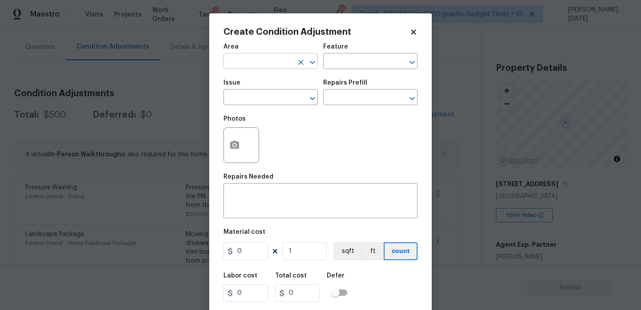
click at [260, 65] on input "text" at bounding box center [258, 62] width 69 height 14
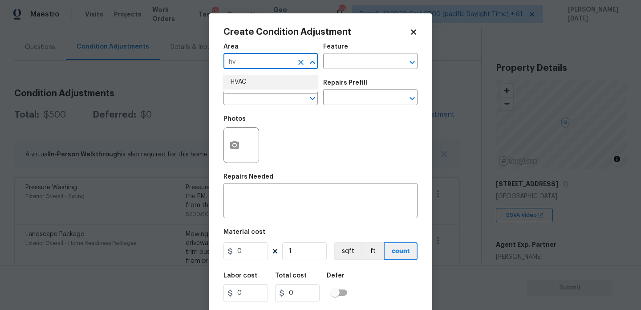
click at [248, 83] on li "HVAC" at bounding box center [271, 82] width 94 height 15
type input "HVAC"
click at [248, 98] on input "text" at bounding box center [258, 98] width 69 height 14
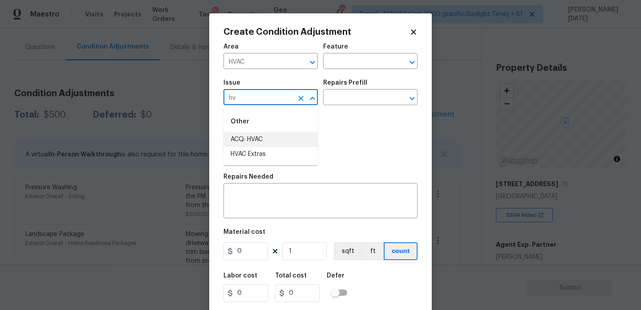
click at [263, 139] on li "ACQ: HVAC" at bounding box center [271, 139] width 94 height 15
type input "ACQ: HVAC"
click at [366, 86] on div "Repairs Prefill" at bounding box center [370, 86] width 94 height 12
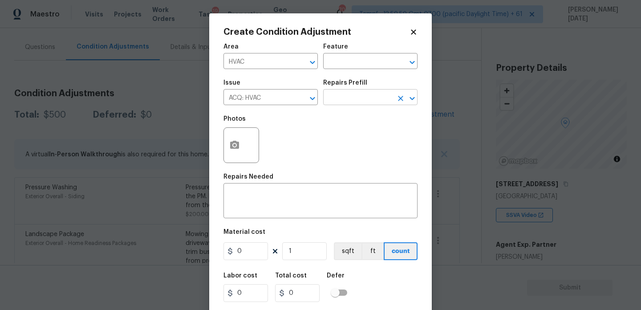
click at [362, 102] on input "text" at bounding box center [357, 98] width 69 height 14
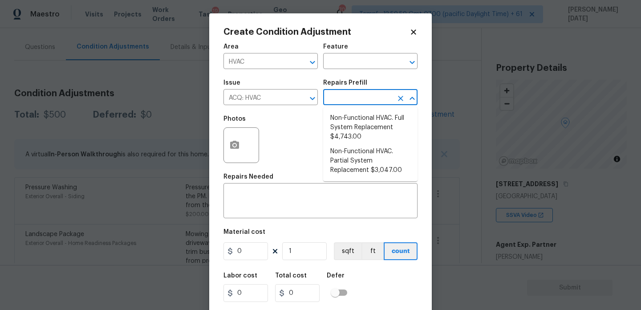
click at [364, 123] on li "Non-Functional HVAC. Full System Replacement $4,743.00" at bounding box center [370, 127] width 94 height 33
type input "Acquisition"
type textarea "Acquisition Scope: Full System Replacement"
type input "4743"
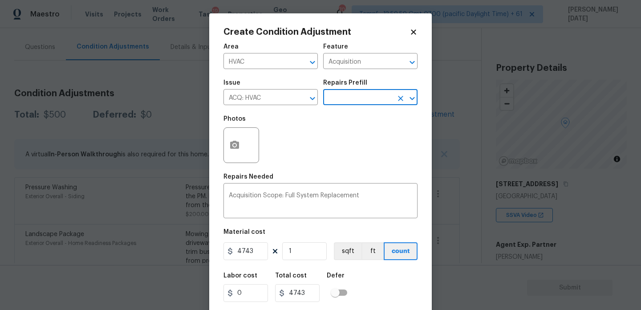
scroll to position [23, 0]
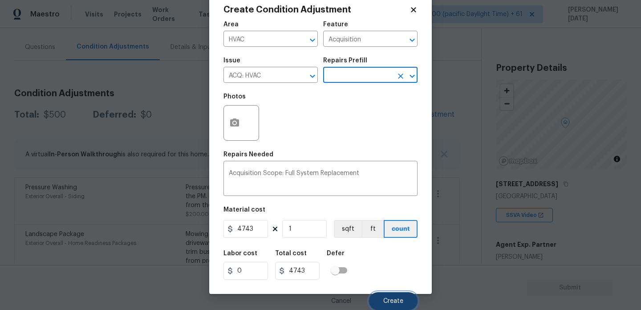
click at [382, 298] on button "Create" at bounding box center [393, 301] width 49 height 18
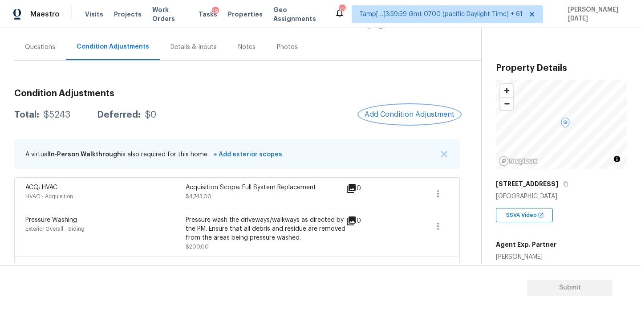
scroll to position [0, 0]
click at [398, 120] on button "Add Condition Adjustment" at bounding box center [409, 114] width 101 height 19
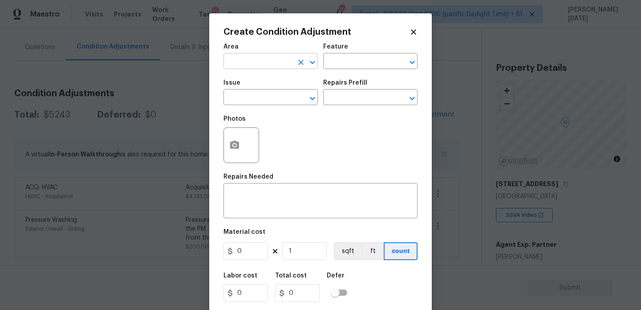
click at [249, 65] on input "text" at bounding box center [258, 62] width 69 height 14
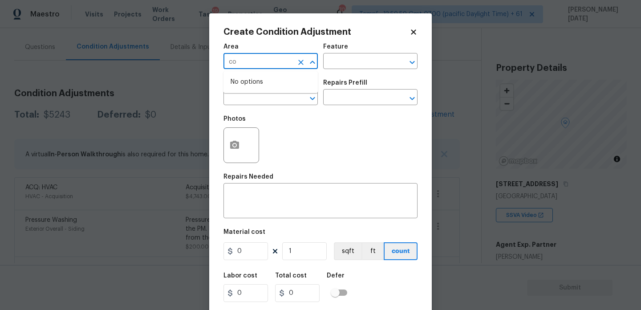
type input "c"
type input "int"
click at [301, 59] on icon "Clear" at bounding box center [301, 62] width 9 height 9
click at [276, 81] on li "Kitchen" at bounding box center [271, 82] width 94 height 15
type input "Kitchen"
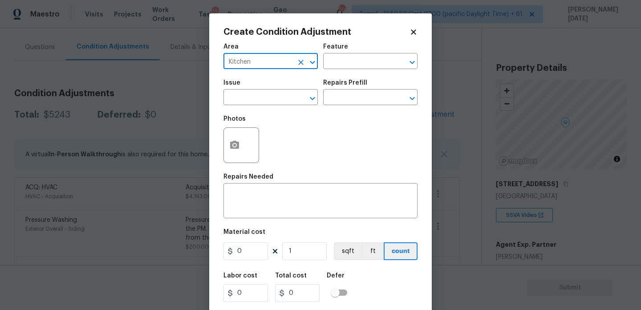
click at [274, 91] on div "Issue" at bounding box center [271, 86] width 94 height 12
click at [274, 94] on input "text" at bounding box center [258, 98] width 69 height 14
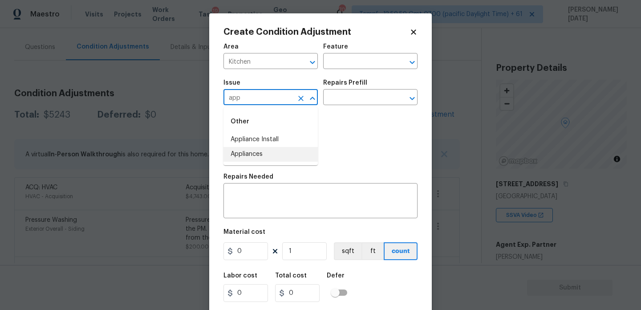
click at [276, 157] on li "Appliances" at bounding box center [271, 154] width 94 height 15
type input "Appliances"
click at [350, 104] on input "text" at bounding box center [357, 98] width 69 height 14
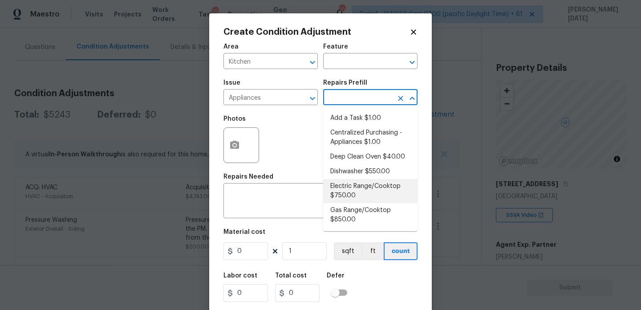
click at [379, 189] on li "Electric Range/Cooktop $750.00" at bounding box center [370, 191] width 94 height 24
type input "Appliances"
type textarea "Remove the existing electric range/cooktop and prep the area for a new unit. In…"
type input "750"
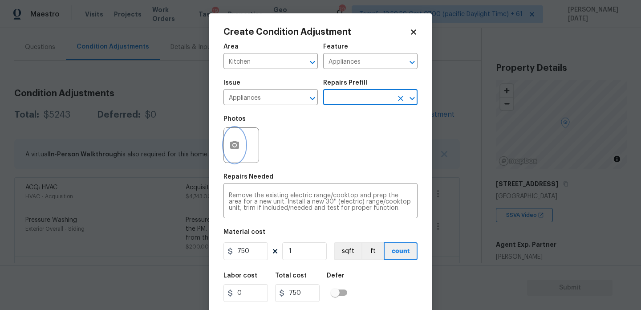
click at [230, 147] on icon "button" at bounding box center [234, 145] width 9 height 8
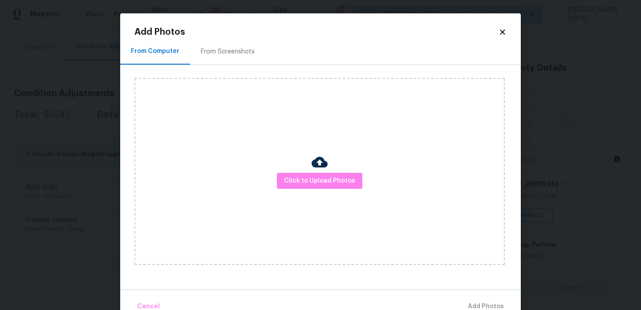
click at [226, 55] on div "From Screenshots" at bounding box center [228, 51] width 54 height 9
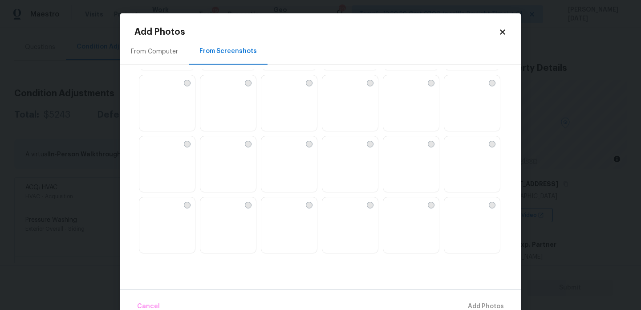
scroll to position [673, 0]
click at [337, 148] on img at bounding box center [329, 141] width 14 height 14
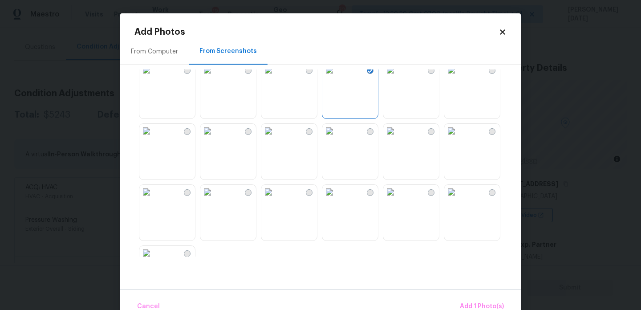
scroll to position [789, 0]
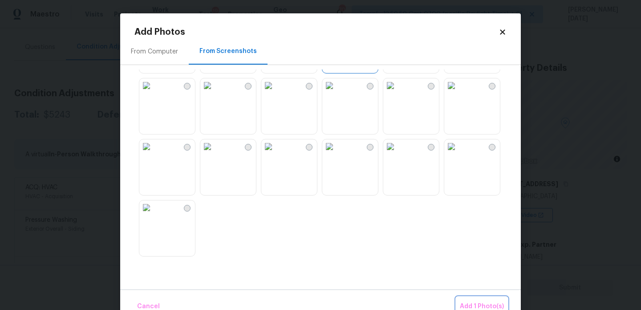
click at [473, 304] on span "Add 1 Photo(s)" at bounding box center [482, 306] width 44 height 11
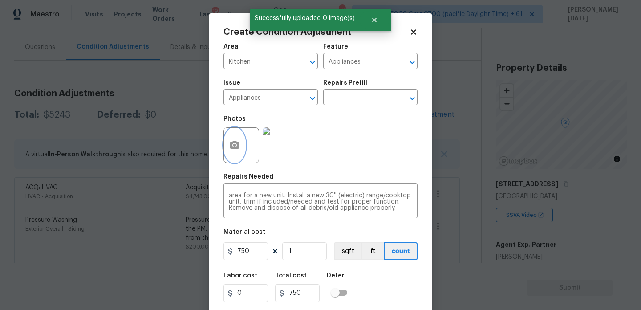
scroll to position [23, 0]
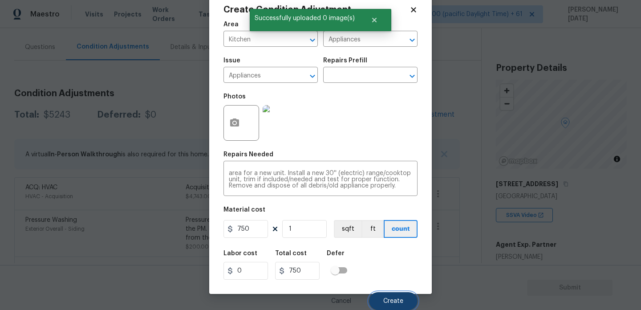
click at [390, 299] on span "Create" at bounding box center [393, 301] width 20 height 7
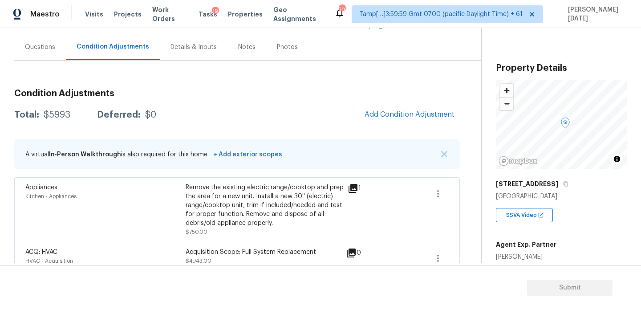
scroll to position [74, 0]
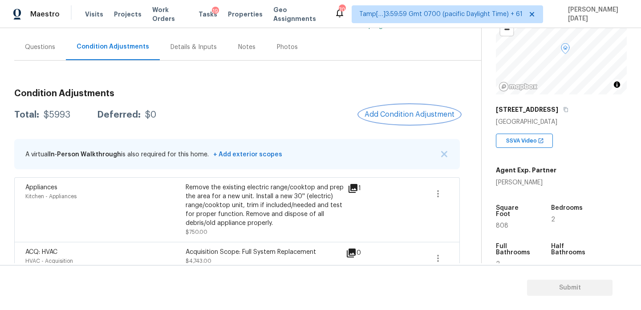
click at [409, 119] on button "Add Condition Adjustment" at bounding box center [409, 114] width 101 height 19
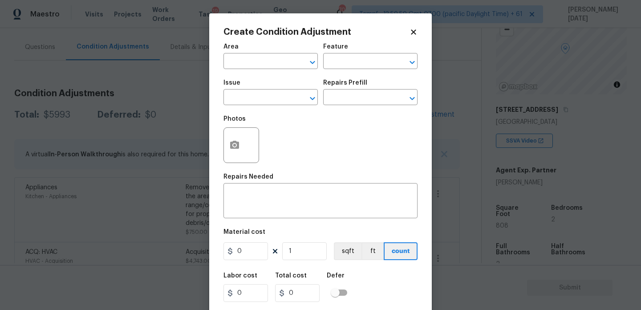
click at [243, 242] on figure "Material cost 0 1 sqft ft count" at bounding box center [321, 245] width 194 height 33
click at [238, 163] on div at bounding box center [242, 145] width 36 height 36
click at [235, 143] on icon "button" at bounding box center [234, 145] width 11 height 11
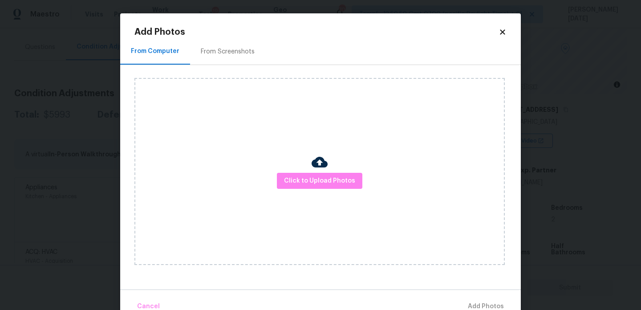
click at [313, 191] on div "Click to Upload Photos" at bounding box center [319, 171] width 370 height 187
click at [332, 173] on button "Click to Upload Photos" at bounding box center [319, 181] width 85 height 16
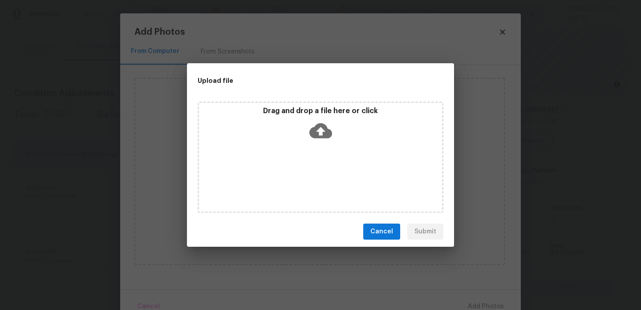
click at [332, 173] on div "Drag and drop a file here or click" at bounding box center [321, 157] width 246 height 111
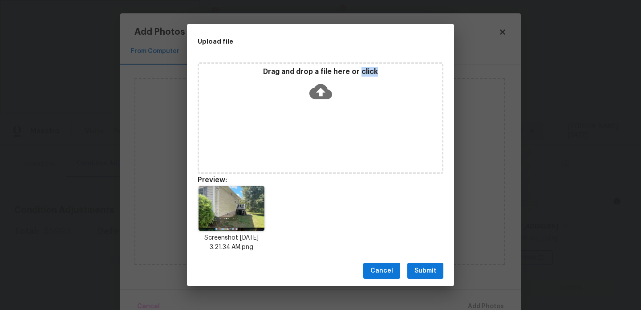
click at [426, 278] on button "Submit" at bounding box center [425, 271] width 36 height 16
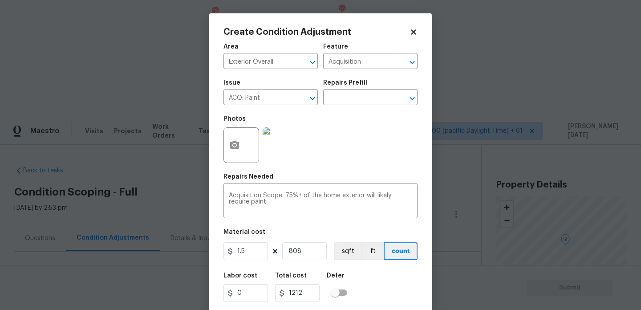
scroll to position [74, 0]
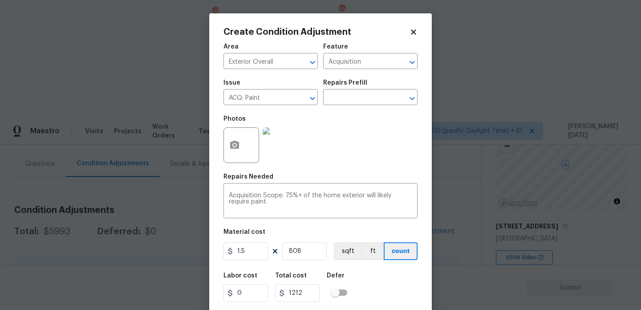
type input "808"
click at [374, 130] on div "Photos" at bounding box center [321, 139] width 194 height 58
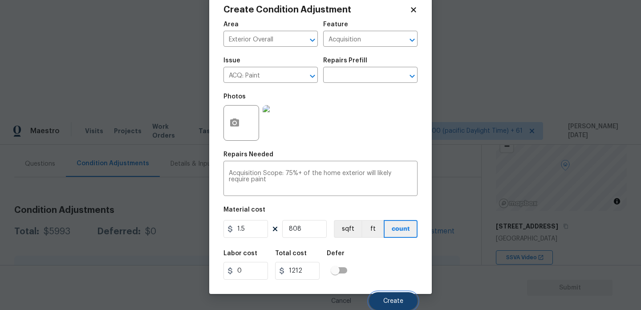
click at [399, 303] on span "Create" at bounding box center [393, 301] width 20 height 7
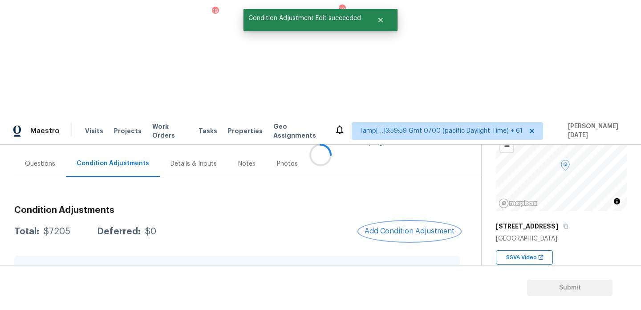
scroll to position [0, 0]
click at [391, 222] on button "Add Condition Adjustment" at bounding box center [409, 231] width 101 height 19
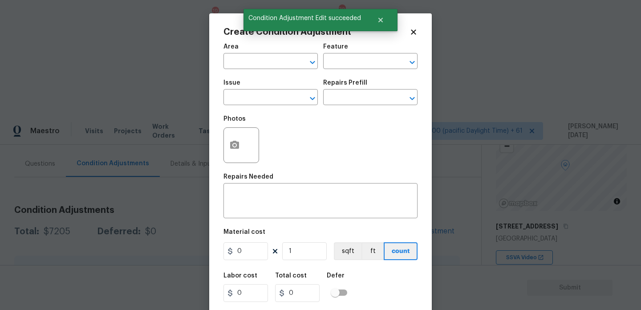
click at [249, 147] on div at bounding box center [242, 145] width 36 height 36
click at [244, 147] on button "button" at bounding box center [234, 145] width 21 height 35
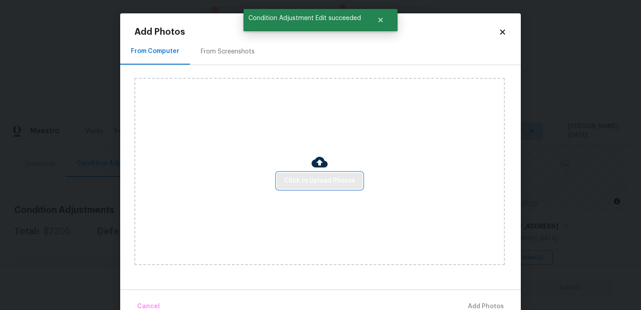
click at [291, 176] on span "Click to Upload Photos" at bounding box center [319, 180] width 71 height 11
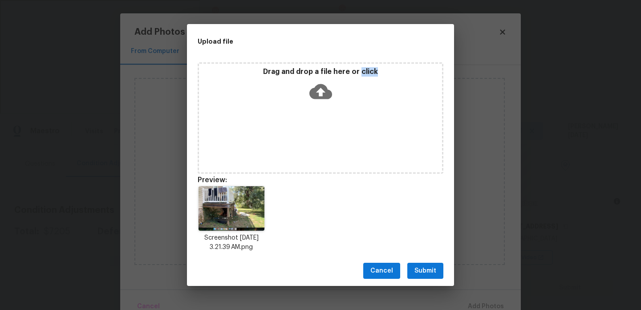
click at [437, 273] on button "Submit" at bounding box center [425, 271] width 36 height 16
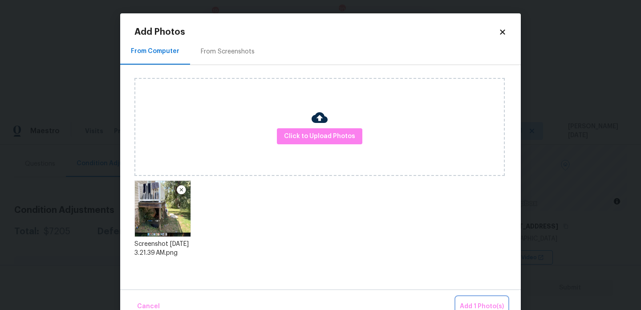
click at [473, 304] on span "Add 1 Photo(s)" at bounding box center [482, 306] width 44 height 11
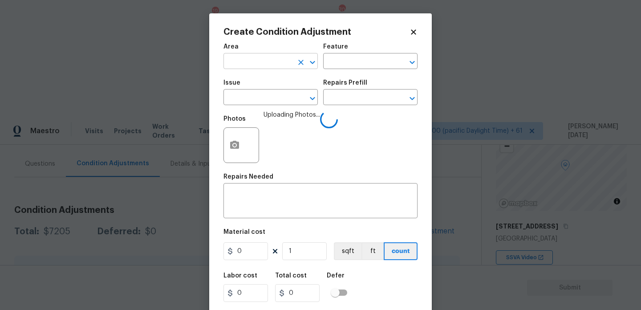
click at [271, 62] on input "text" at bounding box center [258, 62] width 69 height 14
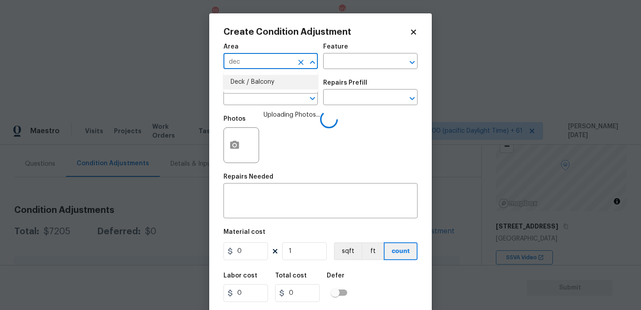
click at [265, 87] on li "Deck / Balcony" at bounding box center [271, 82] width 94 height 15
click at [265, 101] on input "text" at bounding box center [258, 98] width 69 height 14
type input "Deck / Balcony"
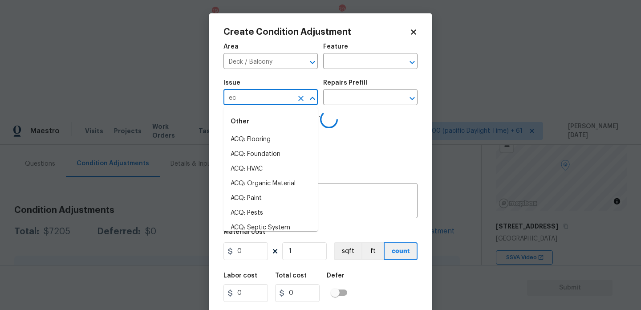
type input "e"
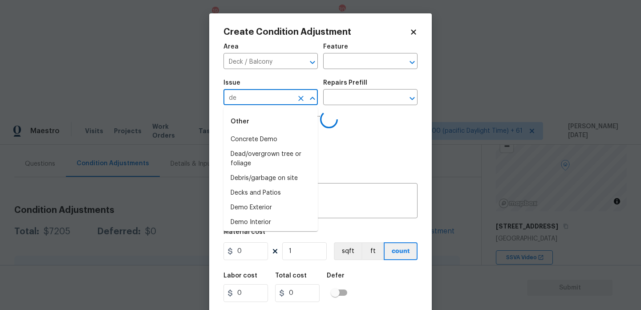
type input "dec"
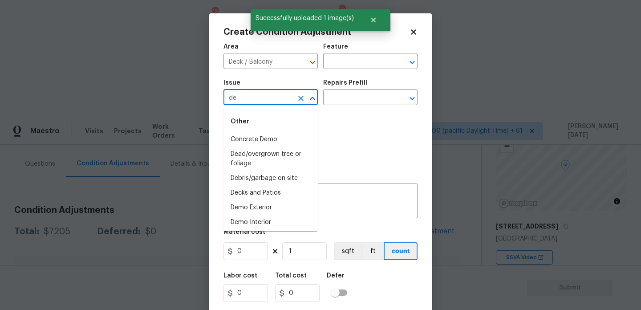
type input "dec"
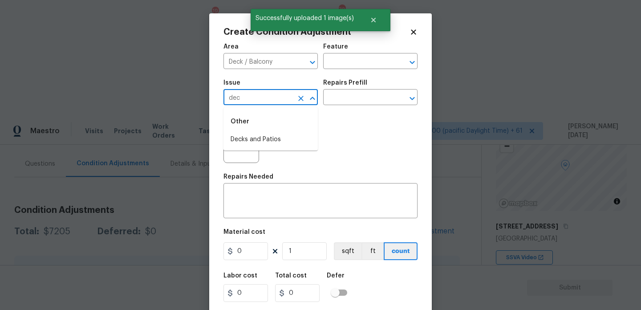
click at [265, 138] on li "Decks and Patios" at bounding box center [271, 139] width 94 height 15
type input "Decks and Patios"
click at [355, 62] on input "text" at bounding box center [357, 62] width 69 height 14
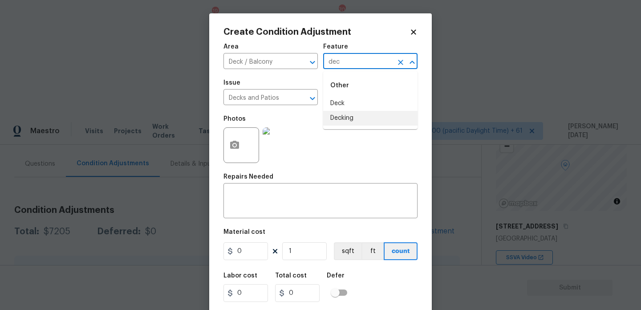
click at [350, 120] on li "Decking" at bounding box center [370, 118] width 94 height 15
type input "Decking"
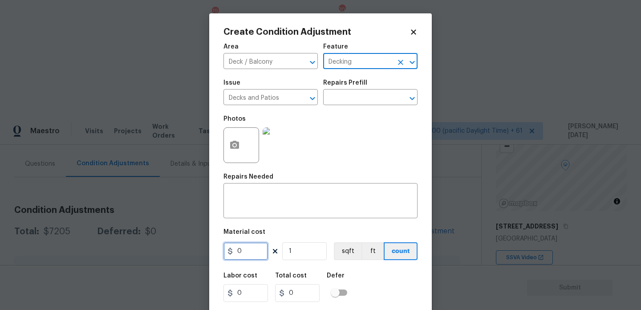
click at [248, 252] on input "0" at bounding box center [246, 251] width 45 height 18
type input "800"
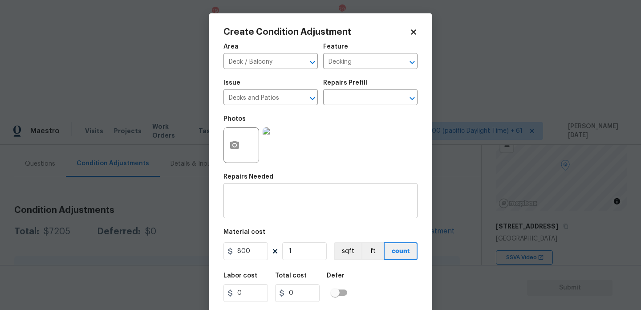
click at [255, 196] on textarea at bounding box center [320, 201] width 183 height 19
type input "800"
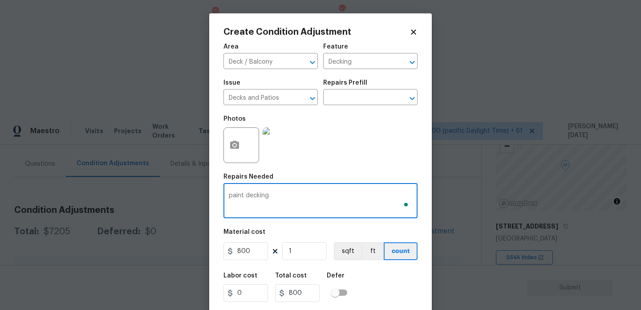
scroll to position [23, 0]
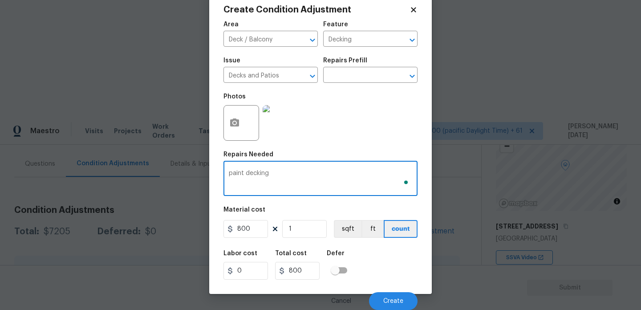
type textarea "paint decking"
click at [386, 291] on div "Cancel Create" at bounding box center [321, 297] width 194 height 25
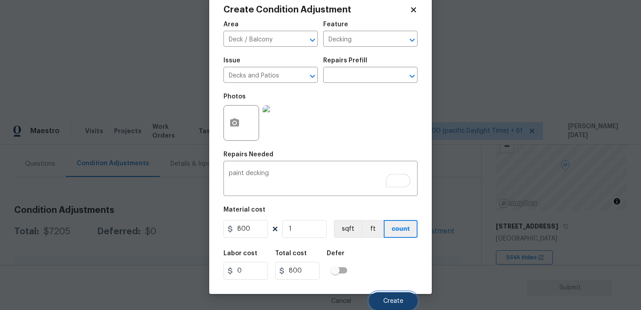
click at [390, 298] on span "Create" at bounding box center [393, 301] width 20 height 7
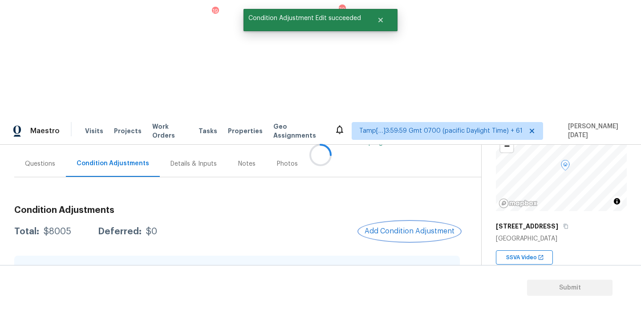
scroll to position [0, 0]
click at [421, 222] on button "Add Condition Adjustment" at bounding box center [409, 231] width 101 height 19
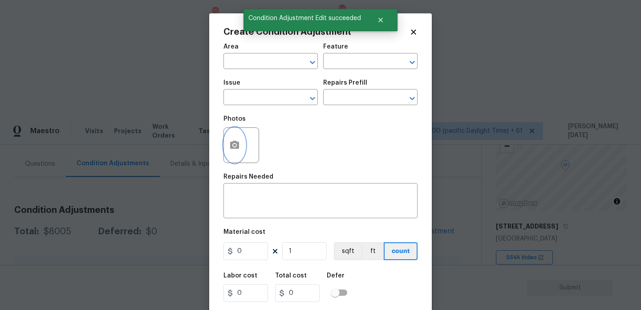
click at [228, 147] on button "button" at bounding box center [234, 145] width 21 height 35
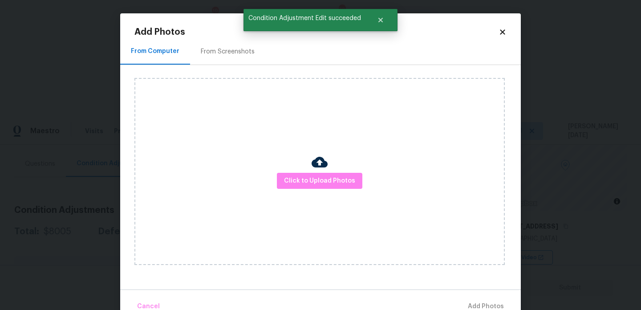
click at [294, 170] on div "Click to Upload Photos" at bounding box center [319, 171] width 370 height 187
click at [301, 177] on span "Click to Upload Photos" at bounding box center [319, 180] width 71 height 11
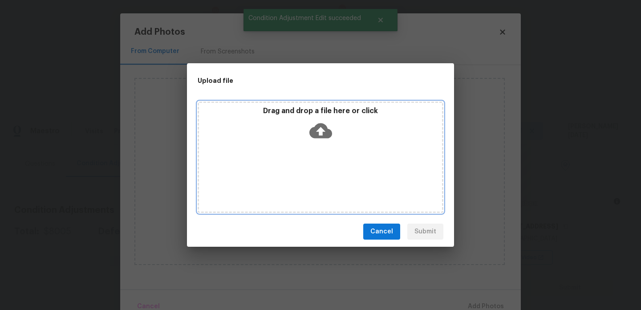
click at [301, 177] on div "Drag and drop a file here or click" at bounding box center [321, 157] width 246 height 111
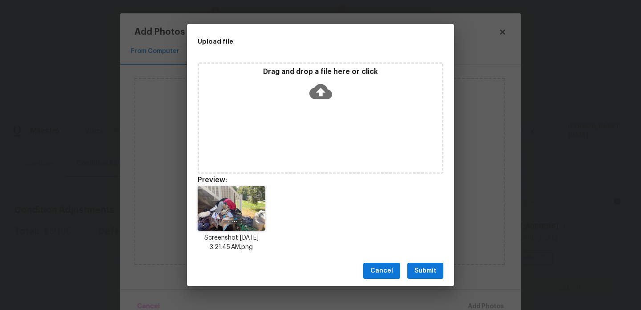
click at [418, 265] on span "Submit" at bounding box center [426, 270] width 22 height 11
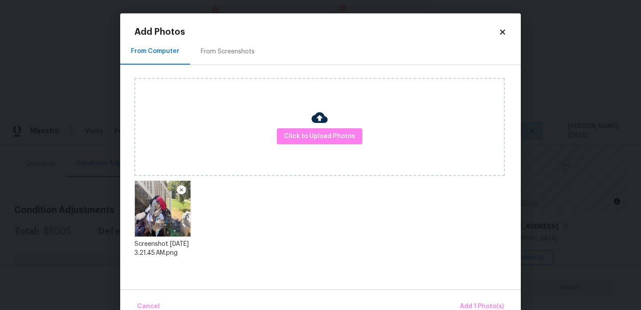
click at [467, 293] on div "Cancel Add 1 Photo(s)" at bounding box center [320, 302] width 401 height 27
click at [476, 304] on span "Add 1 Photo(s)" at bounding box center [482, 306] width 44 height 11
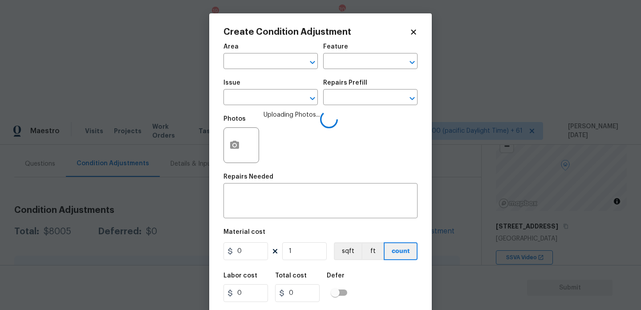
click at [254, 69] on span "Area ​" at bounding box center [271, 56] width 94 height 36
click at [243, 66] on input "text" at bounding box center [258, 62] width 69 height 14
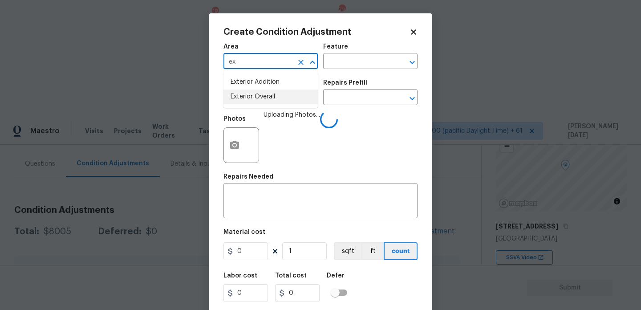
click at [257, 94] on li "Exterior Overall" at bounding box center [271, 96] width 94 height 15
type input "Exterior Overall"
click at [257, 94] on input "text" at bounding box center [258, 98] width 69 height 14
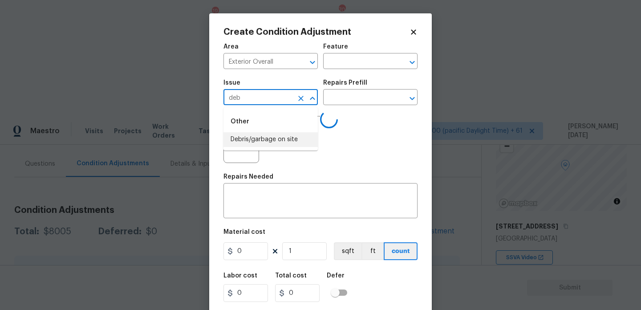
click at [262, 139] on li "Debris/garbage on site" at bounding box center [271, 139] width 94 height 15
type input "Debris/garbage on site"
click at [339, 100] on input "text" at bounding box center [357, 98] width 69 height 14
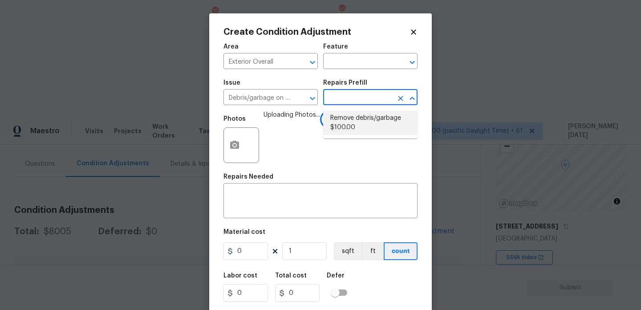
click at [347, 119] on li "Remove debris/garbage $100.00" at bounding box center [370, 123] width 94 height 24
type textarea "Remove, haul off, and properly dispose of any debris left by seller to offsite …"
type input "100"
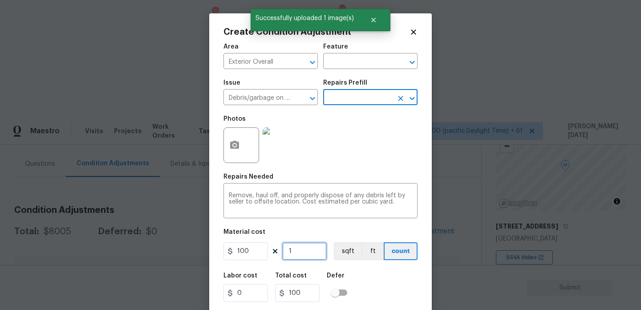
click at [305, 251] on input "1" at bounding box center [304, 251] width 45 height 18
type input "0"
type input "5"
type input "500"
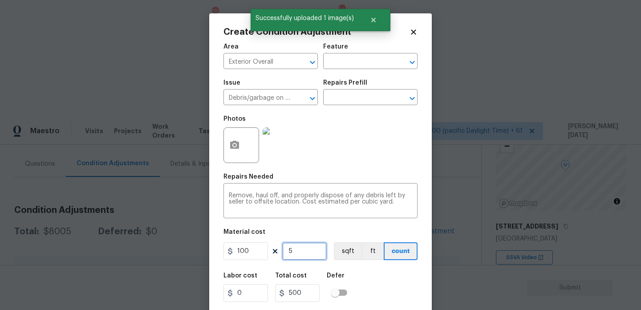
type input "5"
click at [388, 145] on div "Photos" at bounding box center [321, 139] width 194 height 58
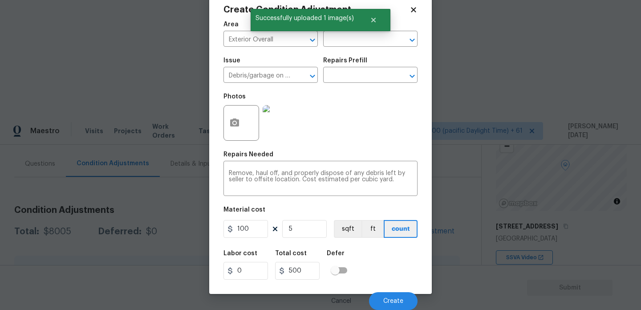
click at [386, 291] on div "Cancel Create" at bounding box center [321, 297] width 194 height 25
click at [389, 305] on button "Create" at bounding box center [393, 301] width 49 height 18
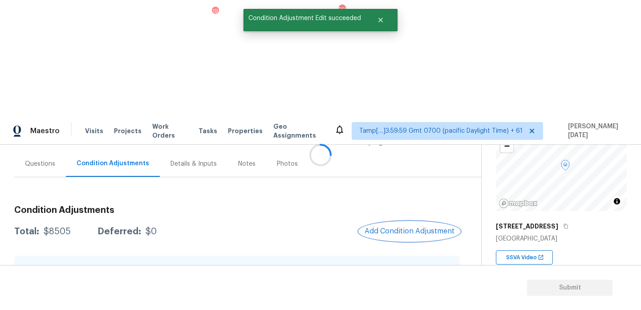
scroll to position [0, 0]
click at [393, 227] on span "Add Condition Adjustment" at bounding box center [410, 231] width 90 height 8
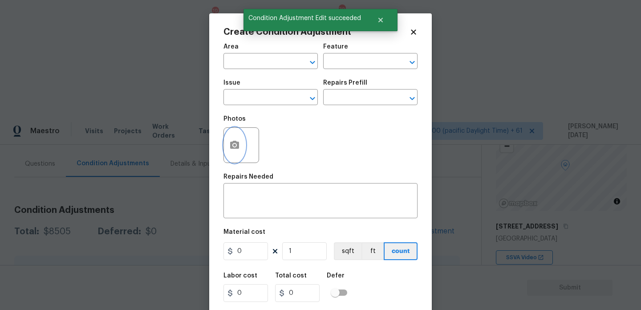
click at [241, 146] on button "button" at bounding box center [234, 145] width 21 height 35
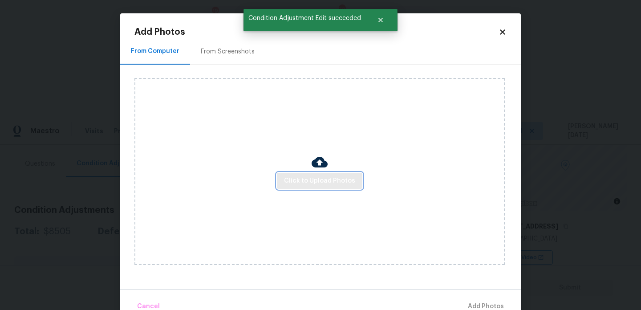
click at [306, 179] on span "Click to Upload Photos" at bounding box center [319, 180] width 71 height 11
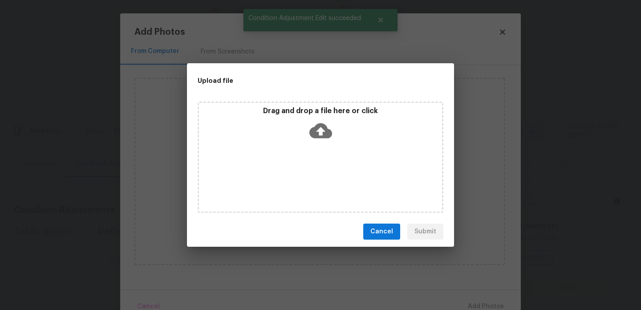
click at [306, 179] on div "Drag and drop a file here or click" at bounding box center [321, 157] width 246 height 111
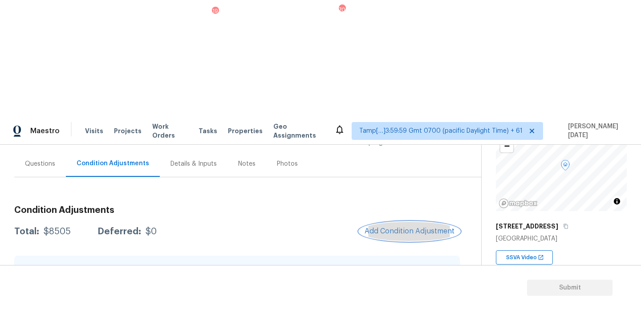
click at [391, 227] on span "Add Condition Adjustment" at bounding box center [410, 231] width 90 height 8
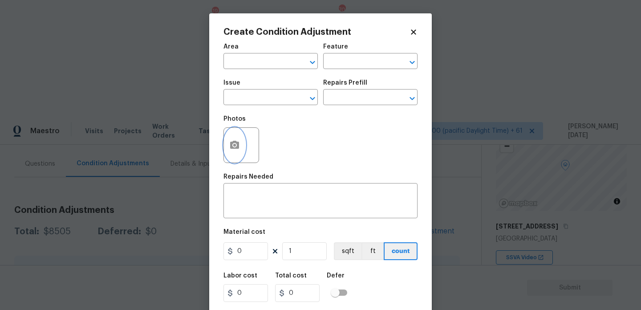
click at [239, 148] on icon "button" at bounding box center [234, 145] width 9 height 8
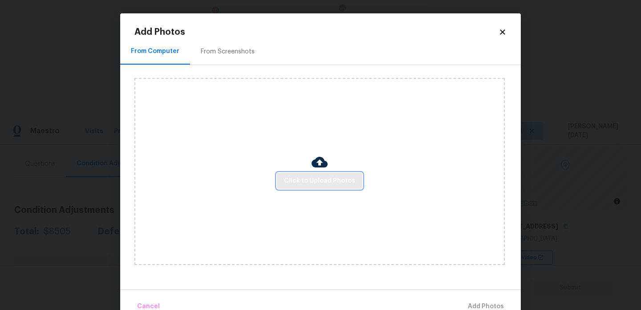
click at [333, 187] on button "Click to Upload Photos" at bounding box center [319, 181] width 85 height 16
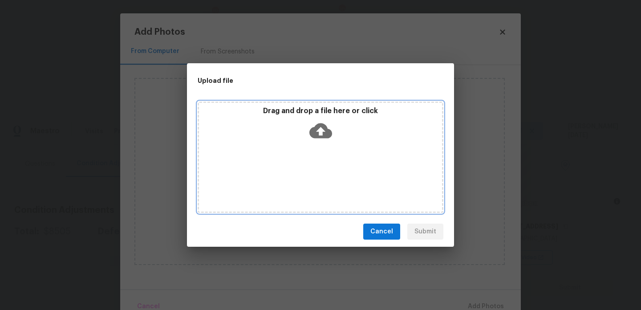
click at [333, 187] on div "Drag and drop a file here or click" at bounding box center [321, 157] width 246 height 111
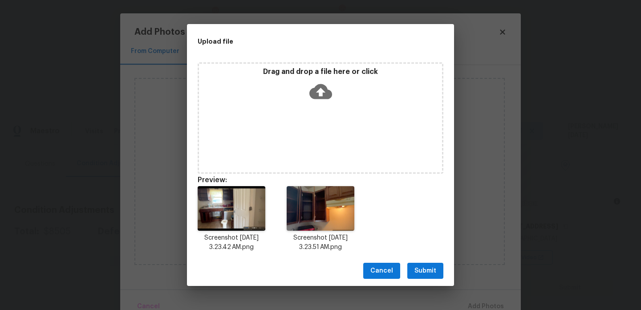
click at [404, 249] on div "Screenshot [DATE] 3.23.42 AM.png Screenshot [DATE] 3.23.51 AM.png" at bounding box center [320, 218] width 267 height 87
click at [424, 264] on button "Submit" at bounding box center [425, 271] width 36 height 16
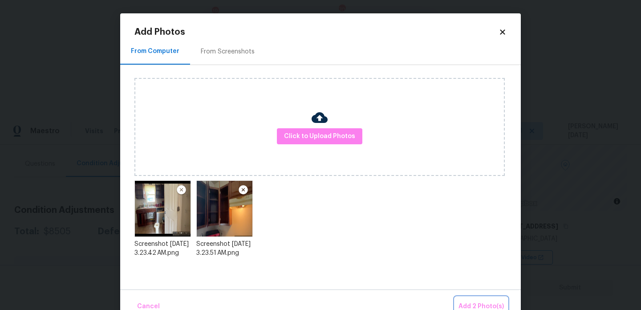
click at [477, 305] on span "Add 2 Photo(s)" at bounding box center [481, 306] width 45 height 11
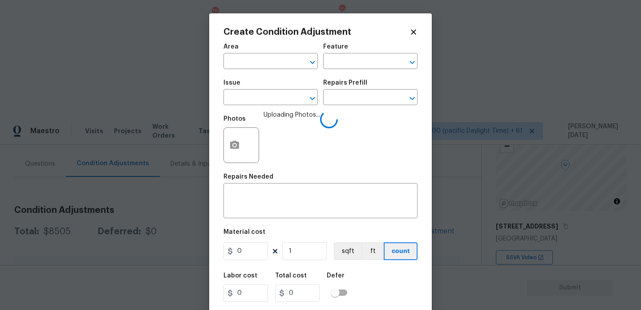
click at [264, 54] on div "Area" at bounding box center [271, 50] width 94 height 12
click at [243, 59] on input "text" at bounding box center [258, 62] width 69 height 14
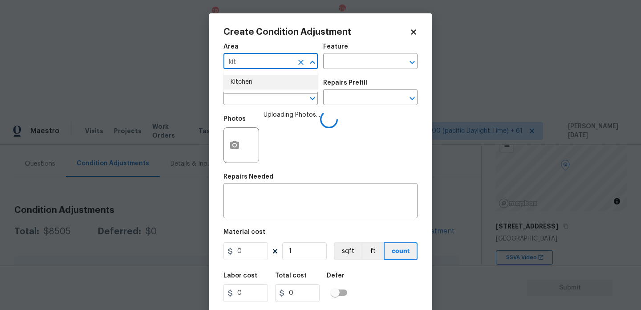
click at [246, 80] on li "Kitchen" at bounding box center [271, 82] width 94 height 15
type input "Kitchen"
click at [248, 99] on input "text" at bounding box center [258, 98] width 69 height 14
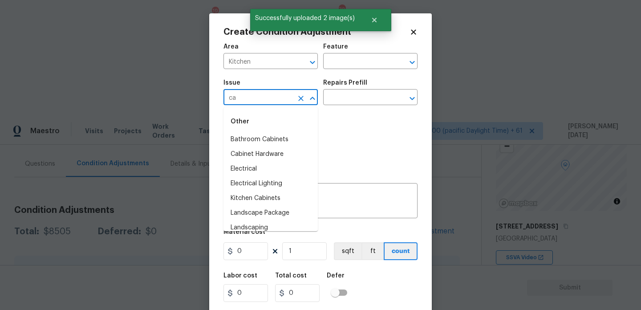
type input "cab"
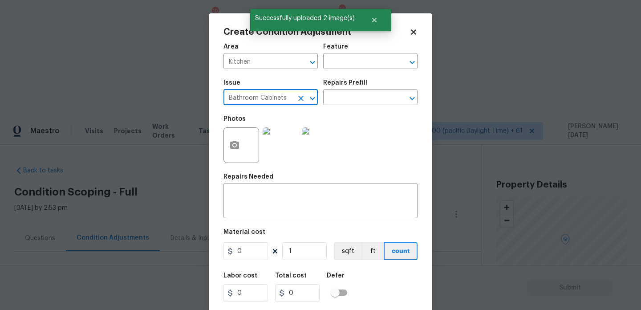
scroll to position [74, 0]
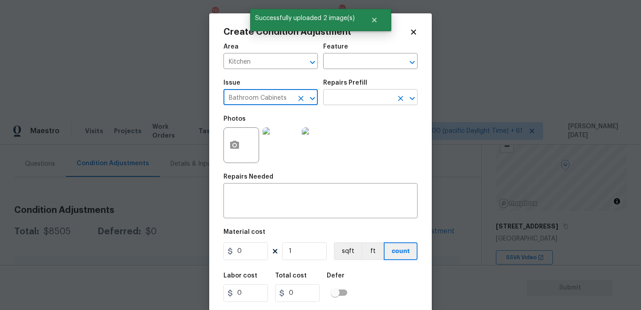
type input "Bathroom Cabinets"
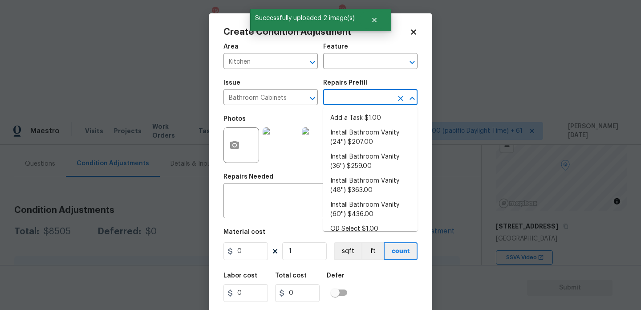
click at [331, 99] on input "text" at bounding box center [357, 98] width 69 height 14
click at [292, 100] on input "Bathroom Cabinets" at bounding box center [258, 98] width 69 height 14
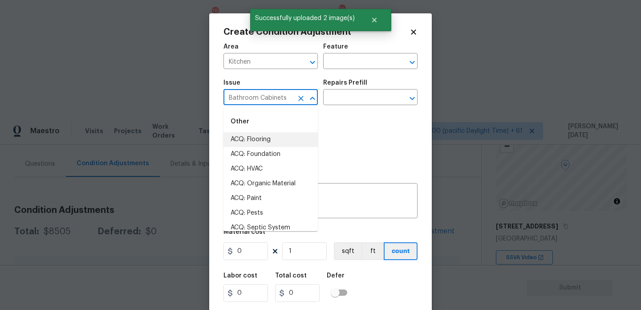
click at [298, 99] on icon "Clear" at bounding box center [301, 98] width 9 height 9
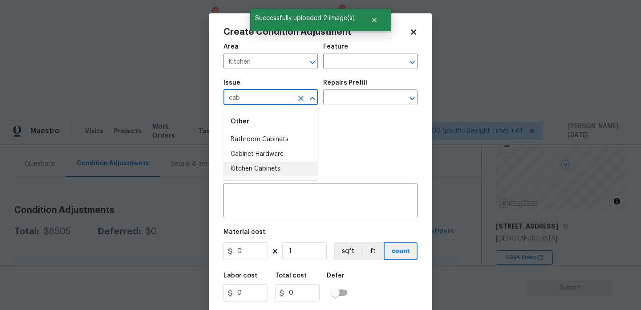
click at [283, 170] on li "Kitchen Cabinets" at bounding box center [271, 169] width 94 height 15
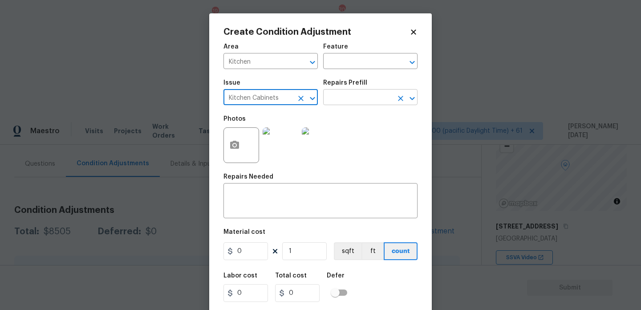
type input "Kitchen Cabinets"
click at [334, 103] on input "text" at bounding box center [357, 98] width 69 height 14
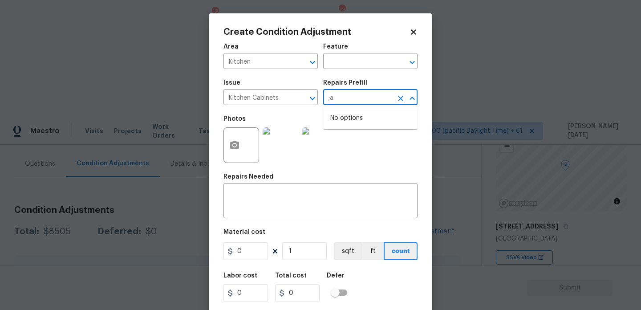
type input ";"
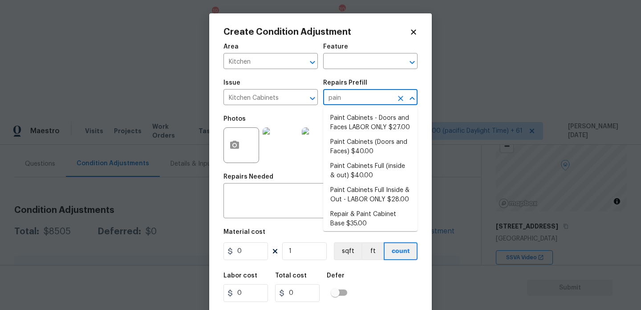
type input "paint"
click at [342, 123] on li "Paint Cabinets - Doors and Faces LABOR ONLY $27.00" at bounding box center [370, 123] width 94 height 24
type input "Cabinets"
type input "27"
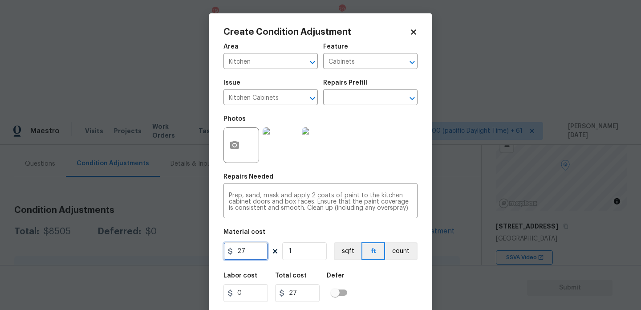
drag, startPoint x: 255, startPoint y: 251, endPoint x: 195, endPoint y: 248, distance: 59.7
click at [195, 248] on div "Create Condition Adjustment Area Kitchen ​ Feature Cabinets ​ Issue Kitchen Cab…" at bounding box center [320, 155] width 641 height 310
type input "1200"
click at [365, 158] on div "Photos" at bounding box center [321, 139] width 194 height 58
type input "1200"
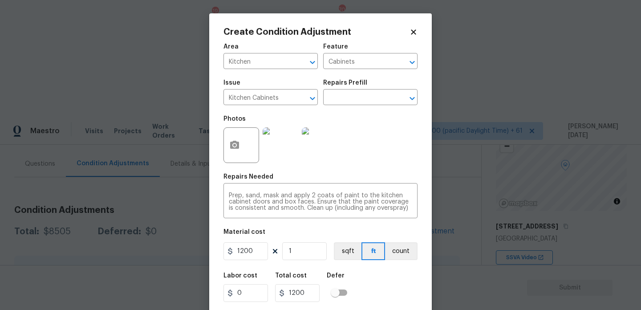
scroll to position [23, 0]
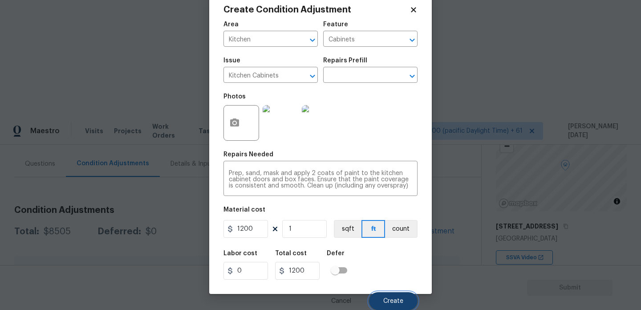
click at [394, 299] on span "Create" at bounding box center [393, 301] width 20 height 7
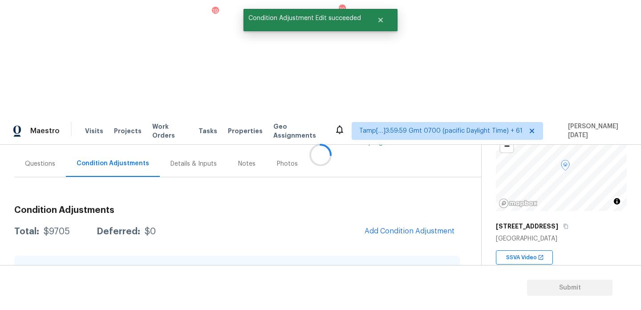
scroll to position [0, 0]
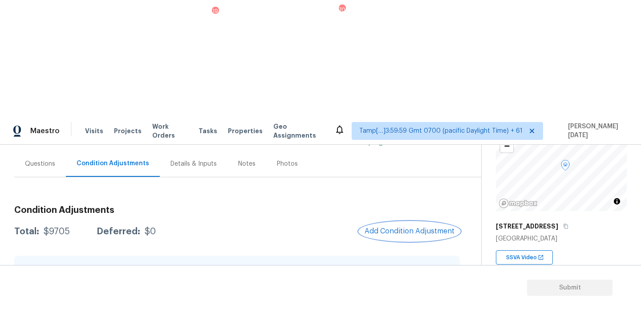
click at [399, 227] on span "Add Condition Adjustment" at bounding box center [410, 231] width 90 height 8
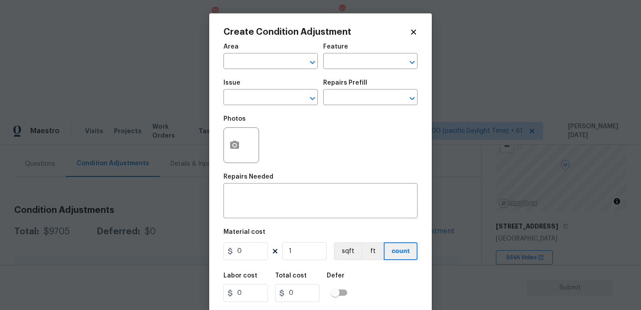
click at [246, 147] on div at bounding box center [242, 145] width 36 height 36
click at [244, 153] on button "button" at bounding box center [234, 145] width 21 height 35
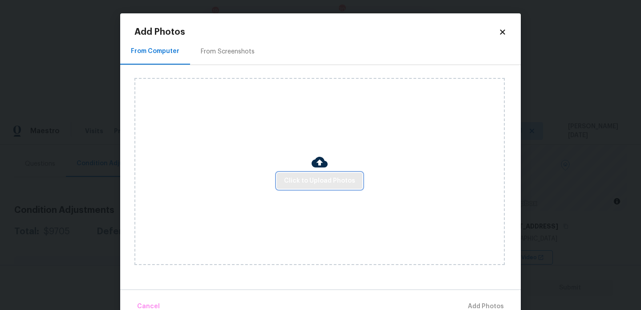
click at [307, 175] on button "Click to Upload Photos" at bounding box center [319, 181] width 85 height 16
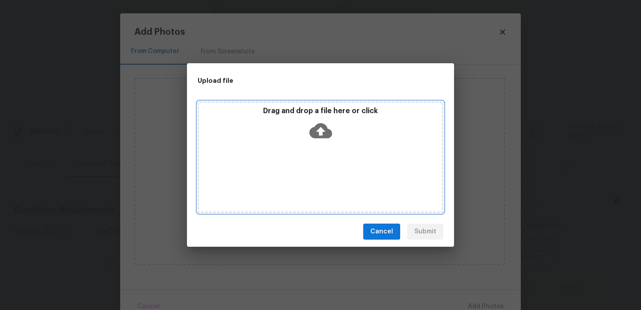
click at [307, 175] on div "Drag and drop a file here or click" at bounding box center [321, 157] width 246 height 111
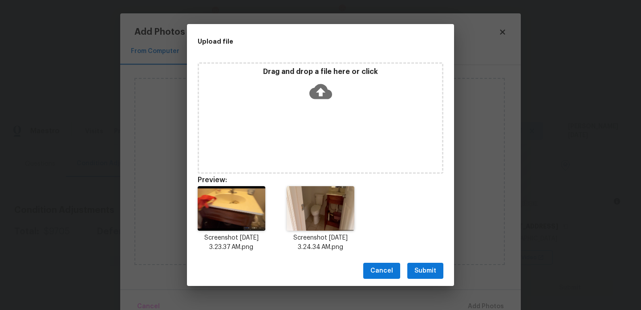
click at [415, 268] on span "Submit" at bounding box center [426, 270] width 22 height 11
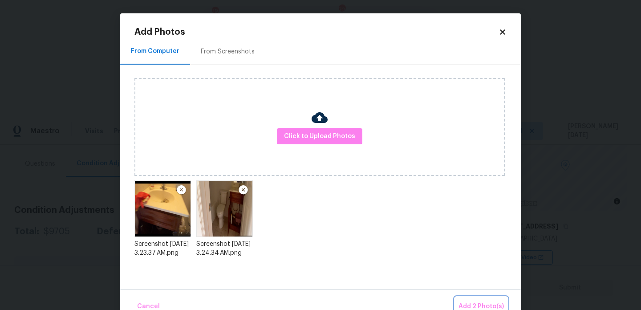
click at [473, 302] on span "Add 2 Photo(s)" at bounding box center [481, 306] width 45 height 11
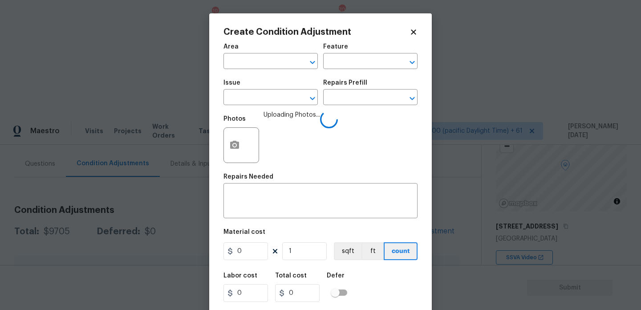
click at [240, 49] on div "Area" at bounding box center [271, 50] width 94 height 12
click at [240, 59] on input "text" at bounding box center [258, 62] width 69 height 14
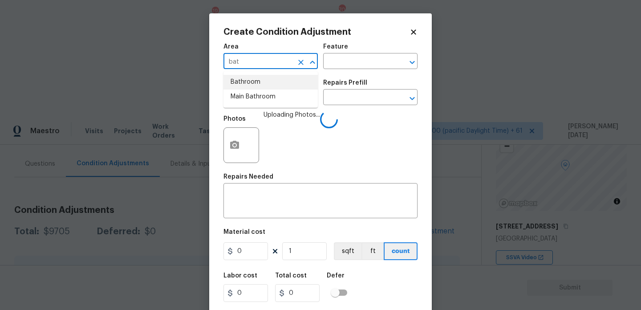
click at [247, 82] on li "Bathroom" at bounding box center [271, 82] width 94 height 15
type input "Bathroom"
click at [246, 117] on body "Maestro Visits Projects Work Orders Tasks 19 Properties Geo Assignments 706 Tam…" at bounding box center [320, 272] width 641 height 310
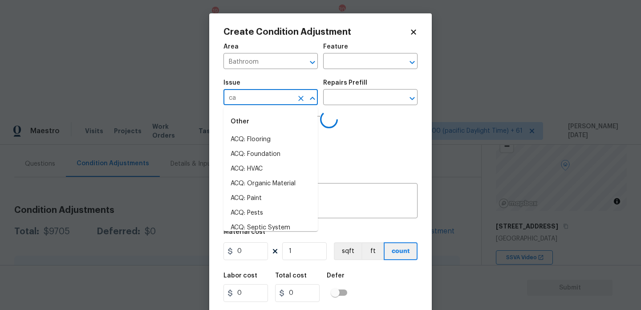
type input "cab"
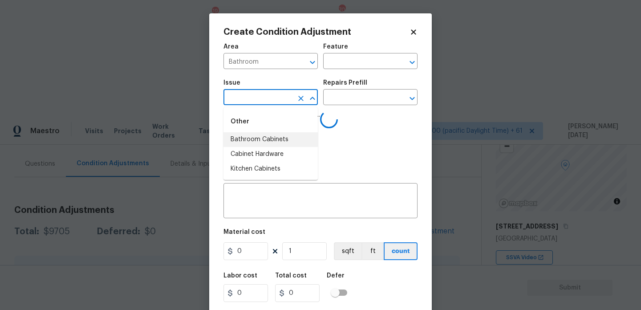
click at [277, 139] on li "Bathroom Cabinets" at bounding box center [271, 139] width 94 height 15
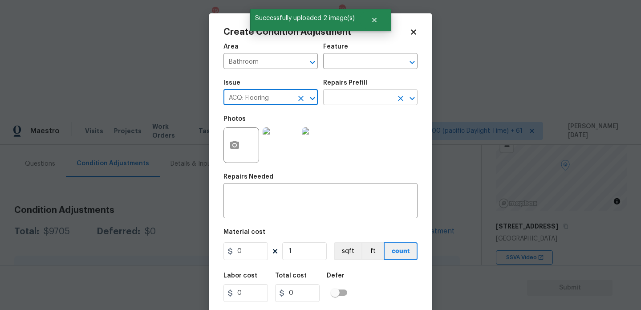
type input "ACQ: Flooring"
click at [356, 99] on input "text" at bounding box center [357, 98] width 69 height 14
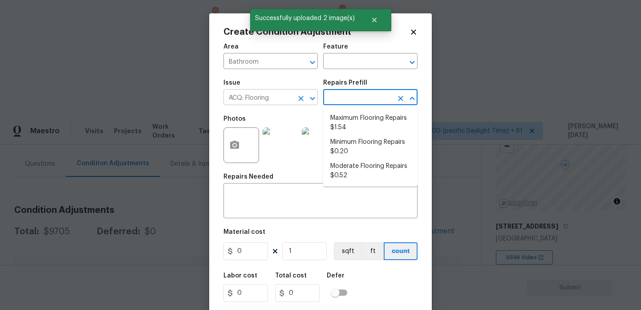
click at [299, 98] on icon "Clear" at bounding box center [301, 98] width 9 height 9
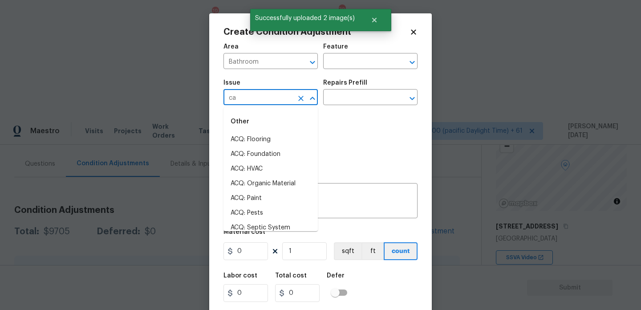
type input "cab"
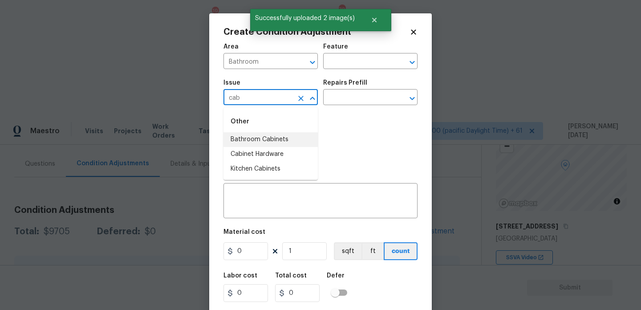
click at [281, 140] on li "Bathroom Cabinets" at bounding box center [271, 139] width 94 height 15
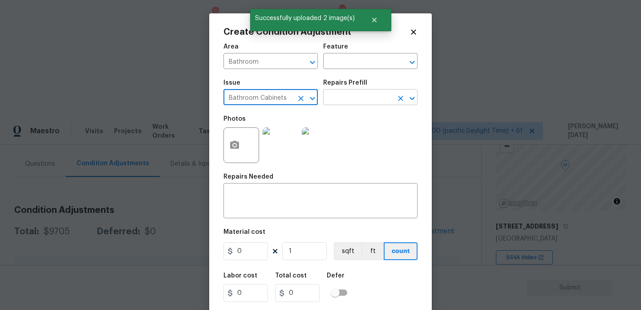
type input "Bathroom Cabinets"
click at [346, 104] on input "text" at bounding box center [357, 98] width 69 height 14
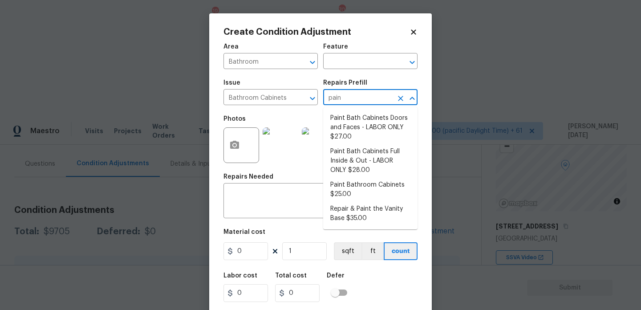
type input "paint"
click at [351, 123] on li "Paint Bath Cabinets Doors and Faces - LABOR ONLY $27.00" at bounding box center [370, 127] width 94 height 33
type input "Cabinets"
type textarea "Prep, sand, mask and apply 2 coats of paint to the bathroom cabinet doors and b…"
type input "27"
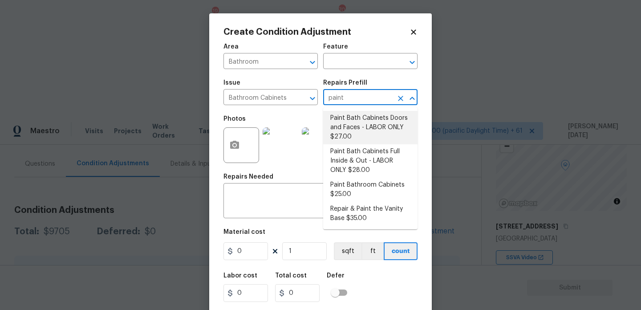
type input "27"
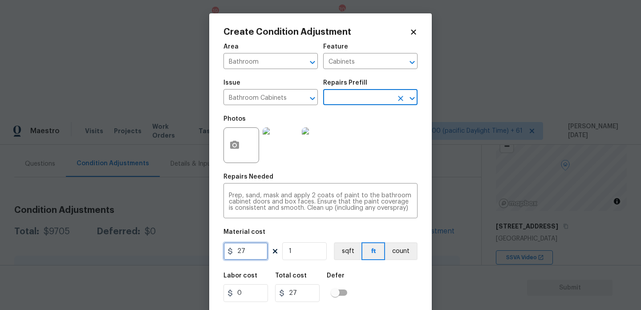
drag, startPoint x: 247, startPoint y: 254, endPoint x: 143, endPoint y: 245, distance: 104.1
click at [143, 245] on div "Create Condition Adjustment Area Bathroom ​ Feature Cabinets ​ Issue Bathroom C…" at bounding box center [320, 155] width 641 height 310
type input "1000"
click at [376, 142] on div "Photos" at bounding box center [321, 139] width 194 height 58
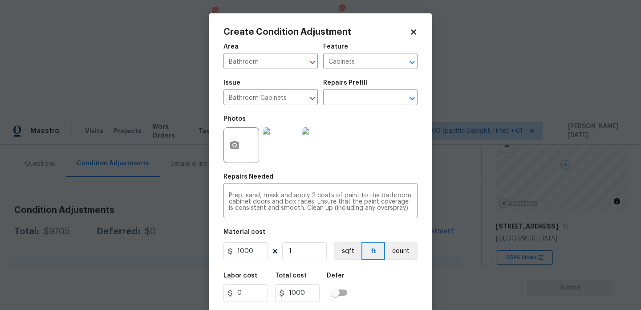
scroll to position [23, 0]
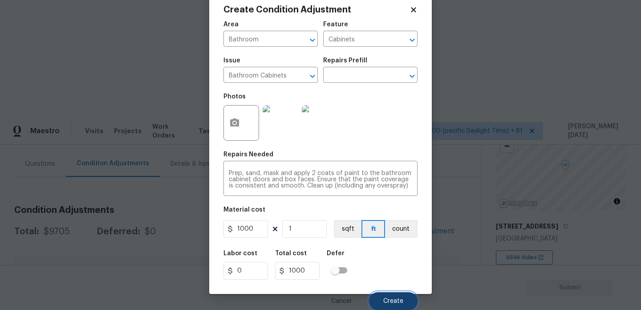
click at [399, 299] on span "Create" at bounding box center [393, 301] width 20 height 7
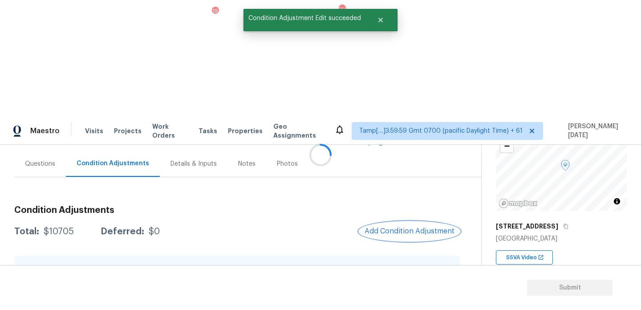
scroll to position [0, 0]
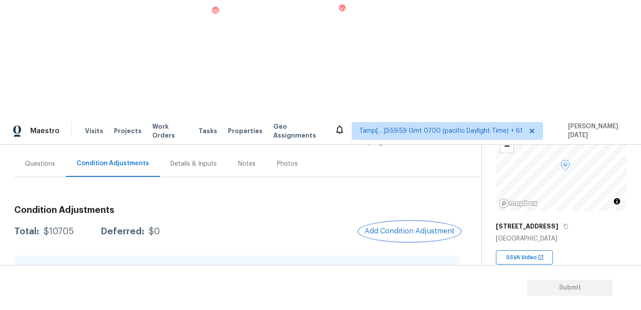
click at [417, 227] on span "Add Condition Adjustment" at bounding box center [410, 231] width 90 height 8
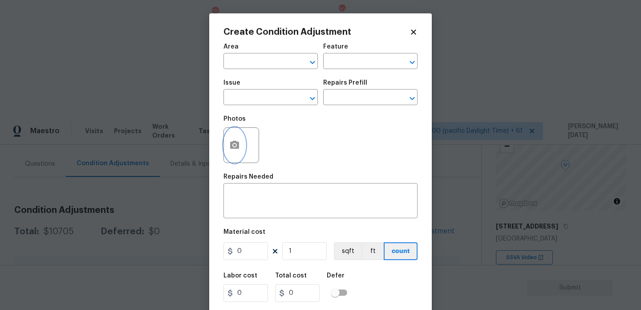
click at [229, 155] on button "button" at bounding box center [234, 145] width 21 height 35
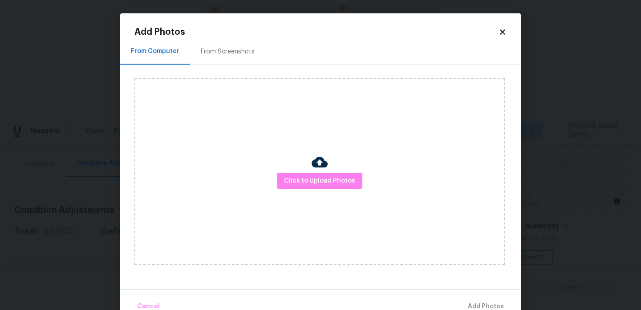
click at [300, 172] on div "Click to Upload Photos" at bounding box center [319, 171] width 370 height 187
click at [306, 188] on button "Click to Upload Photos" at bounding box center [319, 181] width 85 height 16
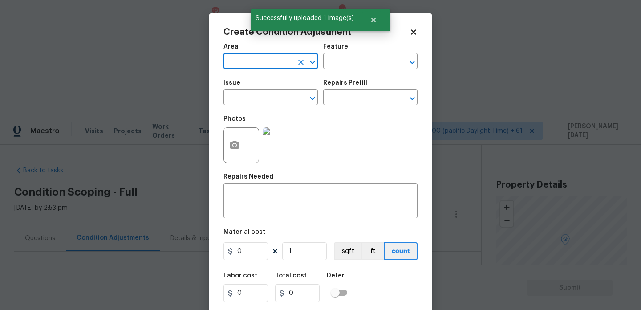
scroll to position [74, 0]
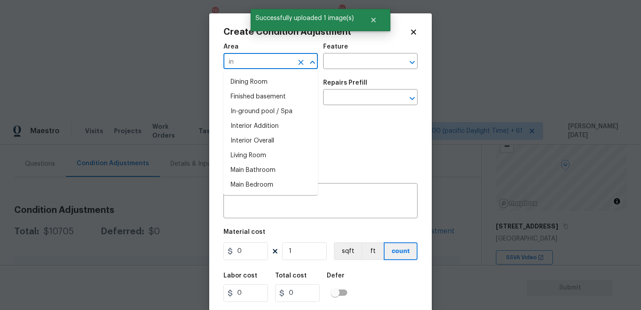
type input "int"
click at [270, 100] on li "Attic" at bounding box center [271, 96] width 94 height 15
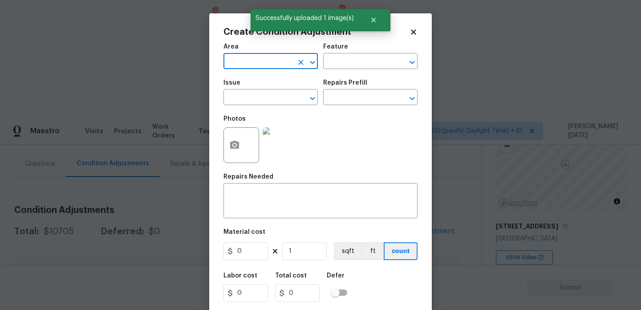
type input "Attic"
click at [303, 59] on icon "Clear" at bounding box center [301, 62] width 9 height 9
click at [243, 71] on span "Area ​" at bounding box center [271, 56] width 94 height 36
click at [248, 65] on input "text" at bounding box center [258, 62] width 69 height 14
click at [250, 100] on li "Interior Overall" at bounding box center [271, 96] width 94 height 15
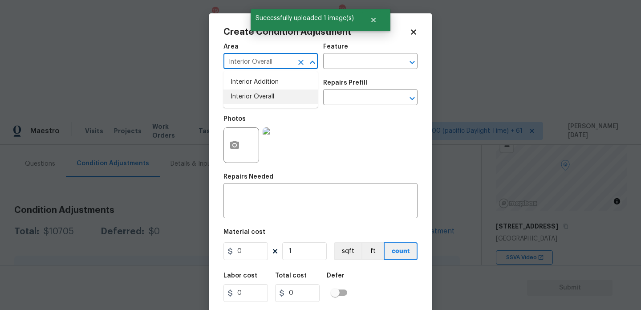
type input "Interior Overall"
click at [250, 100] on input "text" at bounding box center [258, 98] width 69 height 14
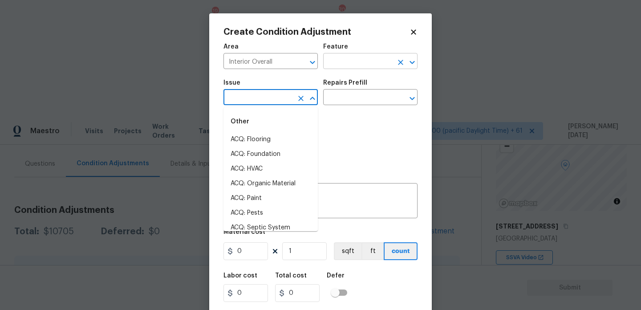
click at [333, 61] on input "text" at bounding box center [357, 62] width 69 height 14
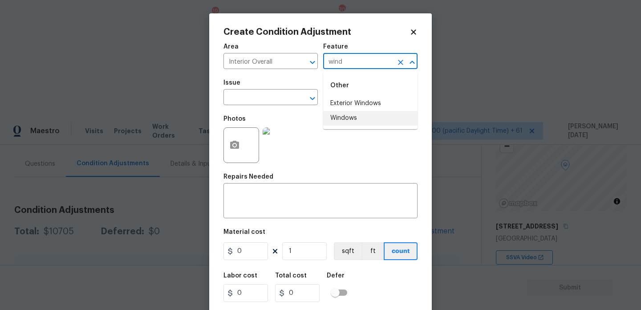
click at [339, 118] on li "Windows" at bounding box center [370, 118] width 94 height 15
type input "Windows"
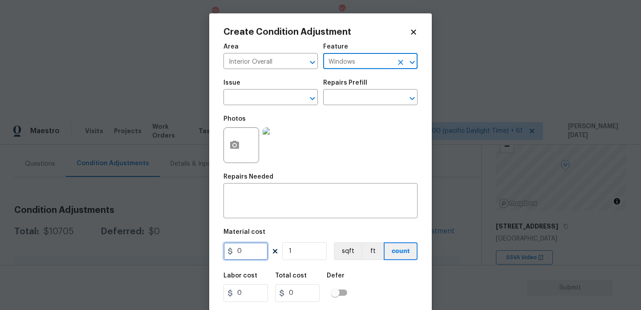
click at [250, 259] on input "0" at bounding box center [246, 251] width 45 height 18
type input "400"
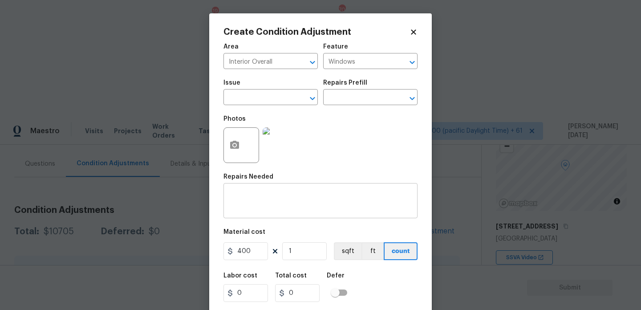
click at [263, 197] on textarea at bounding box center [320, 201] width 183 height 19
type input "400"
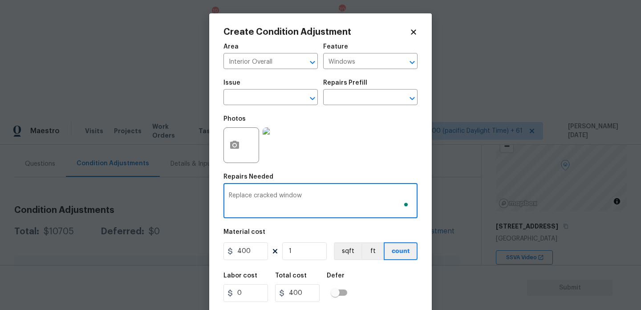
scroll to position [23, 0]
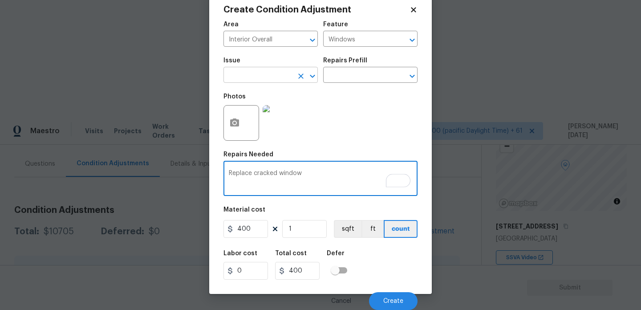
type textarea "Replace cracked window"
click at [266, 74] on input "text" at bounding box center [258, 76] width 69 height 14
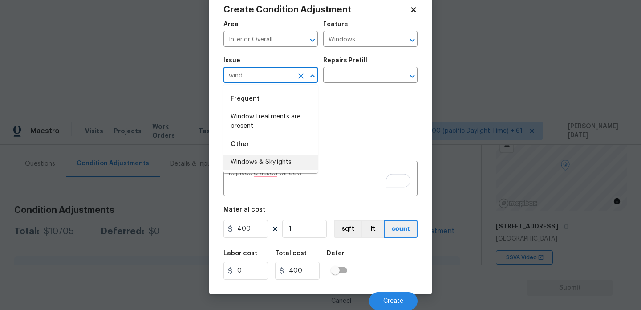
click at [287, 159] on li "Windows & Skylights" at bounding box center [271, 162] width 94 height 15
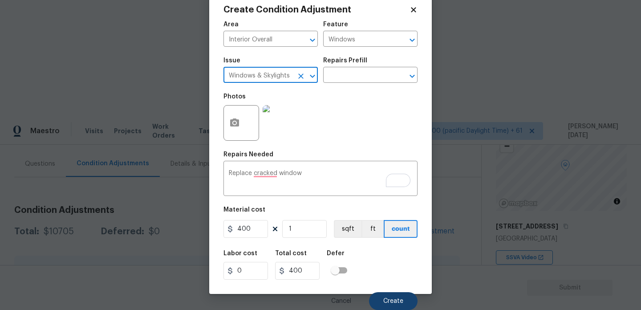
type input "Windows & Skylights"
click at [388, 297] on button "Create" at bounding box center [393, 301] width 49 height 18
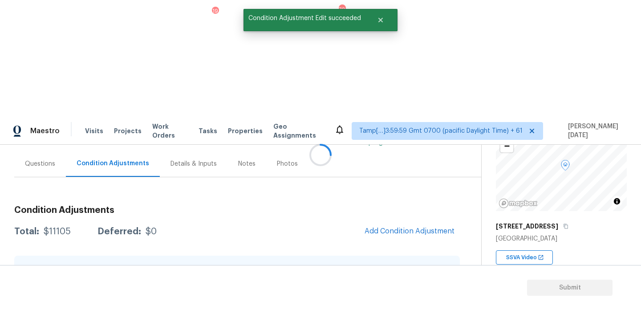
scroll to position [0, 0]
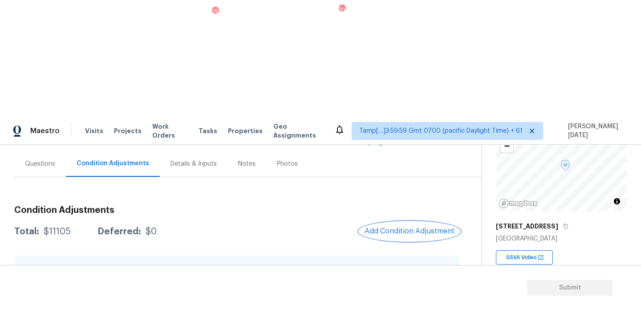
click at [404, 227] on span "Add Condition Adjustment" at bounding box center [410, 231] width 90 height 8
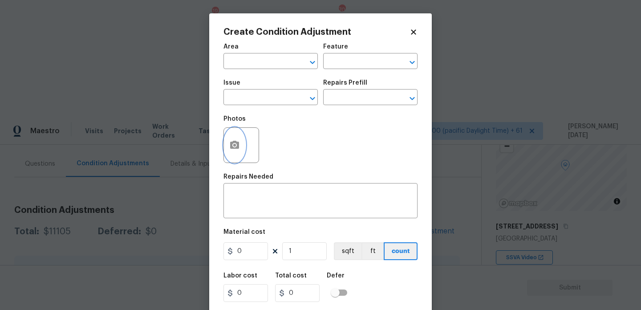
click at [241, 145] on button "button" at bounding box center [234, 145] width 21 height 35
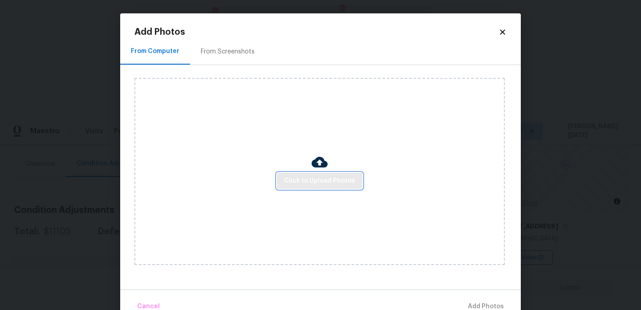
click at [317, 183] on span "Click to Upload Photos" at bounding box center [319, 180] width 71 height 11
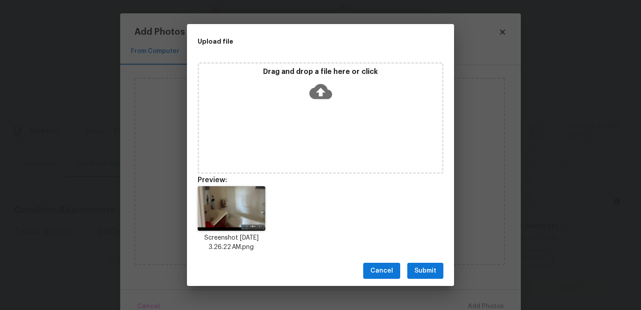
click at [440, 271] on button "Submit" at bounding box center [425, 271] width 36 height 16
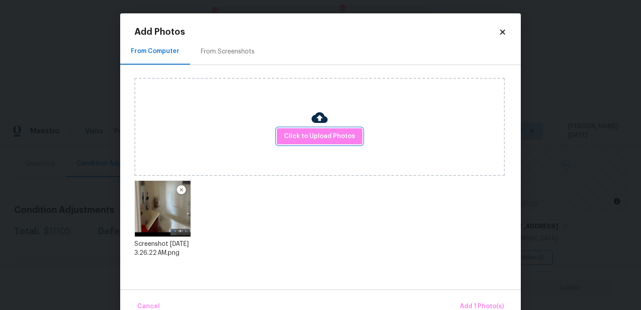
scroll to position [20, 0]
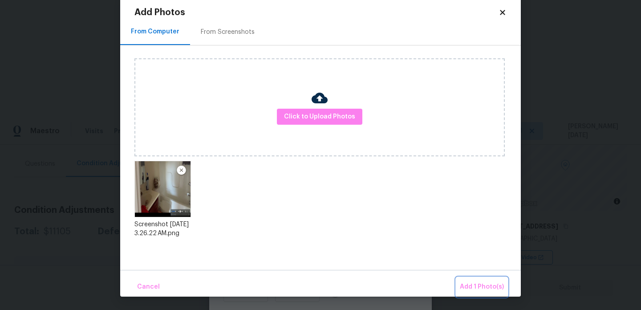
click at [476, 285] on span "Add 1 Photo(s)" at bounding box center [482, 286] width 44 height 11
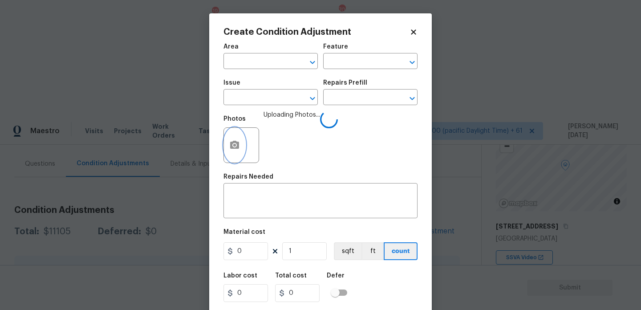
scroll to position [0, 0]
click at [245, 61] on input "text" at bounding box center [258, 62] width 69 height 14
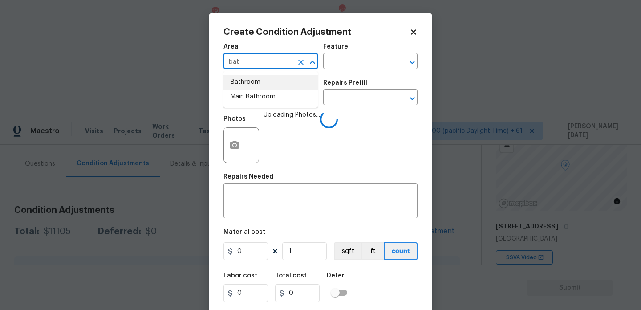
click at [254, 84] on li "Bathroom" at bounding box center [271, 82] width 94 height 15
type input "Bathroom"
click at [255, 104] on input "text" at bounding box center [258, 98] width 69 height 14
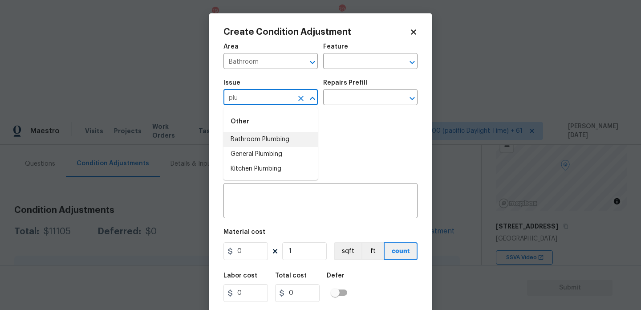
click at [268, 139] on li "Bathroom Plumbing" at bounding box center [271, 139] width 94 height 15
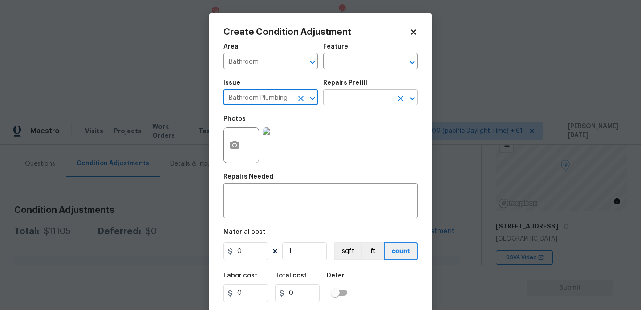
type input "Bathroom Plumbing"
click at [337, 98] on input "text" at bounding box center [357, 98] width 69 height 14
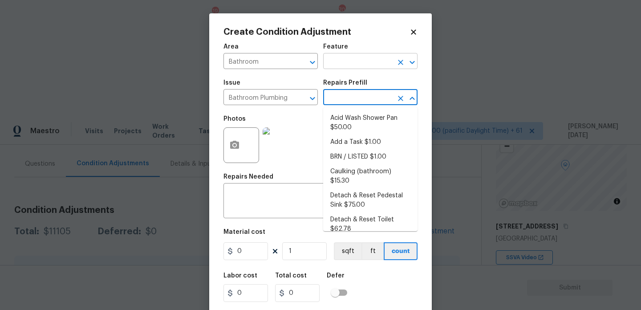
click at [342, 66] on input "text" at bounding box center [357, 62] width 69 height 14
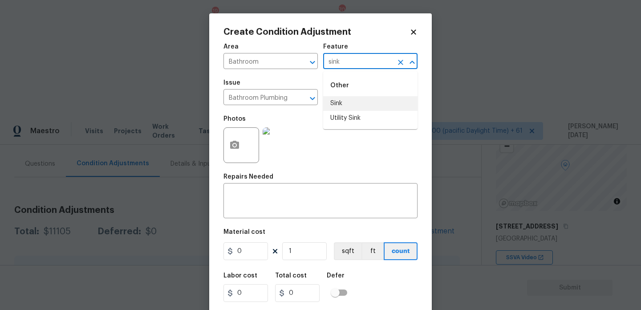
click at [350, 107] on li "Sink" at bounding box center [370, 103] width 94 height 15
type input "Sink"
click at [251, 257] on input "0" at bounding box center [246, 251] width 45 height 18
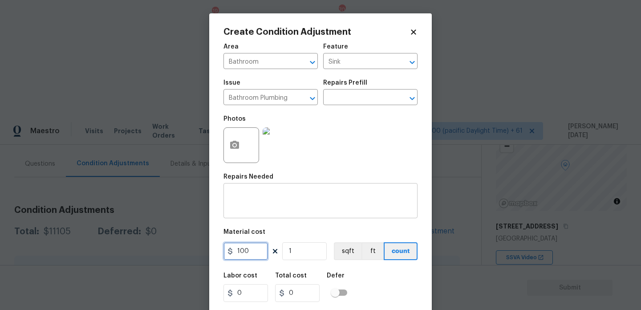
type input "100"
click at [256, 214] on div "x ​" at bounding box center [321, 201] width 194 height 33
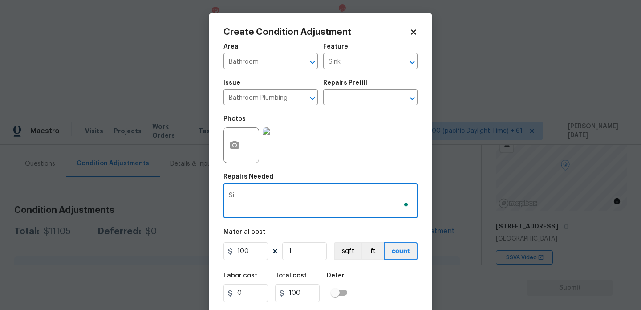
type textarea "S"
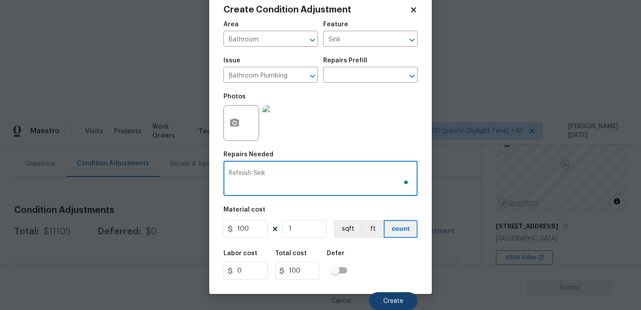
type textarea "Refinish Sink"
click at [395, 299] on span "Create" at bounding box center [393, 301] width 20 height 7
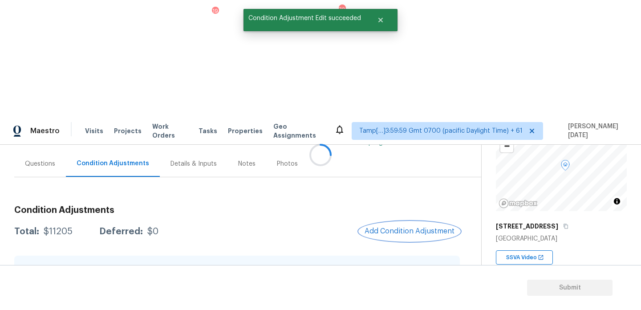
scroll to position [0, 0]
drag, startPoint x: 44, startPoint y: 115, endPoint x: 75, endPoint y: 115, distance: 31.2
click at [75, 227] on div "Total: $11205 Deferred: $0" at bounding box center [86, 231] width 144 height 9
copy div "$11205"
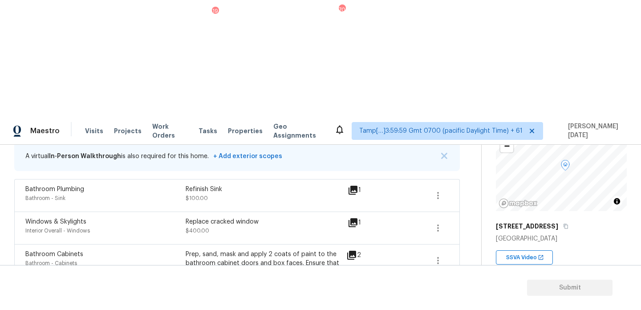
scroll to position [135, 0]
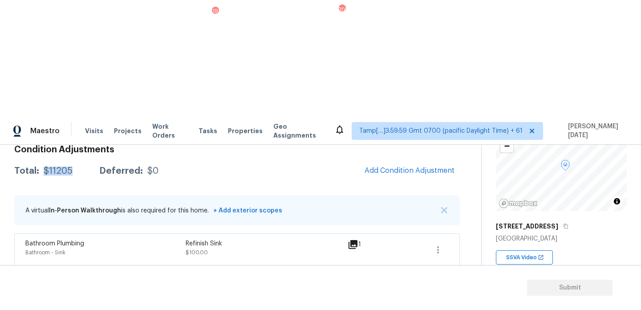
copy span "808"
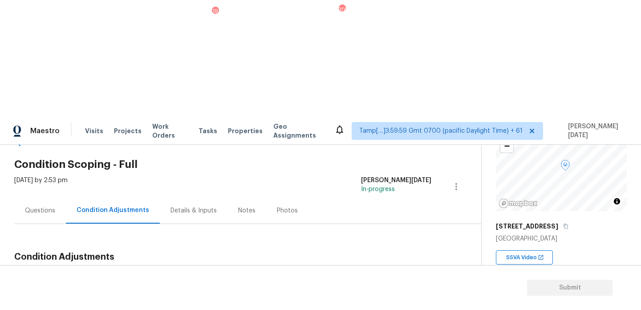
scroll to position [0, 0]
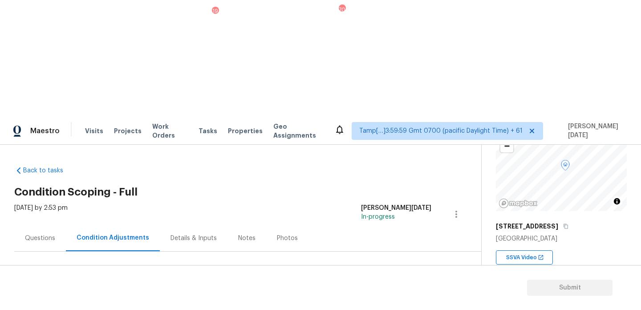
click at [386, 301] on span "Add Condition Adjustment" at bounding box center [410, 305] width 90 height 8
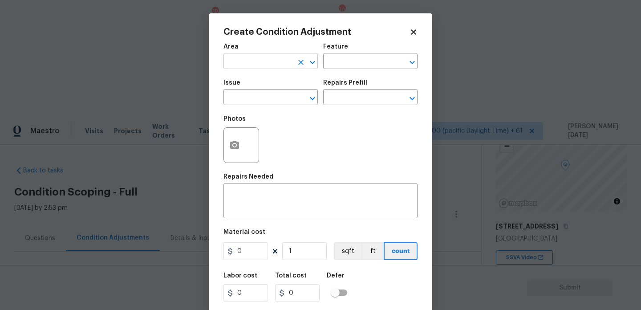
click at [242, 64] on input "text" at bounding box center [258, 62] width 69 height 14
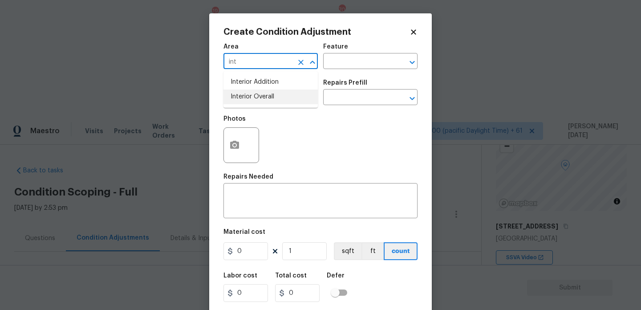
click at [254, 99] on li "Interior Overall" at bounding box center [271, 96] width 94 height 15
type input "Interior Overall"
click at [254, 99] on input "text" at bounding box center [258, 98] width 69 height 14
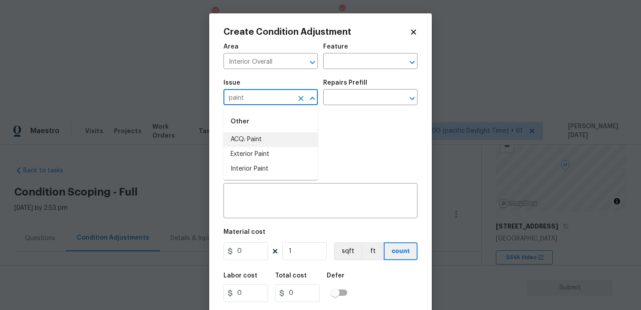
click at [260, 139] on li "ACQ: Paint" at bounding box center [271, 139] width 94 height 15
type input "ACQ: Paint"
click at [354, 101] on input "text" at bounding box center [357, 98] width 69 height 14
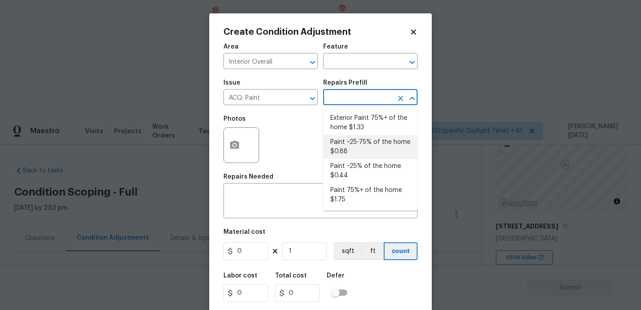
click at [358, 148] on li "Paint ~25-75% of the home $0.88" at bounding box center [370, 147] width 94 height 24
type input "Acquisition"
type textarea "Acquisition Scope: ~25 - 75% of the home needs interior paint"
type input "0.88"
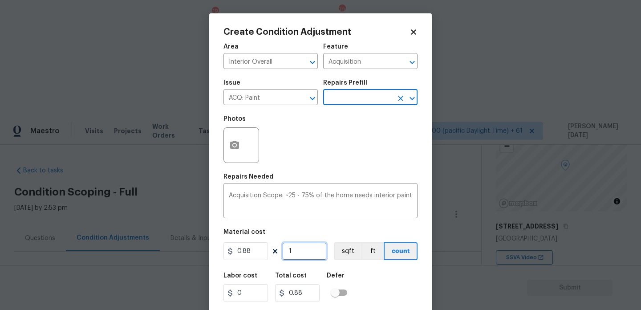
click at [303, 248] on input "1" at bounding box center [304, 251] width 45 height 18
type input "0"
paste input "808"
type input "808"
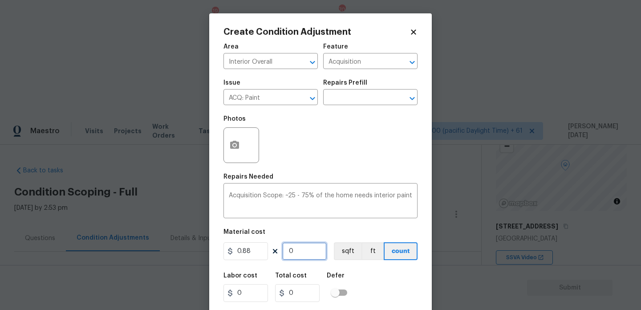
type input "711.04"
type input "808"
click at [237, 152] on button "button" at bounding box center [234, 145] width 21 height 35
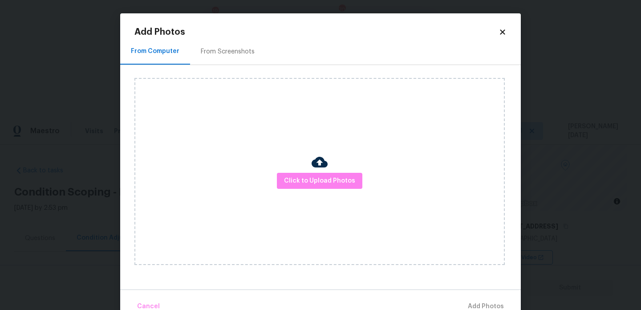
click at [227, 62] on div "From Screenshots" at bounding box center [227, 51] width 75 height 26
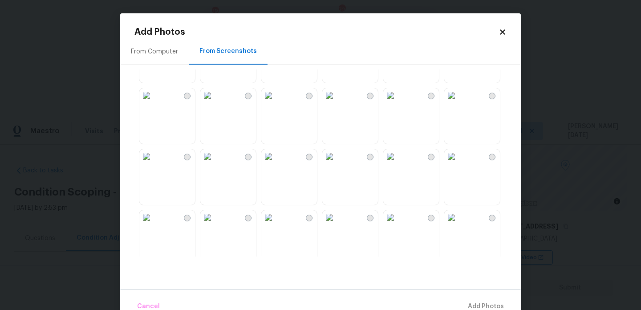
scroll to position [48, 0]
click at [337, 102] on img at bounding box center [329, 94] width 14 height 14
click at [276, 102] on img at bounding box center [268, 94] width 14 height 14
click at [276, 163] on img at bounding box center [268, 155] width 14 height 14
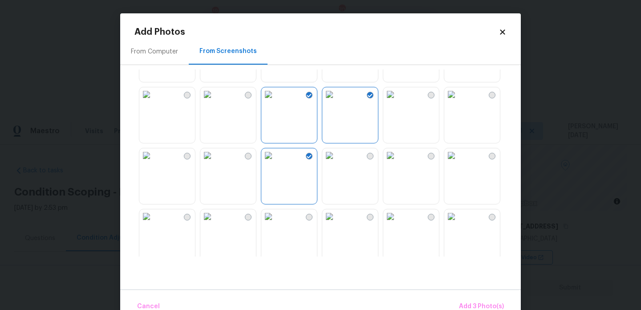
click at [337, 163] on img at bounding box center [329, 155] width 14 height 14
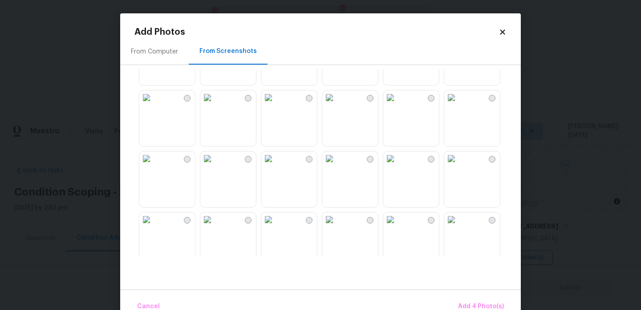
scroll to position [258, 0]
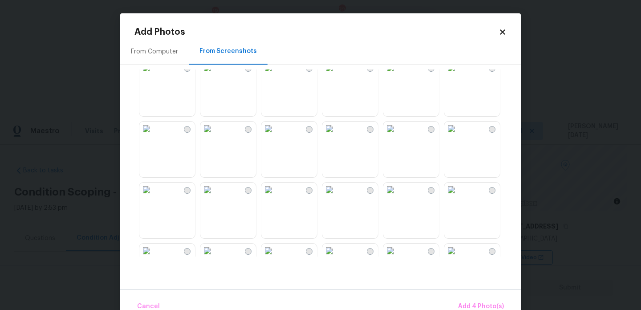
click at [276, 136] on img at bounding box center [268, 129] width 14 height 14
click at [392, 136] on img at bounding box center [390, 129] width 14 height 14
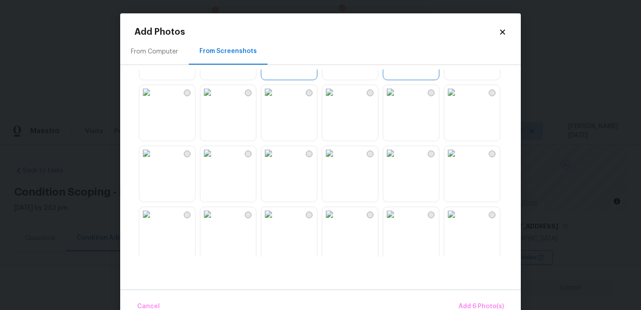
scroll to position [363, 0]
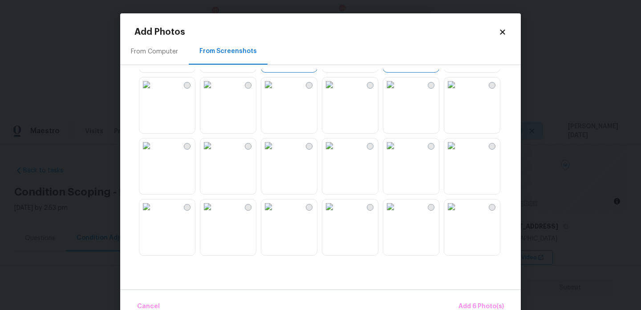
click at [337, 92] on img at bounding box center [329, 84] width 14 height 14
click at [276, 92] on img at bounding box center [268, 84] width 14 height 14
click at [215, 92] on img at bounding box center [207, 84] width 14 height 14
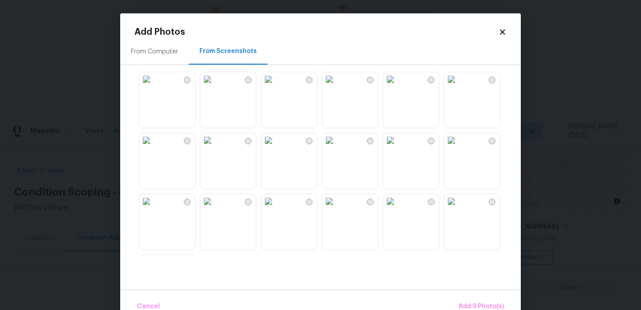
scroll to position [789, 0]
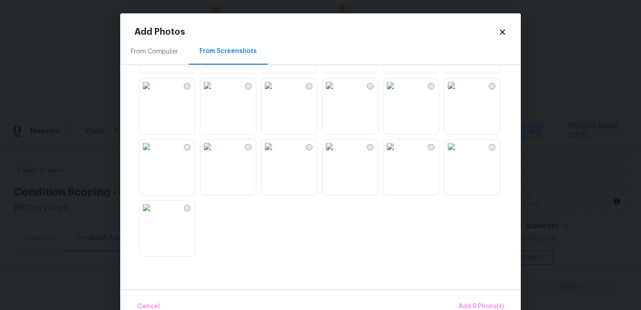
click at [337, 154] on img at bounding box center [329, 146] width 14 height 14
click at [463, 298] on button "Add 10 Photo(s)" at bounding box center [480, 306] width 56 height 19
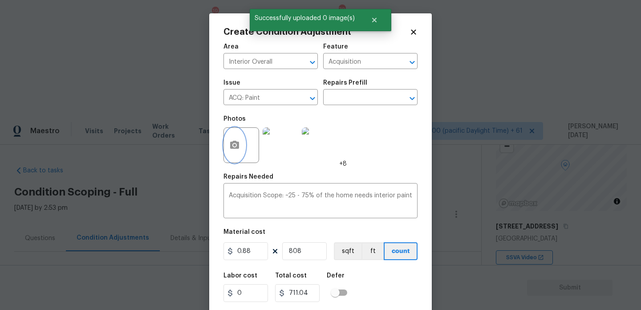
scroll to position [23, 0]
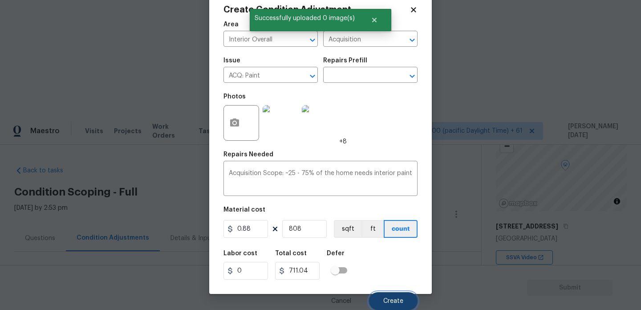
click at [380, 298] on button "Create" at bounding box center [393, 301] width 49 height 18
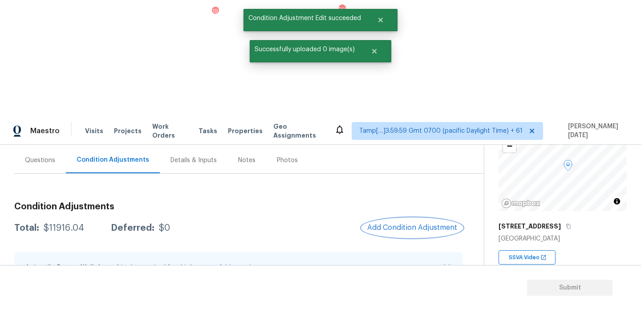
scroll to position [86, 0]
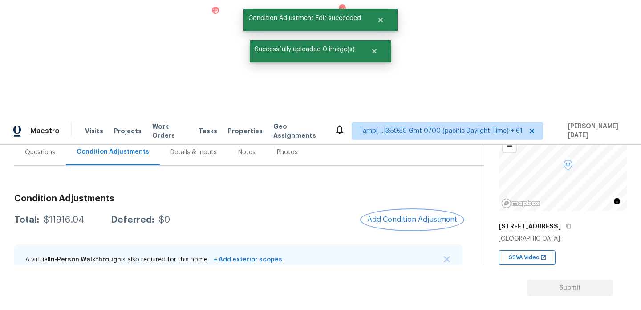
click at [401, 216] on span "Add Condition Adjustment" at bounding box center [412, 220] width 90 height 8
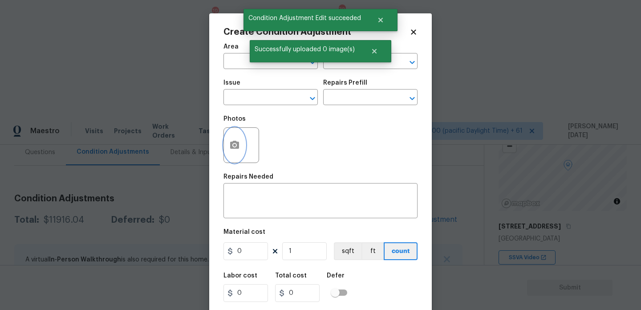
click at [241, 146] on button "button" at bounding box center [234, 145] width 21 height 35
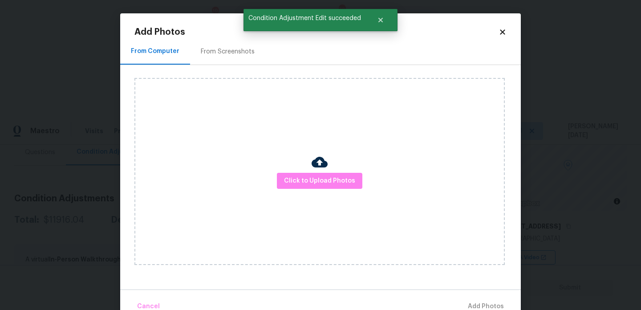
click at [231, 50] on div "From Screenshots" at bounding box center [228, 51] width 54 height 9
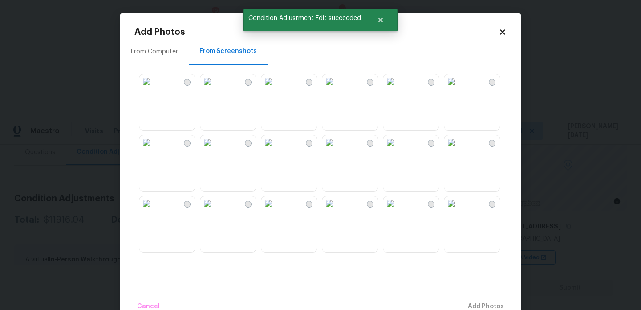
click at [276, 89] on img at bounding box center [268, 81] width 14 height 14
click at [276, 150] on img at bounding box center [268, 142] width 14 height 14
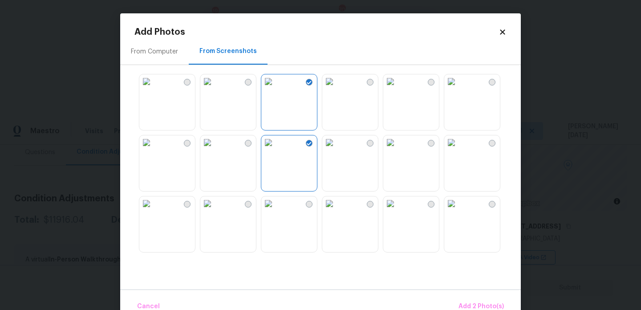
click at [276, 211] on img at bounding box center [268, 203] width 14 height 14
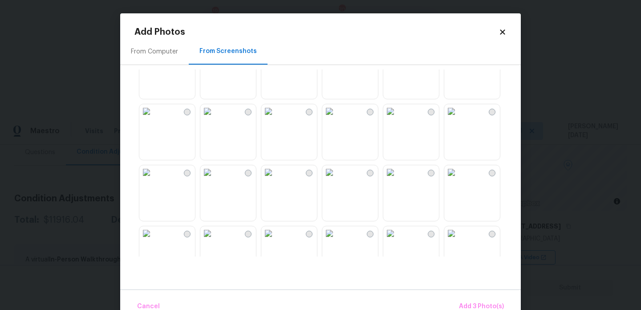
scroll to position [338, 0]
click at [327, 117] on img at bounding box center [329, 110] width 14 height 14
click at [215, 117] on img at bounding box center [207, 110] width 14 height 14
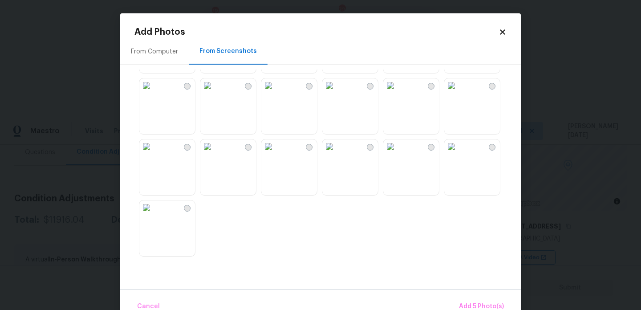
click at [215, 93] on img at bounding box center [207, 85] width 14 height 14
click at [468, 306] on span "Add 6 Photo(s)" at bounding box center [481, 306] width 45 height 11
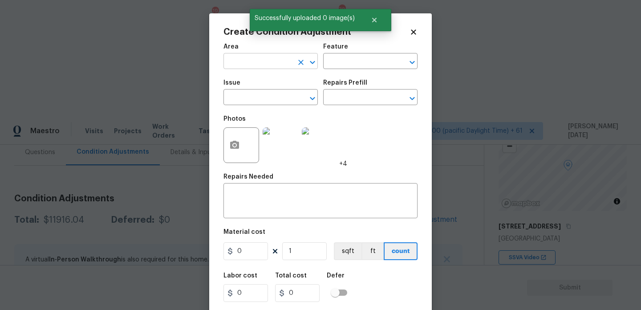
click at [240, 66] on input "text" at bounding box center [258, 62] width 69 height 14
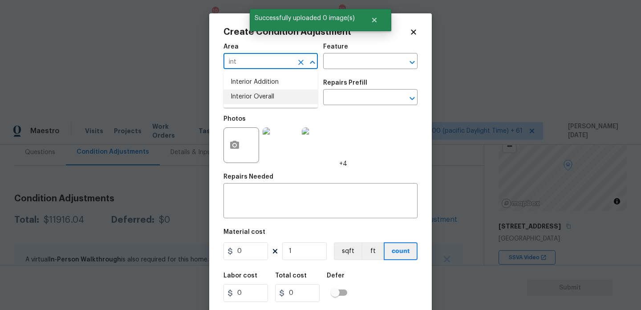
click at [266, 99] on li "Interior Overall" at bounding box center [271, 96] width 94 height 15
type input "Interior Overall"
click at [266, 99] on input "text" at bounding box center [258, 98] width 69 height 14
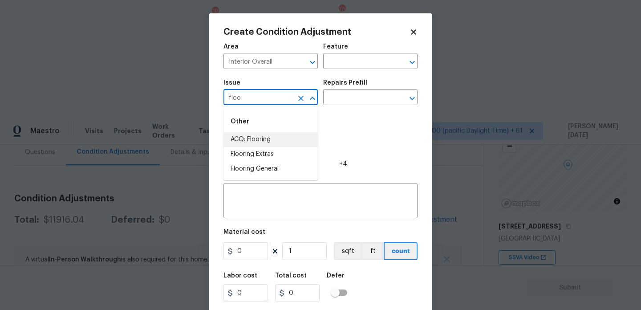
click at [277, 137] on li "ACQ: Flooring" at bounding box center [271, 139] width 94 height 15
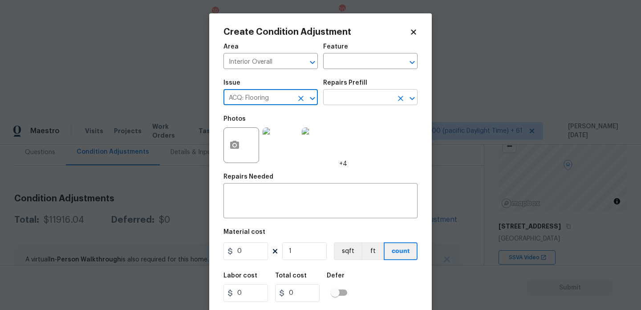
type input "ACQ: Flooring"
click at [346, 95] on input "text" at bounding box center [357, 98] width 69 height 14
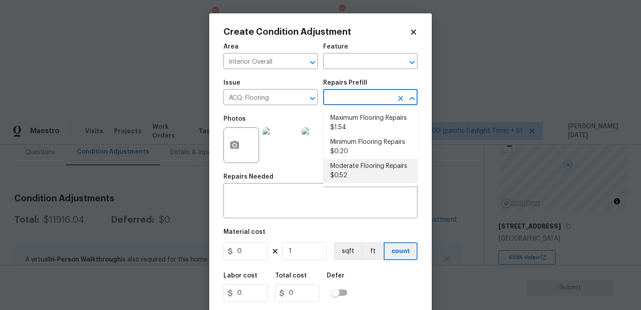
click at [353, 180] on li "Moderate Flooring Repairs $0.52" at bounding box center [370, 171] width 94 height 24
type input "Acquisition"
type textarea "Acquisition Scope: Moderate flooring repairs"
type input "0.52"
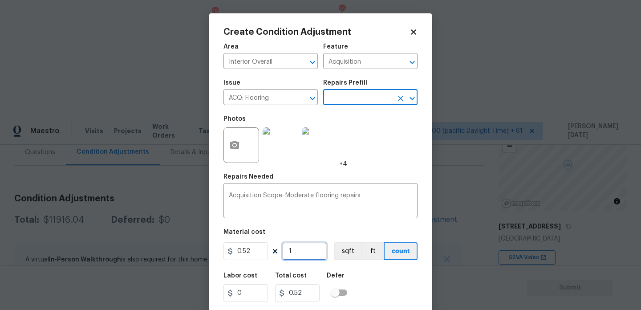
click at [305, 255] on input "1" at bounding box center [304, 251] width 45 height 18
type input "0"
paste input "808"
type input "808"
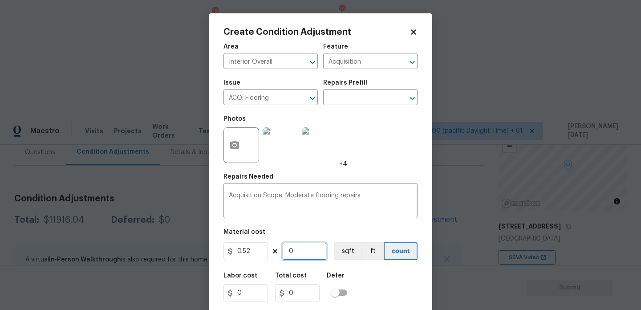
type input "420.16"
type input "808"
click at [385, 171] on div "Area Interior Overall ​ Feature Acquisition ​ Issue ACQ: Flooring ​ Repairs Pre…" at bounding box center [321, 185] width 194 height 294
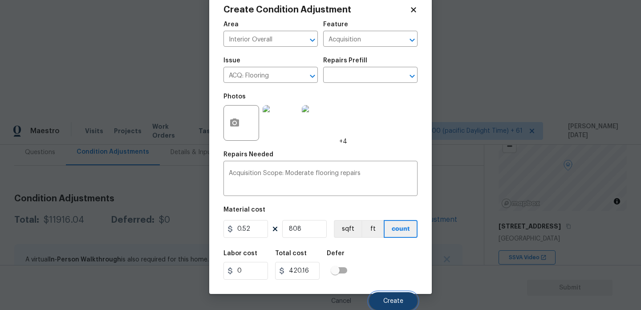
click at [387, 301] on span "Create" at bounding box center [393, 301] width 20 height 7
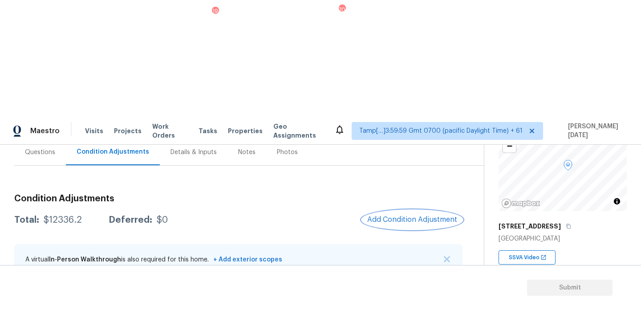
scroll to position [41, 0]
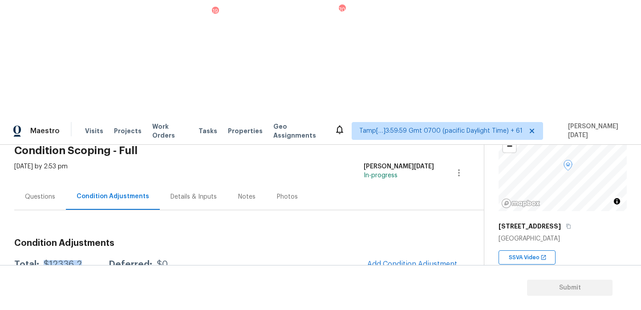
drag, startPoint x: 45, startPoint y: 148, endPoint x: 82, endPoint y: 148, distance: 37.4
click at [82, 260] on div "Total: $12336.2 Deferred: $0" at bounding box center [91, 264] width 154 height 9
copy div "$12336.2"
click at [15, 183] on div "Questions" at bounding box center [40, 196] width 52 height 26
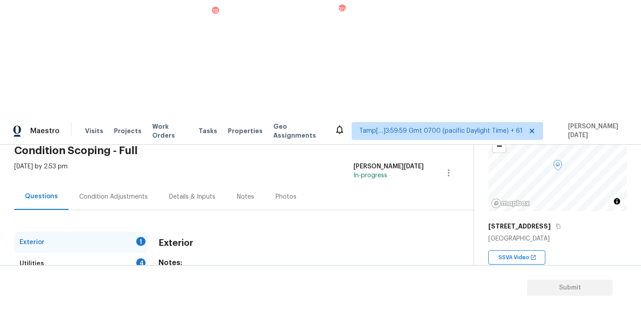
scroll to position [119, 0]
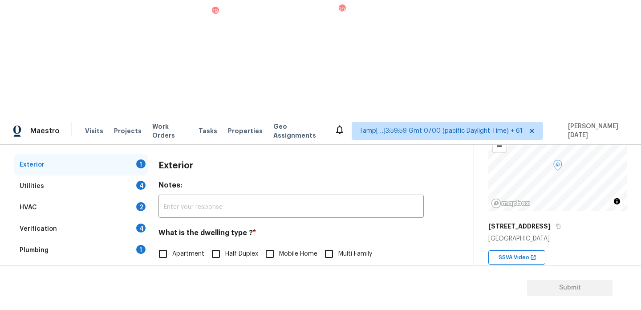
click at [171, 263] on input "Single Family" at bounding box center [163, 272] width 19 height 19
checkbox input "true"
click at [142, 181] on div "4" at bounding box center [140, 185] width 9 height 9
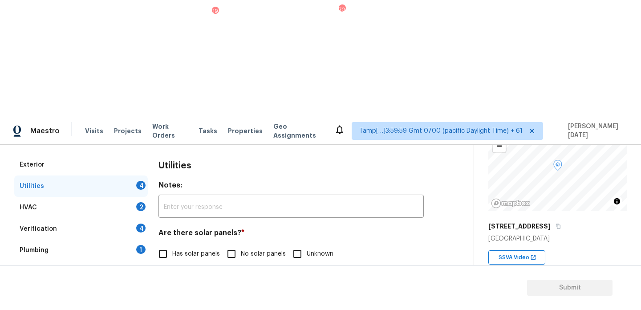
click at [238, 244] on input "No solar panels" at bounding box center [231, 253] width 19 height 19
checkbox input "true"
click at [336, 295] on span "None" at bounding box center [335, 299] width 15 height 9
click at [328, 290] on input "None" at bounding box center [318, 299] width 19 height 19
checkbox input "true"
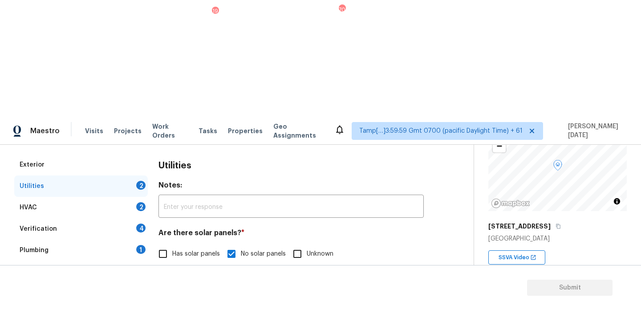
scroll to position [360, 0]
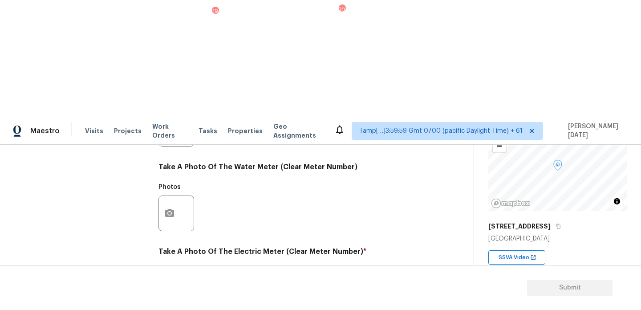
click at [170, 281] on button "button" at bounding box center [169, 298] width 21 height 35
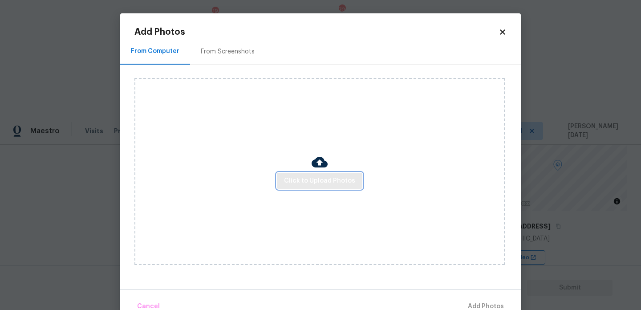
click at [295, 183] on span "Click to Upload Photos" at bounding box center [319, 180] width 71 height 11
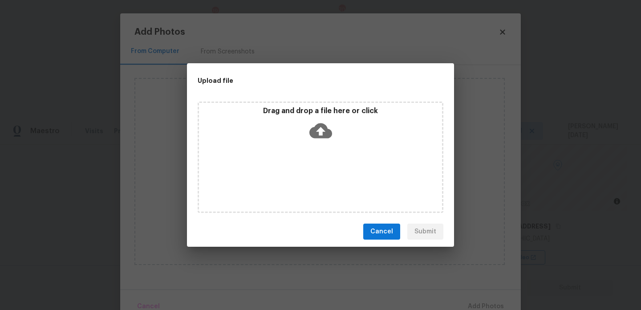
click at [295, 183] on div "Drag and drop a file here or click" at bounding box center [321, 157] width 246 height 111
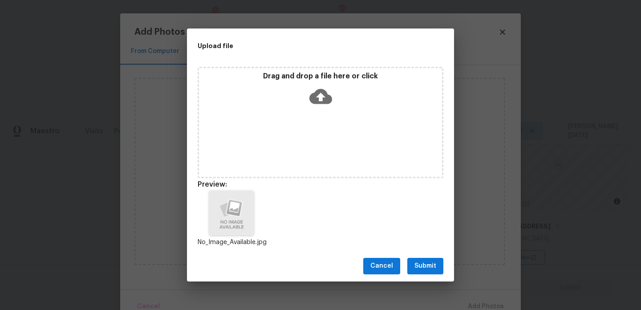
click at [436, 270] on button "Submit" at bounding box center [425, 266] width 36 height 16
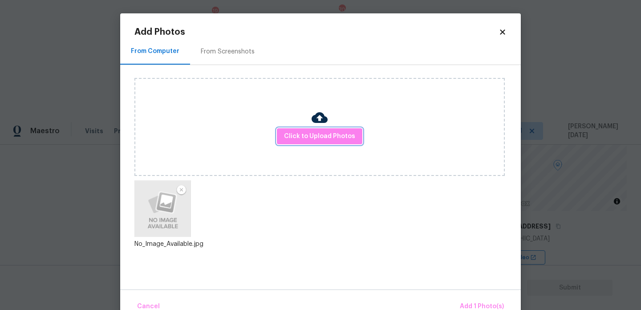
scroll to position [20, 0]
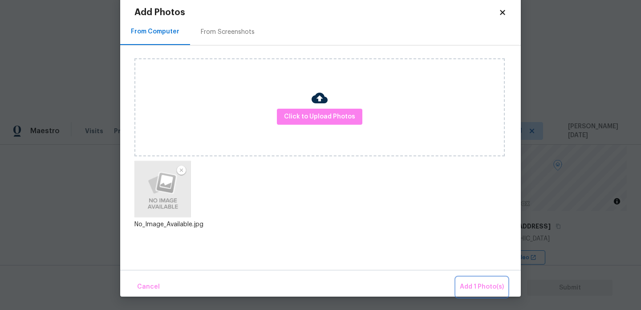
click at [468, 283] on span "Add 1 Photo(s)" at bounding box center [482, 286] width 44 height 11
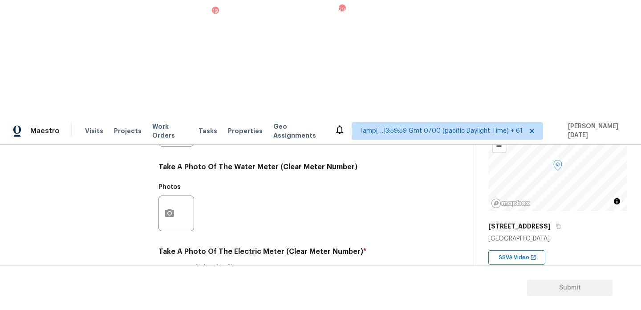
scroll to position [0, 0]
checkbox input "true"
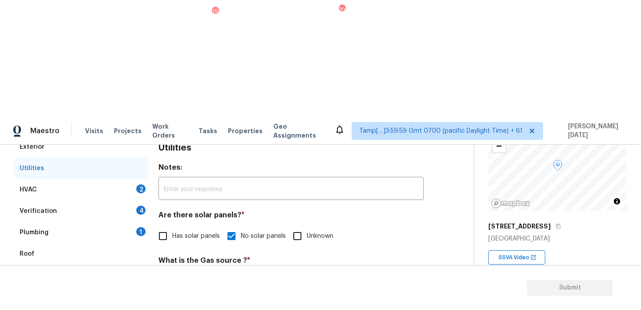
scroll to position [136, 0]
click at [133, 180] on div "HVAC 2" at bounding box center [81, 190] width 134 height 21
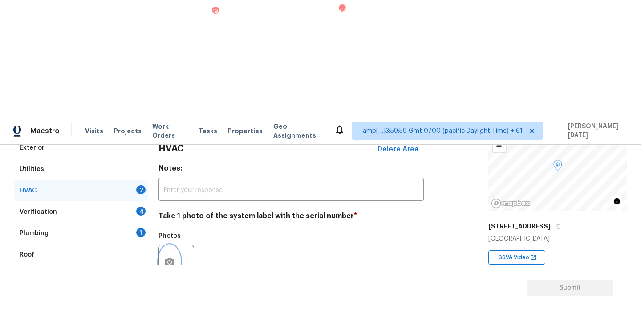
click at [170, 261] on circle "button" at bounding box center [169, 262] width 3 height 3
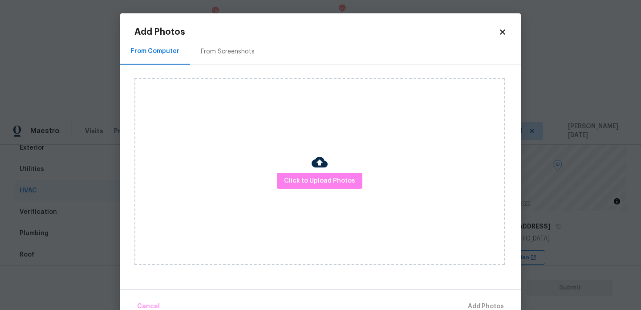
click at [328, 193] on div "Click to Upload Photos" at bounding box center [319, 171] width 370 height 187
click at [342, 185] on span "Click to Upload Photos" at bounding box center [319, 180] width 71 height 11
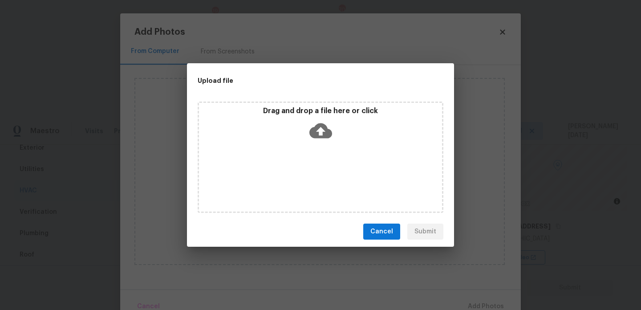
click at [342, 185] on div "Drag and drop a file here or click" at bounding box center [321, 157] width 246 height 111
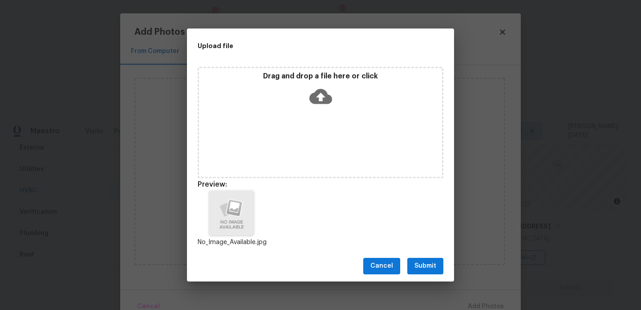
click at [443, 265] on div "Cancel Submit" at bounding box center [320, 266] width 267 height 31
click at [429, 267] on span "Submit" at bounding box center [426, 265] width 22 height 11
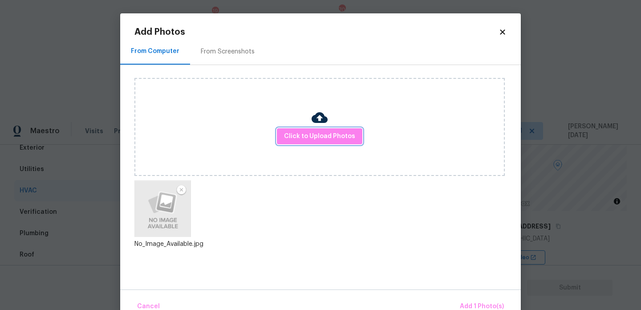
scroll to position [20, 0]
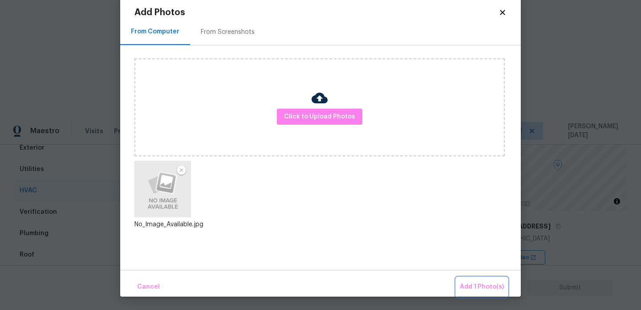
click at [488, 283] on span "Add 1 Photo(s)" at bounding box center [482, 286] width 44 height 11
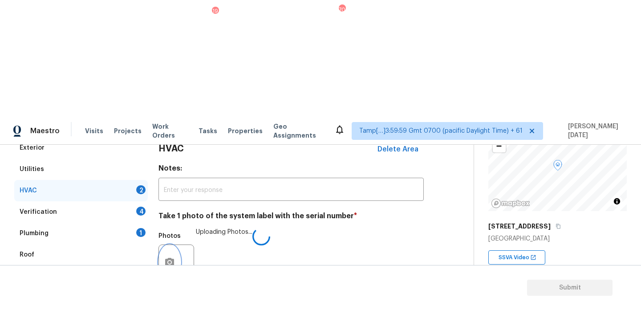
scroll to position [148, 0]
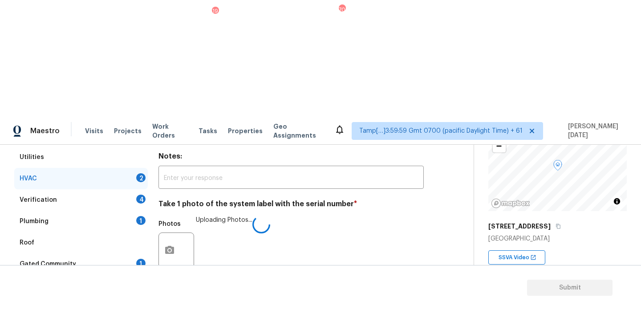
checkbox input "true"
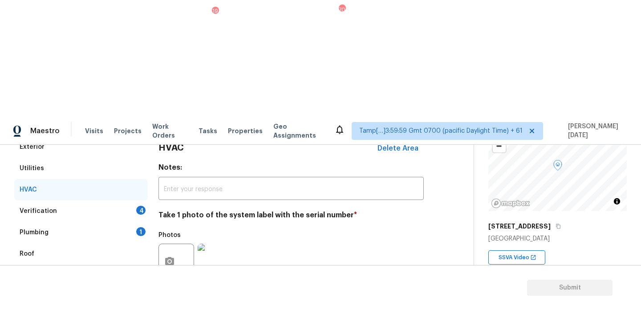
scroll to position [136, 0]
click at [138, 201] on div "Verification 4" at bounding box center [81, 211] width 134 height 21
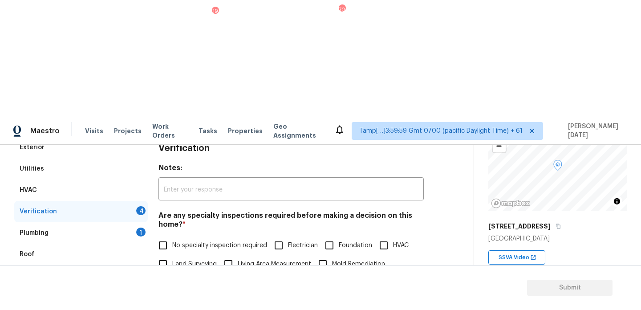
click at [171, 236] on input "No specialty inspection required" at bounding box center [163, 245] width 19 height 19
checkbox input "true"
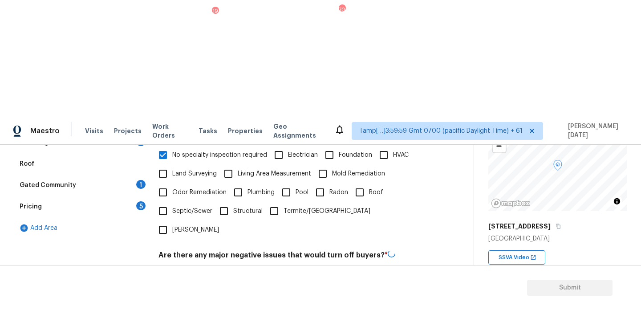
checkbox input "true"
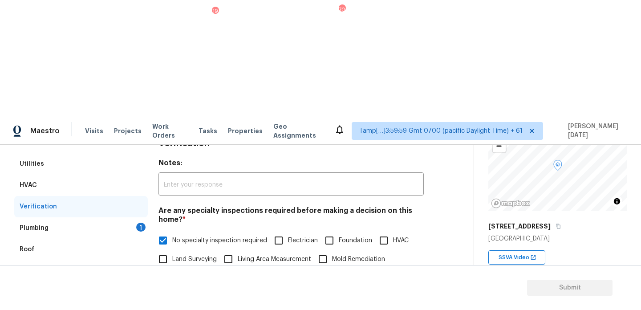
click at [134, 217] on div "Plumbing 1" at bounding box center [81, 227] width 134 height 21
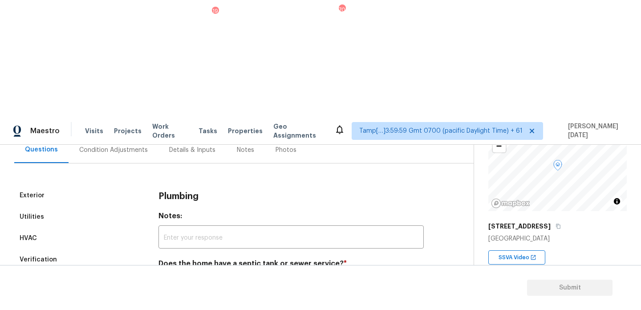
click at [159, 275] on input "Sewer" at bounding box center [163, 284] width 19 height 19
checkbox input "true"
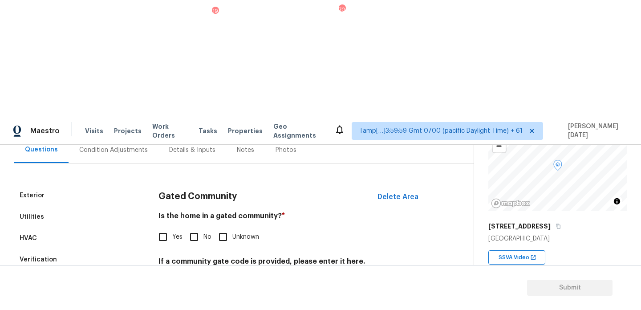
click at [208, 228] on label "No" at bounding box center [198, 237] width 27 height 19
click at [203, 228] on input "No" at bounding box center [194, 237] width 19 height 19
checkbox input "true"
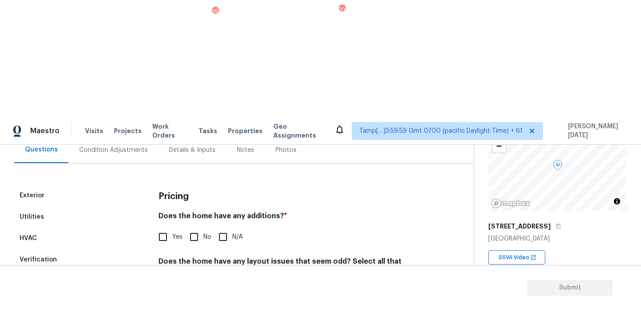
click at [201, 228] on input "No" at bounding box center [194, 237] width 19 height 19
checkbox input "true"
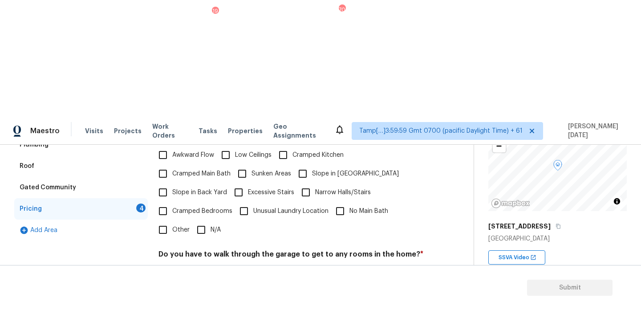
click at [192, 220] on input "N/A" at bounding box center [201, 229] width 19 height 19
checkbox input "true"
click at [191, 266] on input "No" at bounding box center [194, 275] width 19 height 19
checkbox input "true"
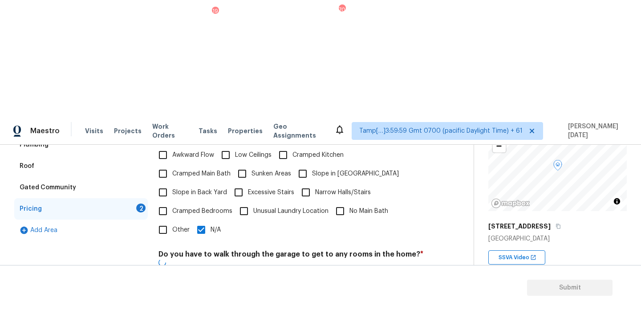
checkbox input "true"
click at [196, 251] on div "Pricing Does the home have any additions? * Yes No N/A Does the home have any l…" at bounding box center [291, 218] width 265 height 338
checkbox input "true"
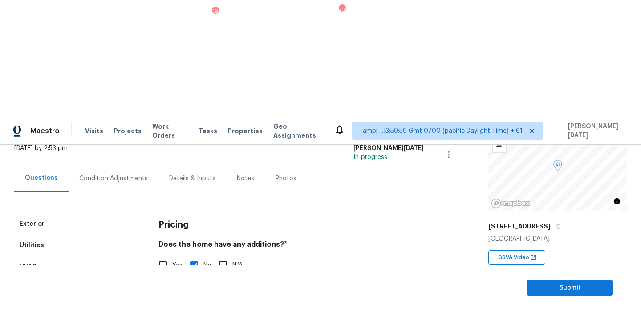
scroll to position [19, 0]
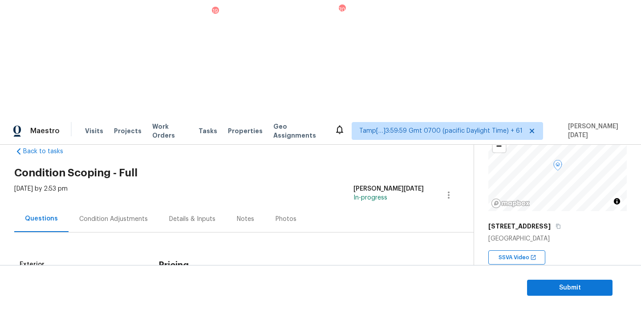
click at [108, 215] on div "Condition Adjustments" at bounding box center [113, 219] width 69 height 9
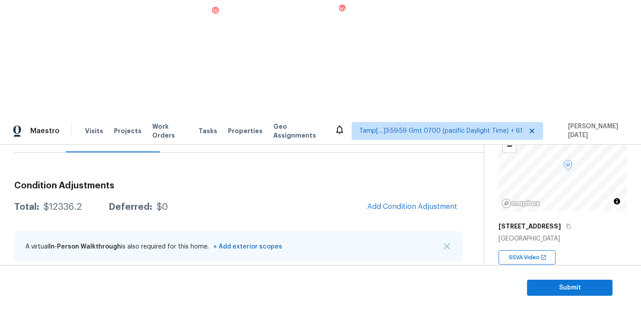
scroll to position [100, 0]
click at [301, 196] on div "Total: $12336.2 Deferred: $0 Add Condition Adjustment" at bounding box center [238, 206] width 448 height 20
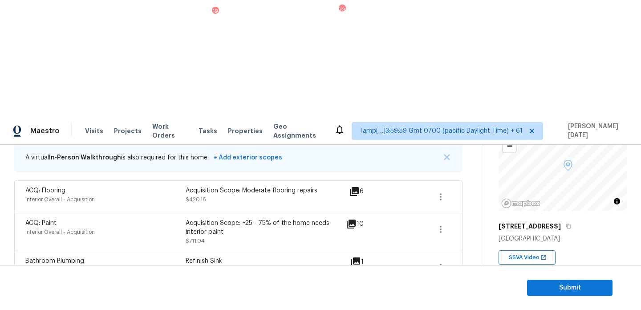
scroll to position [268, 0]
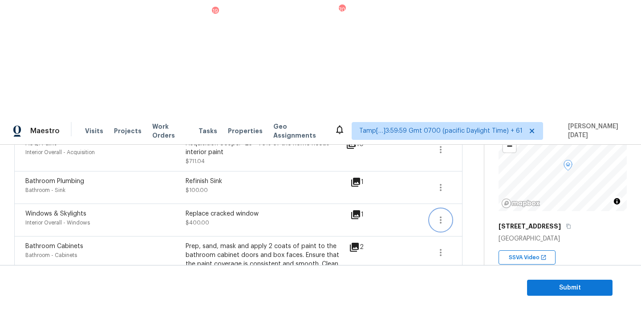
click at [447, 209] on button "button" at bounding box center [440, 219] width 21 height 21
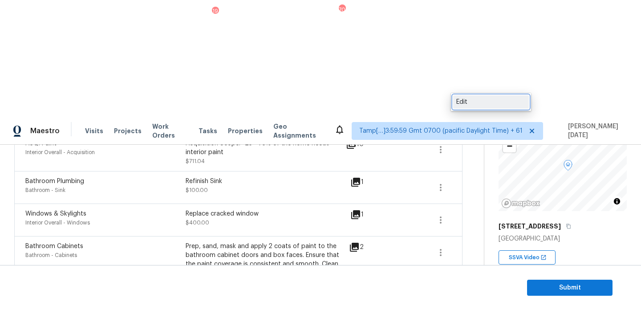
click at [475, 102] on div "Edit" at bounding box center [490, 102] width 69 height 9
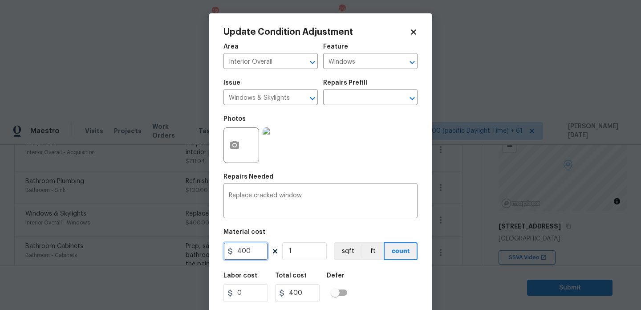
drag, startPoint x: 258, startPoint y: 248, endPoint x: 143, endPoint y: 253, distance: 115.0
click at [145, 257] on div "Update Condition Adjustment Area Interior Overall ​ Feature Windows ​ Issue Win…" at bounding box center [320, 155] width 641 height 310
type input "450"
click at [354, 144] on div "Photos" at bounding box center [321, 139] width 194 height 58
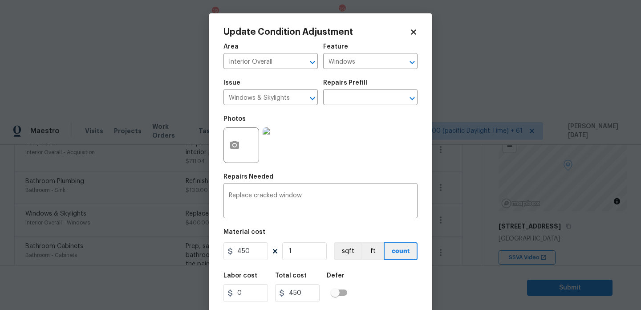
scroll to position [23, 0]
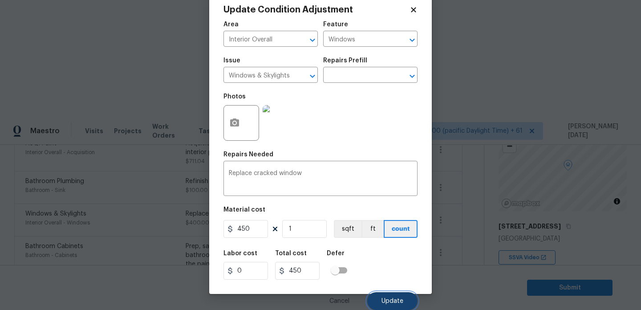
click at [380, 293] on button "Update" at bounding box center [392, 301] width 50 height 18
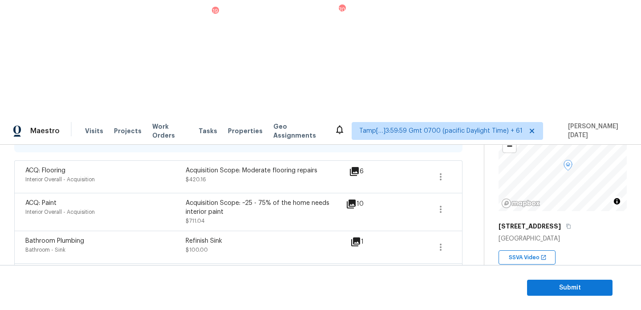
scroll to position [180, 0]
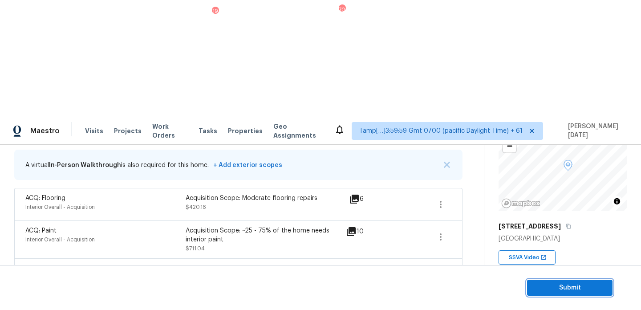
click at [567, 287] on span "Submit" at bounding box center [569, 287] width 71 height 11
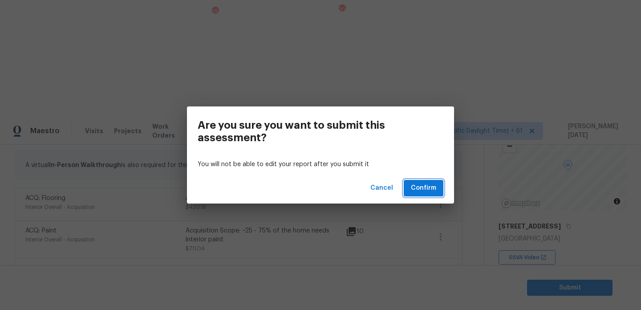
click at [428, 187] on span "Confirm" at bounding box center [423, 188] width 25 height 11
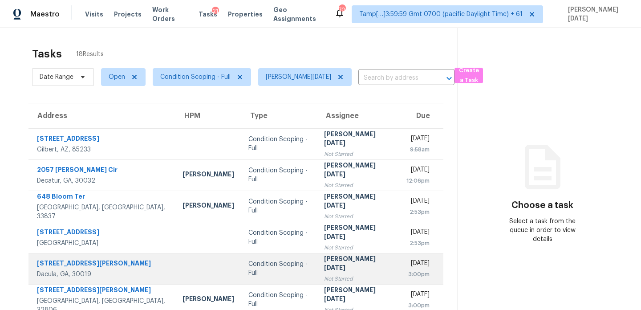
scroll to position [74, 0]
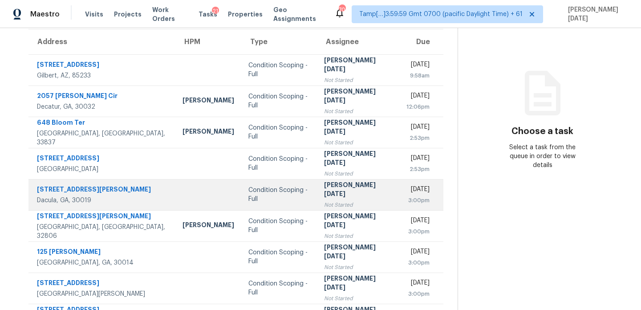
click at [317, 188] on td "[PERSON_NAME][DATE] Not Started" at bounding box center [358, 194] width 83 height 31
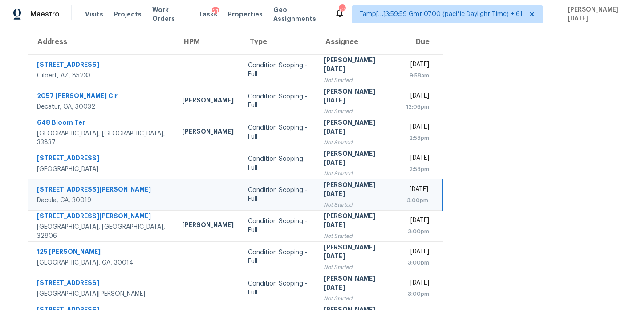
scroll to position [6, 0]
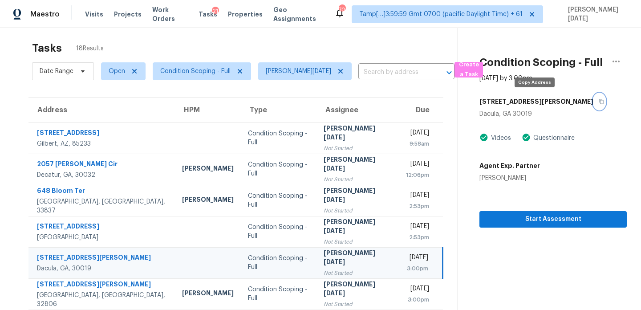
click at [599, 102] on icon "button" at bounding box center [601, 101] width 5 height 5
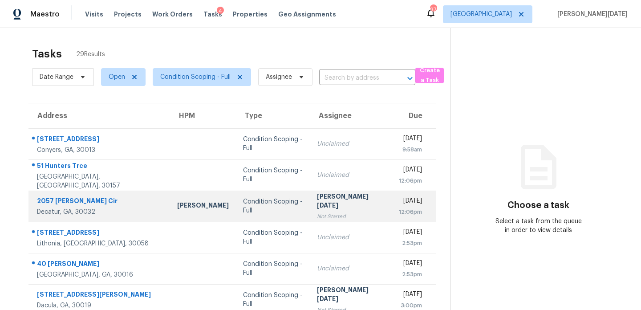
click at [317, 197] on div "[PERSON_NAME][DATE]" at bounding box center [351, 202] width 68 height 20
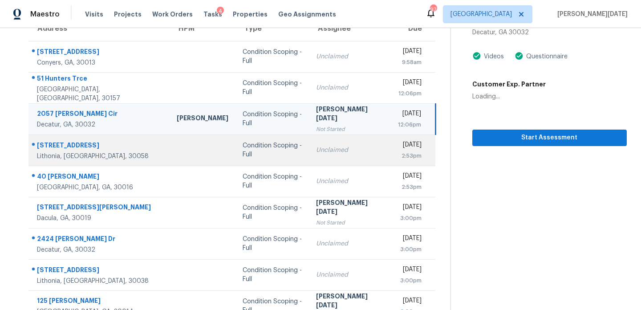
scroll to position [101, 0]
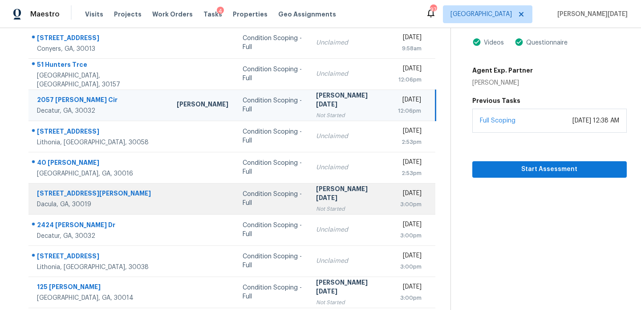
click at [331, 206] on div "Not Started" at bounding box center [349, 208] width 67 height 9
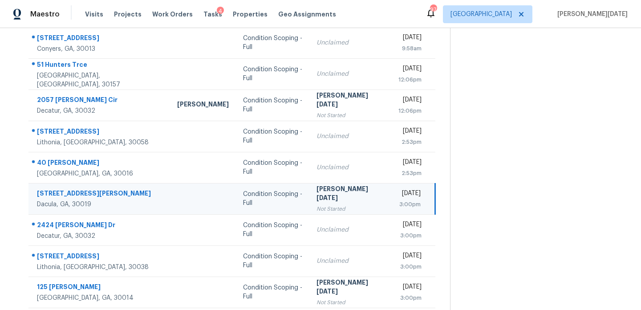
click at [331, 206] on div "Not Started" at bounding box center [350, 208] width 67 height 9
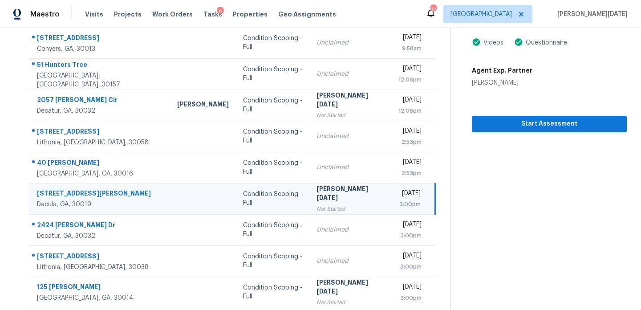
click at [331, 206] on div "Not Started" at bounding box center [350, 208] width 67 height 9
click at [496, 120] on span "Start Assessment" at bounding box center [549, 123] width 141 height 11
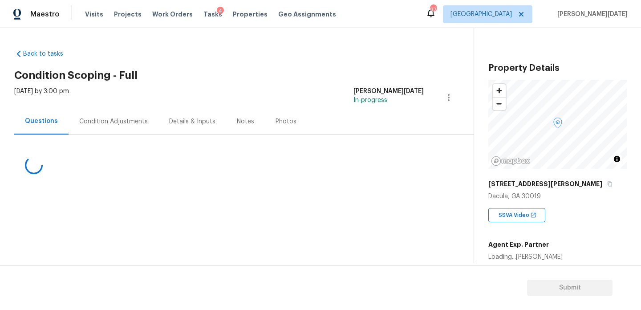
click at [118, 108] on div "Mon, Sep 15 2025 by 3:00 pm Prabhu Raja In-progress" at bounding box center [244, 97] width 460 height 21
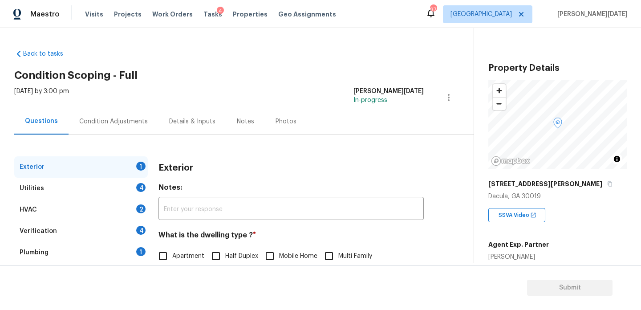
click at [120, 120] on div "Condition Adjustments" at bounding box center [113, 121] width 69 height 9
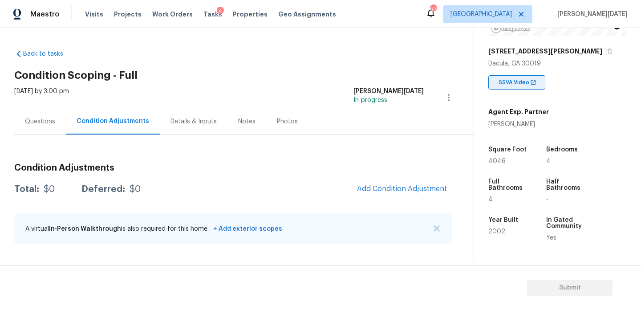
scroll to position [134, 0]
click at [54, 125] on div "Questions" at bounding box center [40, 121] width 30 height 9
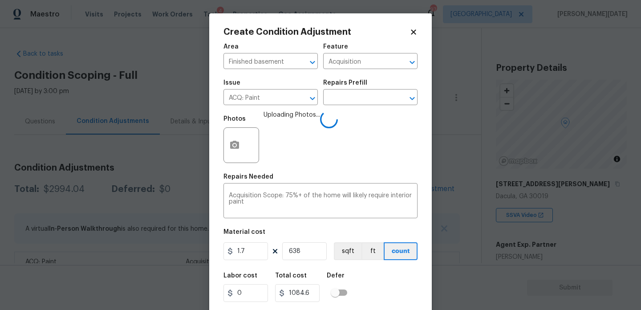
scroll to position [23, 0]
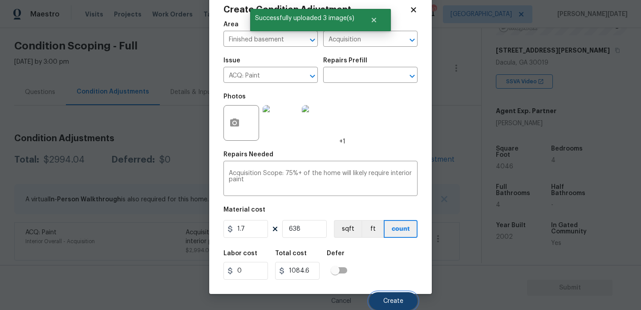
click at [383, 296] on button "Create" at bounding box center [393, 301] width 49 height 18
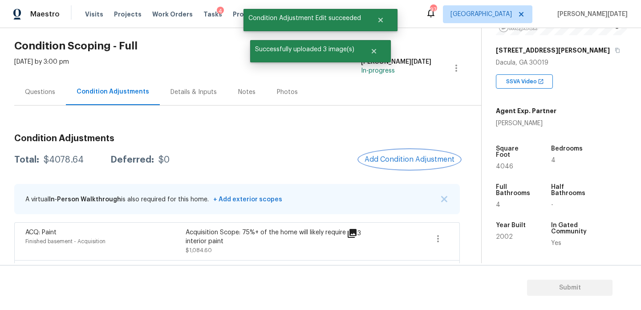
scroll to position [68, 0]
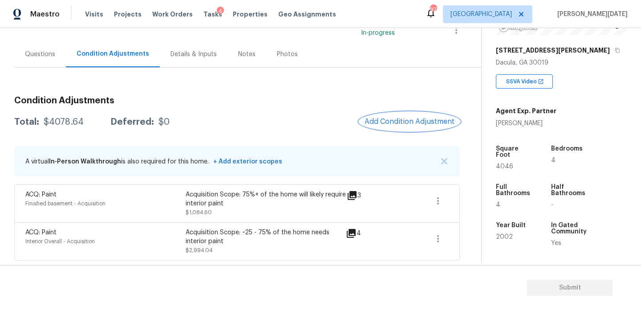
click at [411, 119] on span "Add Condition Adjustment" at bounding box center [410, 122] width 90 height 8
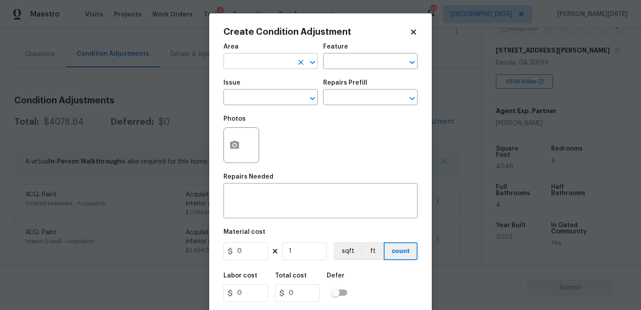
click at [251, 63] on input "text" at bounding box center [258, 62] width 69 height 14
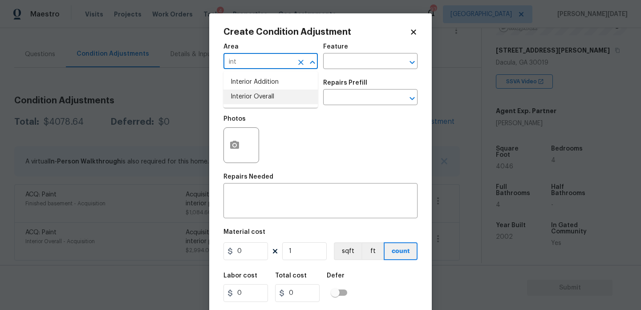
click at [256, 98] on li "Interior Overall" at bounding box center [271, 96] width 94 height 15
type input "Interior Overall"
click at [256, 98] on input "text" at bounding box center [258, 98] width 69 height 14
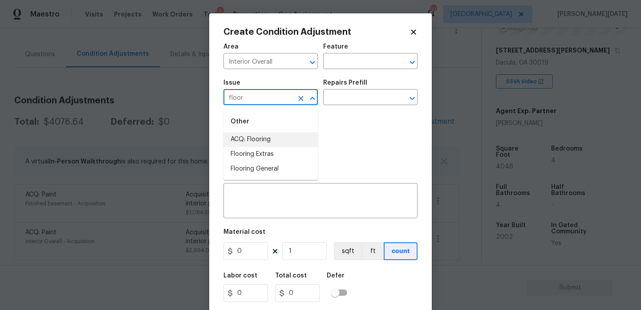
click at [274, 143] on li "ACQ: Flooring" at bounding box center [271, 139] width 94 height 15
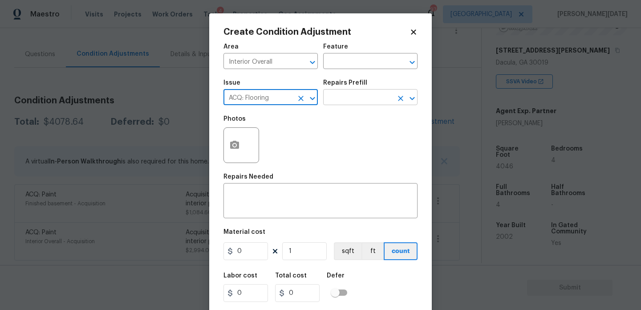
type input "ACQ: Flooring"
click at [365, 98] on input "text" at bounding box center [357, 98] width 69 height 14
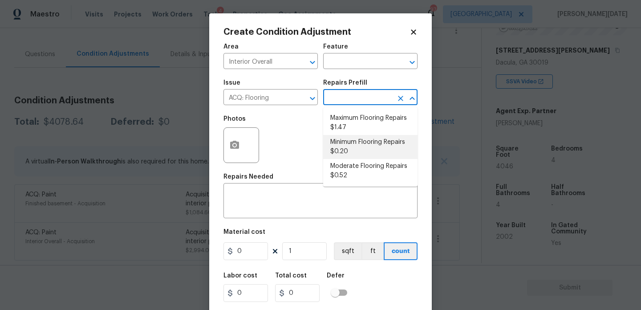
click at [359, 144] on li "Minimum Flooring Repairs $0.20" at bounding box center [370, 147] width 94 height 24
type input "Acquisition"
type textarea "Acquisition Scope: Minimum flooring repairs"
type input "0.2"
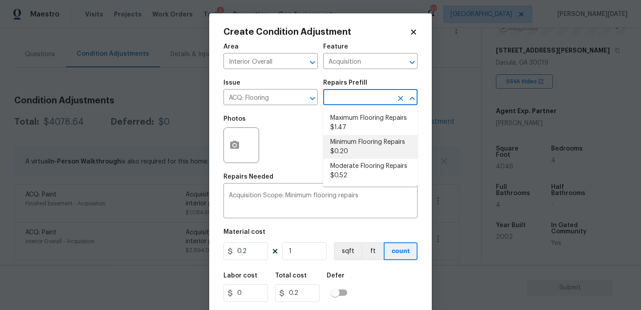
click at [375, 151] on li "Minimum Flooring Repairs $0.20" at bounding box center [370, 147] width 94 height 24
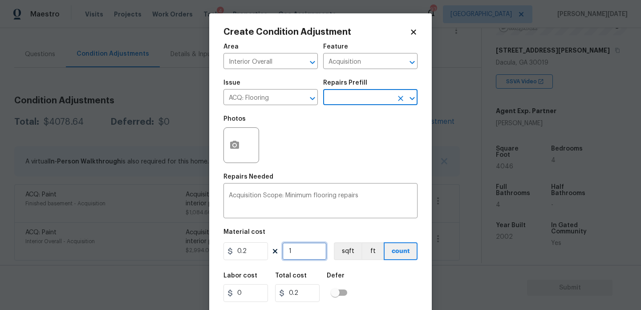
click at [305, 248] on input "1" at bounding box center [304, 251] width 45 height 18
type input "0"
type input "4"
type input "0.8"
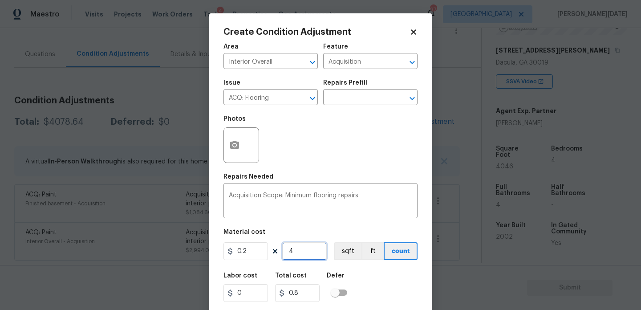
type input "40"
type input "8"
type input "404"
type input "80.8"
type input "4046"
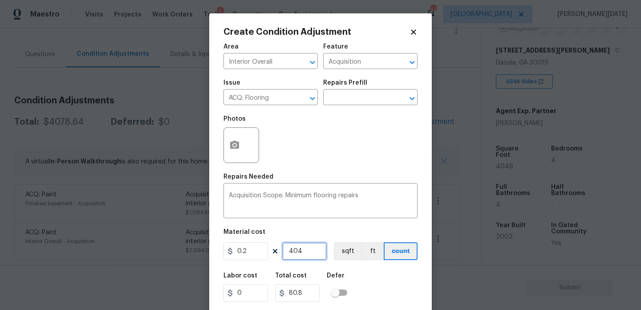
type input "809.2"
type input "4046"
click at [351, 163] on div "Photos" at bounding box center [321, 139] width 194 height 58
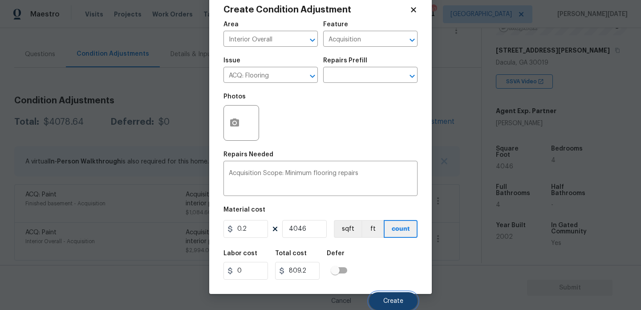
click at [386, 297] on button "Create" at bounding box center [393, 301] width 49 height 18
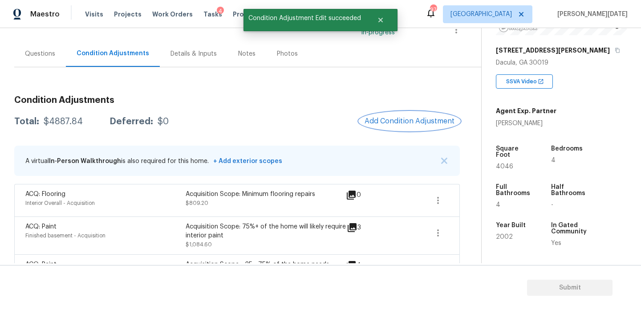
scroll to position [100, 0]
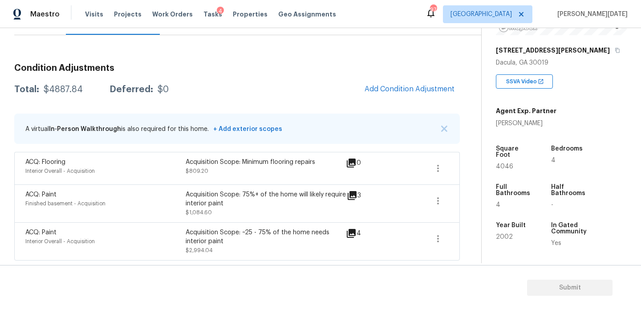
click at [416, 105] on div "Condition Adjustments Total: $4887.84 Deferred: $0 Add Condition Adjustment A v…" at bounding box center [237, 159] width 446 height 204
click at [415, 91] on span "Add Condition Adjustment" at bounding box center [410, 89] width 90 height 8
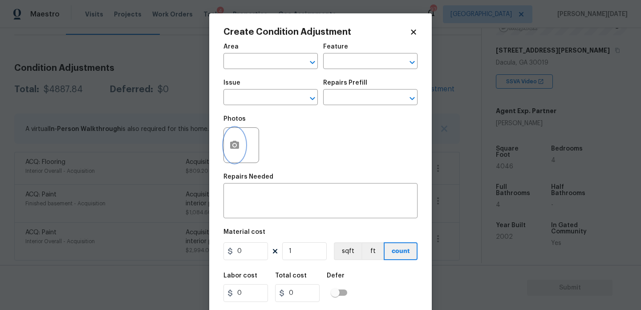
click at [234, 146] on circle "button" at bounding box center [234, 145] width 3 height 3
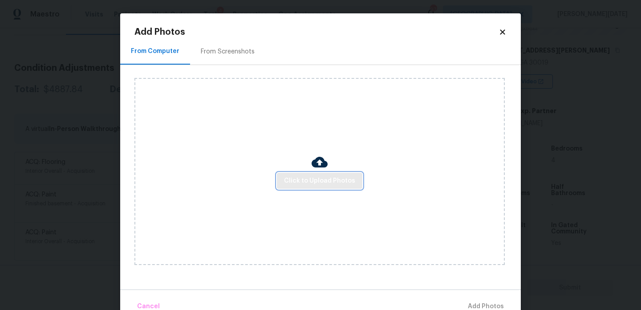
click at [302, 175] on span "Click to Upload Photos" at bounding box center [319, 180] width 71 height 11
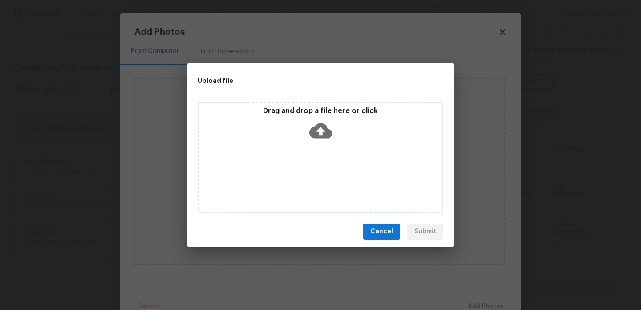
click at [302, 175] on div "Drag and drop a file here or click" at bounding box center [321, 157] width 246 height 111
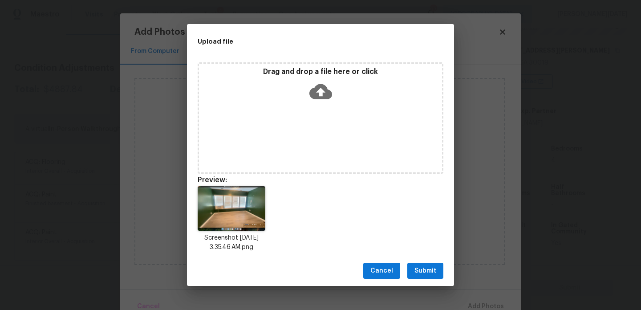
click at [317, 94] on icon at bounding box center [320, 91] width 23 height 15
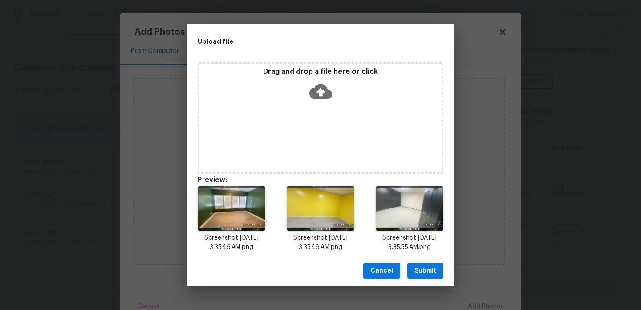
click at [438, 277] on button "Submit" at bounding box center [425, 271] width 36 height 16
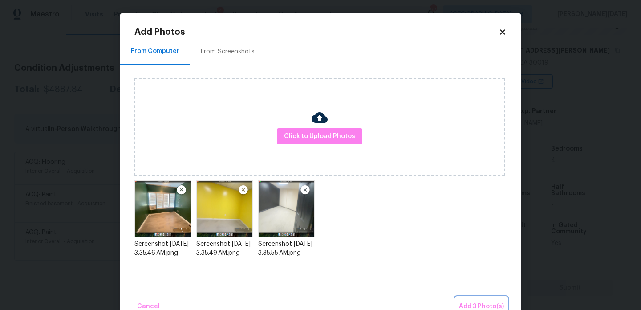
click at [489, 304] on span "Add 3 Photo(s)" at bounding box center [481, 306] width 45 height 11
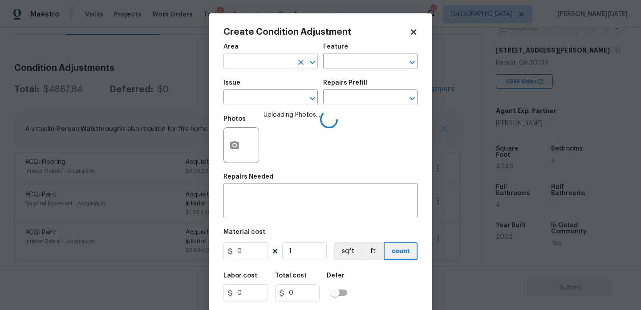
click at [255, 64] on input "text" at bounding box center [258, 62] width 69 height 14
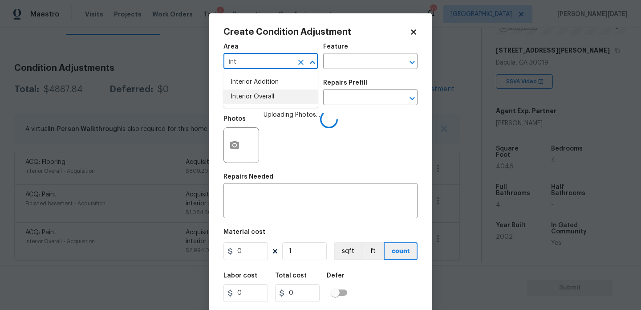
click at [260, 98] on li "Interior Overall" at bounding box center [271, 96] width 94 height 15
type input "Interior Overall"
click at [260, 98] on input "text" at bounding box center [258, 98] width 69 height 14
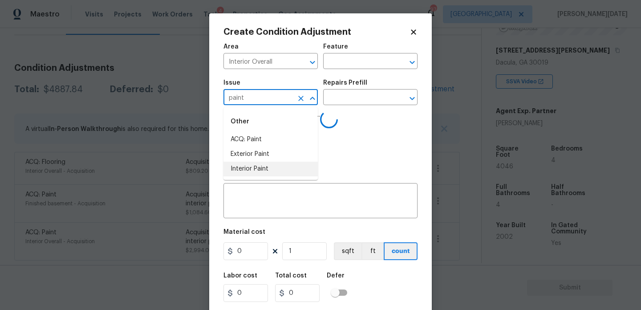
click at [260, 171] on li "Interior Paint" at bounding box center [271, 169] width 94 height 15
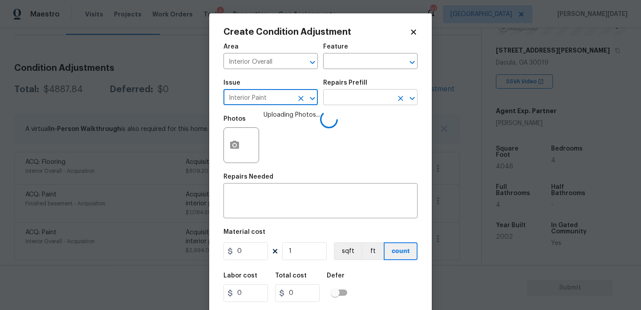
type input "Interior Paint"
click at [343, 97] on input "text" at bounding box center [357, 98] width 69 height 14
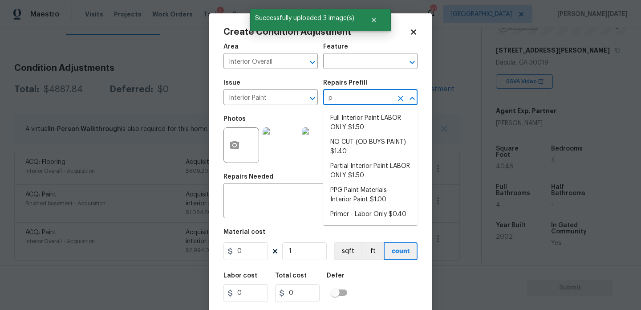
type input "pi"
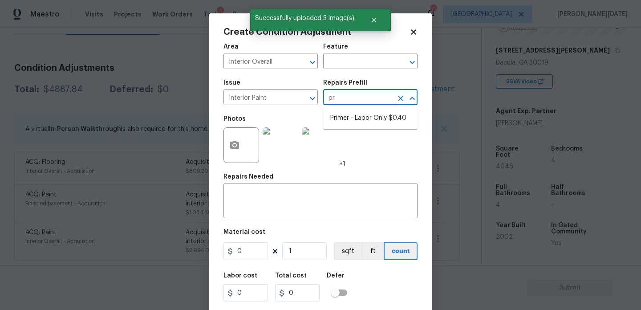
type input "pri"
click at [349, 116] on li "Primer - Labor Only $0.40" at bounding box center [370, 118] width 94 height 15
type input "Overall Paint"
type textarea "Interior primer - PRIMER PROVIDED BY OPENDOOR - All nails, screws, drywall anch…"
type input "0.4"
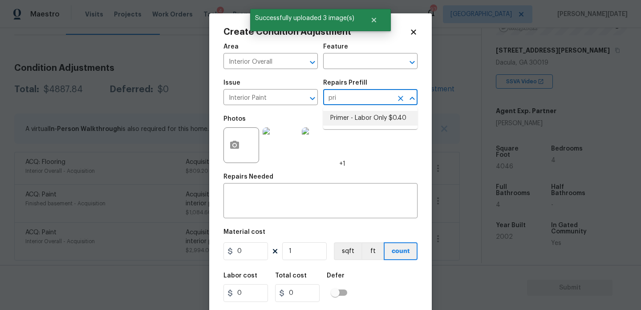
type input "0.4"
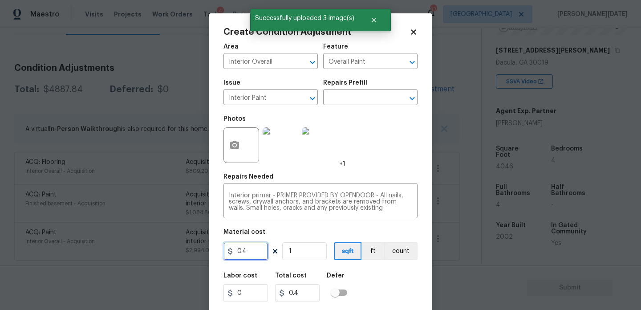
drag, startPoint x: 256, startPoint y: 255, endPoint x: 178, endPoint y: 255, distance: 77.5
click at [178, 255] on div "Create Condition Adjustment Area Interior Overall ​ Feature Overall Paint ​ Iss…" at bounding box center [320, 155] width 641 height 310
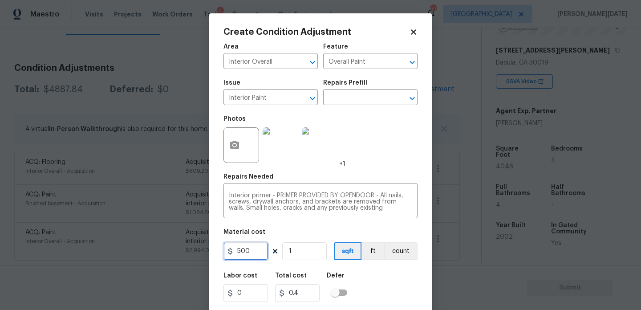
type input "500"
click at [366, 156] on div "Photos +1" at bounding box center [321, 139] width 194 height 58
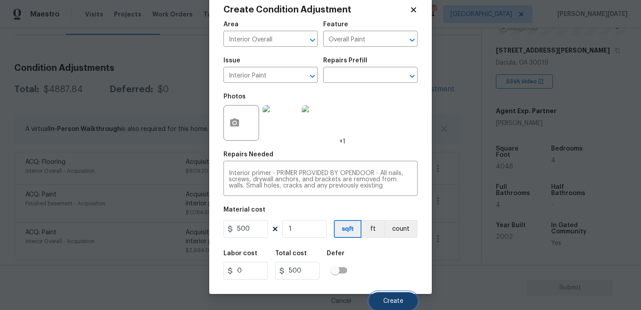
click at [384, 307] on button "Create" at bounding box center [393, 301] width 49 height 18
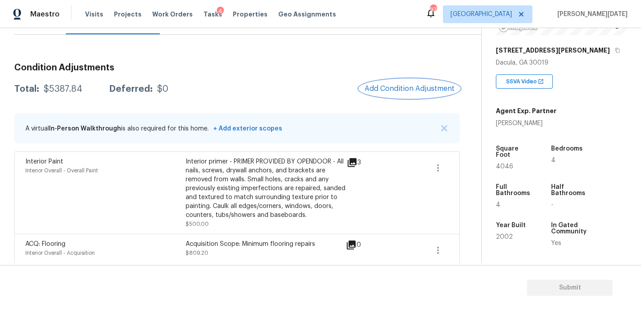
scroll to position [183, 0]
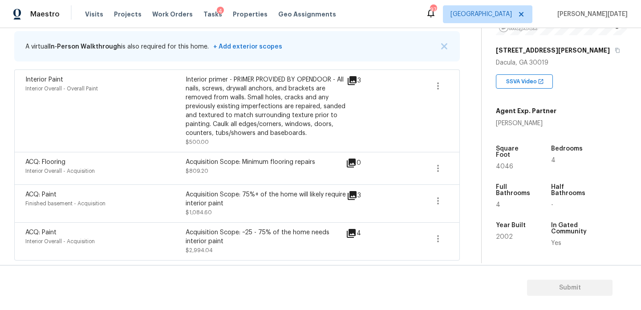
click at [343, 107] on div "Interior primer - PRIMER PROVIDED BY OPENDOOR - All nails, screws, drywall anch…" at bounding box center [266, 106] width 160 height 62
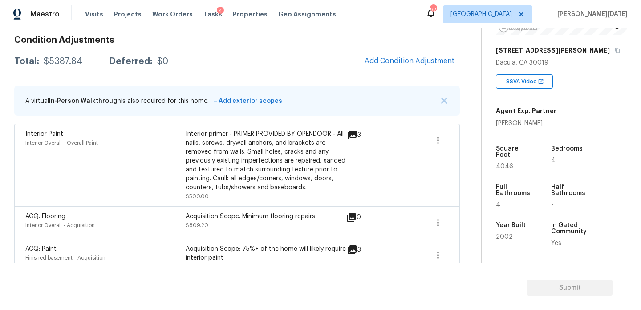
scroll to position [127, 0]
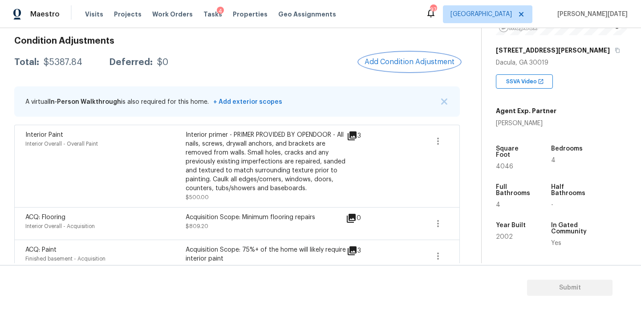
click at [416, 56] on button "Add Condition Adjustment" at bounding box center [409, 62] width 101 height 19
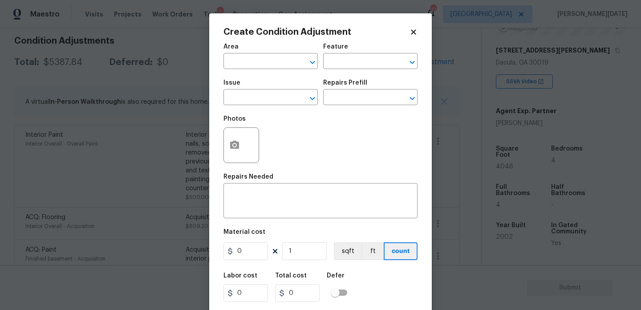
click at [273, 70] on span "Area ​" at bounding box center [271, 56] width 94 height 36
click at [245, 66] on input "text" at bounding box center [258, 62] width 69 height 14
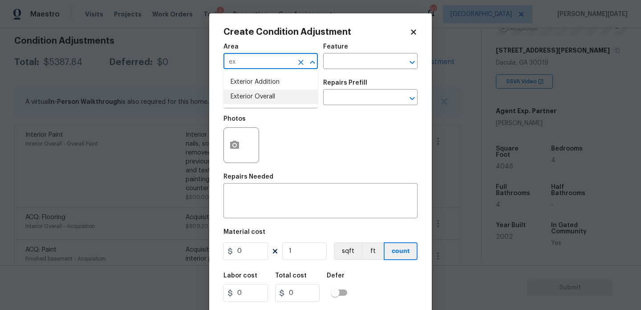
click at [258, 93] on li "Exterior Overall" at bounding box center [271, 96] width 94 height 15
type input "Exterior Overall"
click at [258, 93] on input "text" at bounding box center [258, 98] width 69 height 14
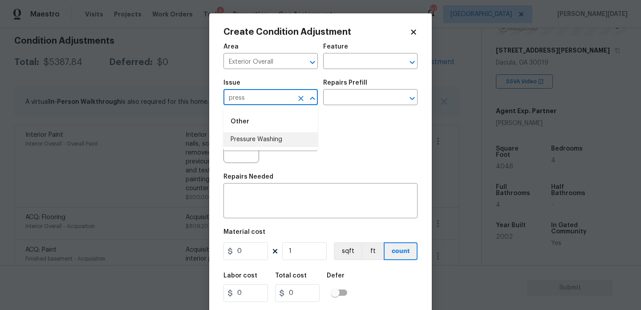
click at [270, 146] on li "Pressure Washing" at bounding box center [271, 139] width 94 height 15
type input "Pressure Washing"
click at [351, 92] on input "text" at bounding box center [357, 98] width 69 height 14
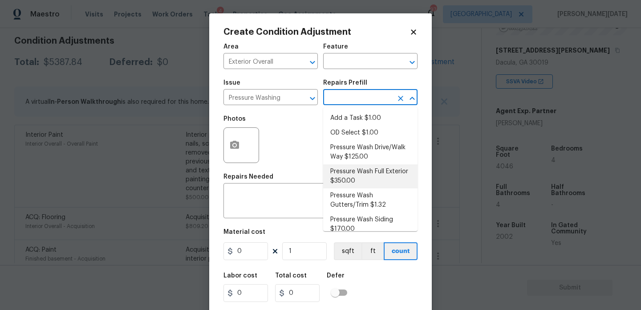
click at [364, 156] on li "Pressure Wash Drive/Walk Way $125.00" at bounding box center [370, 152] width 94 height 24
type input "Siding"
type textarea "Pressure wash the driveways/walkways as directed by the PM. Ensure that all deb…"
type input "125"
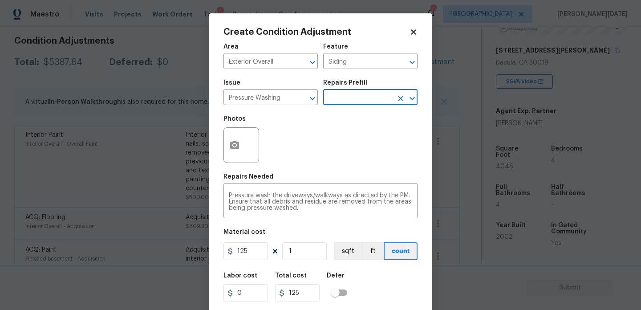
scroll to position [23, 0]
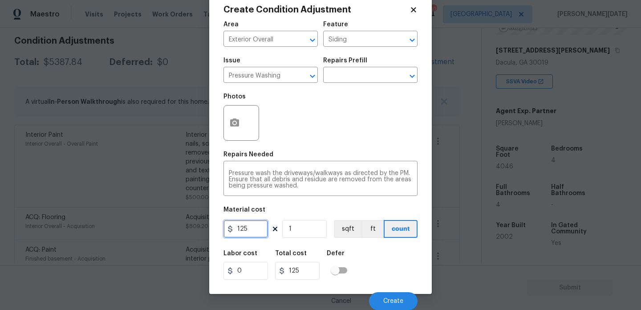
drag, startPoint x: 261, startPoint y: 231, endPoint x: 190, endPoint y: 231, distance: 71.2
click at [190, 231] on div "Create Condition Adjustment Area Exterior Overall ​ Feature Siding ​ Issue Pres…" at bounding box center [320, 155] width 641 height 310
type input "200"
click at [333, 125] on div "Photos" at bounding box center [321, 117] width 194 height 58
type input "200"
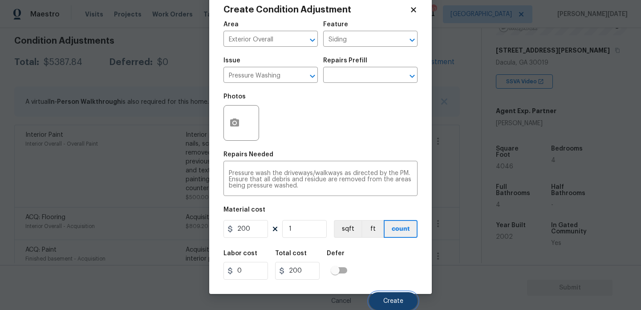
click at [387, 292] on button "Create" at bounding box center [393, 301] width 49 height 18
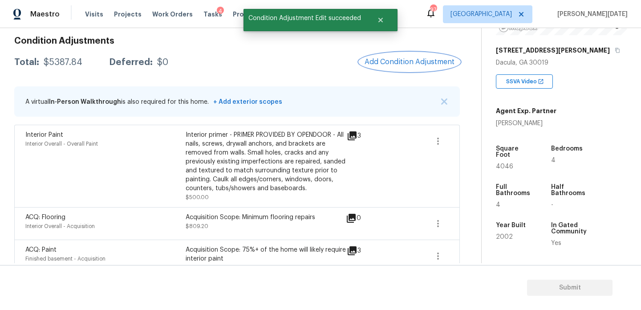
scroll to position [0, 0]
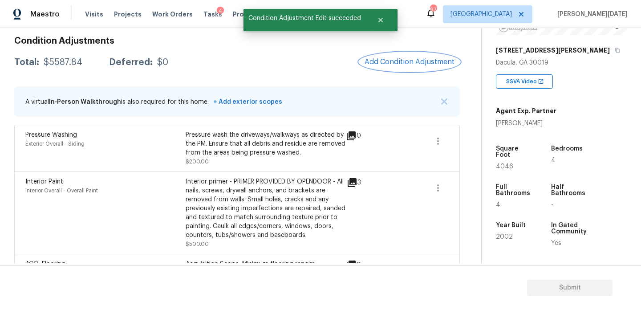
click at [407, 65] on span "Add Condition Adjustment" at bounding box center [410, 62] width 90 height 8
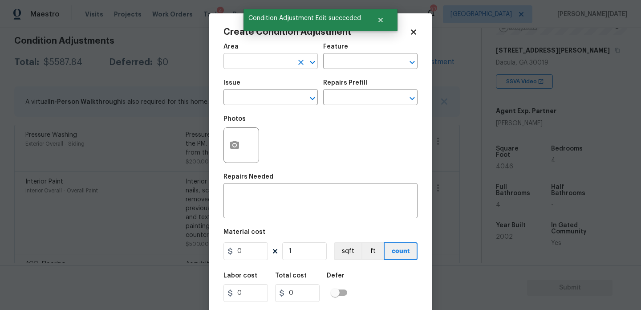
click at [265, 66] on input "text" at bounding box center [258, 62] width 69 height 14
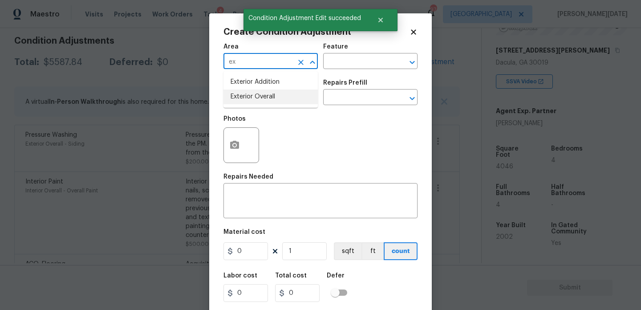
click at [265, 93] on li "Exterior Overall" at bounding box center [271, 96] width 94 height 15
type input "Exterior Overall"
click at [265, 93] on input "text" at bounding box center [258, 98] width 69 height 14
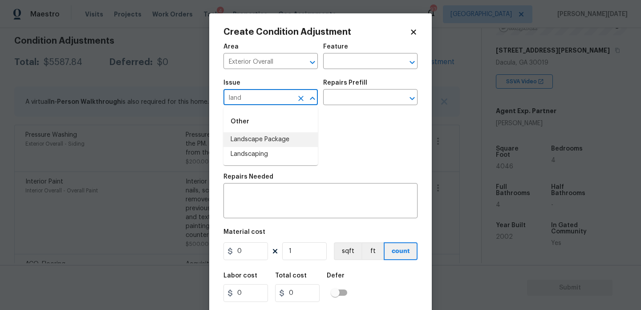
click at [269, 140] on li "Landscape Package" at bounding box center [271, 139] width 94 height 15
type input "Landscape Package"
click at [346, 102] on input "text" at bounding box center [357, 98] width 69 height 14
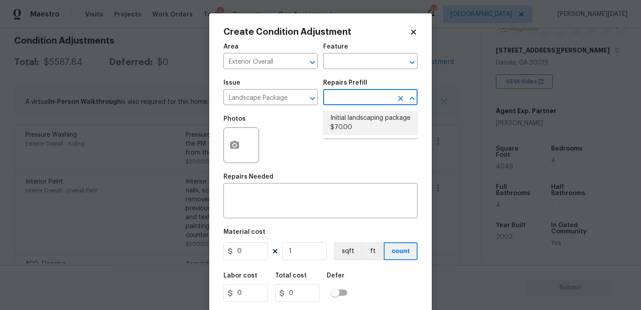
click at [356, 122] on li "Initial landscaping package $70.00" at bounding box center [370, 123] width 94 height 24
type input "Home Readiness Packages"
type textarea "Mowing of grass up to 6" in height. Mow, edge along driveways & sidewalks, trim…"
type input "70"
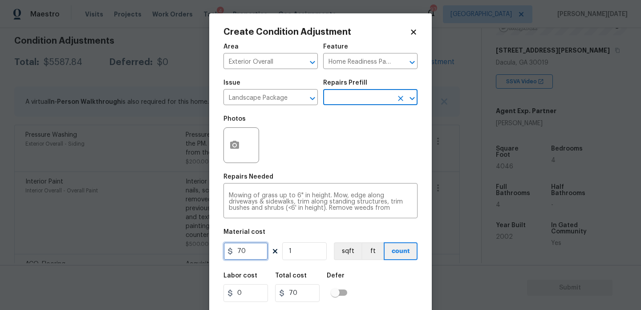
drag, startPoint x: 261, startPoint y: 253, endPoint x: 204, endPoint y: 253, distance: 57.4
click at [204, 253] on div "Create Condition Adjustment Area Exterior Overall ​ Feature Home Readiness Pack…" at bounding box center [320, 155] width 641 height 310
type input "300"
click at [320, 160] on div "Photos" at bounding box center [321, 139] width 194 height 58
type input "300"
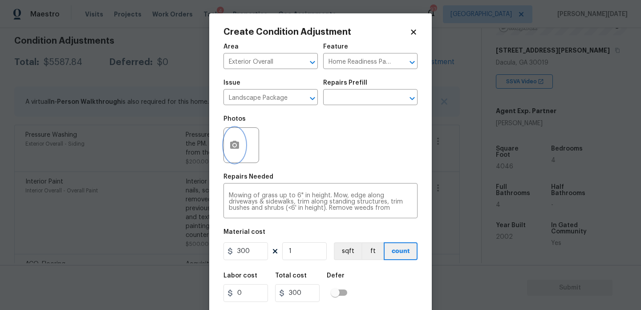
click at [232, 140] on button "button" at bounding box center [234, 145] width 21 height 35
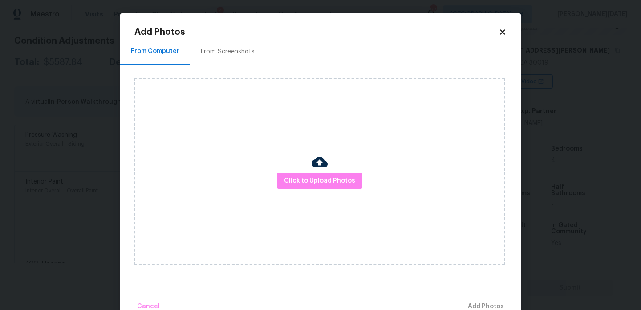
click at [225, 53] on div "From Screenshots" at bounding box center [228, 51] width 54 height 9
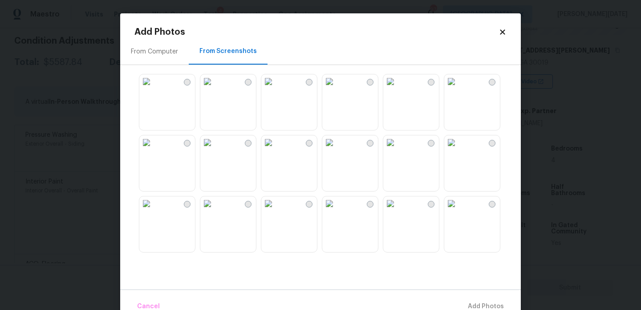
click at [154, 89] on img at bounding box center [146, 81] width 14 height 14
click at [398, 89] on img at bounding box center [390, 81] width 14 height 14
click at [398, 150] on img at bounding box center [390, 142] width 14 height 14
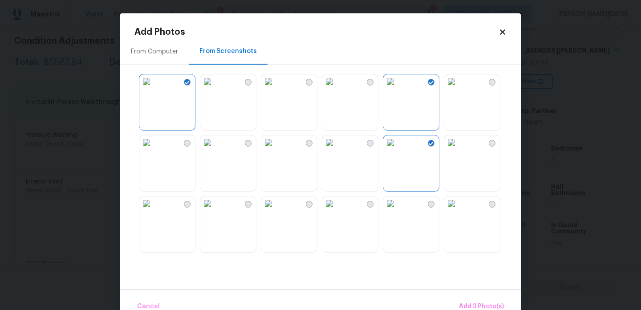
click at [459, 150] on img at bounding box center [451, 142] width 14 height 14
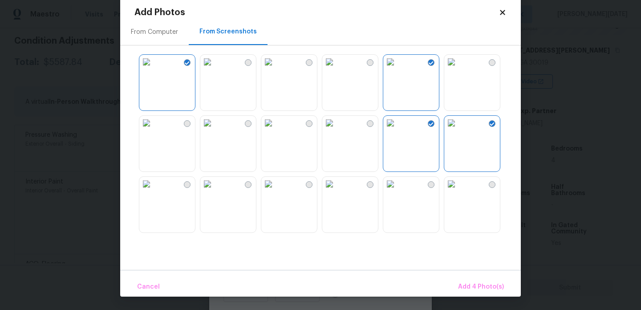
click at [337, 130] on img at bounding box center [329, 123] width 14 height 14
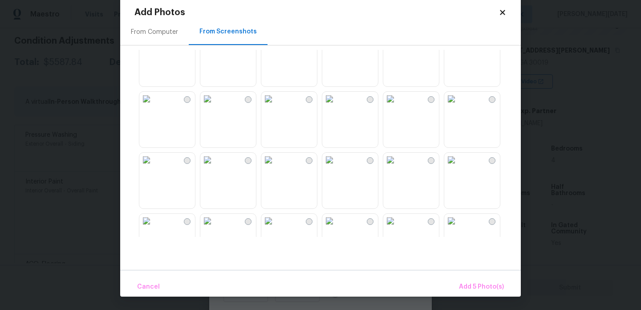
scroll to position [147, 0]
click at [477, 282] on span "Add 5 Photo(s)" at bounding box center [481, 286] width 45 height 11
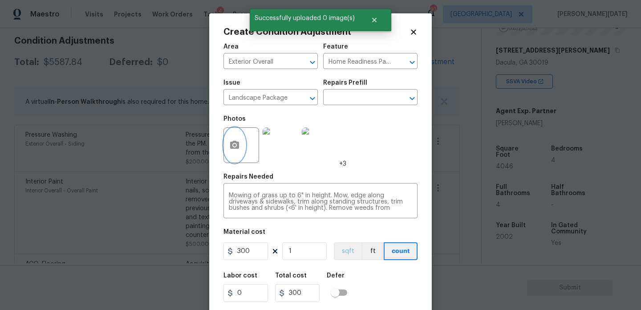
scroll to position [23, 0]
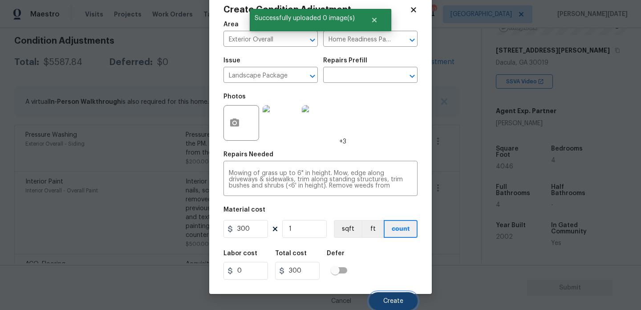
click at [391, 301] on span "Create" at bounding box center [393, 301] width 20 height 7
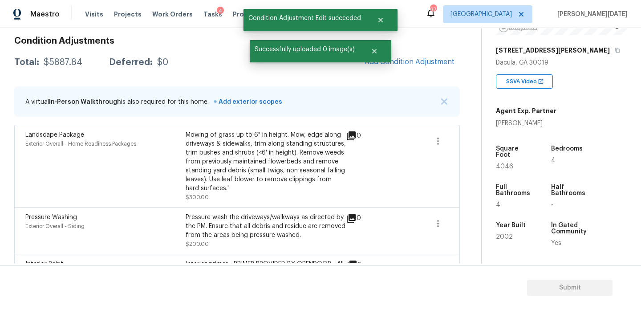
scroll to position [0, 0]
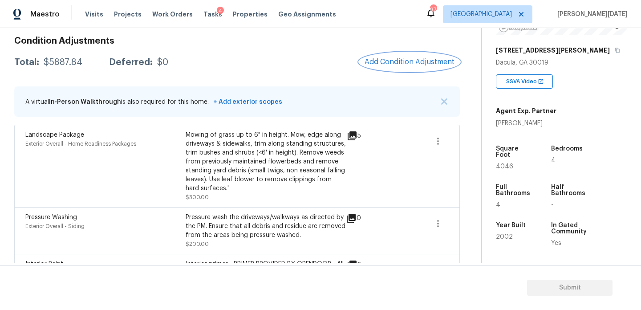
click at [412, 61] on span "Add Condition Adjustment" at bounding box center [410, 62] width 90 height 8
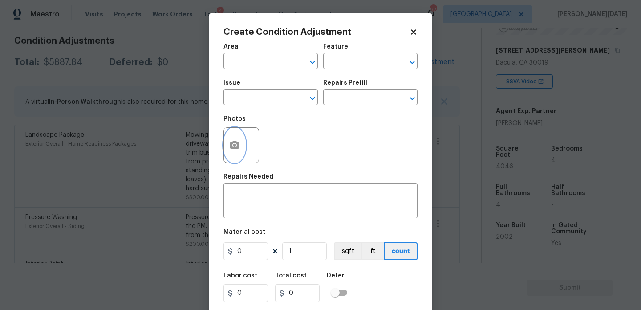
click at [235, 143] on icon "button" at bounding box center [234, 145] width 9 height 8
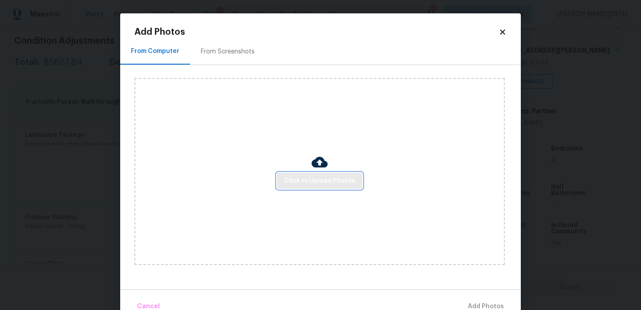
click at [322, 176] on span "Click to Upload Photos" at bounding box center [319, 180] width 71 height 11
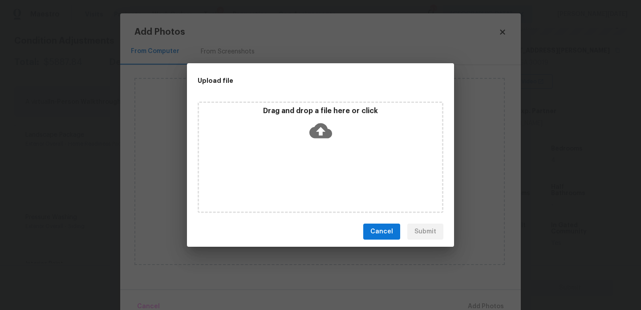
click at [322, 176] on div "Drag and drop a file here or click" at bounding box center [321, 157] width 246 height 111
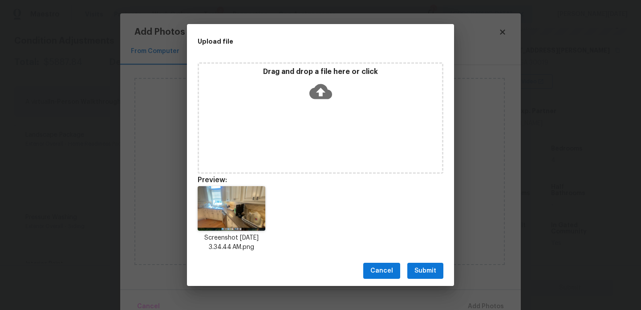
click at [403, 263] on div "Cancel Submit" at bounding box center [320, 271] width 267 height 31
click at [423, 265] on span "Submit" at bounding box center [426, 270] width 22 height 11
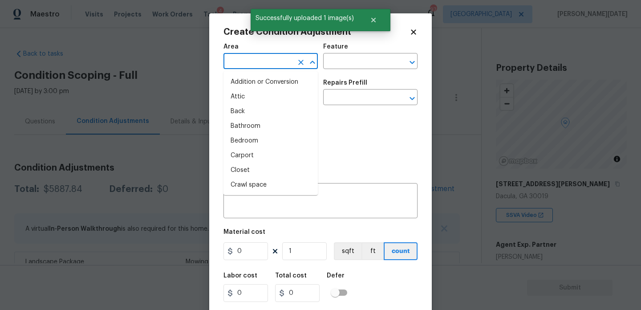
scroll to position [134, 0]
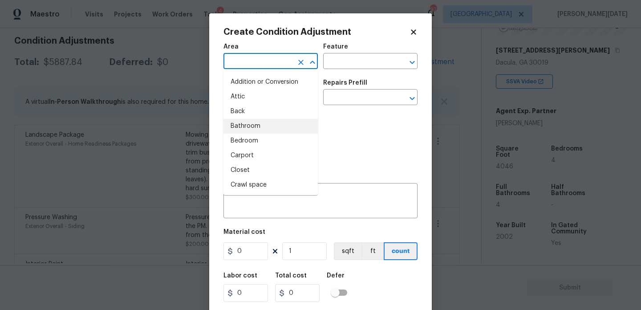
click at [309, 128] on li "Bathroom" at bounding box center [271, 126] width 94 height 15
type input "Bathroom"
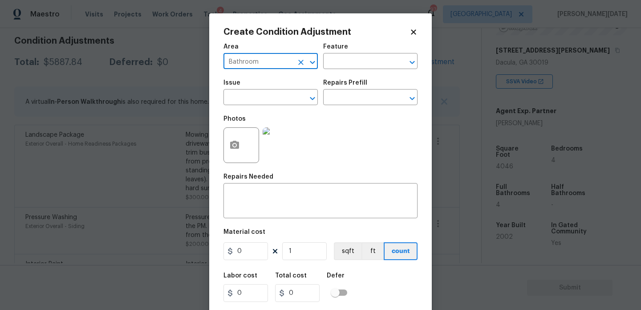
click at [324, 145] on div "Photos" at bounding box center [321, 139] width 194 height 58
click at [303, 60] on icon "Clear" at bounding box center [300, 62] width 5 height 5
click at [275, 85] on li "Kitchen" at bounding box center [271, 82] width 94 height 15
type input "Kitchen"
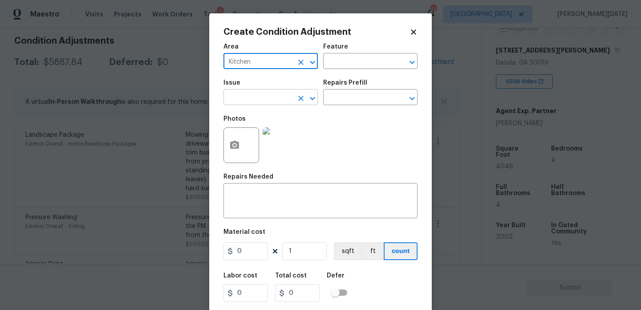
click at [272, 98] on input "text" at bounding box center [258, 98] width 69 height 14
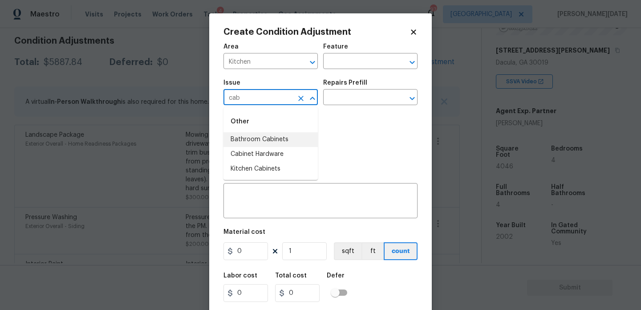
click at [273, 136] on li "Bathroom Cabinets" at bounding box center [271, 139] width 94 height 15
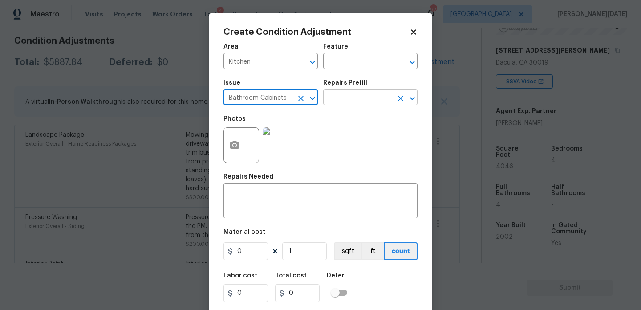
type input "Bathroom Cabinets"
click at [344, 99] on input "text" at bounding box center [357, 98] width 69 height 14
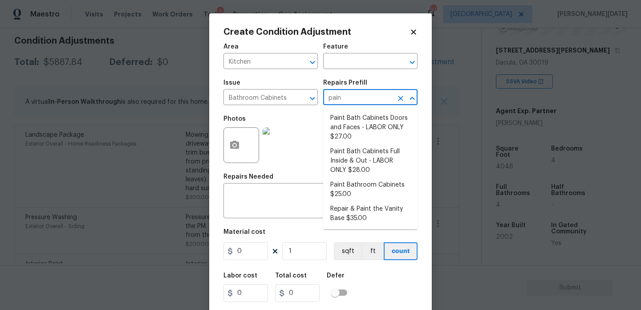
type input "paint"
click at [350, 123] on li "Paint Bath Cabinets Doors and Faces - LABOR ONLY $27.00" at bounding box center [370, 127] width 94 height 33
type input "Cabinets"
type input "27"
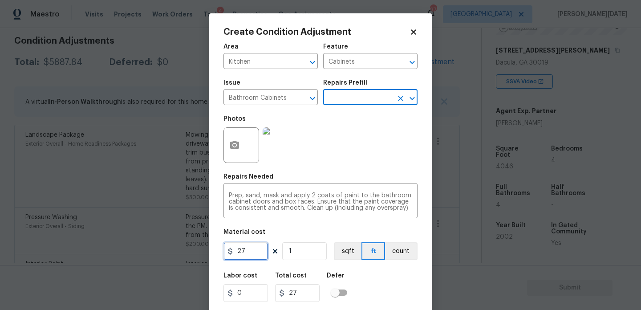
drag, startPoint x: 256, startPoint y: 248, endPoint x: 214, endPoint y: 248, distance: 42.3
click at [214, 248] on div "Create Condition Adjustment Area Kitchen ​ Feature Cabinets ​ Issue Bathroom Ca…" at bounding box center [320, 164] width 223 height 303
type input "1200"
click at [368, 138] on div "Photos" at bounding box center [321, 139] width 194 height 58
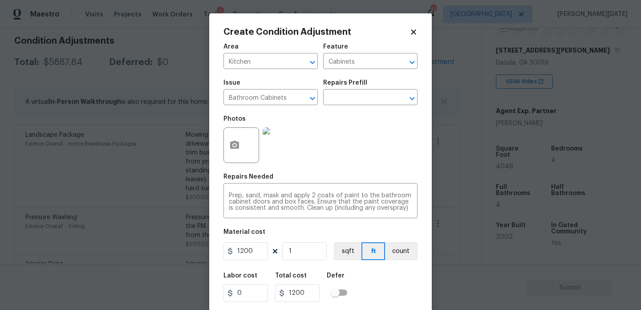
scroll to position [23, 0]
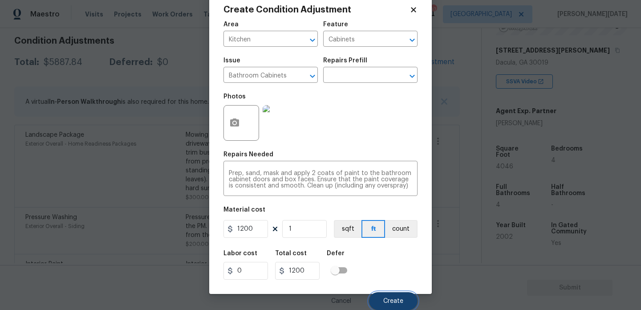
click at [391, 302] on span "Create" at bounding box center [393, 301] width 20 height 7
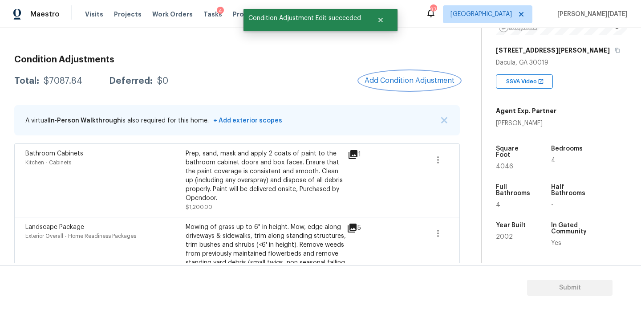
scroll to position [103, 0]
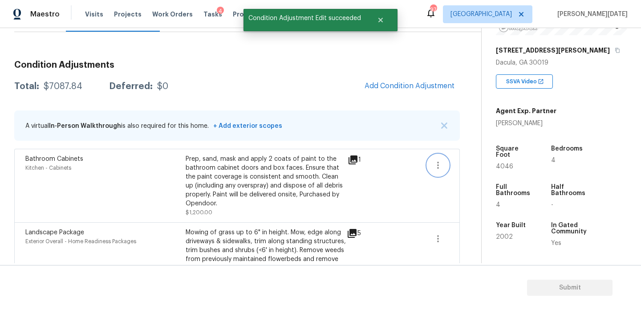
click at [438, 165] on icon "button" at bounding box center [438, 165] width 2 height 7
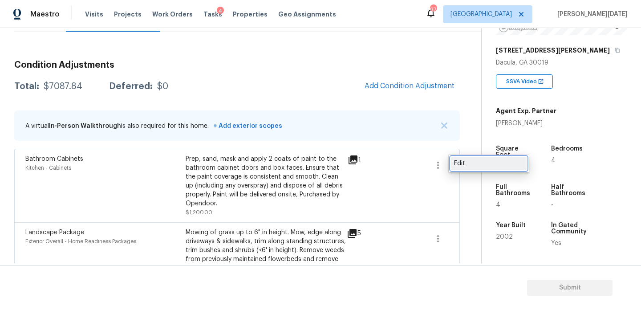
click at [472, 163] on div "Edit" at bounding box center [488, 163] width 69 height 9
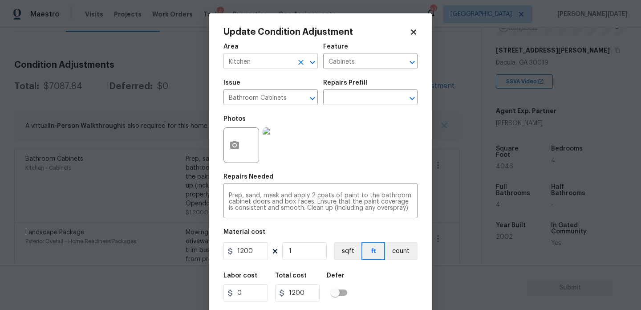
click at [301, 64] on icon "Clear" at bounding box center [301, 62] width 9 height 9
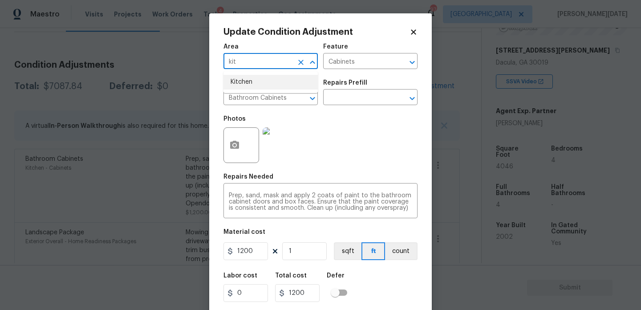
click at [256, 81] on li "Kitchen" at bounding box center [271, 82] width 94 height 15
click at [298, 101] on icon "Clear" at bounding box center [301, 98] width 9 height 9
type input "Kitchen"
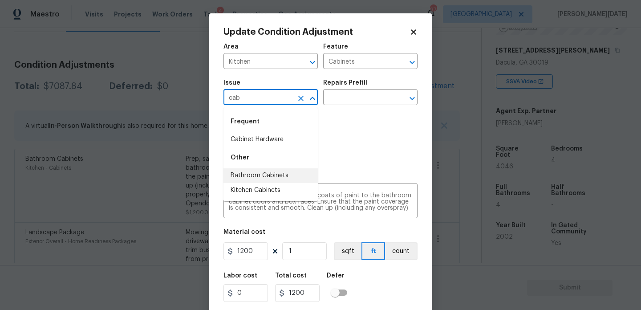
click at [301, 173] on li "Bathroom Cabinets" at bounding box center [271, 175] width 94 height 15
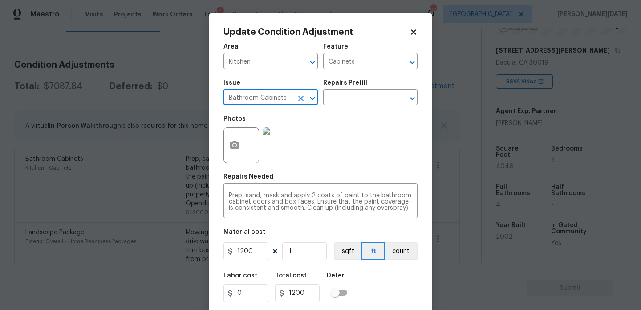
type input "Bathroom Cabinets"
click at [360, 145] on div "Photos" at bounding box center [321, 139] width 194 height 58
click at [301, 99] on icon "Clear" at bounding box center [300, 98] width 5 height 5
type input "paint"
click at [299, 101] on icon "Clear" at bounding box center [301, 98] width 9 height 9
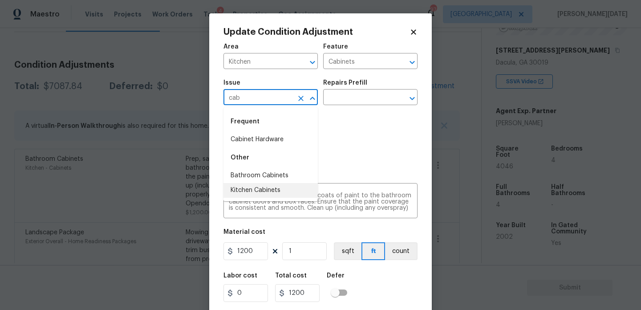
click at [268, 187] on li "Kitchen Cabinets" at bounding box center [271, 190] width 94 height 15
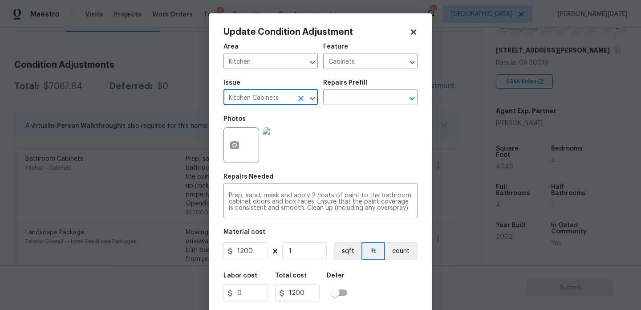
scroll to position [23, 0]
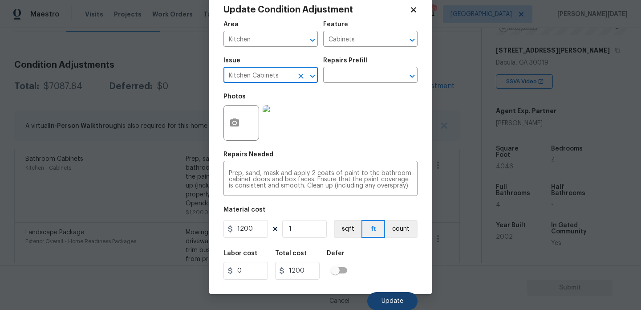
type input "Kitchen Cabinets"
click at [386, 307] on button "Update" at bounding box center [392, 301] width 50 height 18
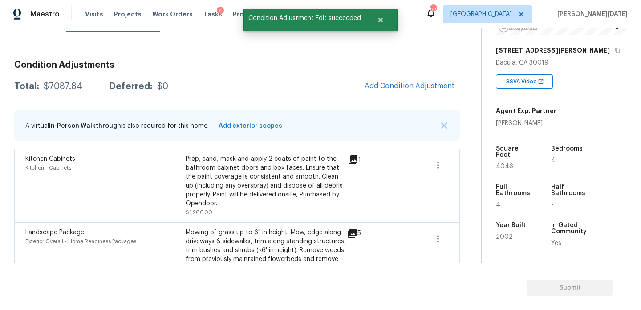
scroll to position [0, 0]
click at [400, 83] on span "Add Condition Adjustment" at bounding box center [410, 86] width 90 height 8
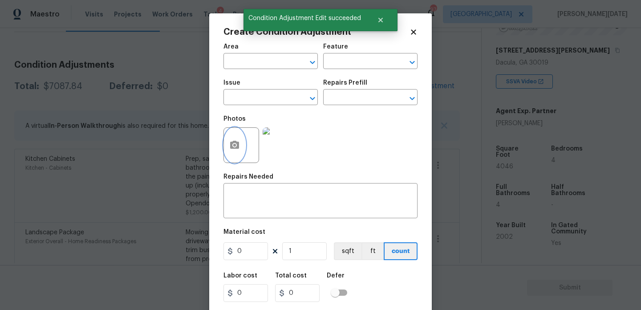
click at [229, 155] on button "button" at bounding box center [234, 145] width 21 height 35
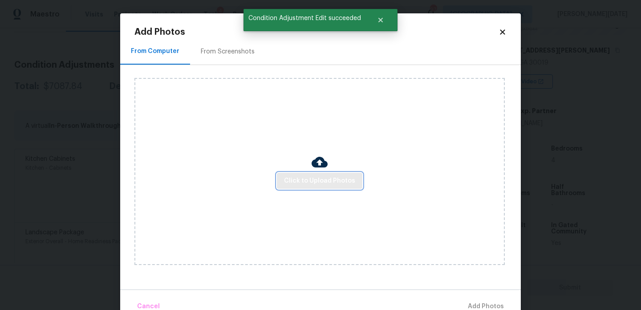
click at [315, 181] on span "Click to Upload Photos" at bounding box center [319, 180] width 71 height 11
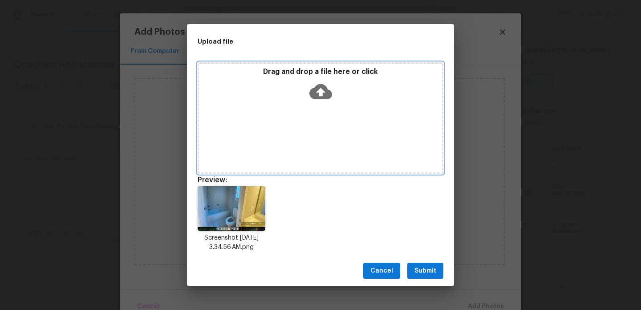
click at [278, 82] on div "Drag and drop a file here or click" at bounding box center [320, 86] width 243 height 38
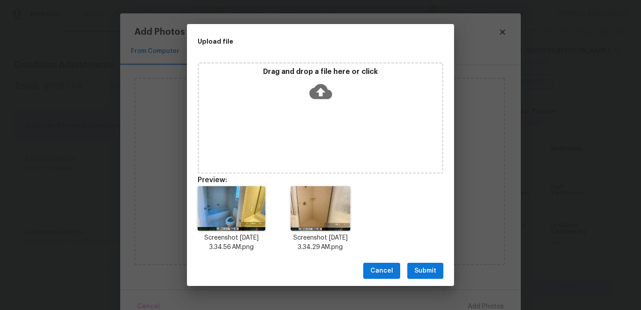
click at [415, 267] on span "Submit" at bounding box center [426, 270] width 22 height 11
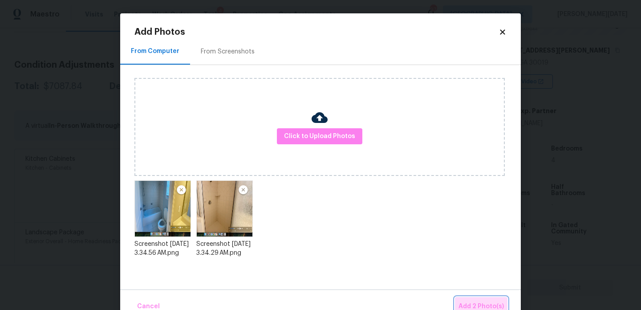
click at [468, 304] on span "Add 2 Photo(s)" at bounding box center [481, 306] width 45 height 11
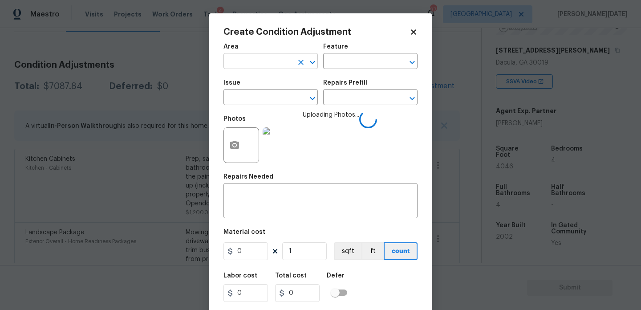
click at [257, 68] on input "text" at bounding box center [258, 62] width 69 height 14
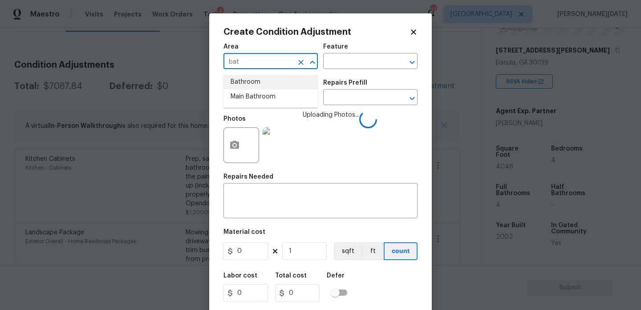
click at [257, 80] on li "Bathroom" at bounding box center [271, 82] width 94 height 15
type input "Bathroom"
click at [256, 94] on input "text" at bounding box center [258, 98] width 69 height 14
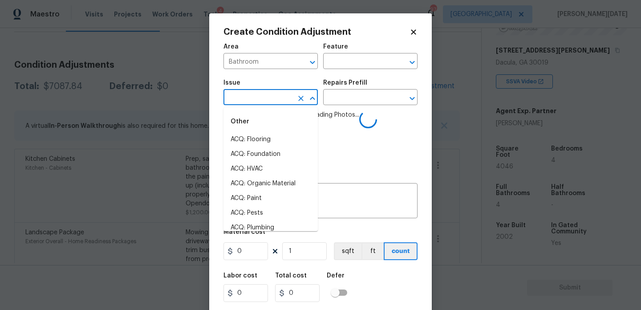
type input "c"
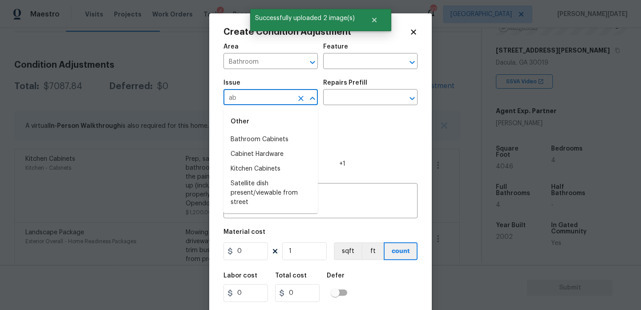
type input "a"
click at [275, 142] on li "Bathroom Cabinets" at bounding box center [271, 139] width 94 height 15
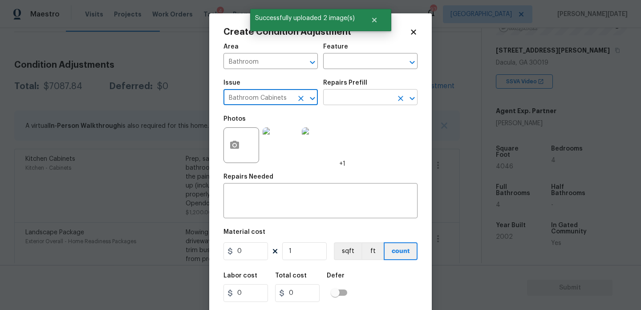
type input "Bathroom Cabinets"
click at [335, 92] on input "text" at bounding box center [357, 98] width 69 height 14
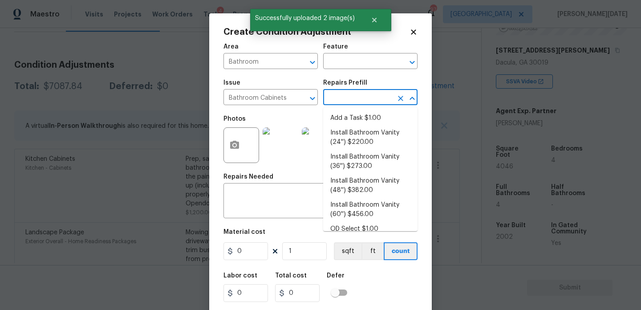
click at [335, 92] on input "text" at bounding box center [357, 98] width 69 height 14
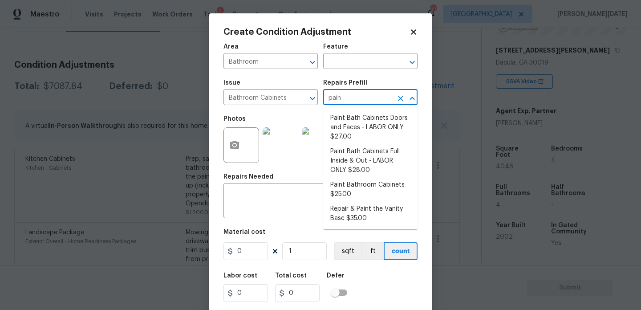
type input "paint"
click at [340, 134] on li "Paint Bath Cabinets Doors and Faces - LABOR ONLY $27.00" at bounding box center [370, 127] width 94 height 33
type input "Cabinets"
type textarea "Prep, sand, mask and apply 2 coats of paint to the bathroom cabinet doors and b…"
type input "27"
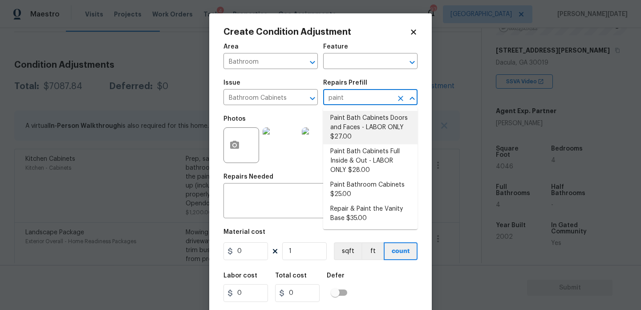
type input "27"
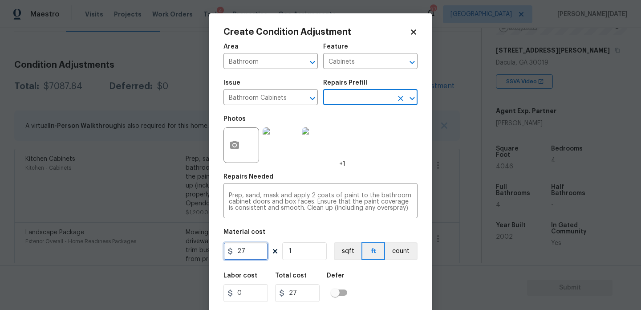
drag, startPoint x: 252, startPoint y: 255, endPoint x: 175, endPoint y: 254, distance: 77.9
click at [175, 254] on div "Create Condition Adjustment Area Bathroom ​ Feature Cabinets ​ Issue Bathroom C…" at bounding box center [320, 155] width 641 height 310
type input "1000"
click at [381, 162] on div "Photos +1" at bounding box center [321, 139] width 194 height 58
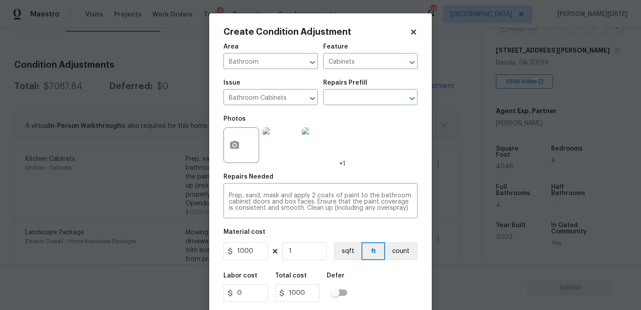
scroll to position [23, 0]
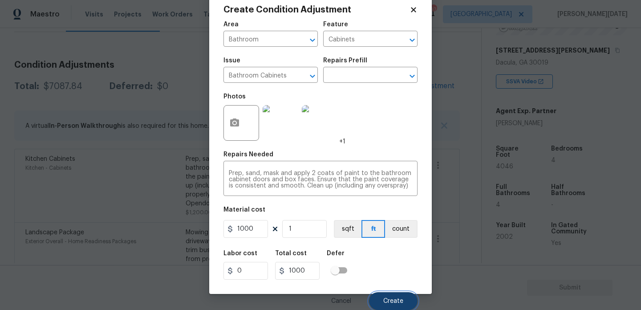
click at [393, 302] on span "Create" at bounding box center [393, 301] width 20 height 7
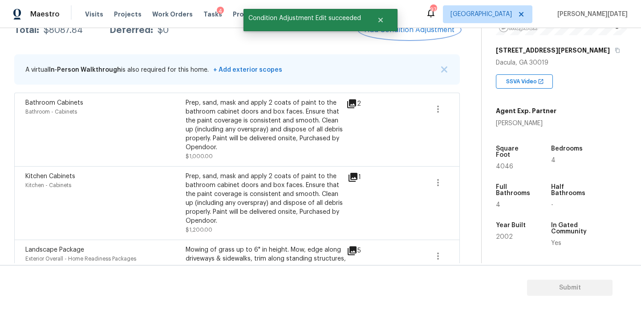
scroll to position [0, 0]
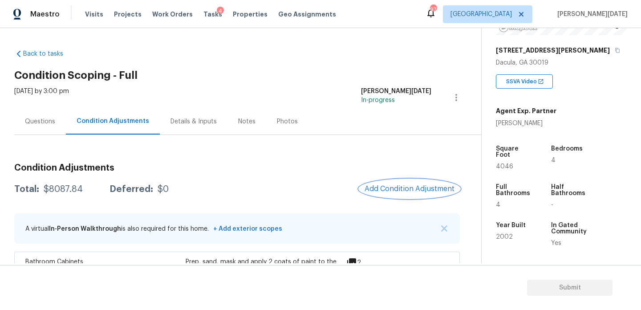
click at [406, 195] on button "Add Condition Adjustment" at bounding box center [409, 188] width 101 height 19
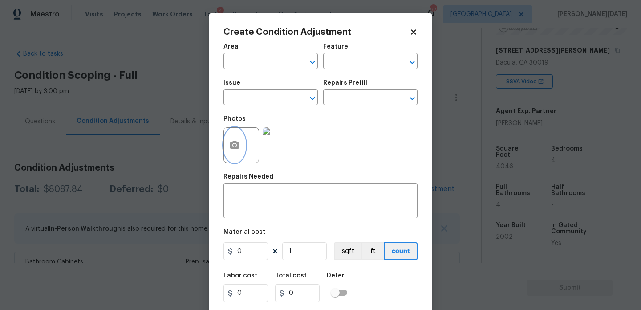
click at [226, 149] on button "button" at bounding box center [234, 145] width 21 height 35
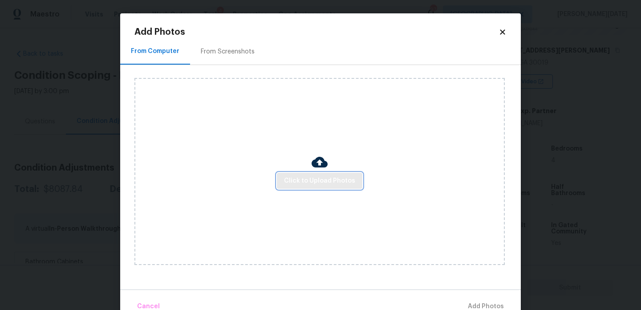
click at [313, 184] on span "Click to Upload Photos" at bounding box center [319, 180] width 71 height 11
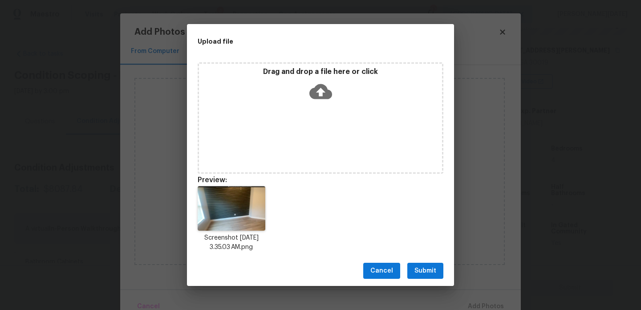
click at [427, 276] on span "Submit" at bounding box center [426, 270] width 22 height 11
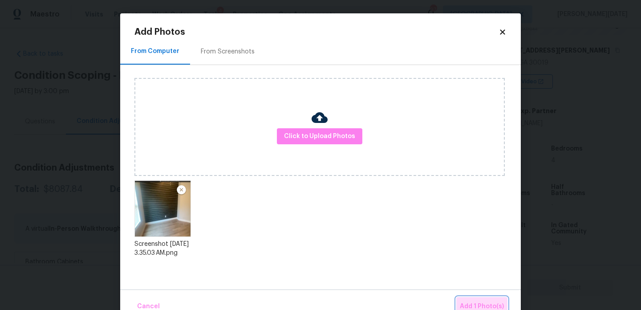
click at [472, 302] on span "Add 1 Photo(s)" at bounding box center [482, 306] width 44 height 11
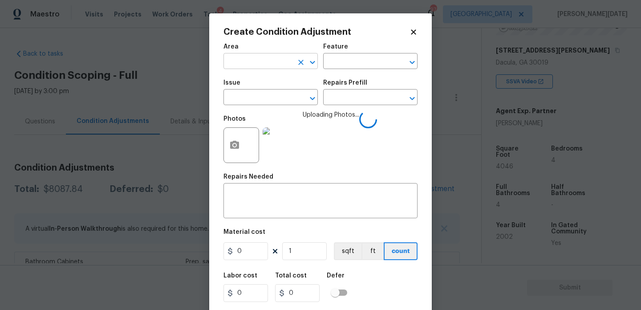
click at [257, 63] on input "text" at bounding box center [258, 62] width 69 height 14
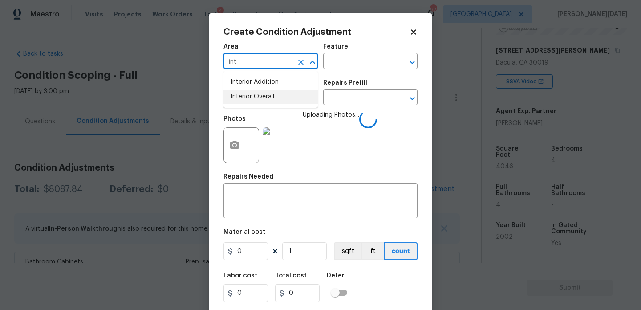
click at [267, 104] on ul "Interior Addition Interior Overall" at bounding box center [271, 89] width 94 height 37
click at [274, 101] on li "Interior Overall" at bounding box center [271, 96] width 94 height 15
type input "Interior Overall"
click at [274, 101] on input "text" at bounding box center [258, 98] width 69 height 14
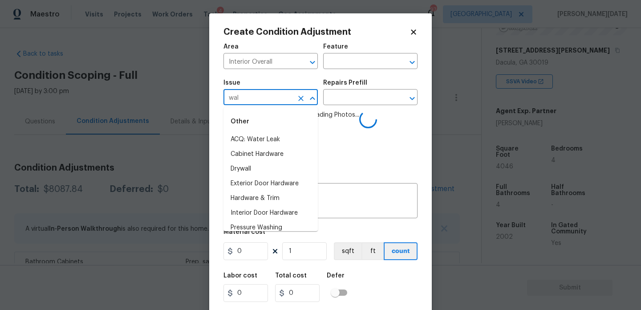
type input "wall"
click at [274, 101] on input "text" at bounding box center [258, 98] width 69 height 14
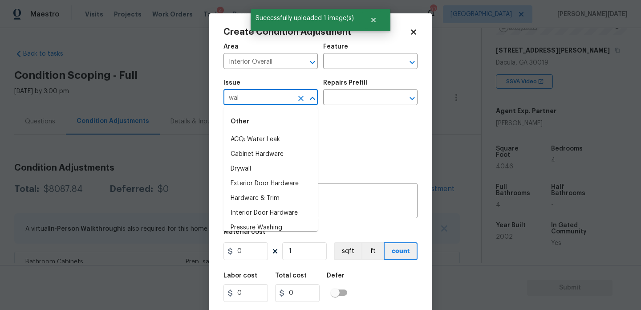
type input "wall"
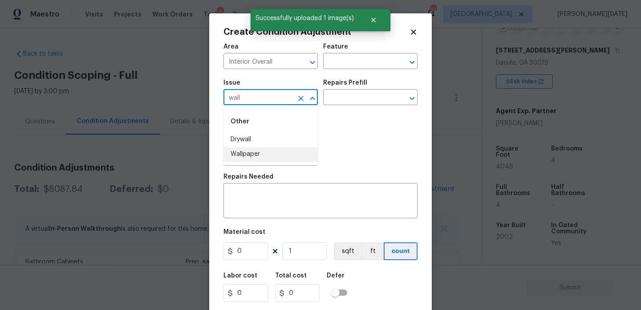
click at [253, 157] on li "Wallpaper" at bounding box center [271, 154] width 94 height 15
type input "Wallpaper"
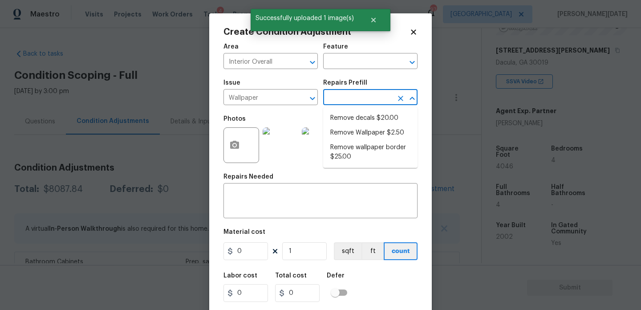
click at [373, 101] on input "text" at bounding box center [357, 98] width 69 height 14
click at [371, 135] on li "Remove Wallpaper $2.50" at bounding box center [370, 133] width 94 height 15
type input "Walls and Ceiling"
type textarea "Remove wallpaper and texture walls to best match existing conditions"
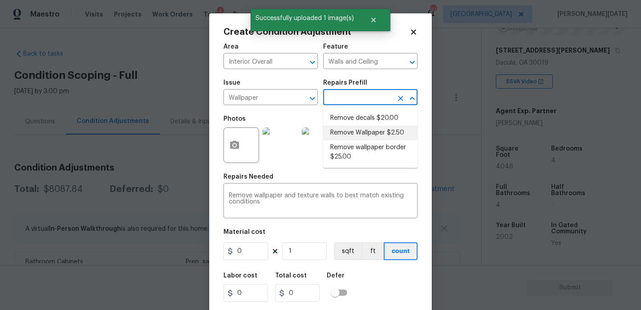
type input "2.5"
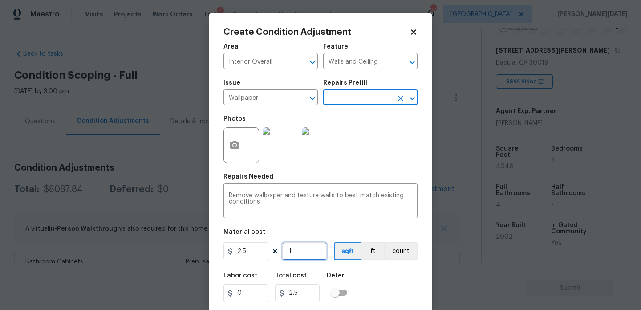
click at [296, 248] on input "1" at bounding box center [304, 251] width 45 height 18
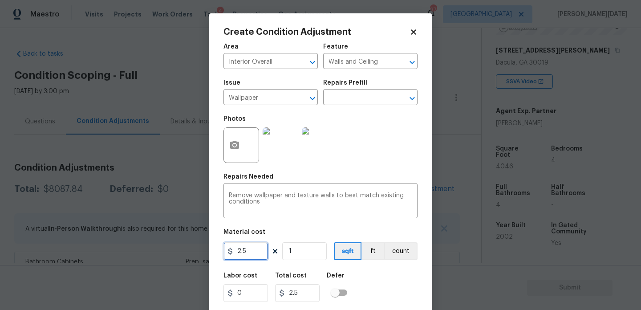
drag, startPoint x: 252, startPoint y: 254, endPoint x: 156, endPoint y: 248, distance: 96.3
click at [156, 248] on div "Create Condition Adjustment Area Interior Overall ​ Feature Walls and Ceiling ​…" at bounding box center [320, 155] width 641 height 310
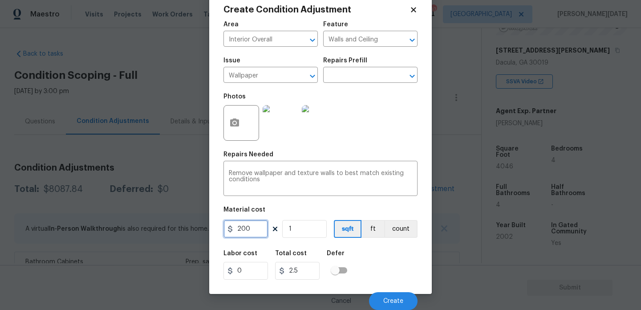
type input "200"
click at [397, 289] on div "Cancel Create" at bounding box center [321, 297] width 194 height 25
type input "200"
click at [396, 297] on button "Create" at bounding box center [393, 301] width 49 height 18
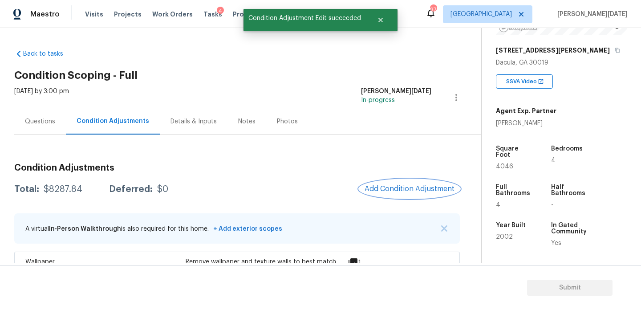
scroll to position [35, 0]
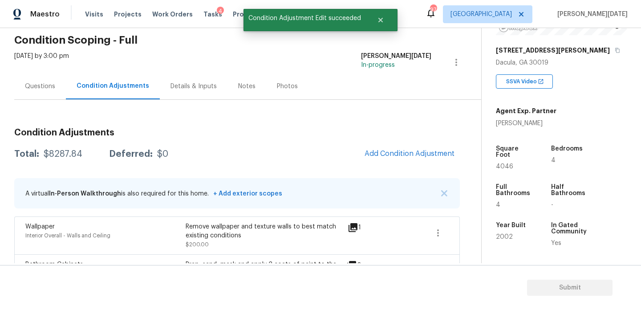
click at [439, 145] on span "Add Condition Adjustment" at bounding box center [409, 154] width 101 height 20
click at [403, 147] on button "Add Condition Adjustment" at bounding box center [409, 153] width 101 height 19
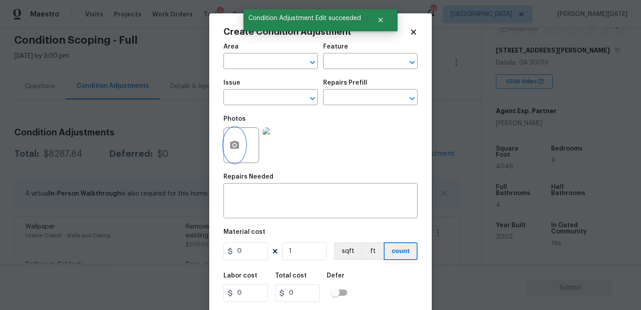
click at [231, 146] on icon "button" at bounding box center [234, 145] width 9 height 8
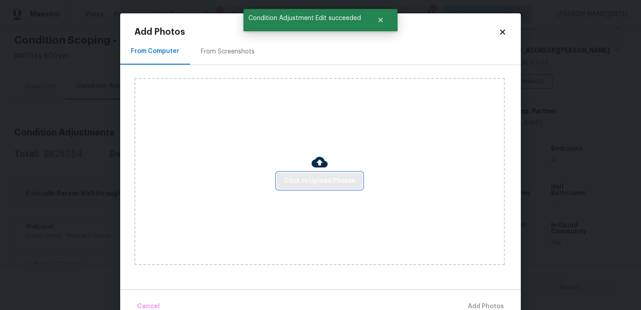
click at [330, 180] on span "Click to Upload Photos" at bounding box center [319, 180] width 71 height 11
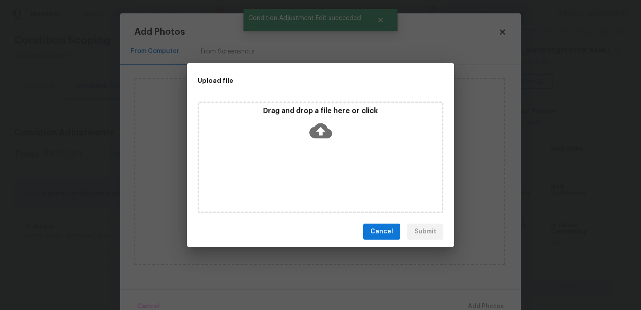
click at [330, 180] on div "Drag and drop a file here or click" at bounding box center [321, 157] width 246 height 111
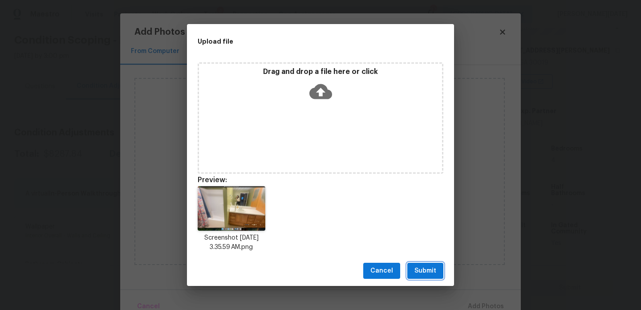
click at [427, 270] on span "Submit" at bounding box center [426, 270] width 22 height 11
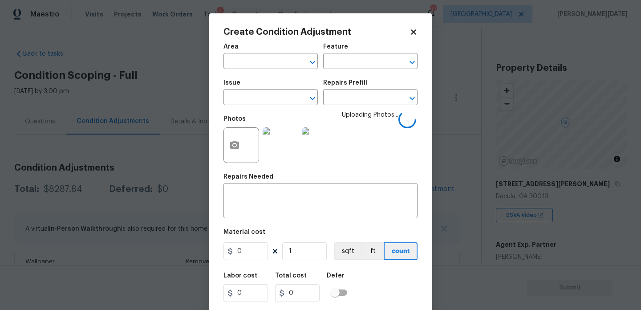
scroll to position [134, 0]
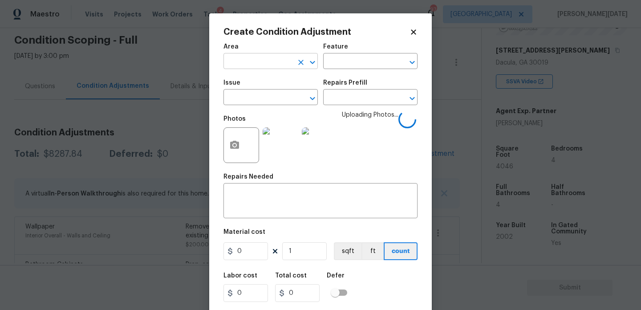
click at [275, 57] on input "text" at bounding box center [258, 62] width 69 height 14
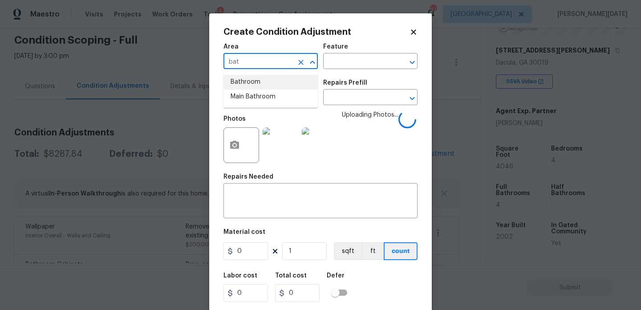
click at [262, 90] on li "Main Bathroom" at bounding box center [271, 96] width 94 height 15
type input "Main Bathroom"
click at [183, 94] on body "Maestro Visits Projects Work Orders Tasks 4 Properties Geo Assignments 97 Atlan…" at bounding box center [320, 155] width 641 height 310
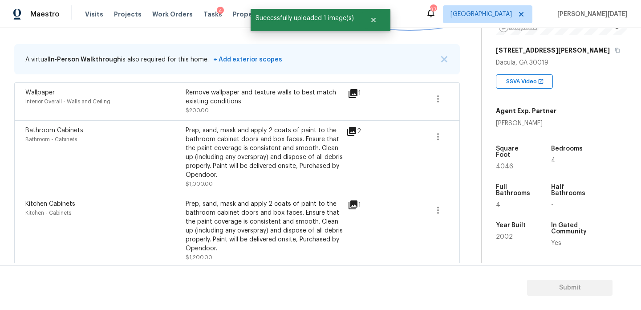
scroll to position [170, 0]
click at [436, 139] on icon "button" at bounding box center [438, 135] width 11 height 11
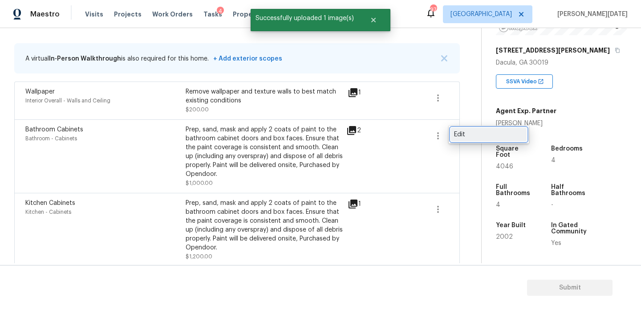
click at [468, 134] on div "Edit" at bounding box center [488, 134] width 69 height 9
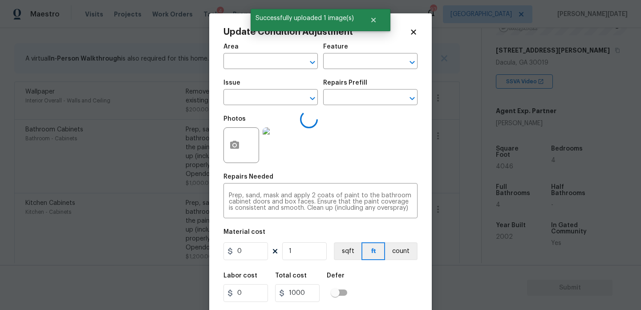
type input "Bathroom"
type input "Cabinets"
type input "Bathroom Cabinets"
type input "1000"
click at [302, 100] on icon "Clear" at bounding box center [301, 98] width 9 height 9
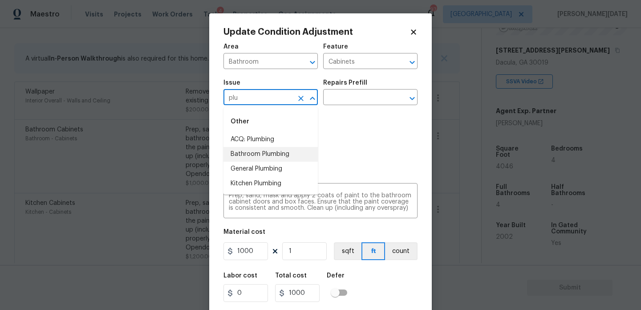
click at [304, 150] on li "Bathroom Plumbing" at bounding box center [271, 154] width 94 height 15
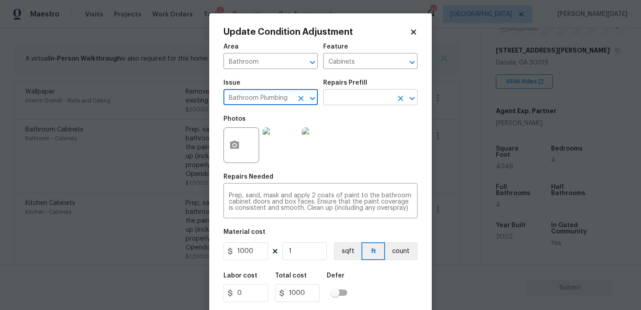
type input "Bathroom Plumbing"
click at [346, 102] on input "text" at bounding box center [357, 98] width 69 height 14
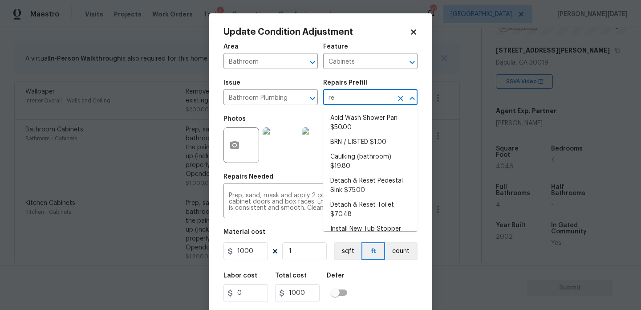
type input "ref"
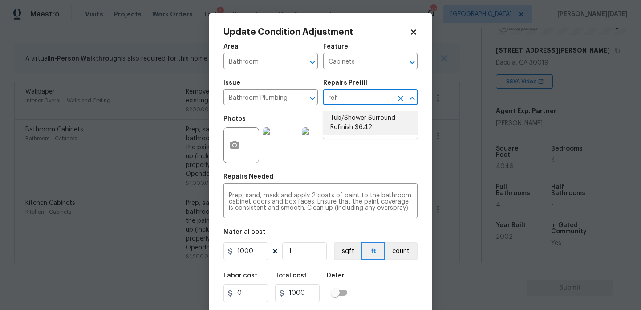
click at [353, 124] on li "Tub/Shower Surround Refinish $6.42" at bounding box center [370, 123] width 94 height 24
type input "Plumbing"
type textarea "Prep, mask, clean and refinish the tub/shower tile surround both all sides ensu…"
type input "6.42"
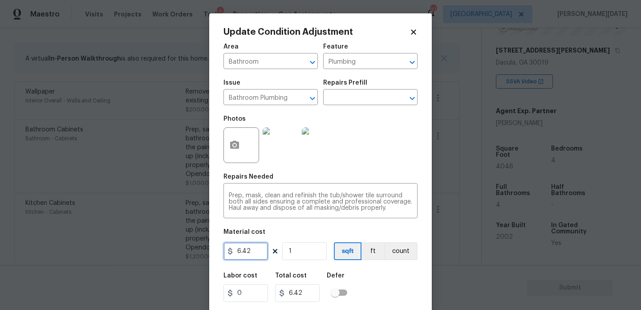
drag, startPoint x: 255, startPoint y: 252, endPoint x: 162, endPoint y: 248, distance: 93.6
click at [162, 248] on div "Update Condition Adjustment Area Bathroom ​ Feature Plumbing ​ Issue Bathroom P…" at bounding box center [320, 155] width 641 height 310
type input "350"
click at [317, 248] on input "1" at bounding box center [304, 251] width 45 height 18
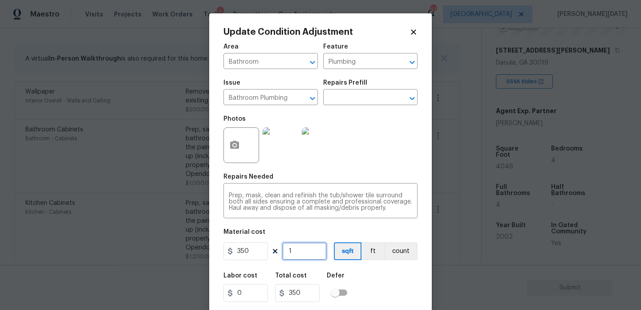
type input "0"
type input "2"
type input "700"
type input "2"
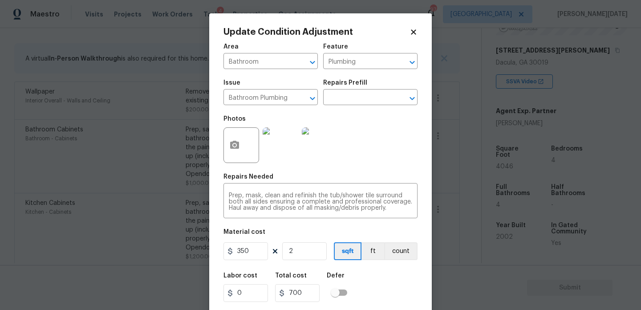
click at [383, 176] on div "Repairs Needed" at bounding box center [321, 180] width 194 height 12
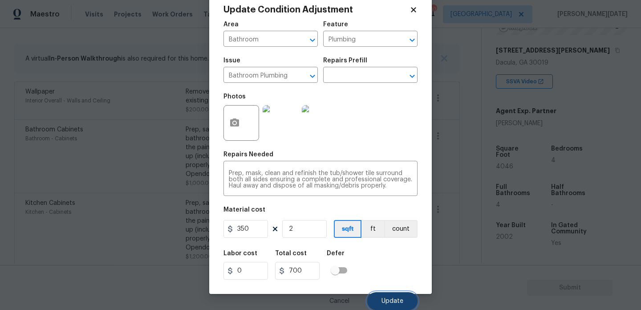
click at [393, 301] on span "Update" at bounding box center [393, 301] width 22 height 7
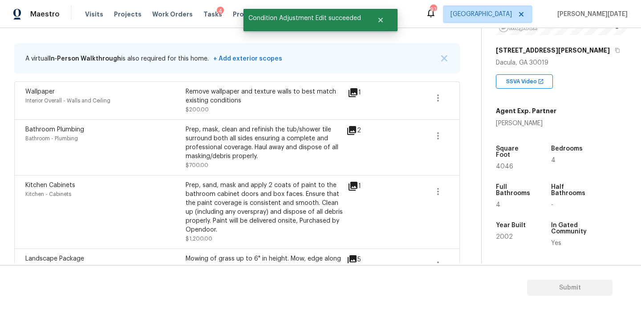
scroll to position [121, 0]
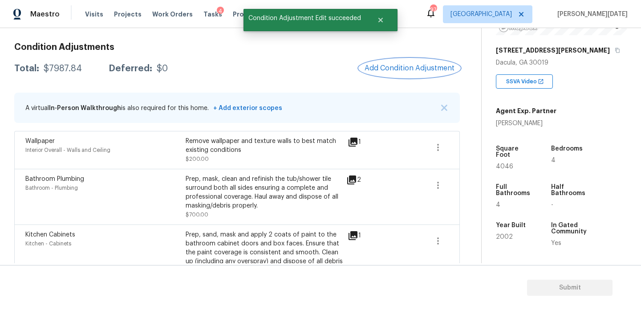
click at [406, 61] on button "Add Condition Adjustment" at bounding box center [409, 68] width 101 height 19
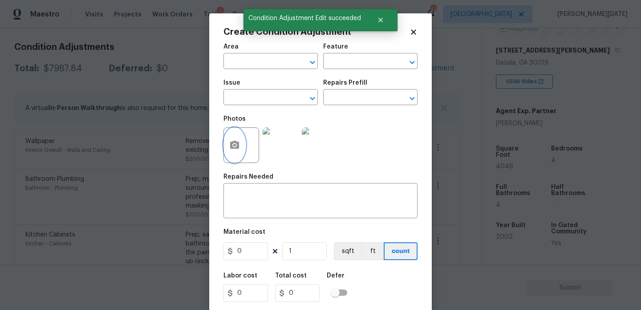
click at [230, 142] on icon "button" at bounding box center [234, 145] width 11 height 11
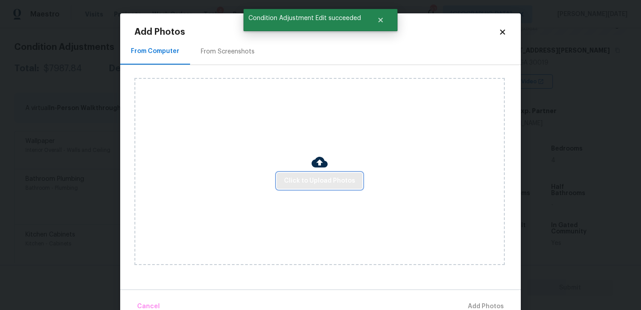
click at [333, 177] on span "Click to Upload Photos" at bounding box center [319, 180] width 71 height 11
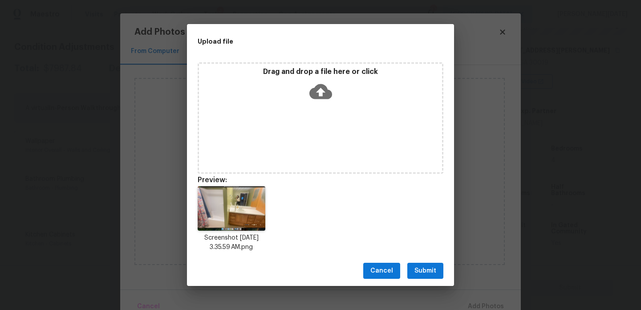
click at [318, 118] on div "Drag and drop a file here or click" at bounding box center [321, 117] width 246 height 111
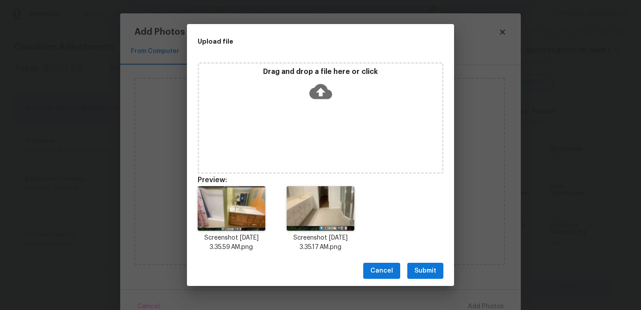
click at [432, 267] on span "Submit" at bounding box center [426, 270] width 22 height 11
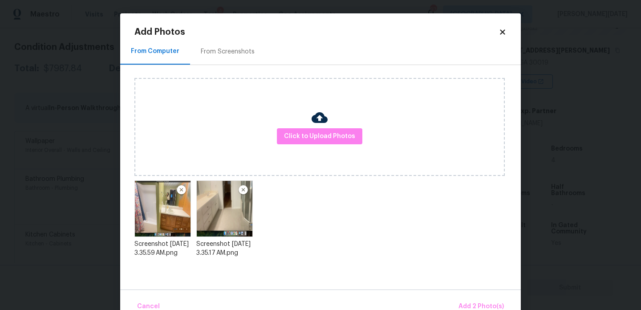
click at [460, 296] on div "Cancel Add 2 Photo(s)" at bounding box center [320, 302] width 401 height 27
click at [466, 302] on span "Add 2 Photo(s)" at bounding box center [481, 306] width 45 height 11
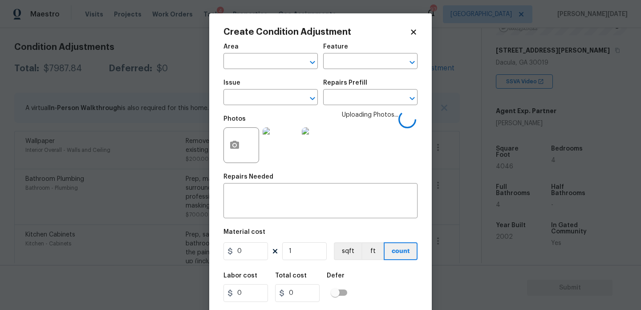
click at [267, 73] on span "Area ​" at bounding box center [271, 56] width 94 height 36
click at [272, 61] on input "text" at bounding box center [258, 62] width 69 height 14
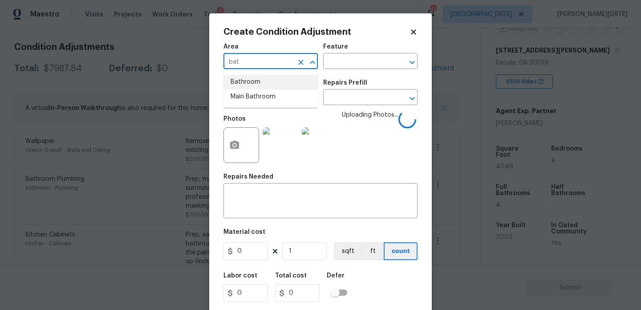
click at [257, 85] on li "Bathroom" at bounding box center [271, 82] width 94 height 15
type input "Bathroom"
click at [254, 102] on input "text" at bounding box center [258, 98] width 69 height 14
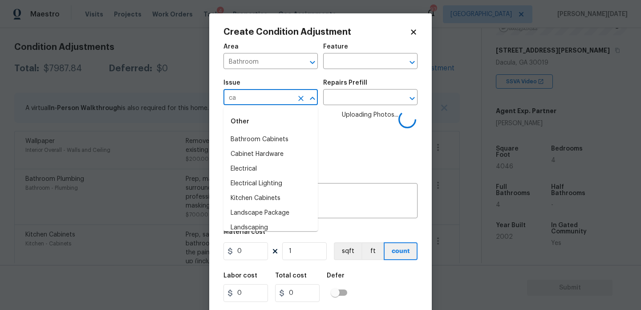
type input "cab"
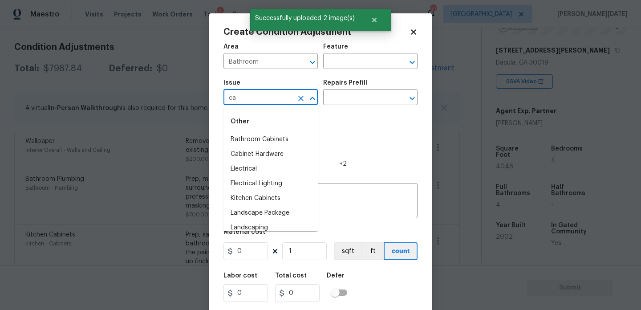
type input "cab"
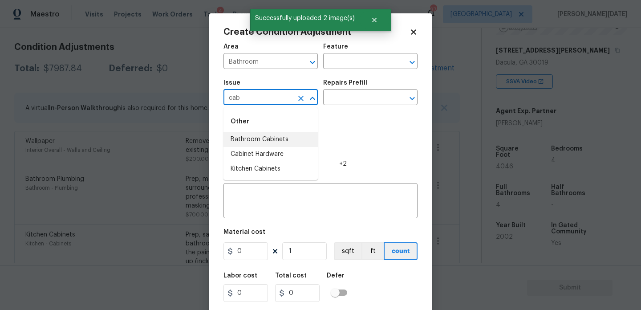
click at [295, 141] on li "Bathroom Cabinets" at bounding box center [271, 139] width 94 height 15
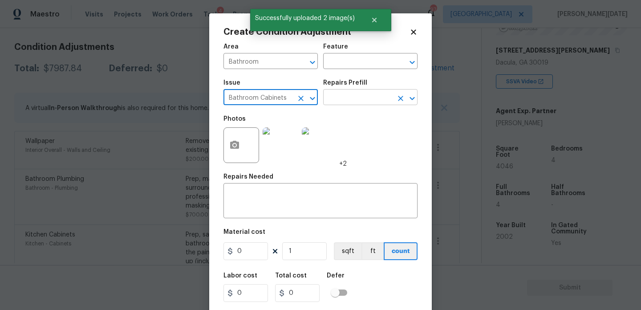
type input "Bathroom Cabinets"
click at [342, 100] on input "text" at bounding box center [357, 98] width 69 height 14
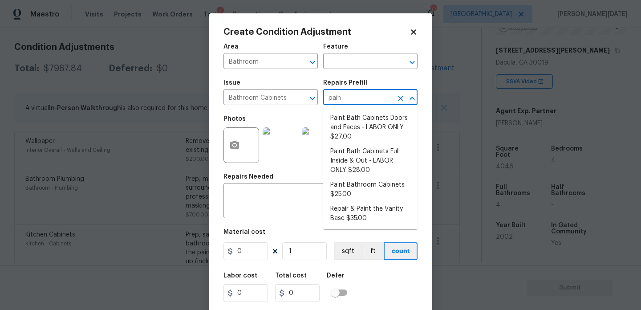
type input "paint"
click at [342, 136] on li "Paint Bath Cabinets Doors and Faces - LABOR ONLY $27.00" at bounding box center [370, 127] width 94 height 33
type input "Cabinets"
type textarea "Prep, sand, mask and apply 2 coats of paint to the bathroom cabinet doors and b…"
type input "27"
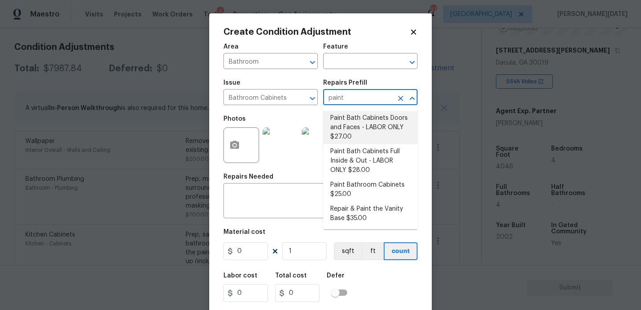
type input "27"
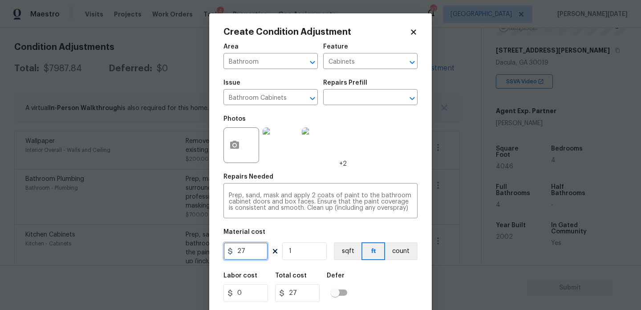
drag, startPoint x: 257, startPoint y: 250, endPoint x: 217, endPoint y: 250, distance: 40.1
click at [217, 250] on div "Create Condition Adjustment Area Bathroom ​ Feature Cabinets ​ Issue Bathroom C…" at bounding box center [320, 164] width 223 height 303
drag, startPoint x: 260, startPoint y: 255, endPoint x: 160, endPoint y: 255, distance: 99.3
click at [160, 255] on div "Create Condition Adjustment Area Bathroom ​ Feature Cabinets ​ Issue Bathroom C…" at bounding box center [320, 155] width 641 height 310
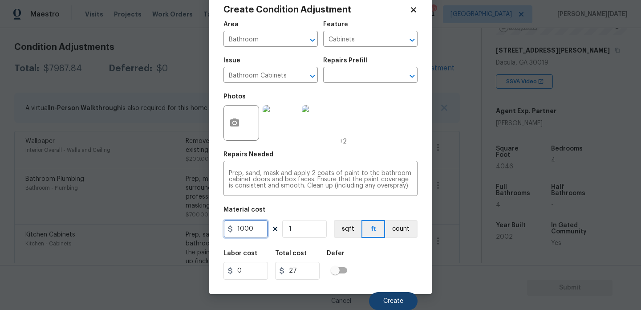
type input "1000"
click at [399, 301] on span "Create" at bounding box center [393, 301] width 20 height 7
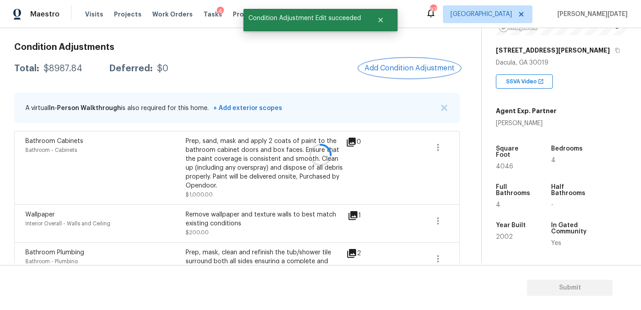
scroll to position [0, 0]
click at [412, 66] on span "Add Condition Adjustment" at bounding box center [410, 68] width 90 height 8
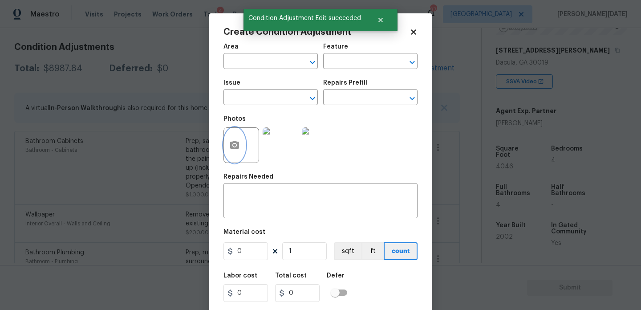
click at [238, 148] on icon "button" at bounding box center [234, 145] width 9 height 8
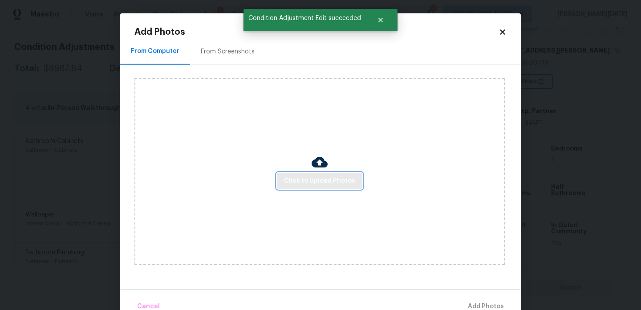
click at [325, 174] on button "Click to Upload Photos" at bounding box center [319, 181] width 85 height 16
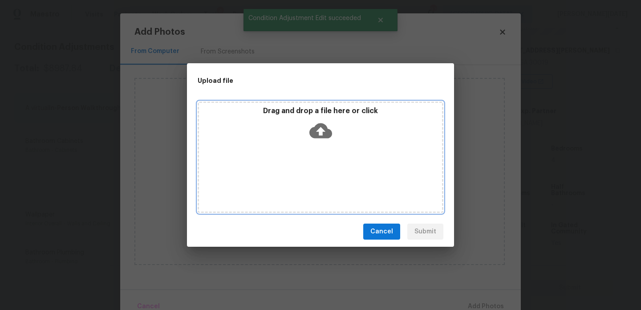
click at [325, 174] on div "Drag and drop a file here or click" at bounding box center [321, 157] width 246 height 111
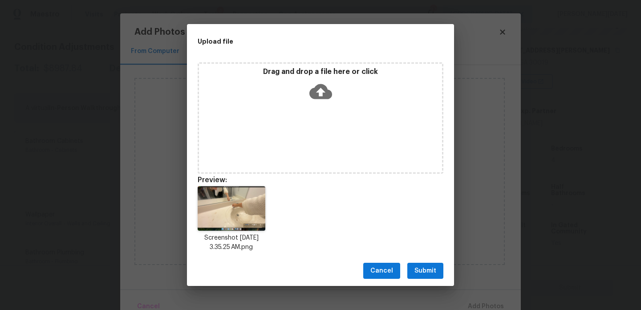
click at [421, 268] on span "Submit" at bounding box center [426, 270] width 22 height 11
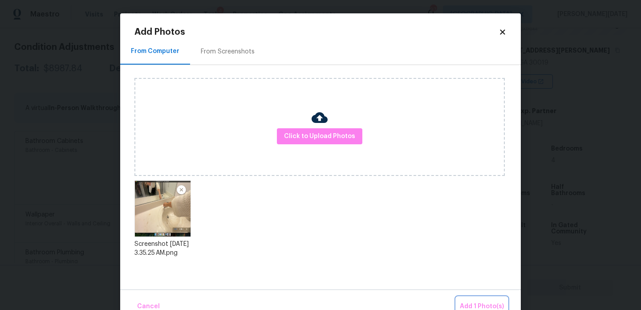
click at [469, 304] on span "Add 1 Photo(s)" at bounding box center [482, 306] width 44 height 11
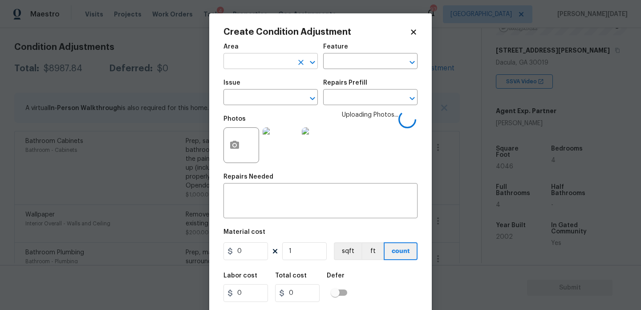
click at [240, 67] on input "text" at bounding box center [258, 62] width 69 height 14
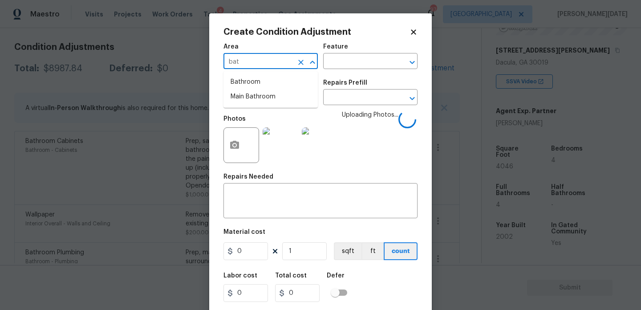
click at [245, 82] on li "Bathroom" at bounding box center [271, 82] width 94 height 15
type input "Bathroom"
click at [240, 96] on input "text" at bounding box center [258, 98] width 69 height 14
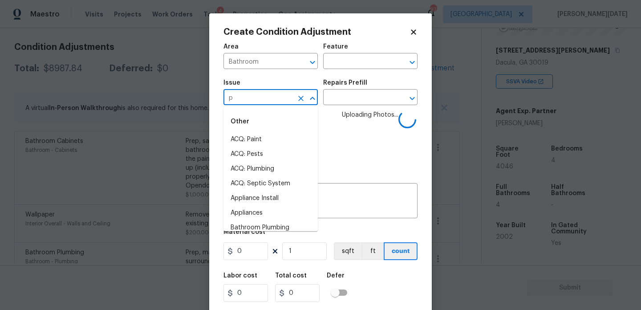
type input "pl"
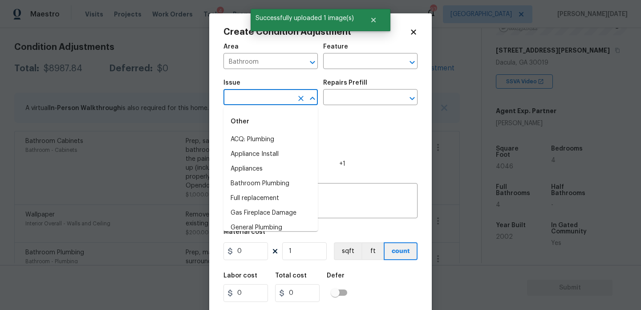
type input "u"
click at [252, 150] on li "Bathroom Plumbing" at bounding box center [271, 154] width 94 height 15
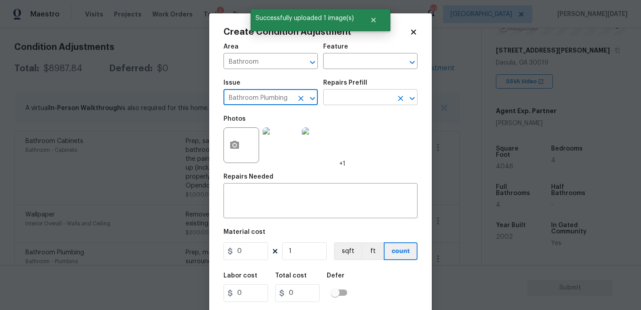
type input "Bathroom Plumbing"
click at [343, 102] on input "text" at bounding box center [357, 98] width 69 height 14
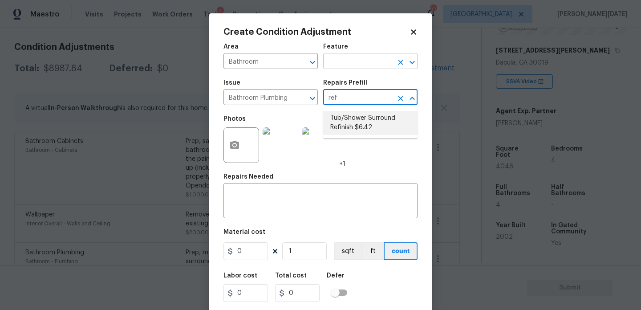
type input "ref"
click at [355, 65] on input "text" at bounding box center [357, 62] width 69 height 14
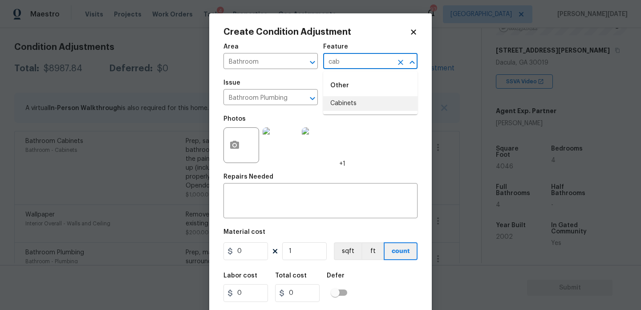
click at [348, 102] on li "Cabinets" at bounding box center [370, 103] width 94 height 15
type input "Cabinets"
click at [247, 251] on input "0" at bounding box center [246, 251] width 45 height 18
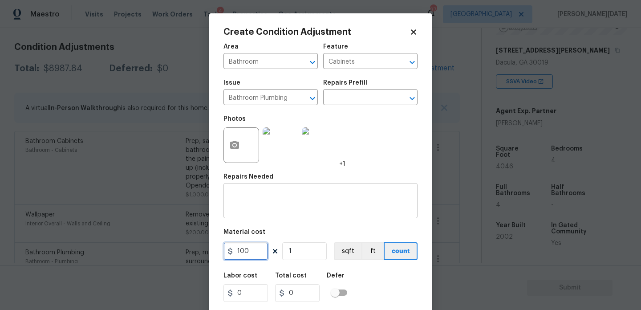
type input "100"
click at [297, 200] on textarea at bounding box center [320, 201] width 183 height 19
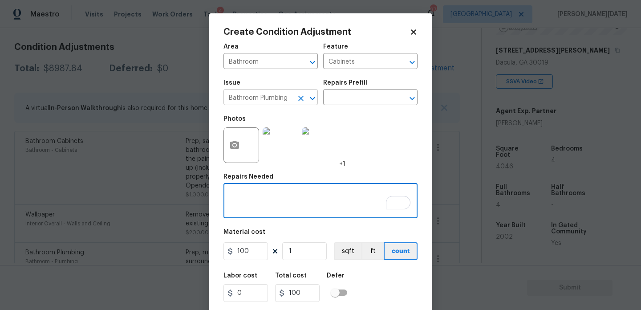
click at [304, 102] on icon "Clear" at bounding box center [301, 98] width 9 height 9
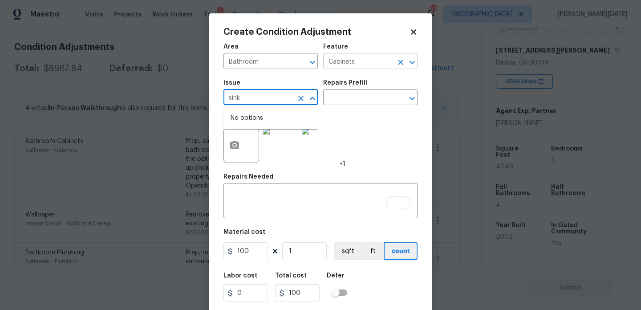
click at [403, 64] on icon "Clear" at bounding box center [400, 62] width 5 height 5
type input "sink"
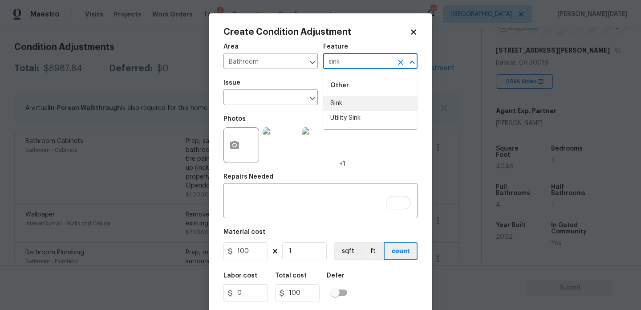
click at [371, 104] on li "Sink" at bounding box center [370, 103] width 94 height 15
type input "Sink"
click at [267, 204] on textarea "To enrich screen reader interactions, please activate Accessibility in Grammarl…" at bounding box center [320, 201] width 183 height 19
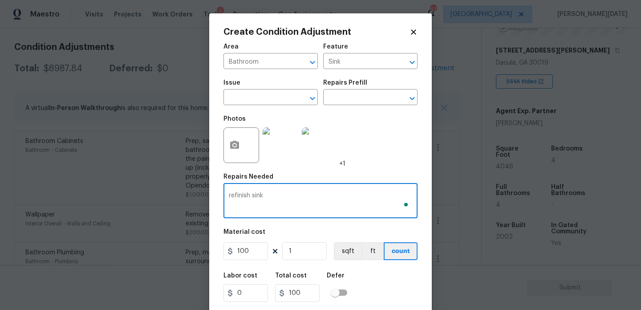
scroll to position [23, 0]
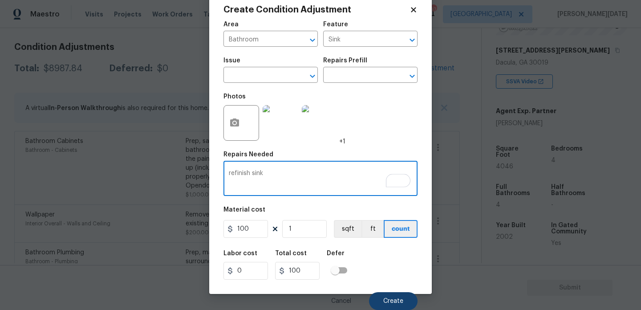
type textarea "refinish sink"
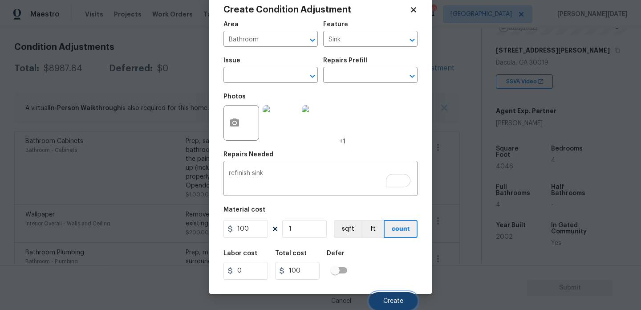
click at [413, 299] on button "Create" at bounding box center [393, 301] width 49 height 18
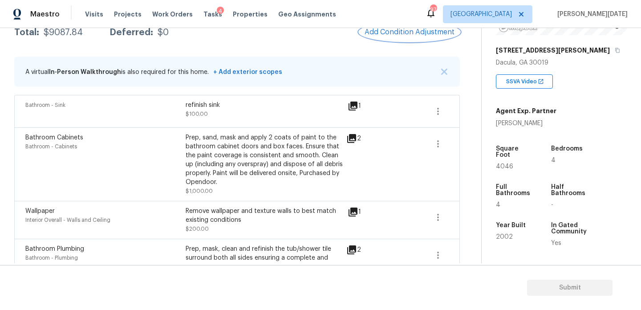
scroll to position [141, 0]
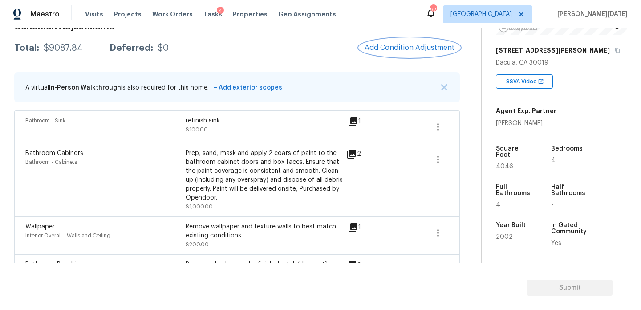
click at [422, 55] on button "Add Condition Adjustment" at bounding box center [409, 47] width 101 height 19
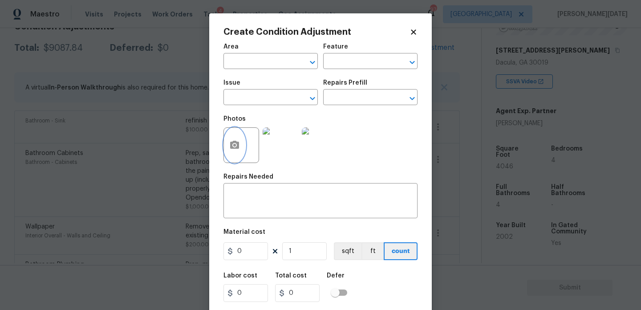
click at [237, 152] on button "button" at bounding box center [234, 145] width 21 height 35
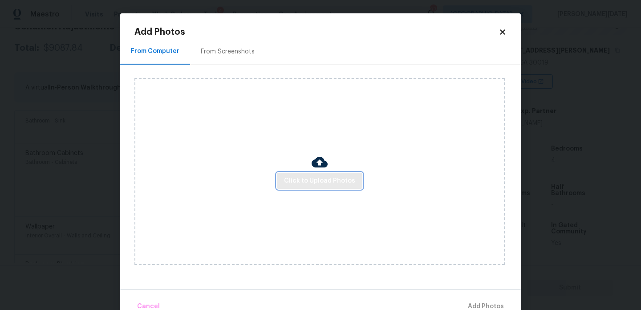
click at [310, 176] on span "Click to Upload Photos" at bounding box center [319, 180] width 71 height 11
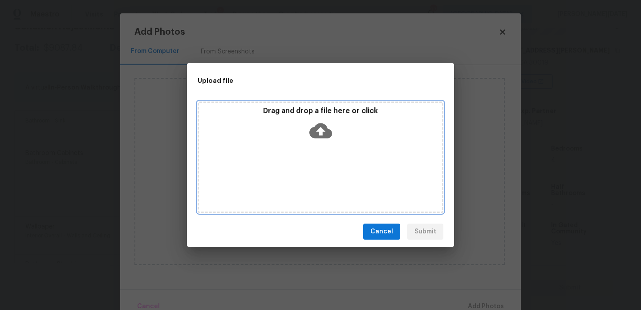
click at [310, 176] on div "Drag and drop a file here or click" at bounding box center [321, 157] width 246 height 111
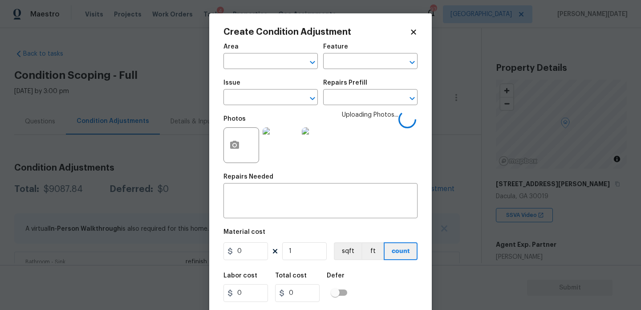
scroll to position [134, 0]
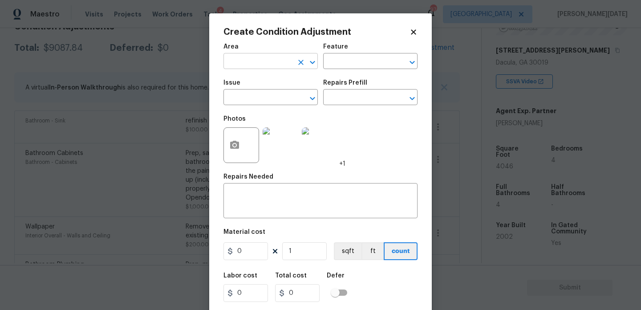
click at [256, 63] on input "text" at bounding box center [258, 62] width 69 height 14
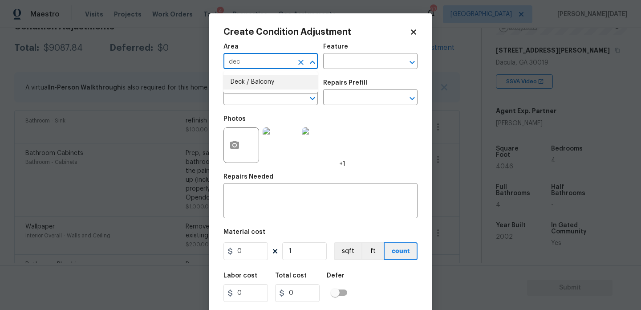
click at [260, 86] on li "Deck / Balcony" at bounding box center [271, 82] width 94 height 15
type input "Deck / Balcony"
click at [256, 108] on span "Issue ​" at bounding box center [271, 92] width 94 height 36
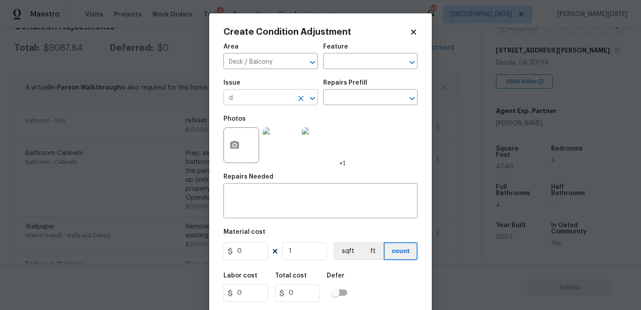
click at [268, 104] on input "d" at bounding box center [258, 98] width 69 height 14
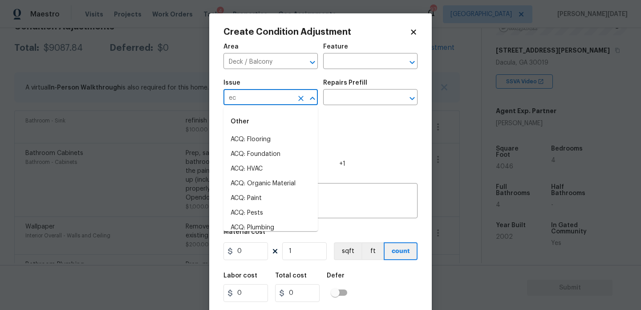
type input "e"
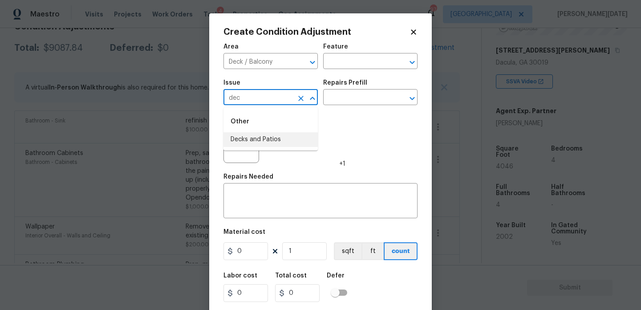
click at [260, 137] on li "Decks and Patios" at bounding box center [271, 139] width 94 height 15
type input "Decks and Patios"
click at [357, 64] on input "text" at bounding box center [357, 62] width 69 height 14
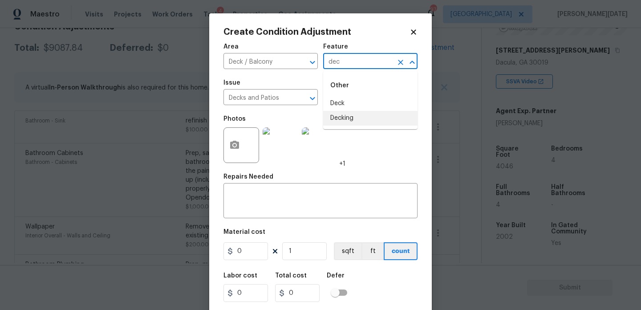
click at [346, 118] on li "Decking" at bounding box center [370, 118] width 94 height 15
type input "Decking"
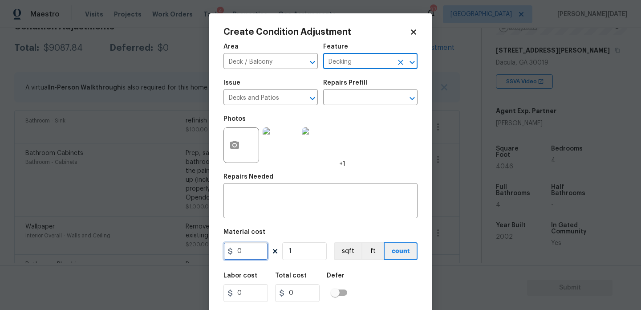
click at [251, 256] on input "0" at bounding box center [246, 251] width 45 height 18
type input "800"
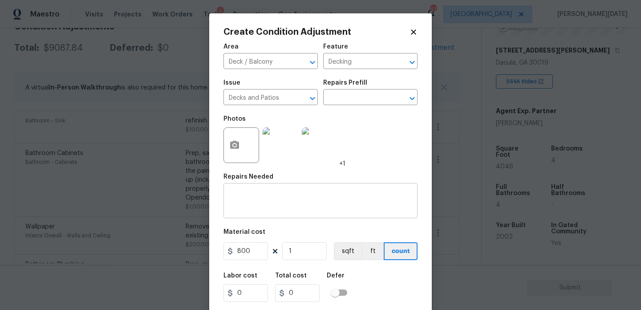
click at [272, 201] on textarea at bounding box center [320, 201] width 183 height 19
type input "800"
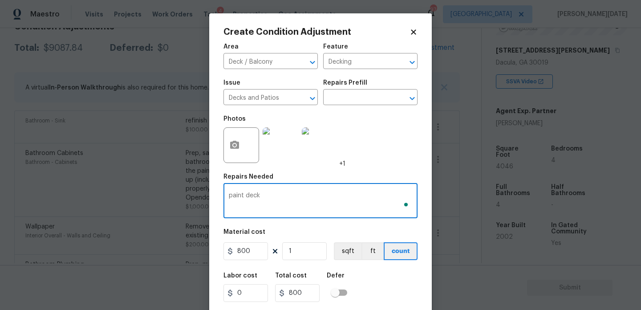
scroll to position [23, 0]
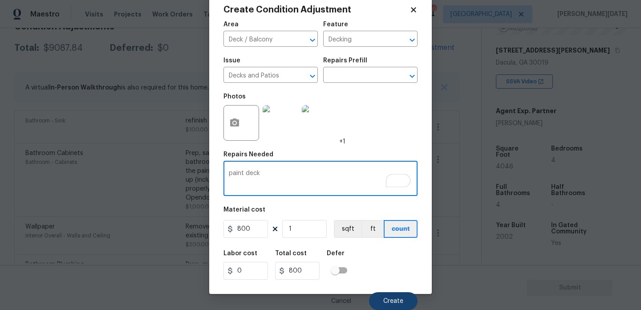
type textarea "paint deck"
click at [410, 299] on button "Create" at bounding box center [393, 301] width 49 height 18
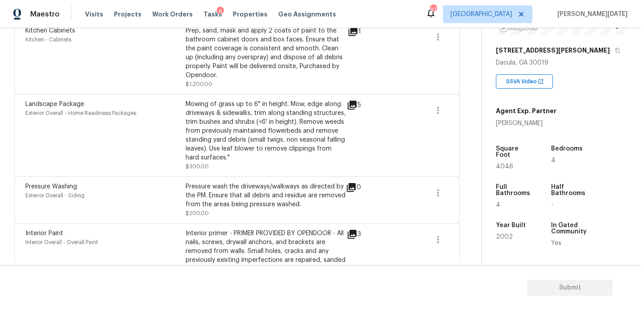
scroll to position [0, 0]
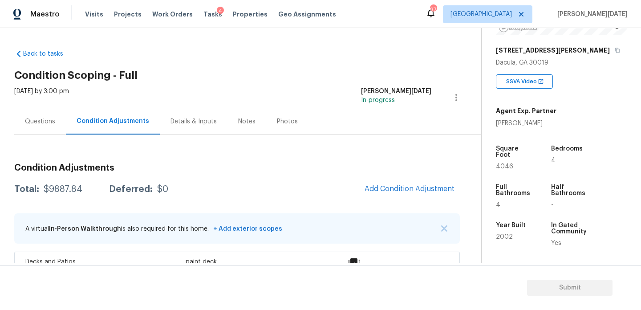
click at [45, 119] on div "Questions" at bounding box center [40, 121] width 30 height 9
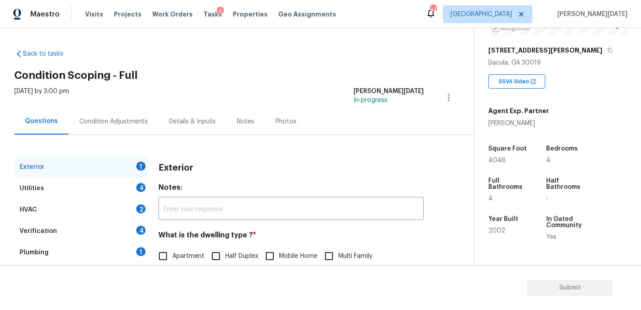
scroll to position [119, 0]
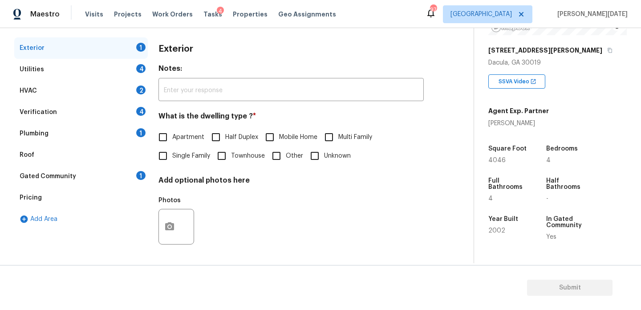
click at [104, 196] on div "Pricing" at bounding box center [81, 197] width 134 height 21
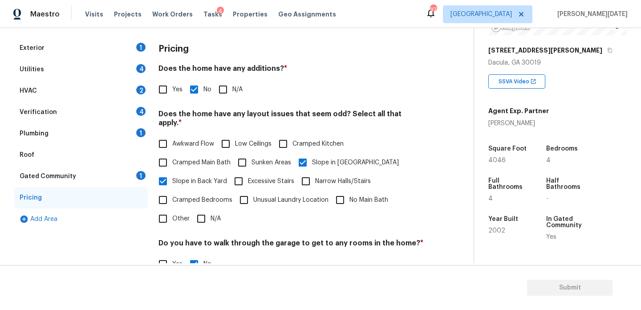
click at [118, 49] on div "Exterior 1" at bounding box center [81, 47] width 134 height 21
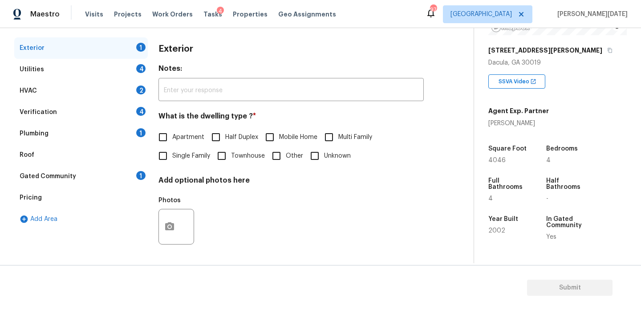
click at [174, 162] on label "Single Family" at bounding box center [182, 155] width 57 height 19
click at [172, 162] on input "Single Family" at bounding box center [163, 155] width 19 height 19
checkbox input "true"
click at [134, 69] on div "Utilities 4" at bounding box center [81, 69] width 134 height 21
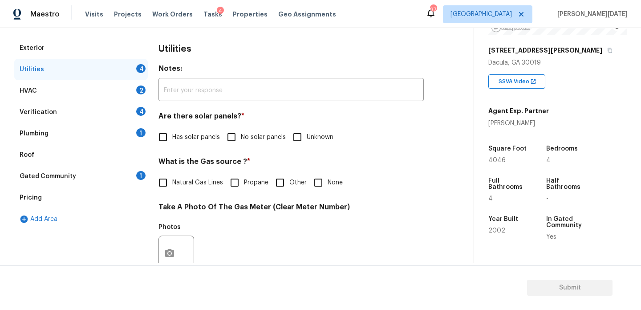
click at [231, 132] on input "No solar panels" at bounding box center [231, 137] width 19 height 19
checkbox input "true"
click at [192, 187] on span "Natural Gas Lines" at bounding box center [197, 183] width 51 height 9
click at [172, 187] on input "Natural Gas Lines" at bounding box center [163, 183] width 19 height 19
checkbox input "true"
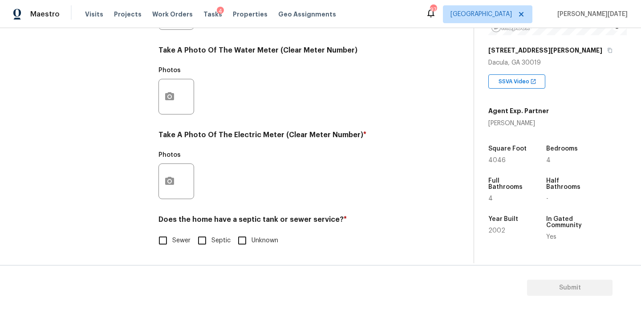
scroll to position [360, 0]
click at [170, 181] on circle "button" at bounding box center [169, 181] width 3 height 3
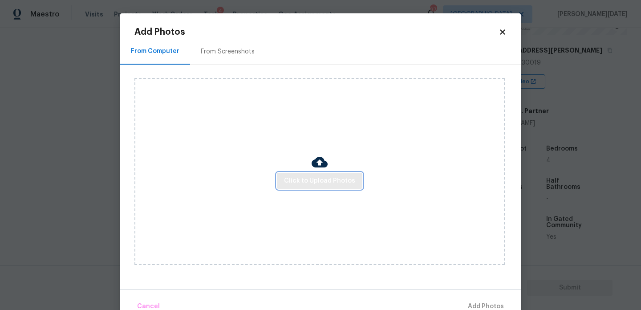
click at [336, 184] on span "Click to Upload Photos" at bounding box center [319, 180] width 71 height 11
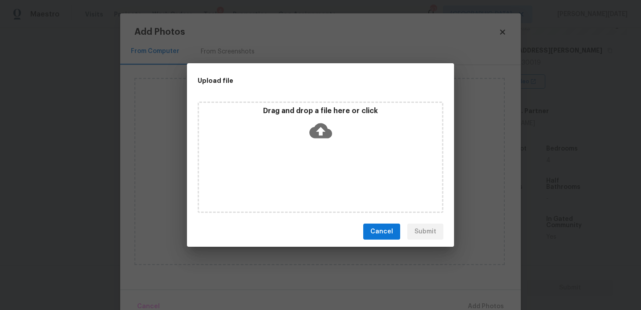
click at [336, 184] on div "Drag and drop a file here or click" at bounding box center [321, 157] width 246 height 111
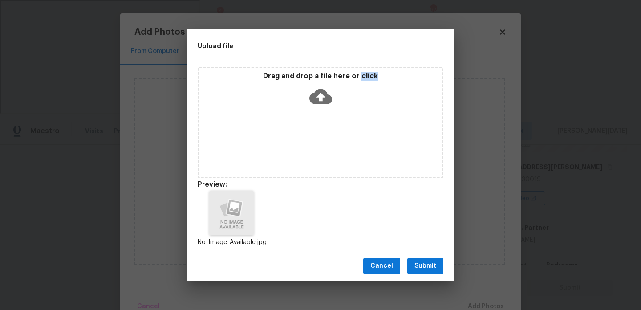
click at [421, 267] on span "Submit" at bounding box center [426, 265] width 22 height 11
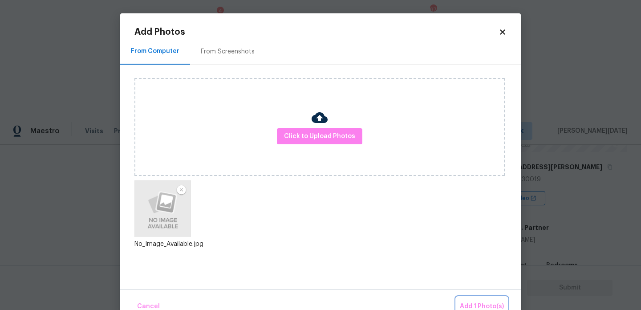
click at [475, 305] on span "Add 1 Photo(s)" at bounding box center [482, 306] width 44 height 11
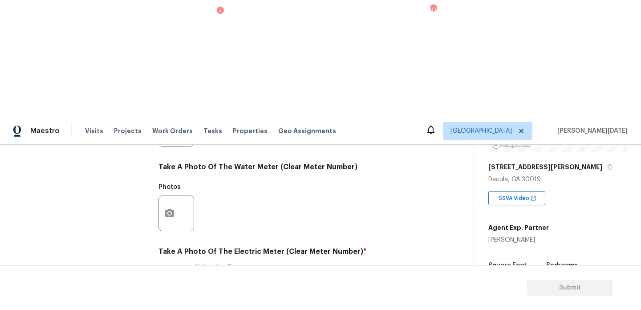
checkbox input "true"
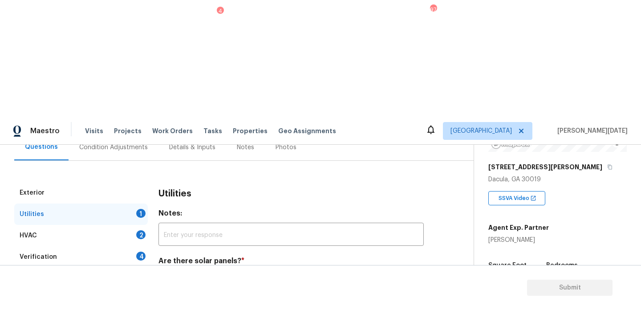
scroll to position [87, 0]
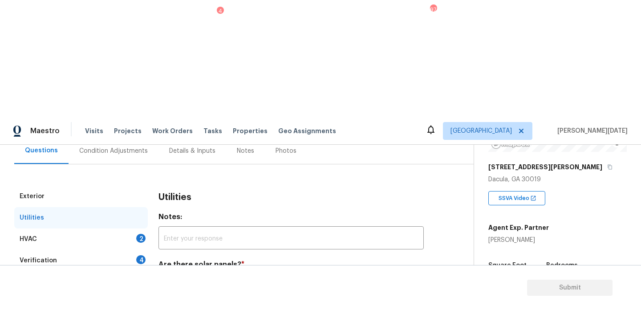
click at [128, 228] on div "HVAC 2" at bounding box center [81, 238] width 134 height 21
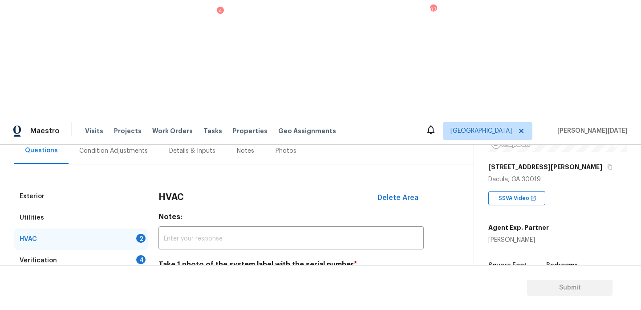
click at [179, 293] on button "button" at bounding box center [169, 310] width 21 height 35
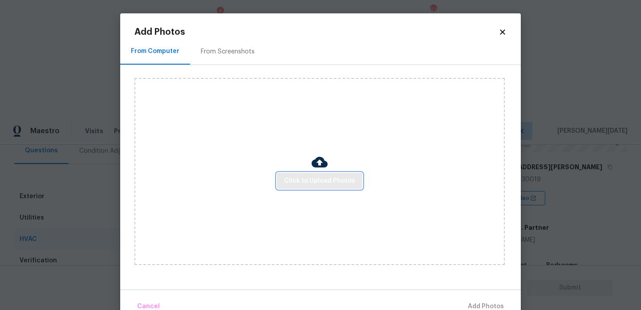
click at [316, 183] on span "Click to Upload Photos" at bounding box center [319, 180] width 71 height 11
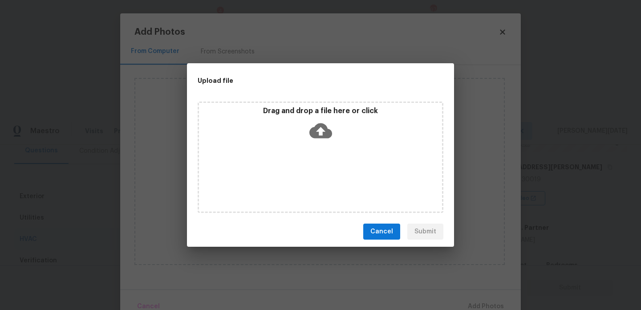
click at [316, 183] on div "Drag and drop a file here or click" at bounding box center [321, 157] width 246 height 111
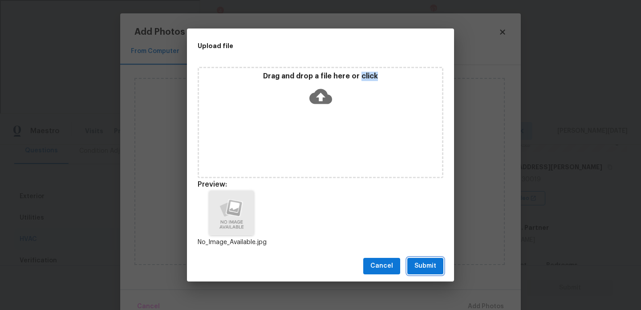
click at [433, 269] on span "Submit" at bounding box center [426, 265] width 22 height 11
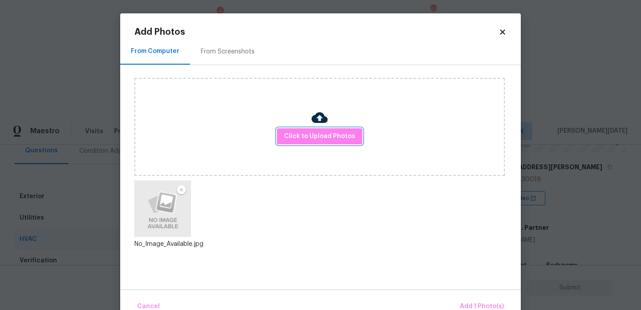
scroll to position [20, 0]
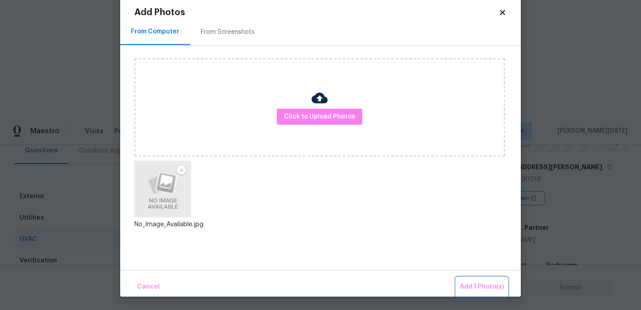
click at [467, 287] on span "Add 1 Photo(s)" at bounding box center [482, 286] width 44 height 11
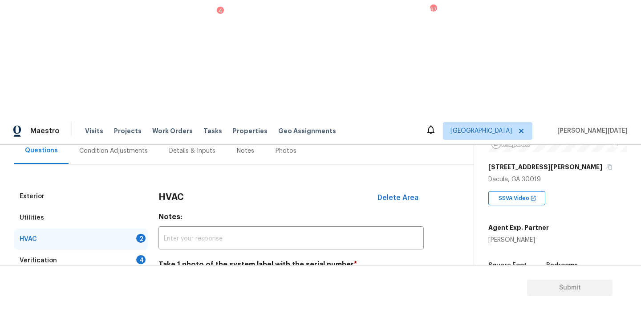
scroll to position [148, 0]
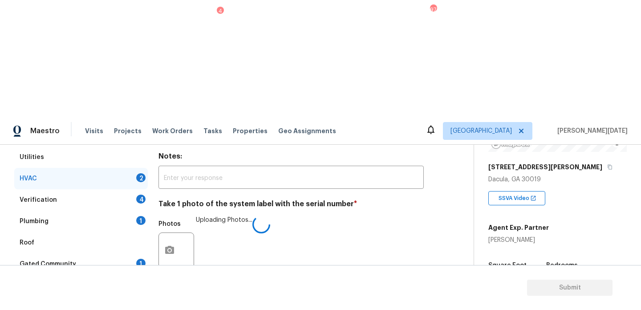
checkbox input "true"
click at [142, 195] on div "4" at bounding box center [140, 199] width 9 height 9
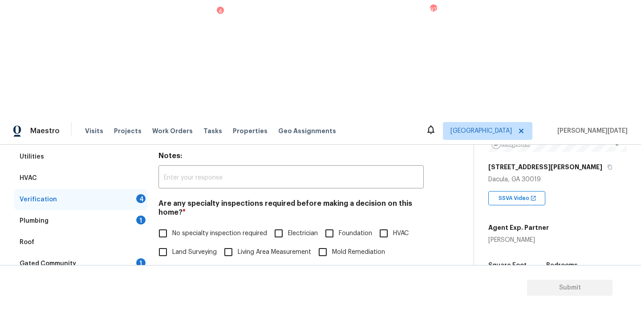
click at [159, 224] on input "No specialty inspection required" at bounding box center [163, 233] width 19 height 19
checkbox input "true"
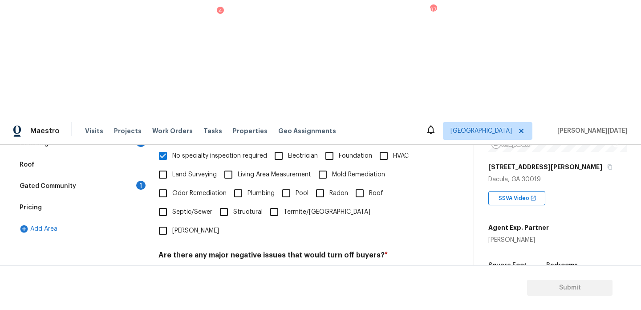
click at [190, 267] on input "No" at bounding box center [194, 276] width 19 height 19
checkbox input "true"
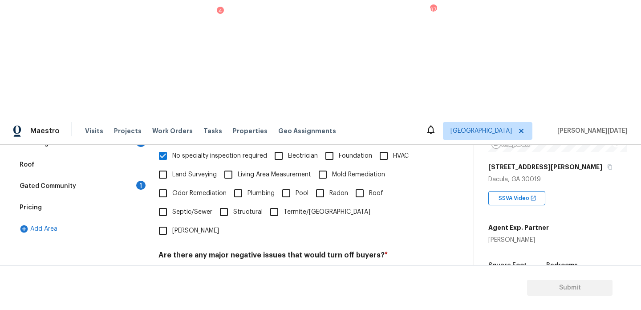
checkbox input "true"
click at [173, 296] on div "Should this home be escalated to your manager? * Yes No" at bounding box center [291, 313] width 265 height 35
checkbox input "true"
checkbox input "false"
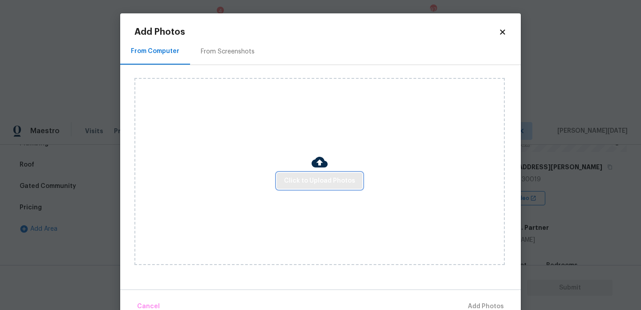
click at [308, 184] on span "Click to Upload Photos" at bounding box center [319, 180] width 71 height 11
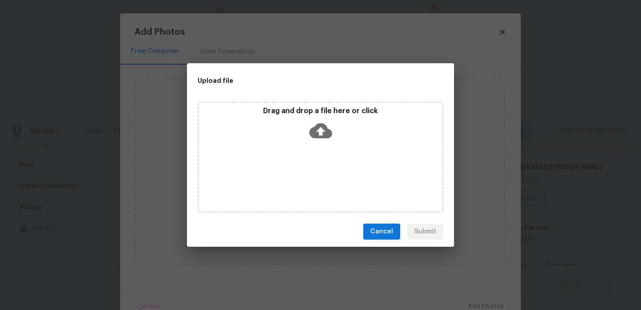
click at [308, 184] on div "Drag and drop a file here or click" at bounding box center [321, 157] width 246 height 111
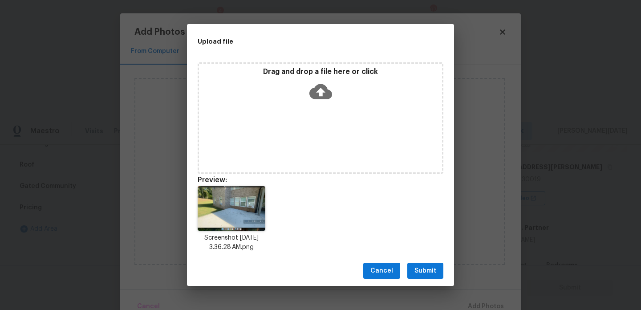
click at [414, 265] on button "Submit" at bounding box center [425, 271] width 36 height 16
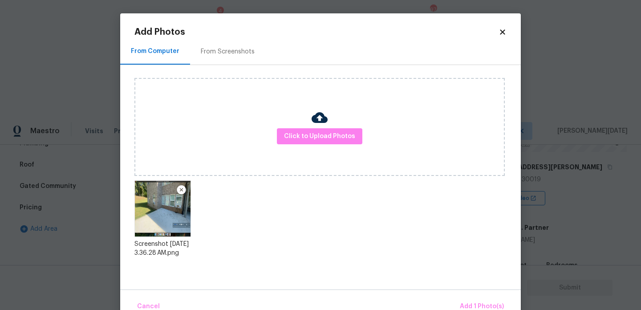
click at [464, 296] on div "Cancel Add 1 Photo(s)" at bounding box center [320, 302] width 401 height 27
click at [468, 300] on button "Add 1 Photo(s)" at bounding box center [481, 306] width 51 height 19
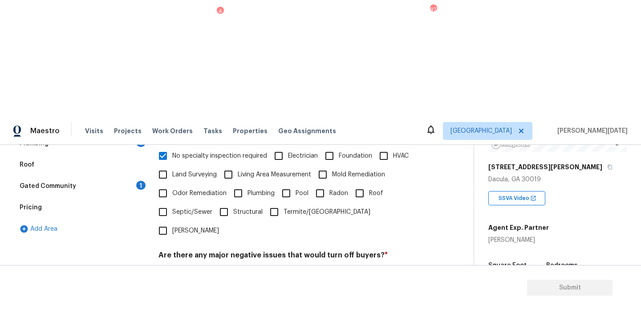
scroll to position [237, 0]
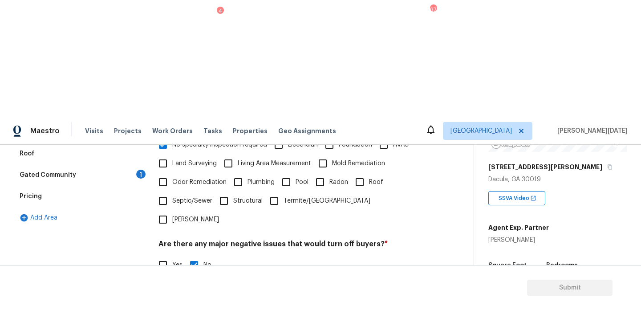
type input "@11: 16 - Flagged it to review for possible foundation issues"
click at [310, 285] on h4 "Should this home be escalated to your manager? *" at bounding box center [291, 291] width 265 height 12
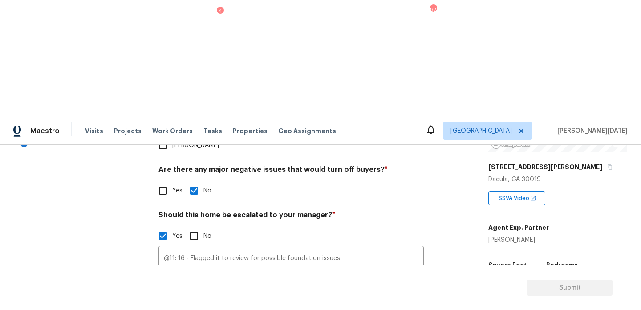
scroll to position [310, 0]
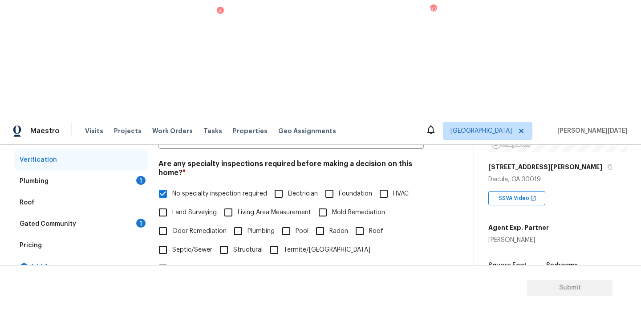
click at [140, 171] on div "Plumbing 1" at bounding box center [81, 181] width 134 height 21
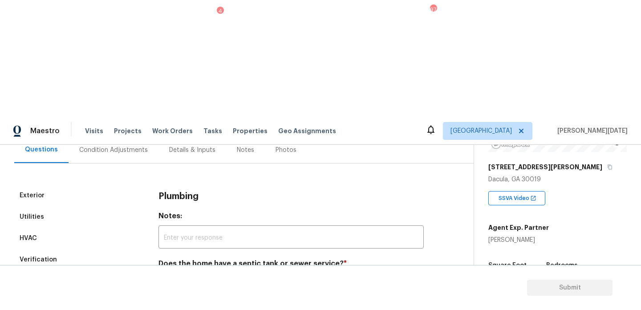
click at [169, 275] on input "Sewer" at bounding box center [163, 284] width 19 height 19
checkbox input "true"
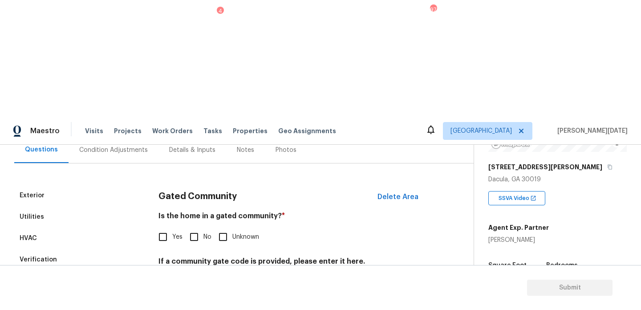
click at [195, 228] on input "No" at bounding box center [194, 237] width 19 height 19
checkbox input "true"
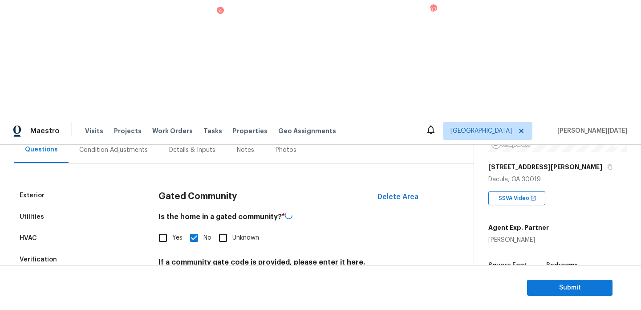
click at [47, 277] on div "Plumbing" at bounding box center [34, 281] width 29 height 9
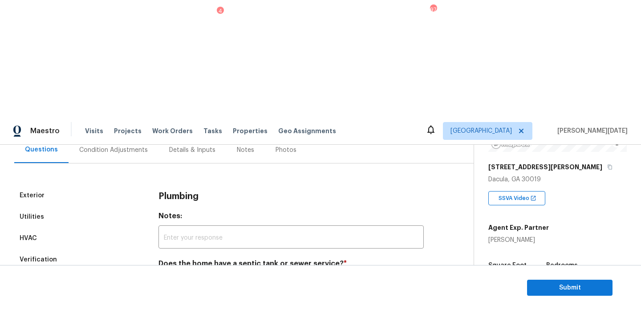
click at [54, 249] on div "Verification" at bounding box center [81, 259] width 134 height 21
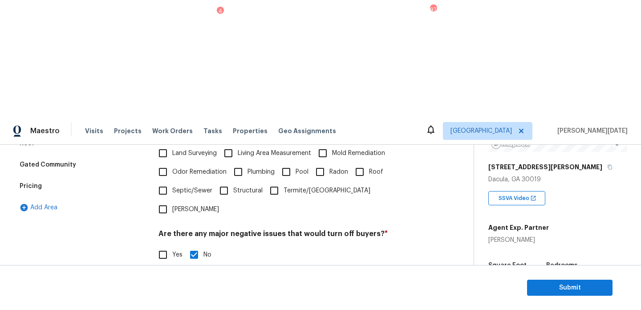
scroll to position [174, 0]
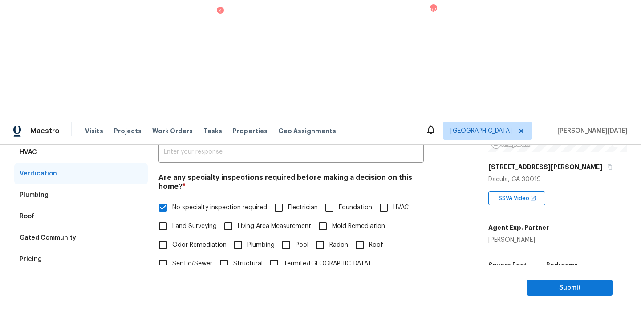
click at [49, 248] on div "Pricing" at bounding box center [81, 258] width 134 height 21
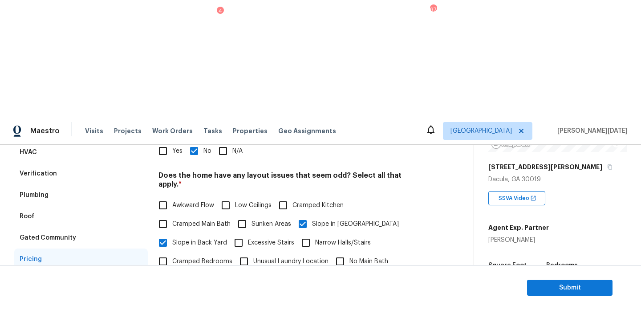
scroll to position [207, 0]
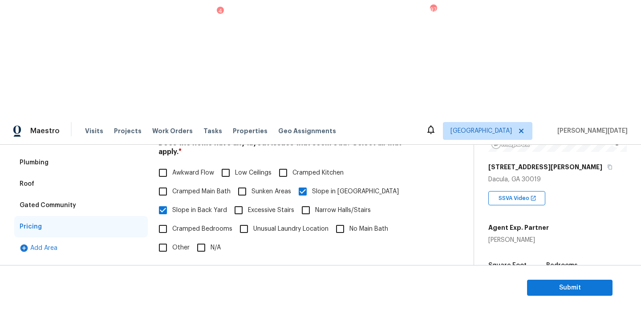
click at [162, 238] on input "Other" at bounding box center [163, 247] width 19 height 19
checkbox input "true"
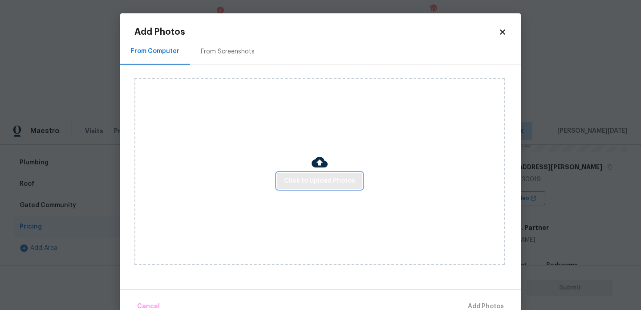
click at [325, 179] on span "Click to Upload Photos" at bounding box center [319, 180] width 71 height 11
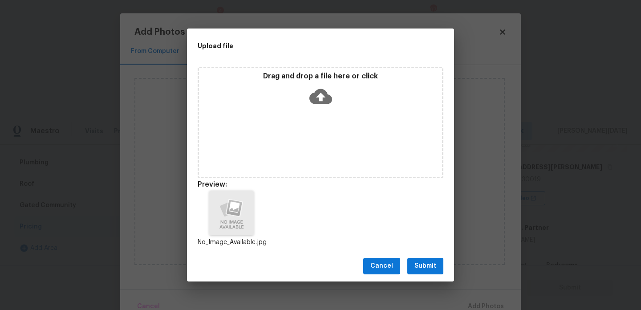
click at [452, 265] on div "Cancel Submit" at bounding box center [320, 266] width 267 height 31
click at [419, 272] on button "Submit" at bounding box center [425, 266] width 36 height 16
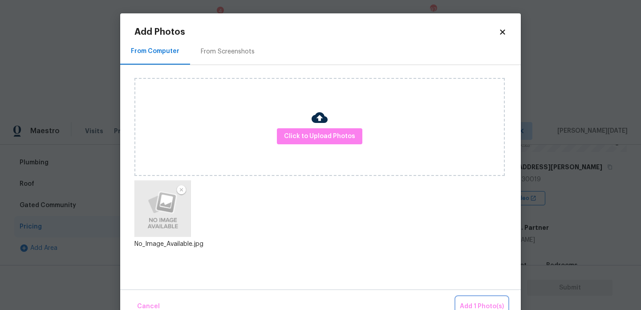
click at [483, 303] on span "Add 1 Photo(s)" at bounding box center [482, 306] width 44 height 11
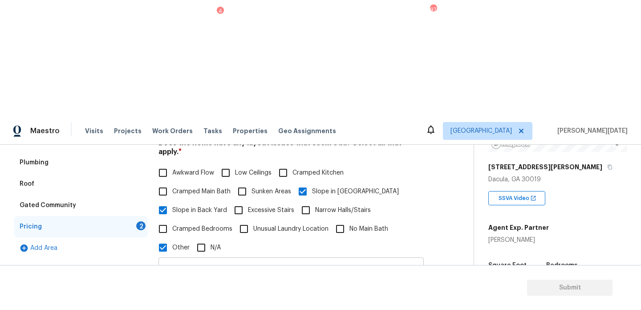
click at [211, 260] on input "text" at bounding box center [291, 270] width 265 height 21
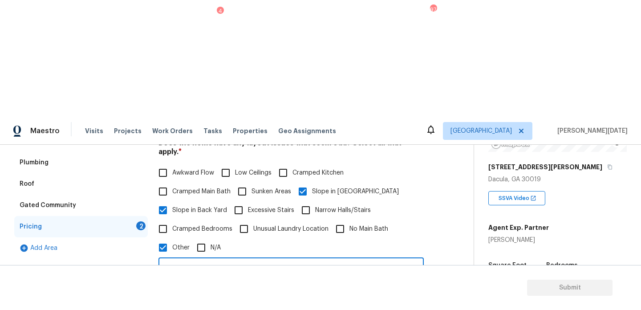
type input "s"
type input "discrepancy in sqft"
click at [384, 257] on div "discrepancy in sqft ​ Photos" at bounding box center [291, 299] width 265 height 84
